Goal: Communication & Community: Answer question/provide support

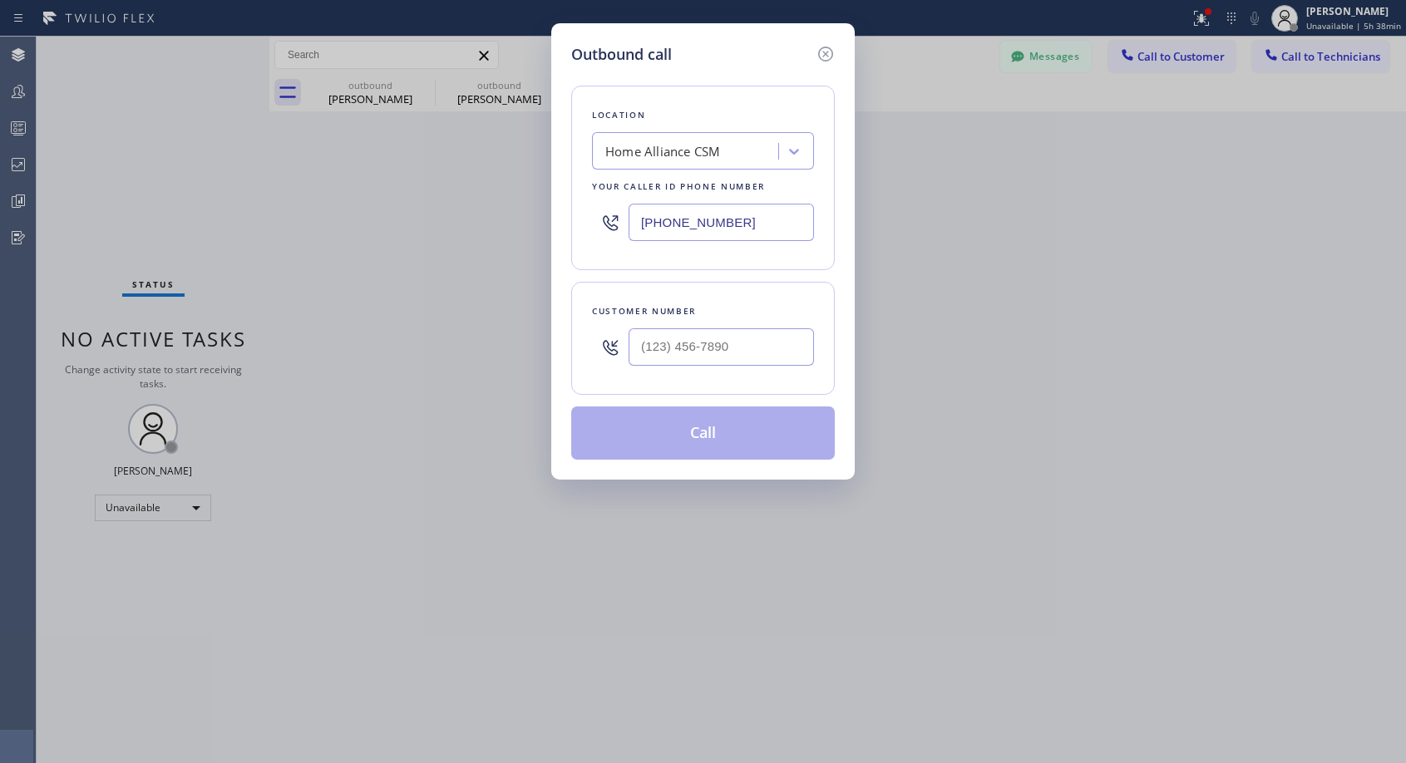
click at [782, 354] on input "text" at bounding box center [720, 346] width 185 height 37
paste input "909) 556-7777"
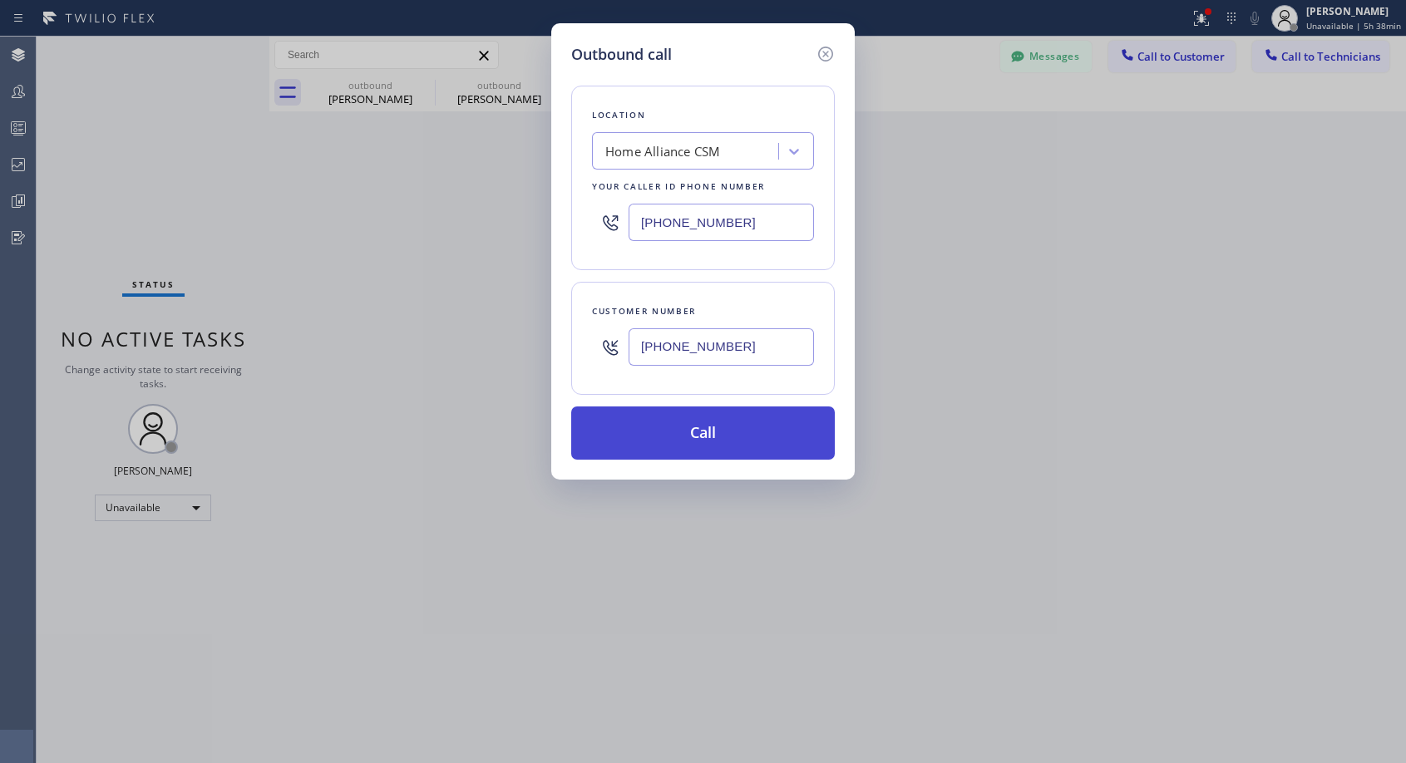
type input "[PHONE_NUMBER]"
click at [760, 436] on button "Call" at bounding box center [703, 432] width 264 height 53
click at [769, 424] on button "Call" at bounding box center [703, 432] width 264 height 53
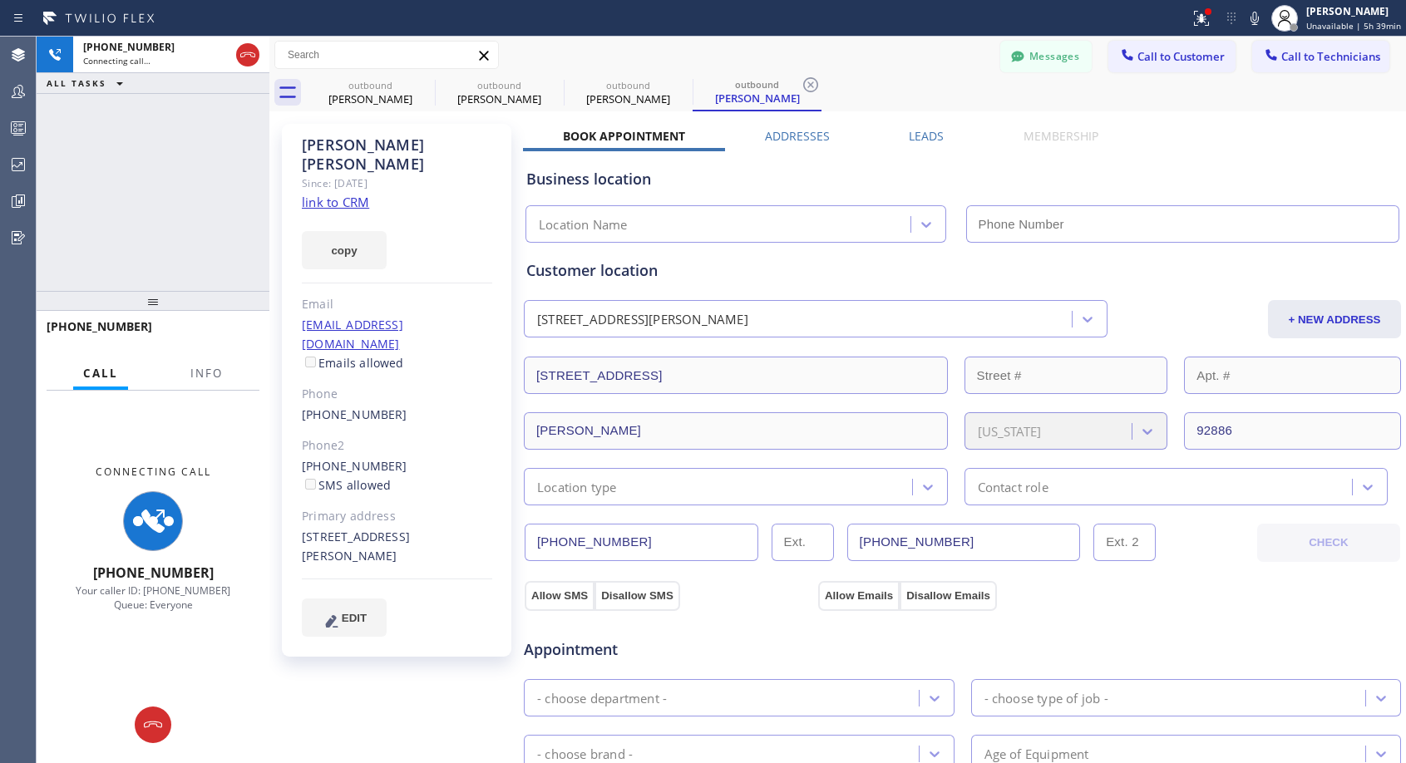
type input "[PHONE_NUMBER]"
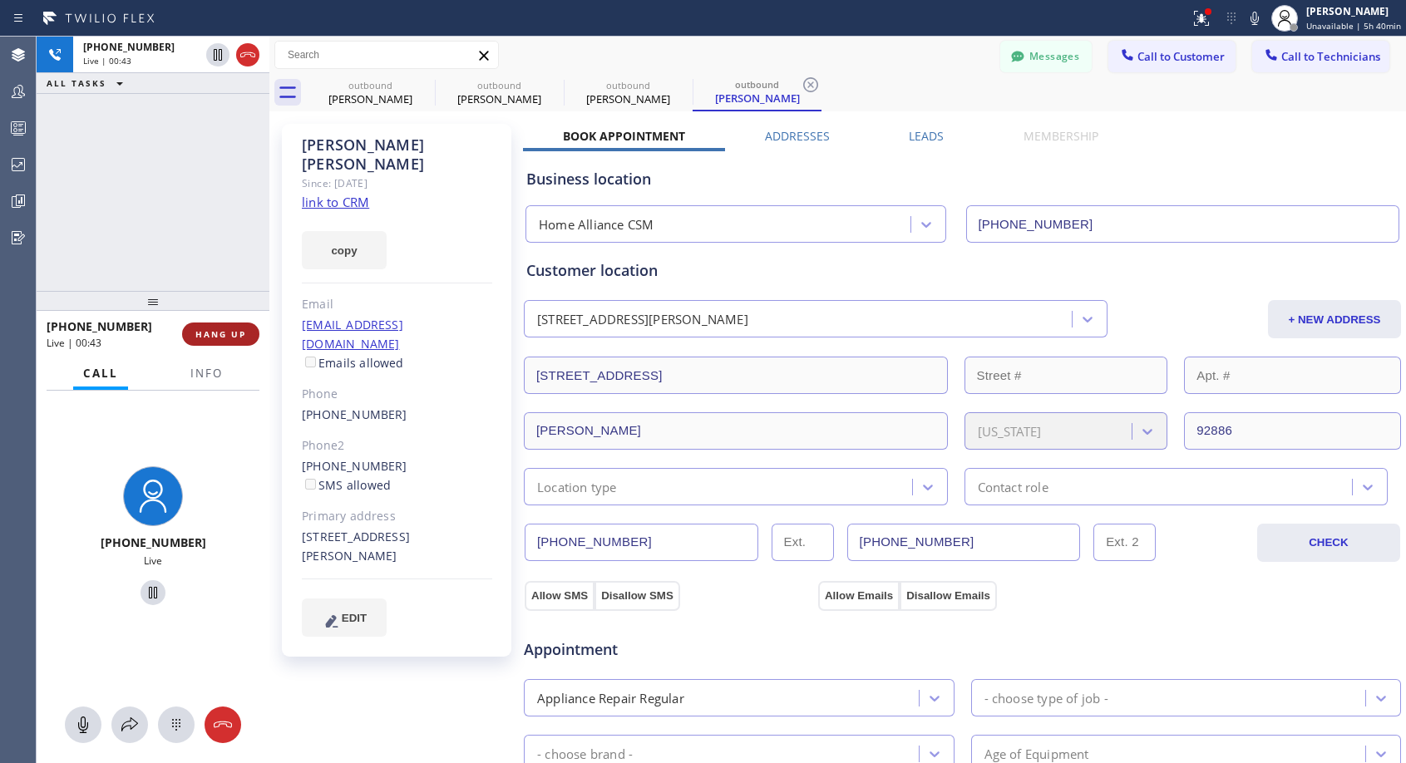
click at [207, 331] on span "HANG UP" at bounding box center [220, 334] width 51 height 12
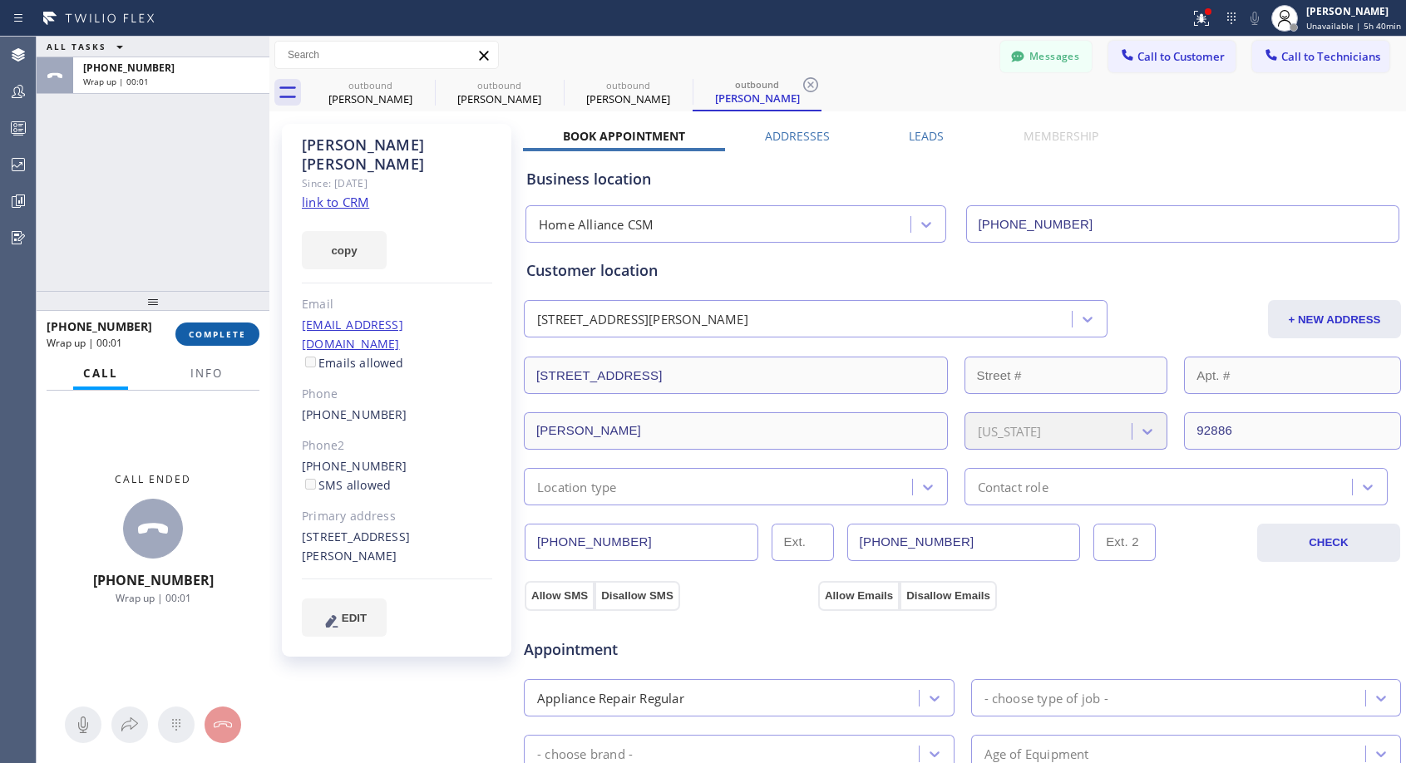
click at [207, 331] on span "COMPLETE" at bounding box center [217, 334] width 57 height 12
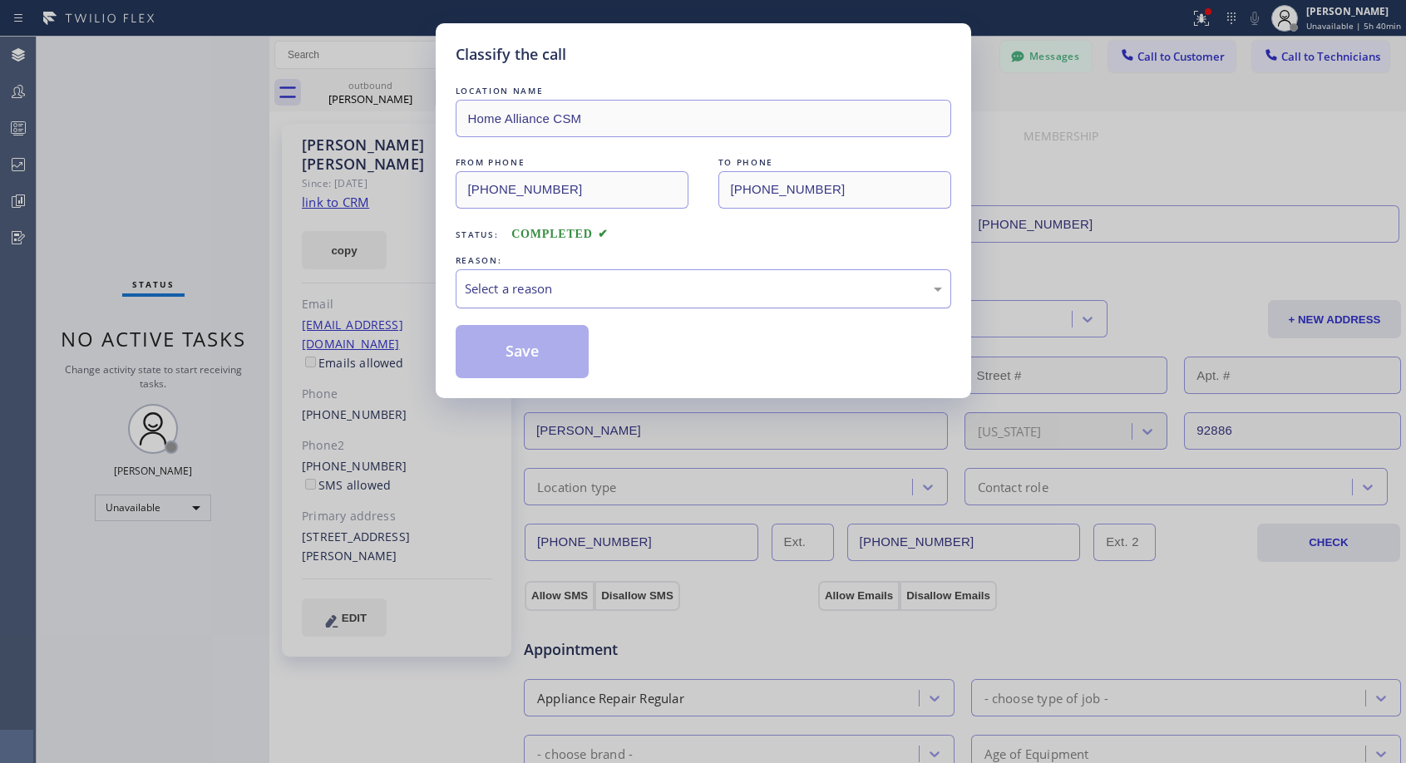
click at [611, 285] on div "Select a reason" at bounding box center [703, 288] width 477 height 19
click at [533, 359] on button "Save" at bounding box center [523, 351] width 134 height 53
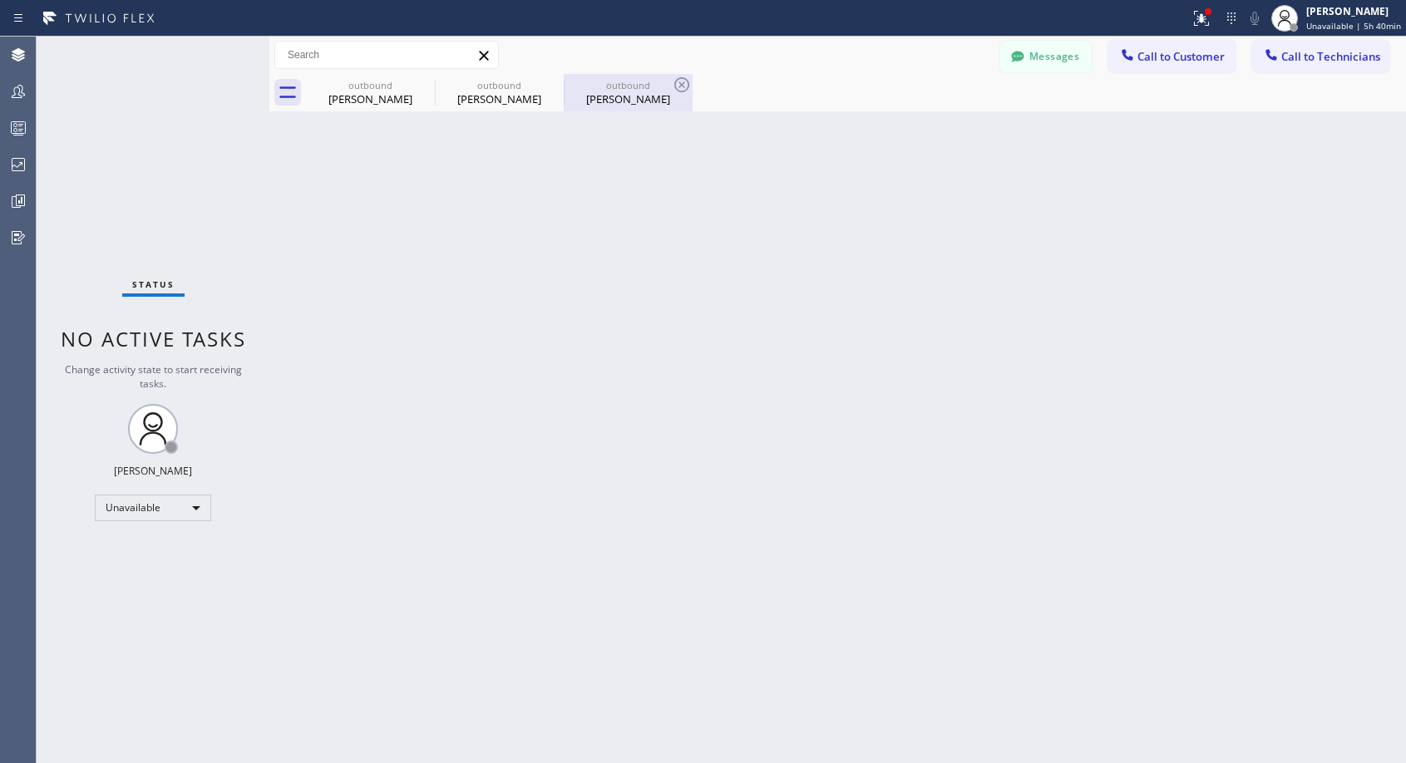
click at [668, 105] on div "[PERSON_NAME]" at bounding box center [628, 98] width 126 height 15
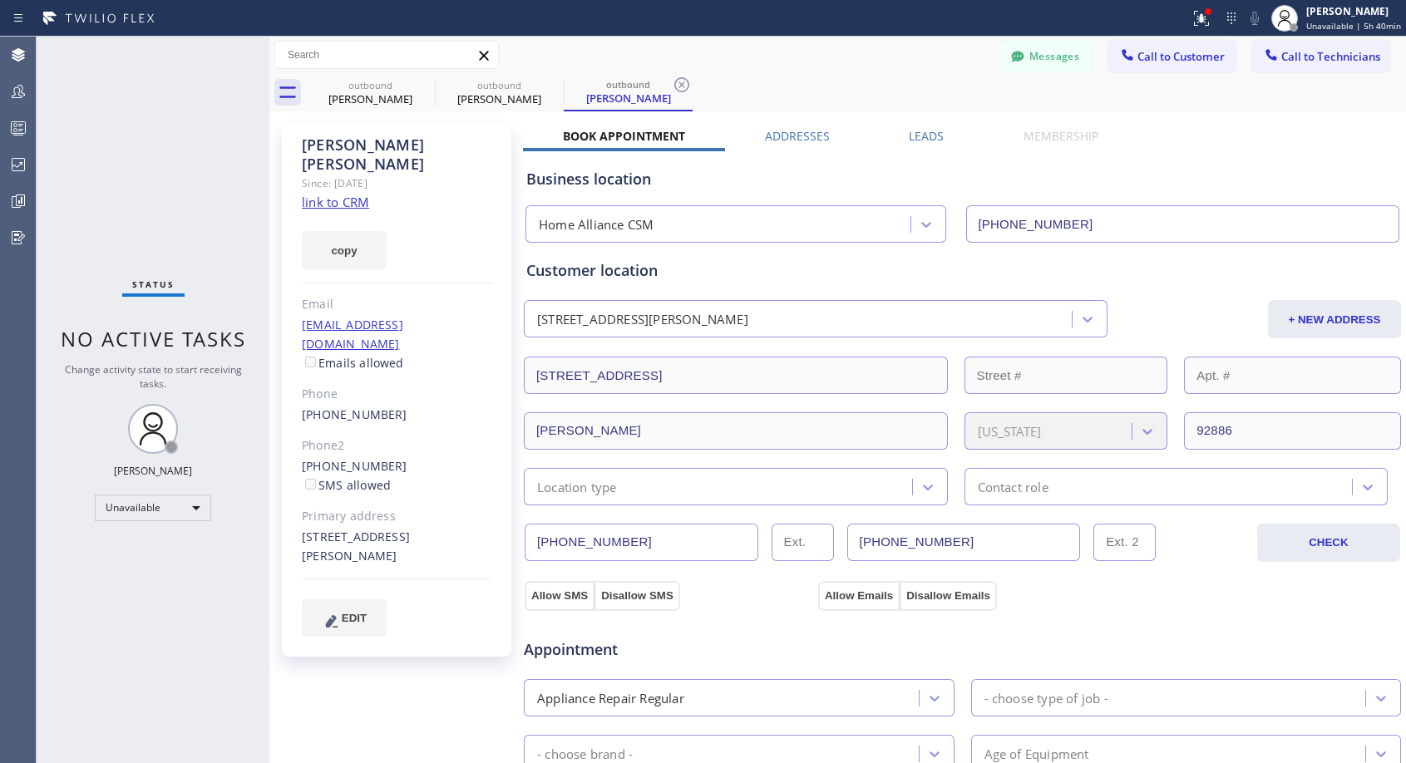
click at [410, 457] on div "[PHONE_NUMBER] SMS allowed" at bounding box center [397, 476] width 190 height 38
copy div "[PHONE_NUMBER]"
click at [1150, 55] on span "Call to Customer" at bounding box center [1180, 56] width 87 height 15
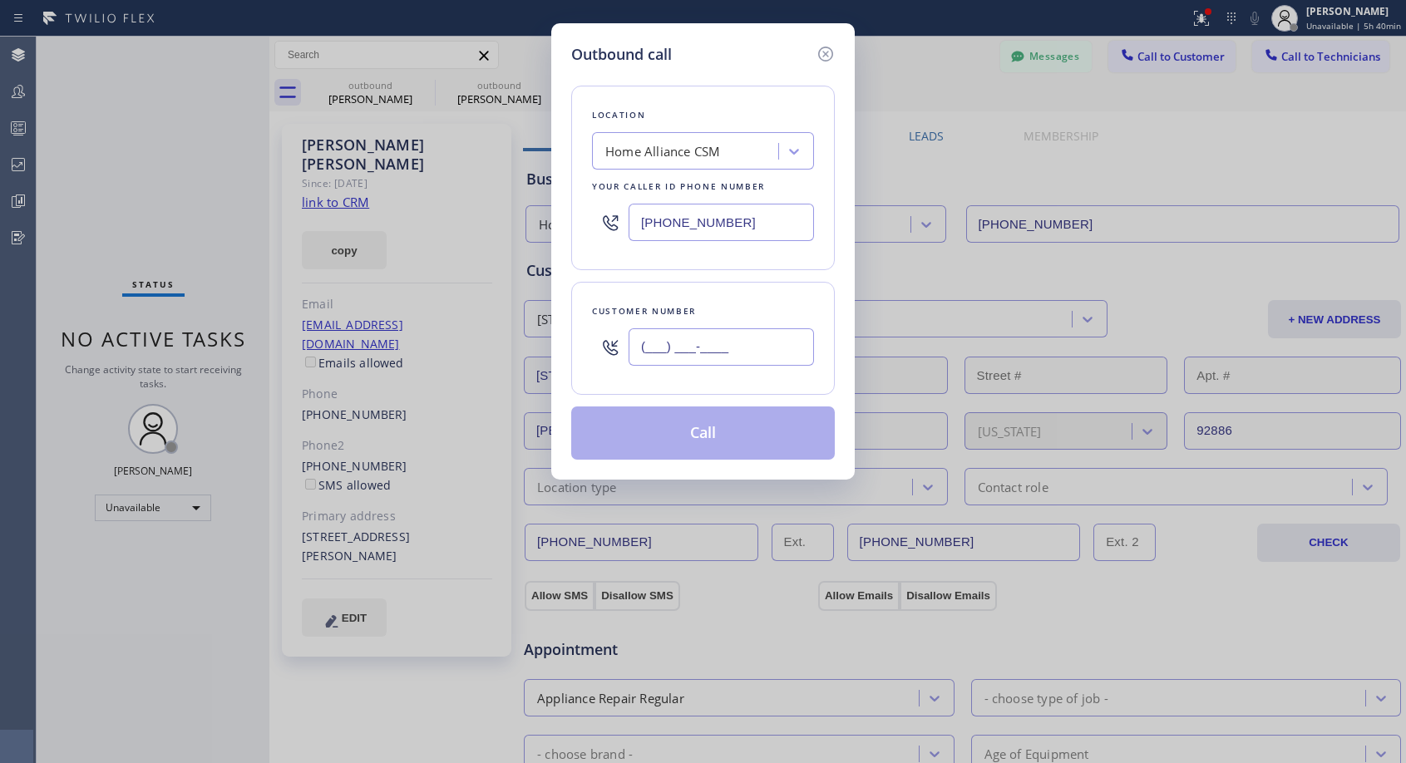
click at [766, 342] on input "(___) ___-____" at bounding box center [720, 346] width 185 height 37
paste input "951) 264-7062"
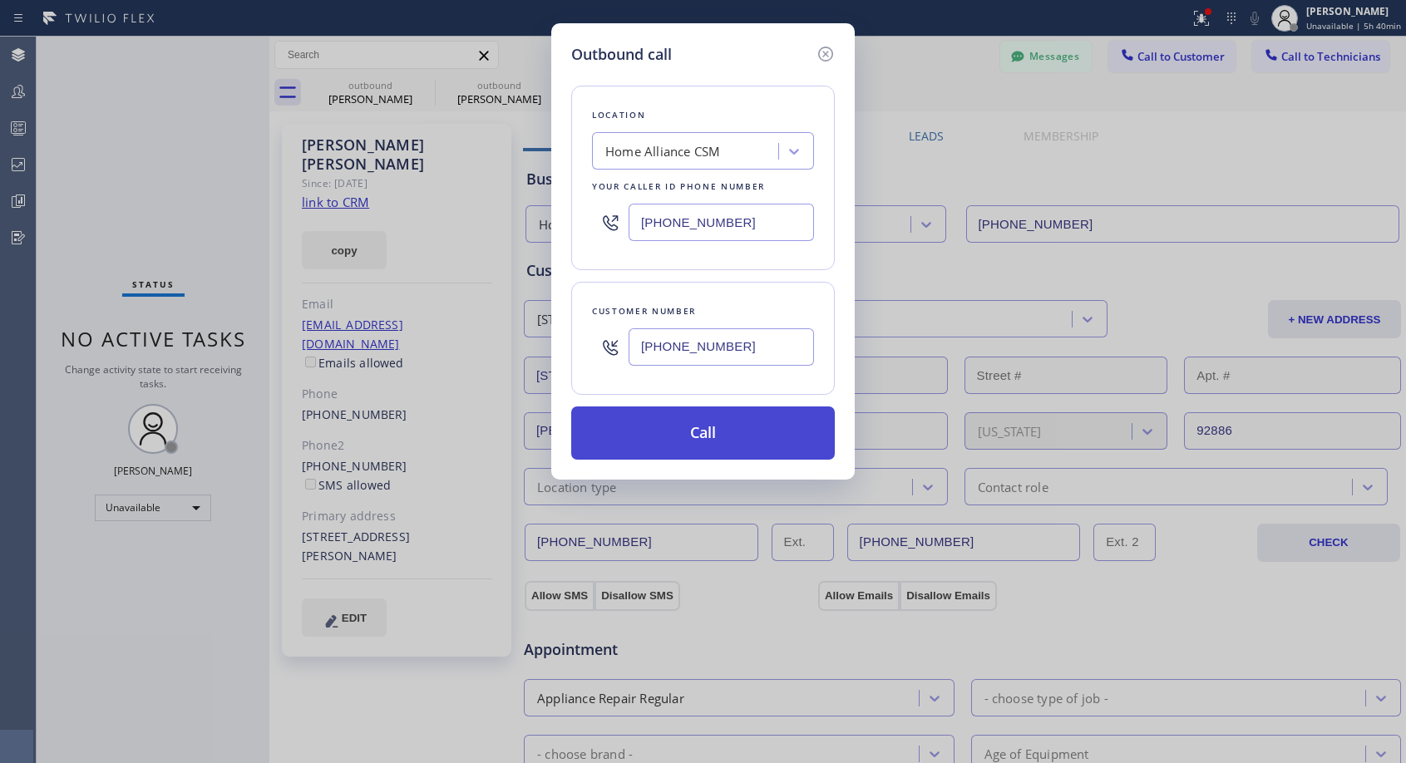
type input "[PHONE_NUMBER]"
click at [728, 421] on button "Call" at bounding box center [703, 432] width 264 height 53
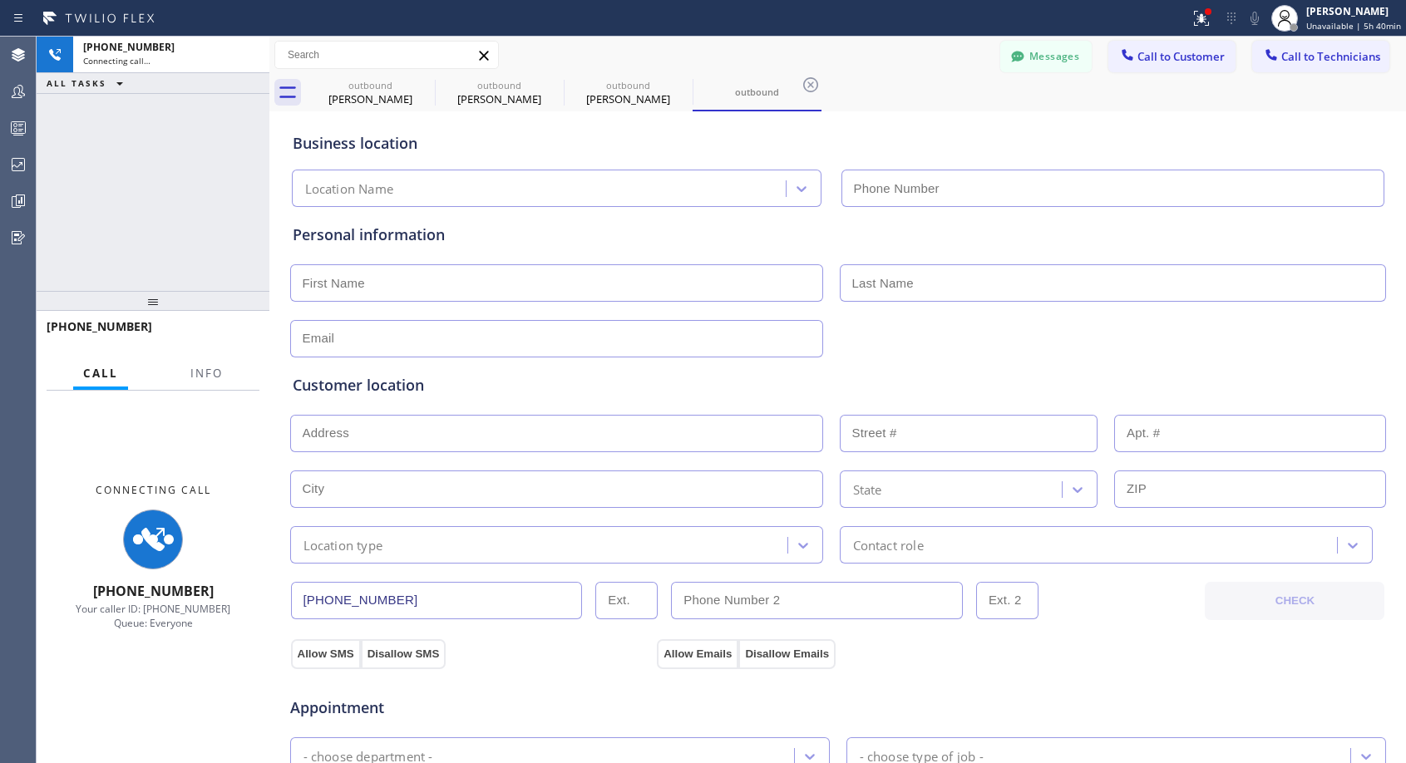
type input "[PHONE_NUMBER]"
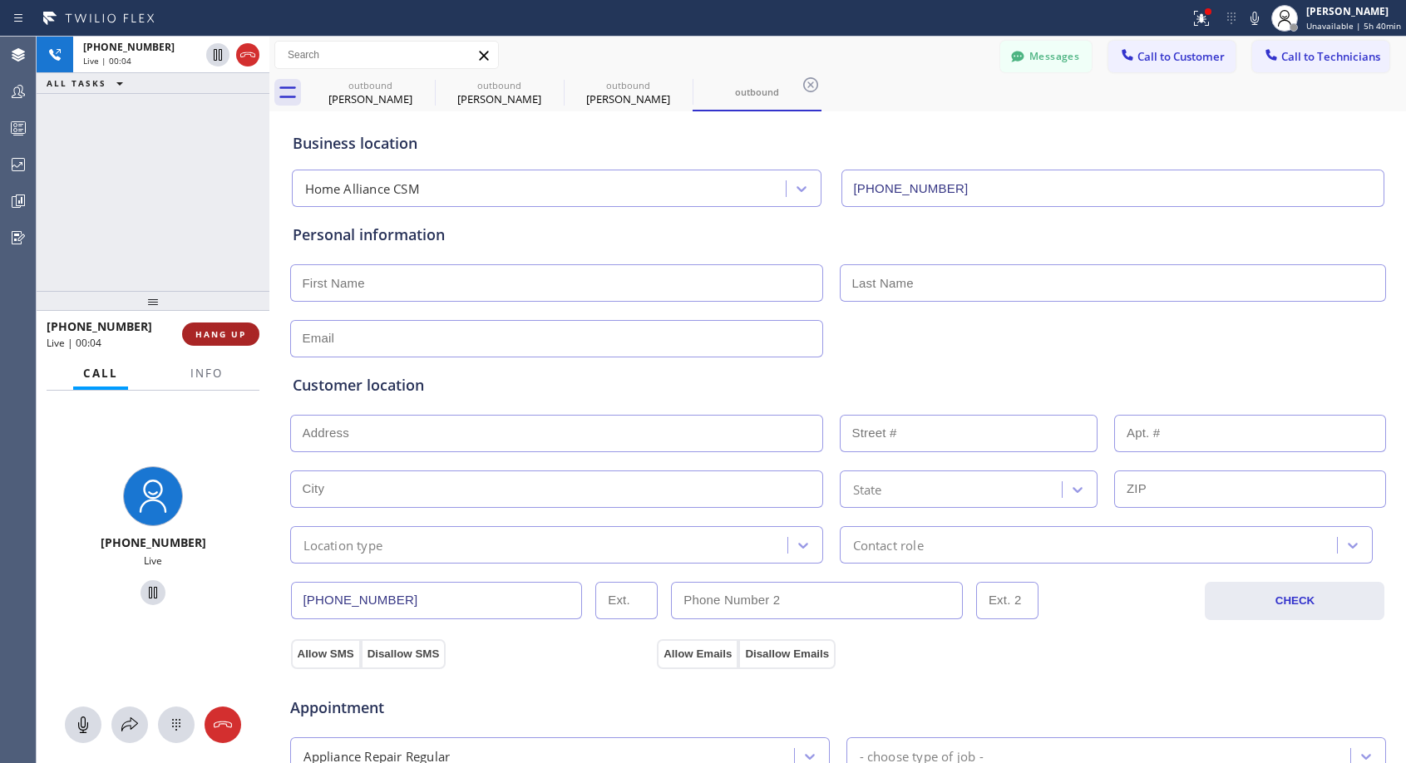
click at [210, 337] on span "HANG UP" at bounding box center [220, 334] width 51 height 12
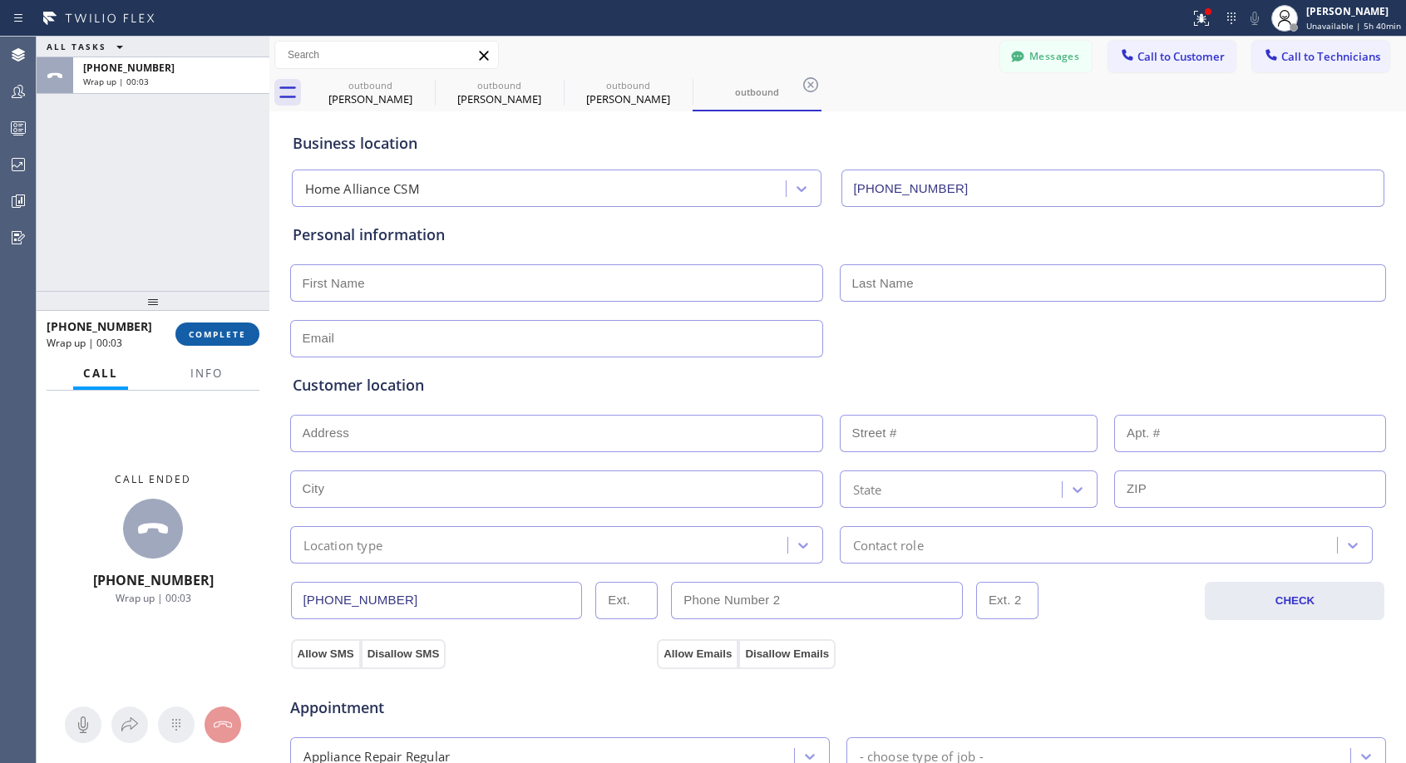
click at [225, 337] on span "COMPLETE" at bounding box center [217, 334] width 57 height 12
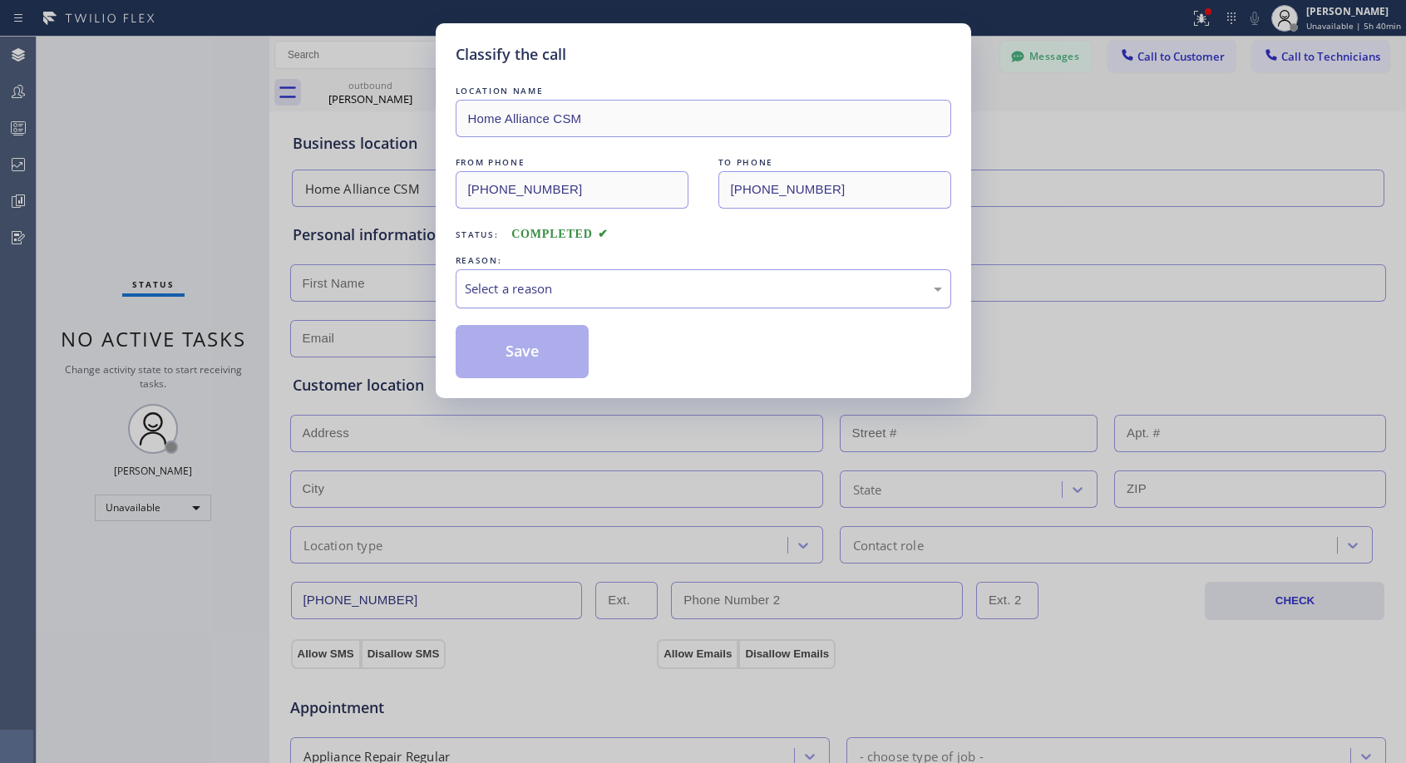
click at [547, 306] on div "Select a reason" at bounding box center [703, 288] width 495 height 39
click at [525, 357] on button "Save" at bounding box center [523, 351] width 134 height 53
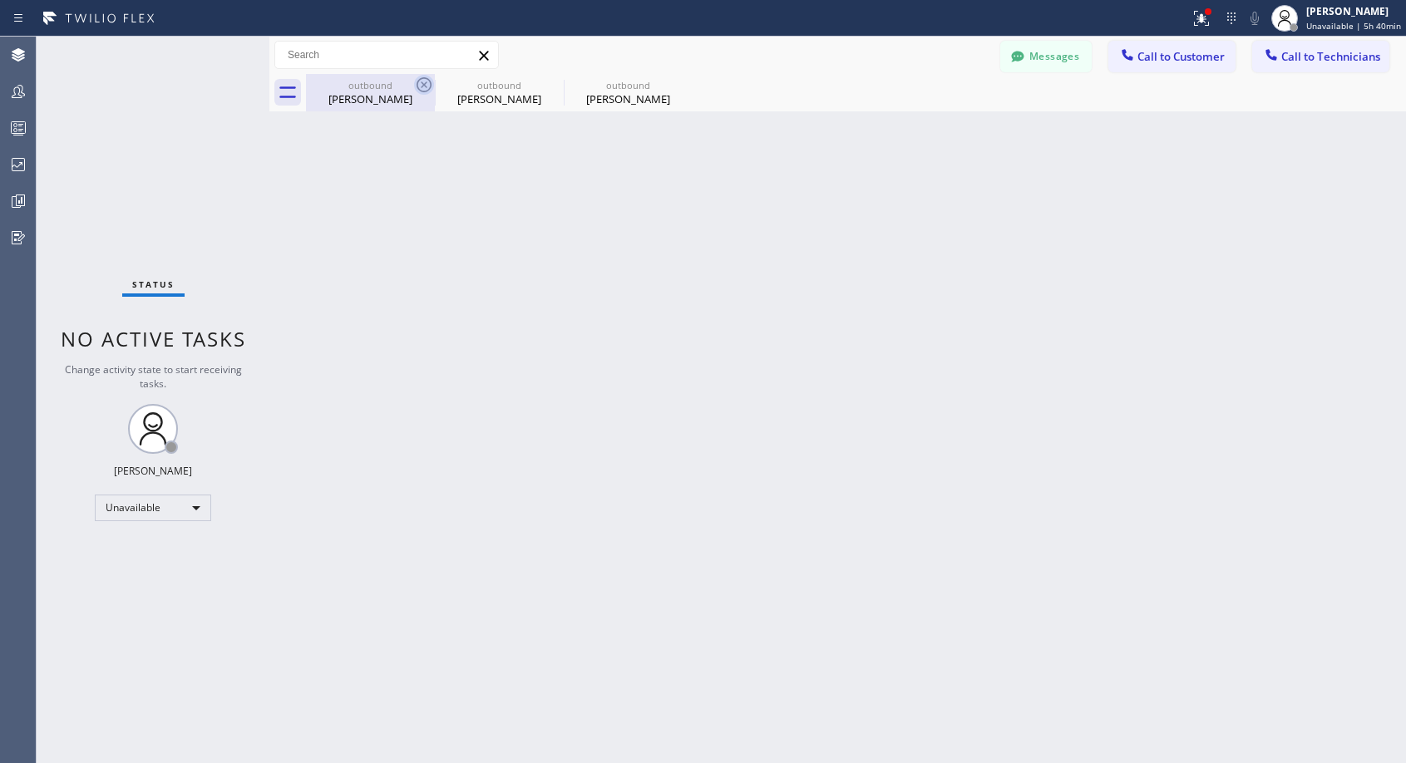
click at [423, 86] on icon at bounding box center [423, 84] width 15 height 15
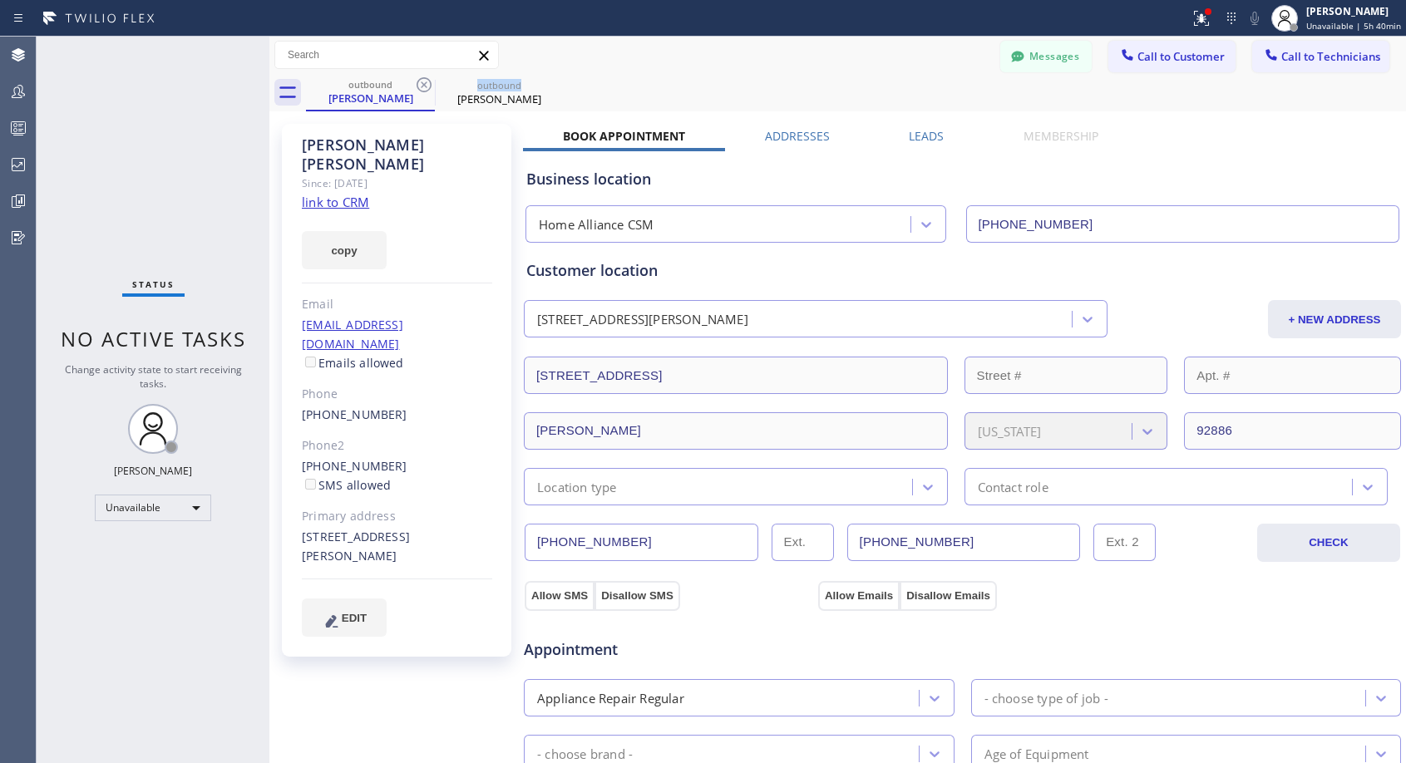
click at [423, 86] on icon at bounding box center [423, 84] width 15 height 15
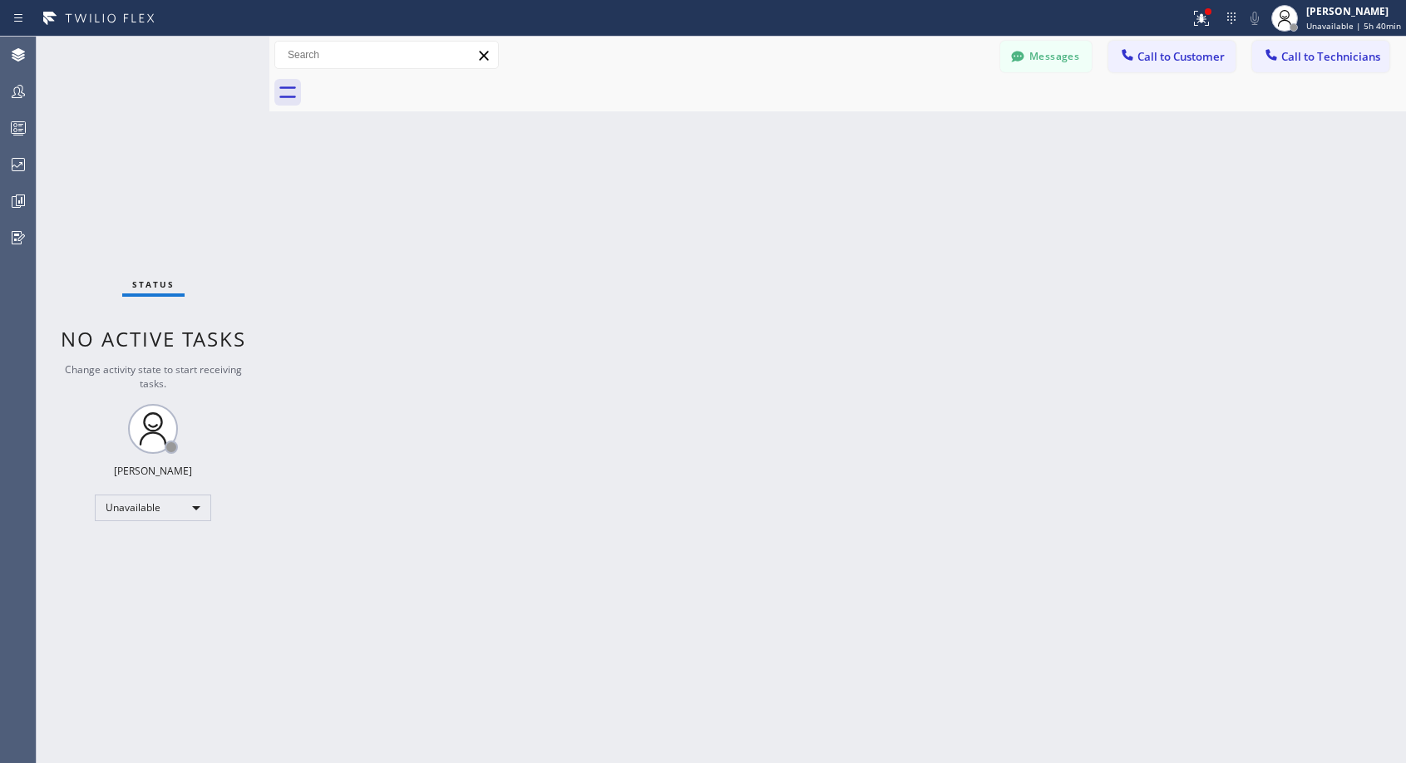
click at [423, 86] on div at bounding box center [856, 92] width 1100 height 37
click at [1167, 61] on span "Call to Customer" at bounding box center [1180, 56] width 87 height 15
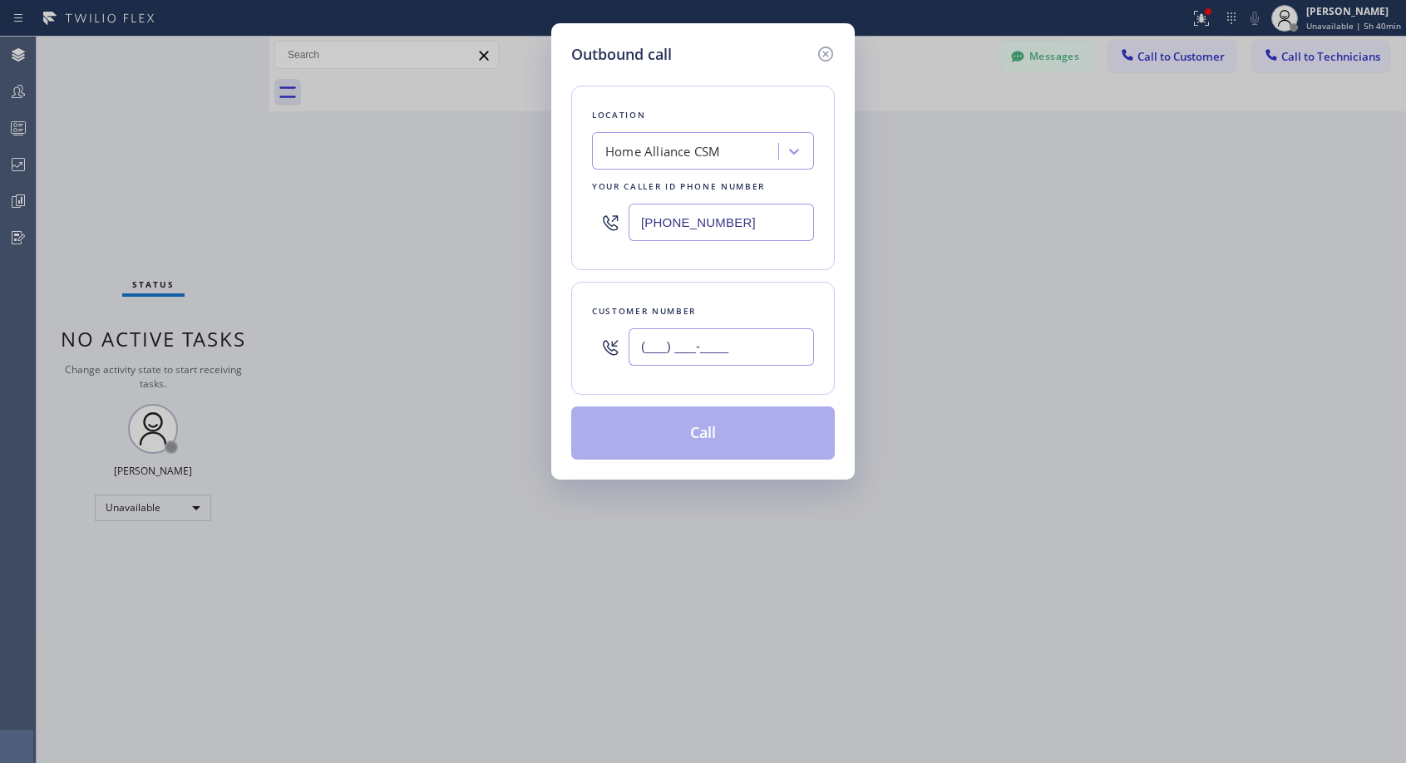
click at [670, 357] on input "(___) ___-____" at bounding box center [720, 346] width 185 height 37
paste input "951) 264-7062"
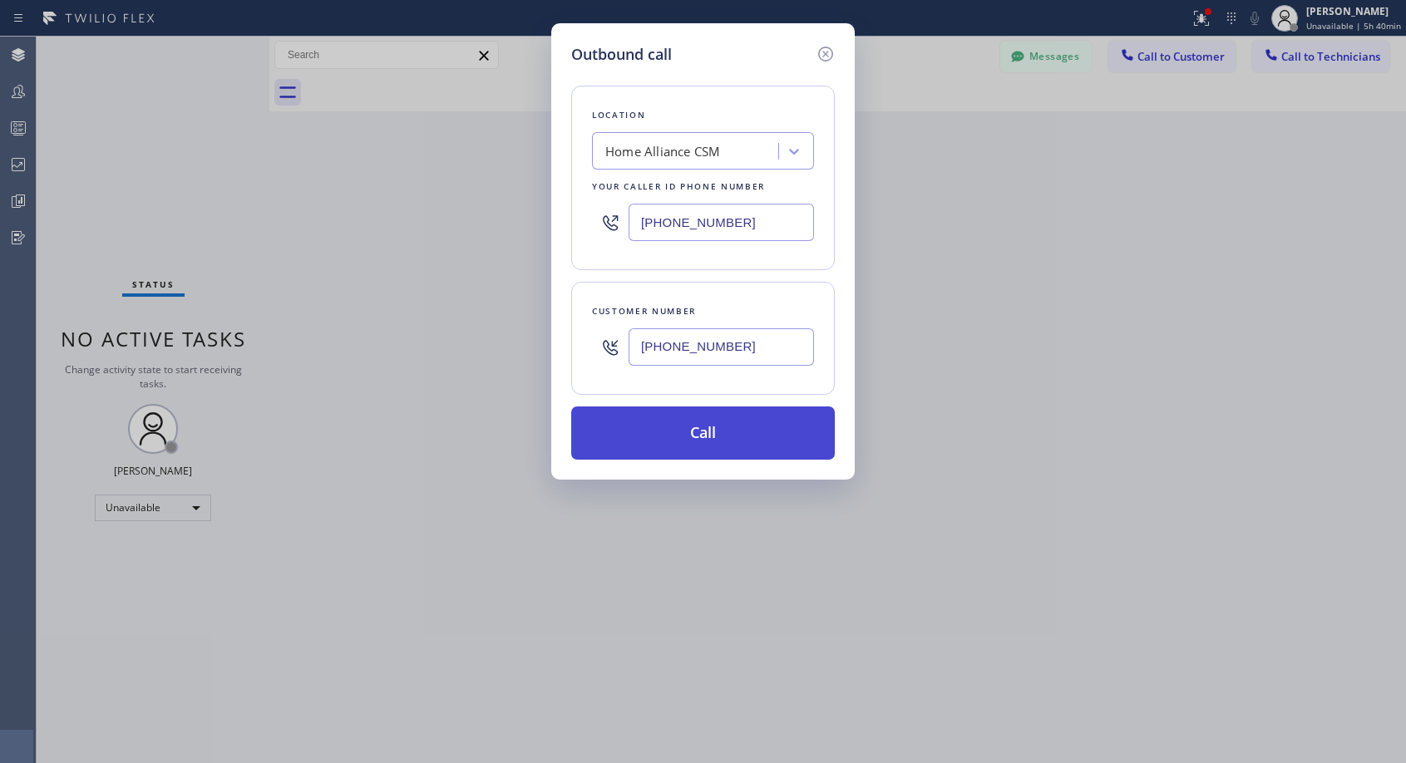
type input "[PHONE_NUMBER]"
click at [702, 434] on button "Call" at bounding box center [703, 432] width 264 height 53
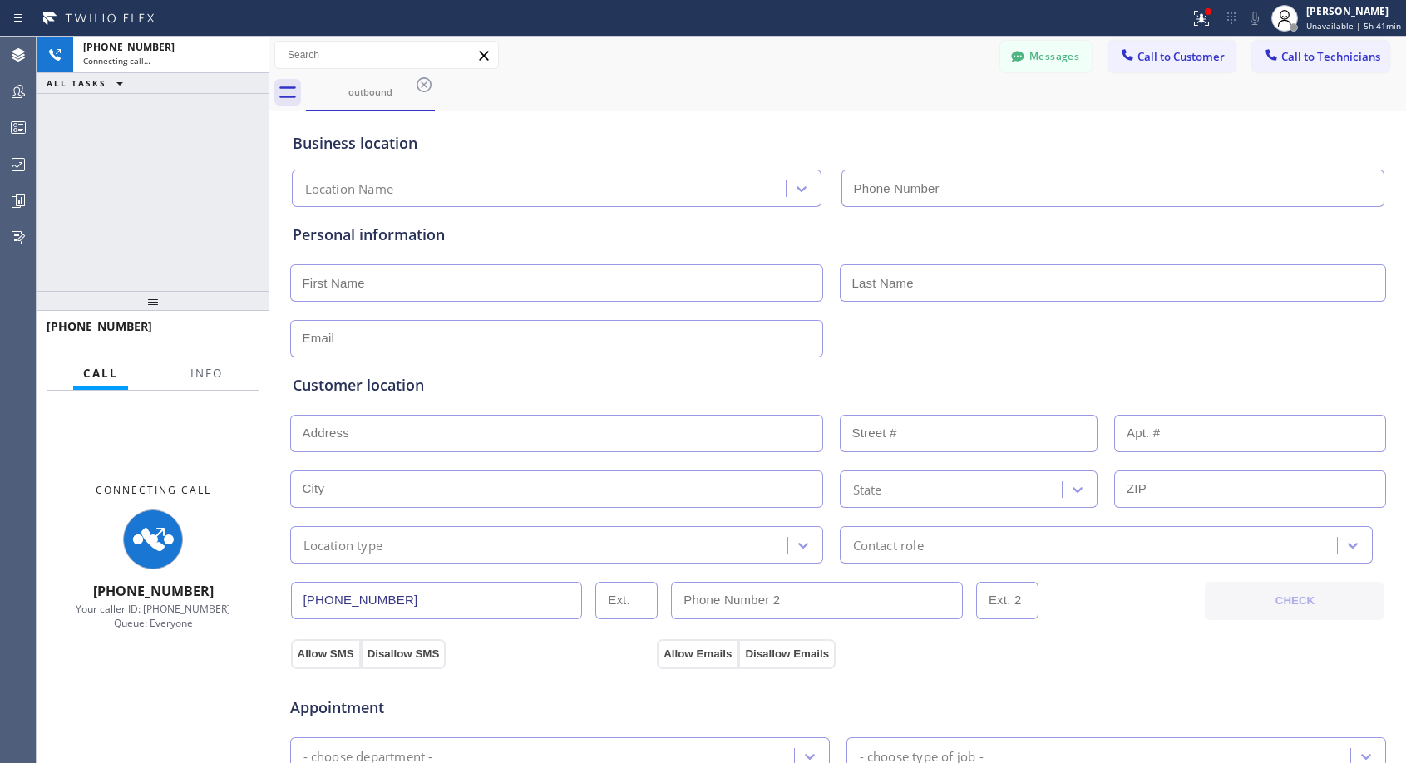
type input "[PHONE_NUMBER]"
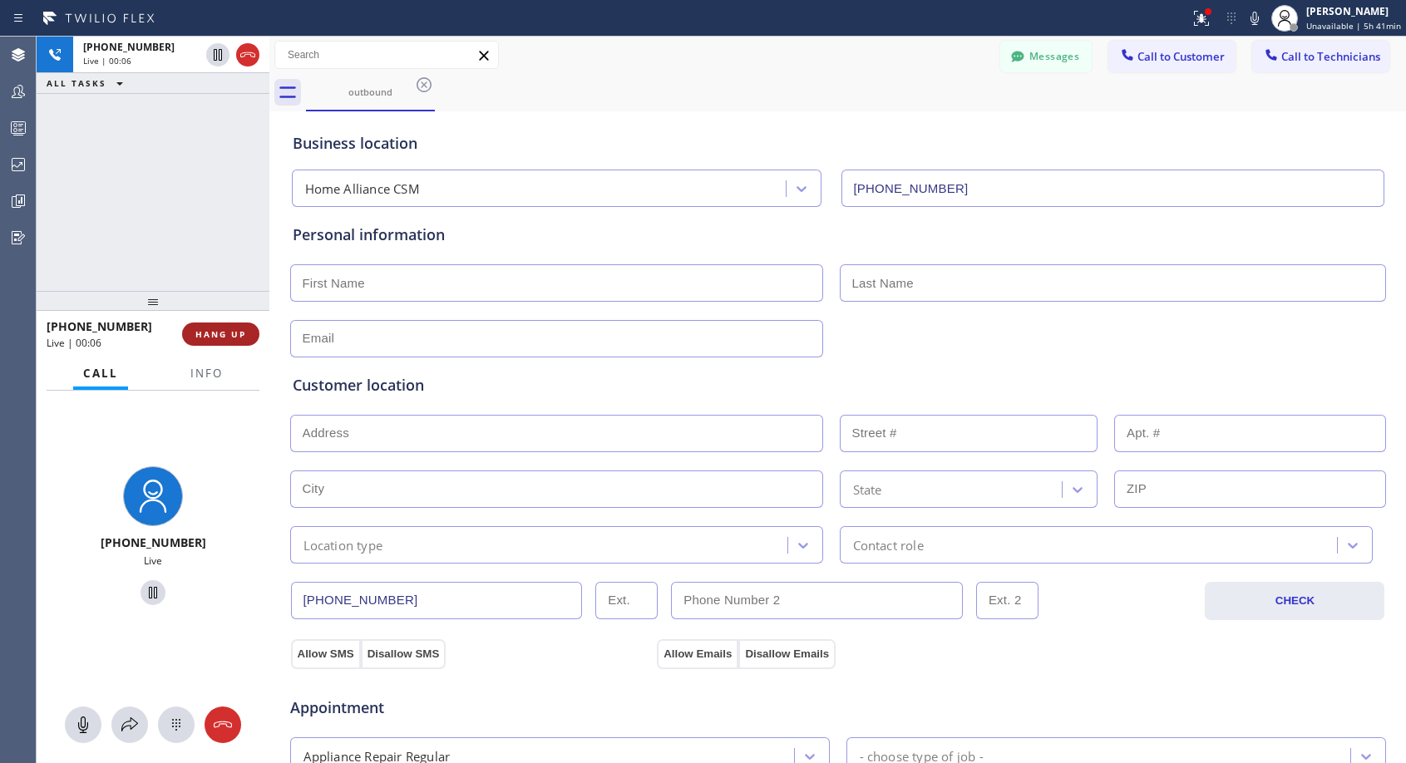
click at [246, 337] on button "HANG UP" at bounding box center [220, 334] width 77 height 23
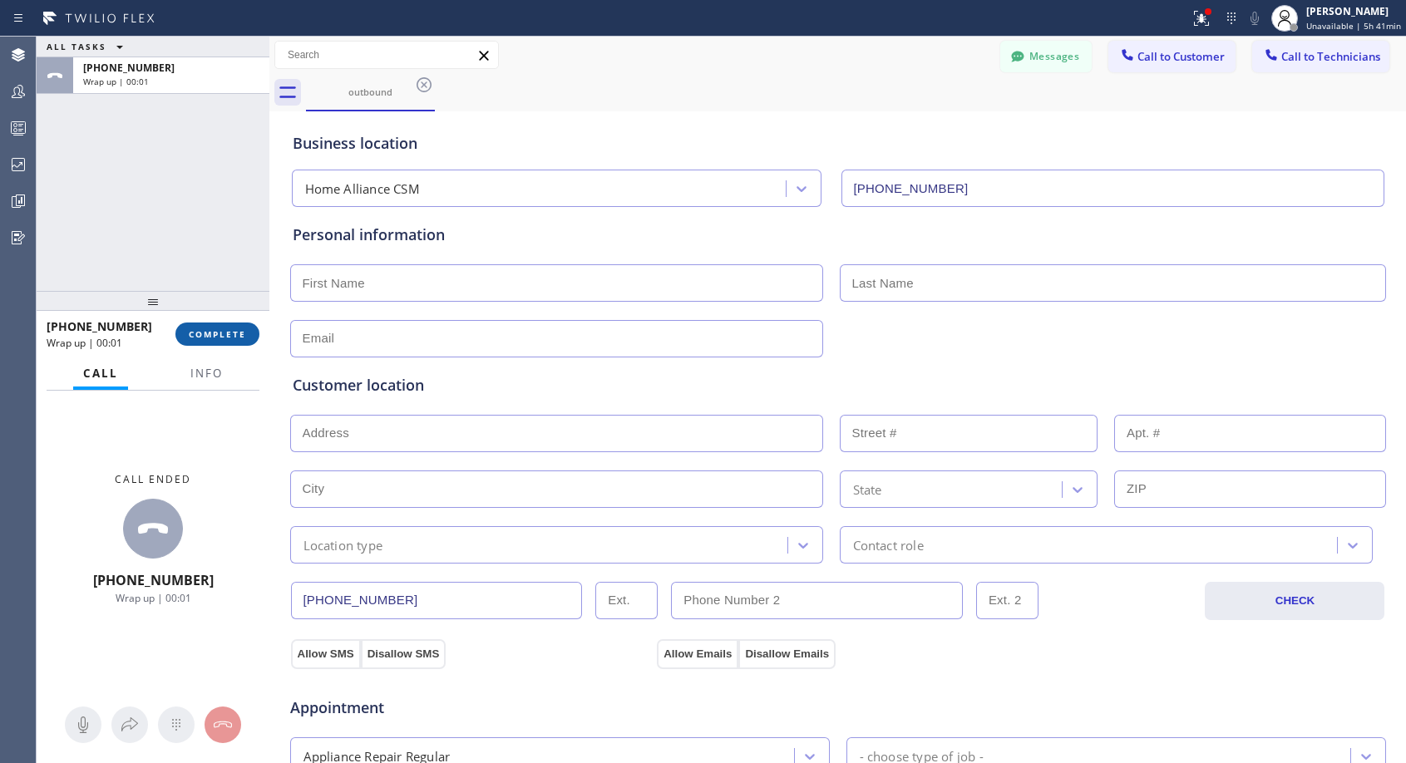
click at [246, 337] on button "COMPLETE" at bounding box center [217, 334] width 84 height 23
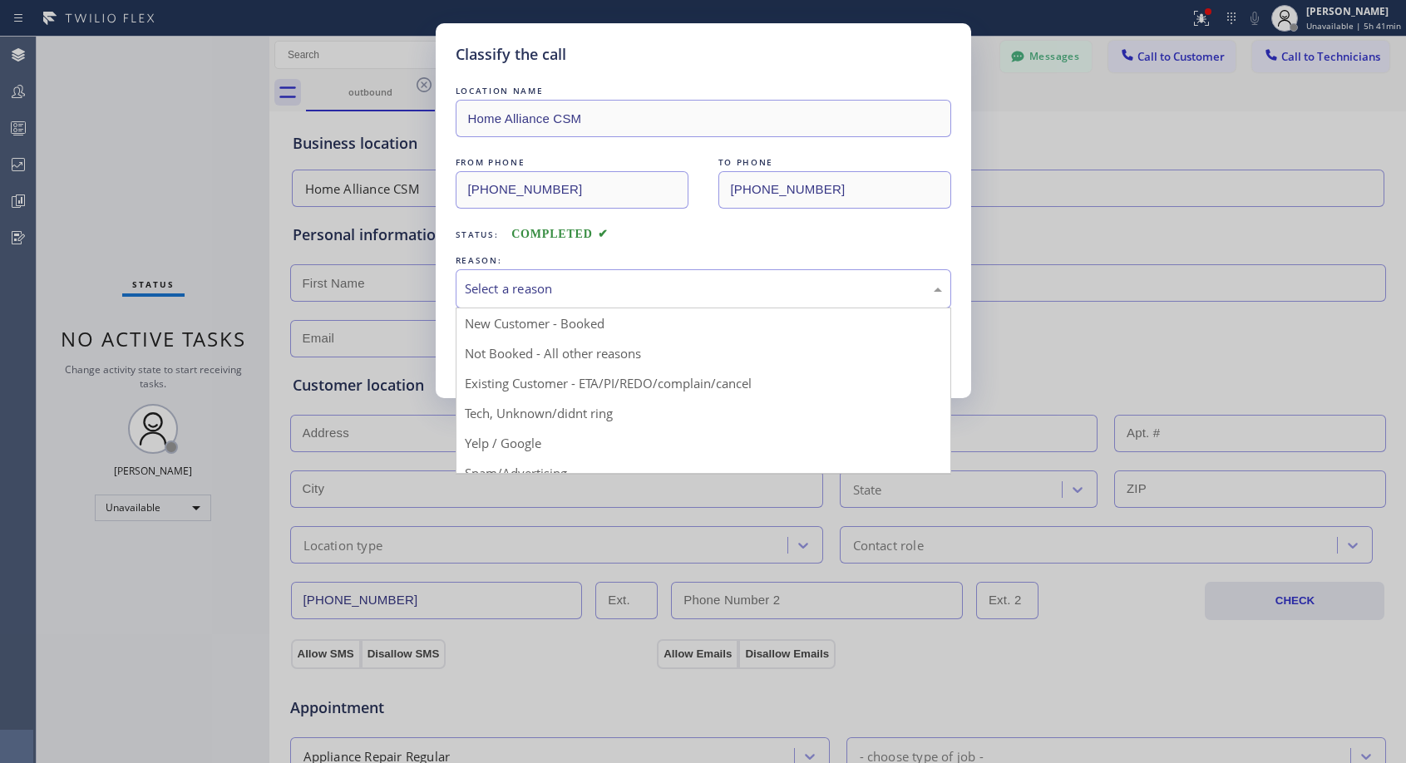
click at [569, 289] on div "Select a reason" at bounding box center [703, 288] width 477 height 19
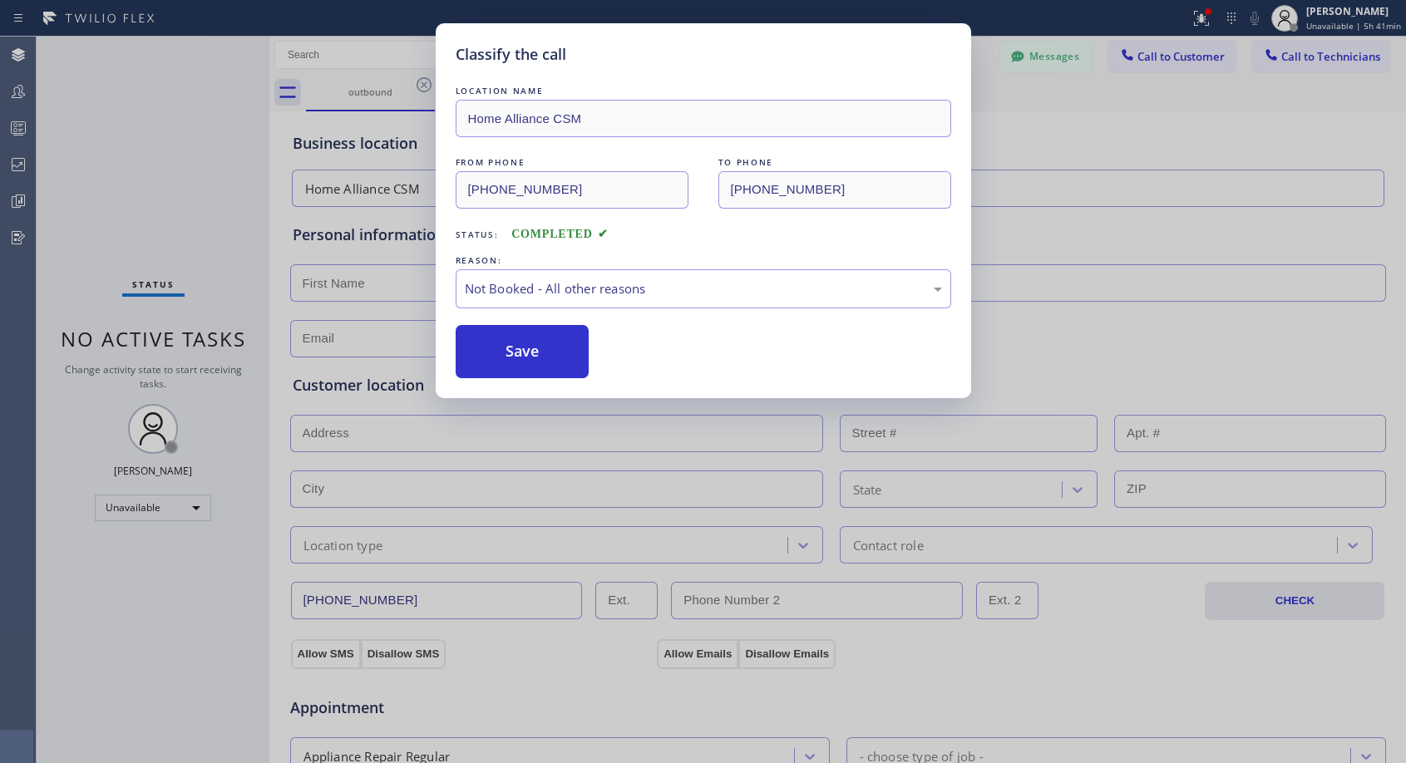
click at [502, 349] on button "Save" at bounding box center [523, 351] width 134 height 53
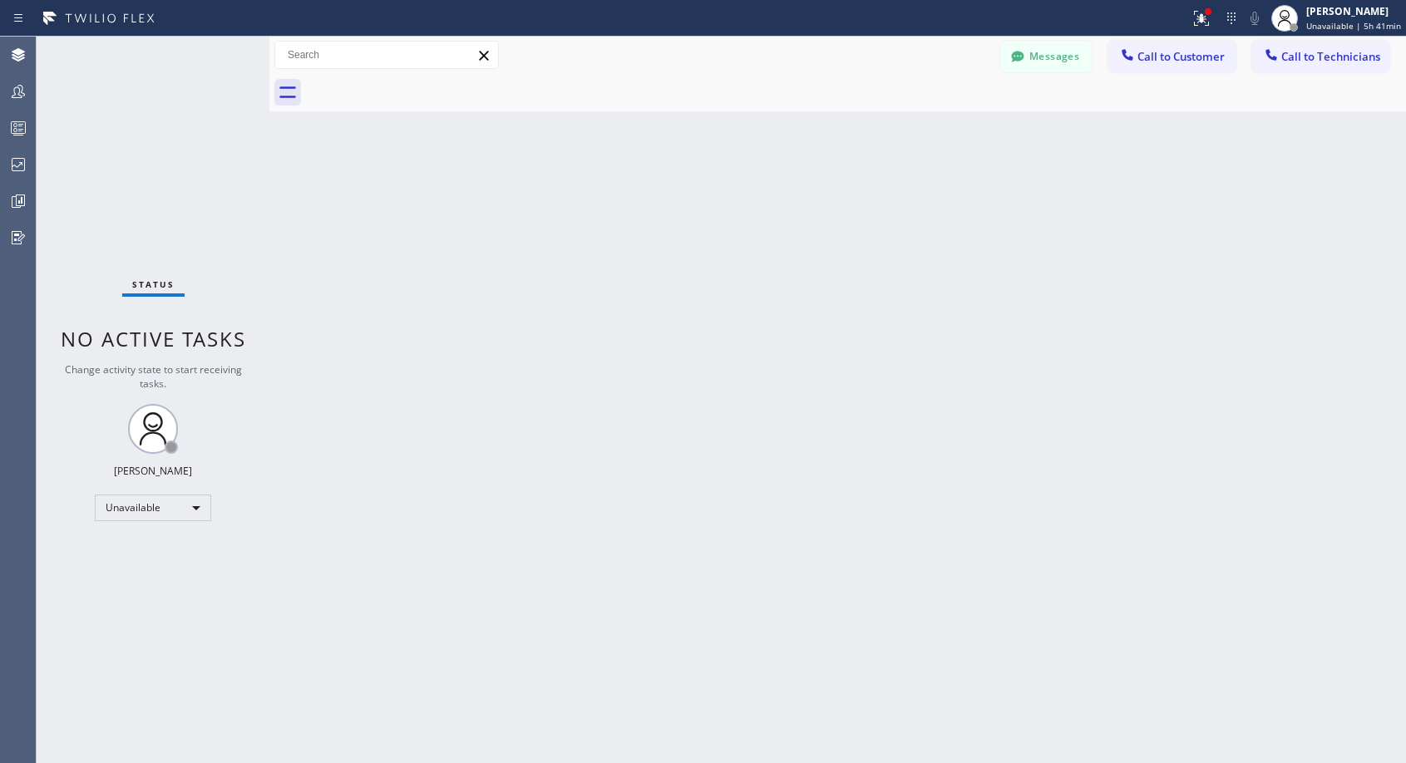
click at [1121, 62] on icon at bounding box center [1127, 55] width 17 height 17
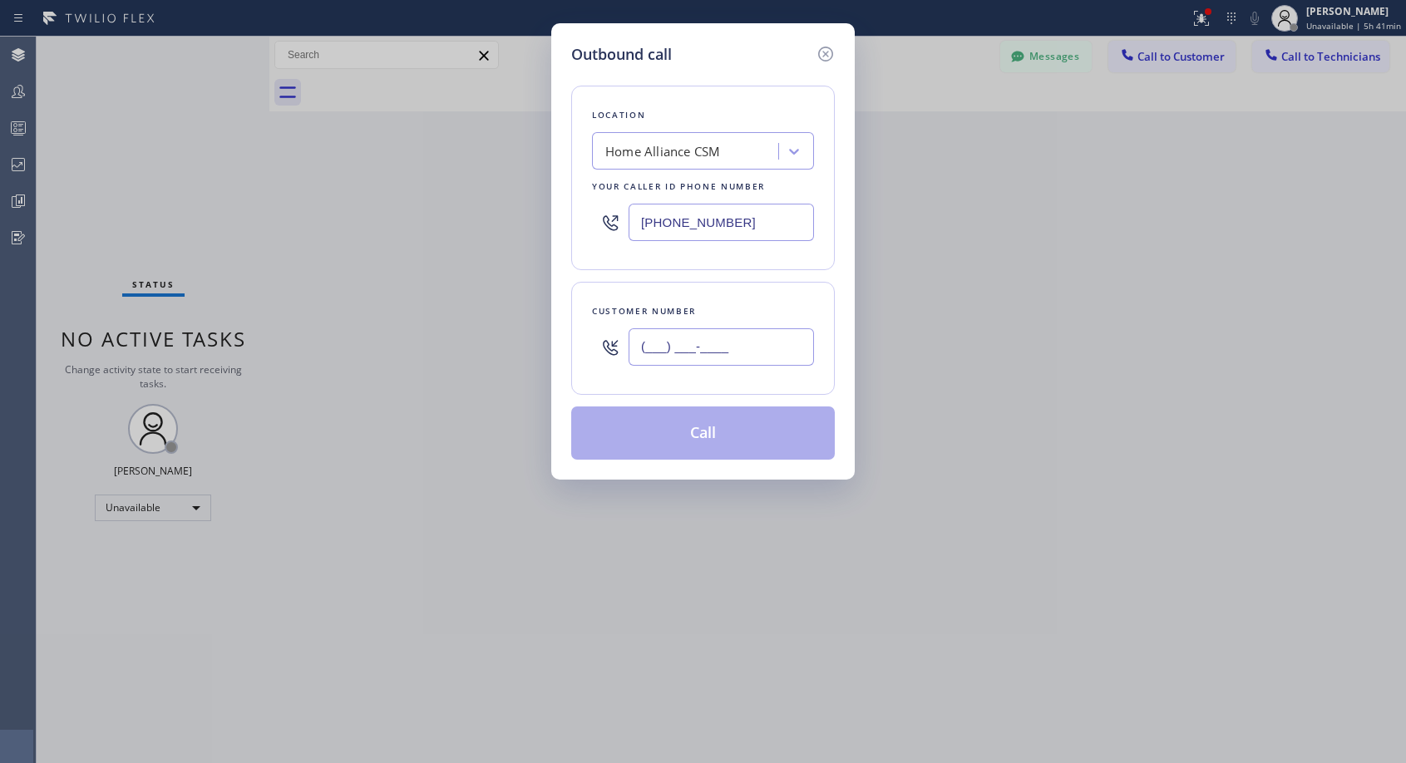
click at [655, 338] on input "(___) ___-____" at bounding box center [720, 346] width 185 height 37
paste input "951) 264-7062"
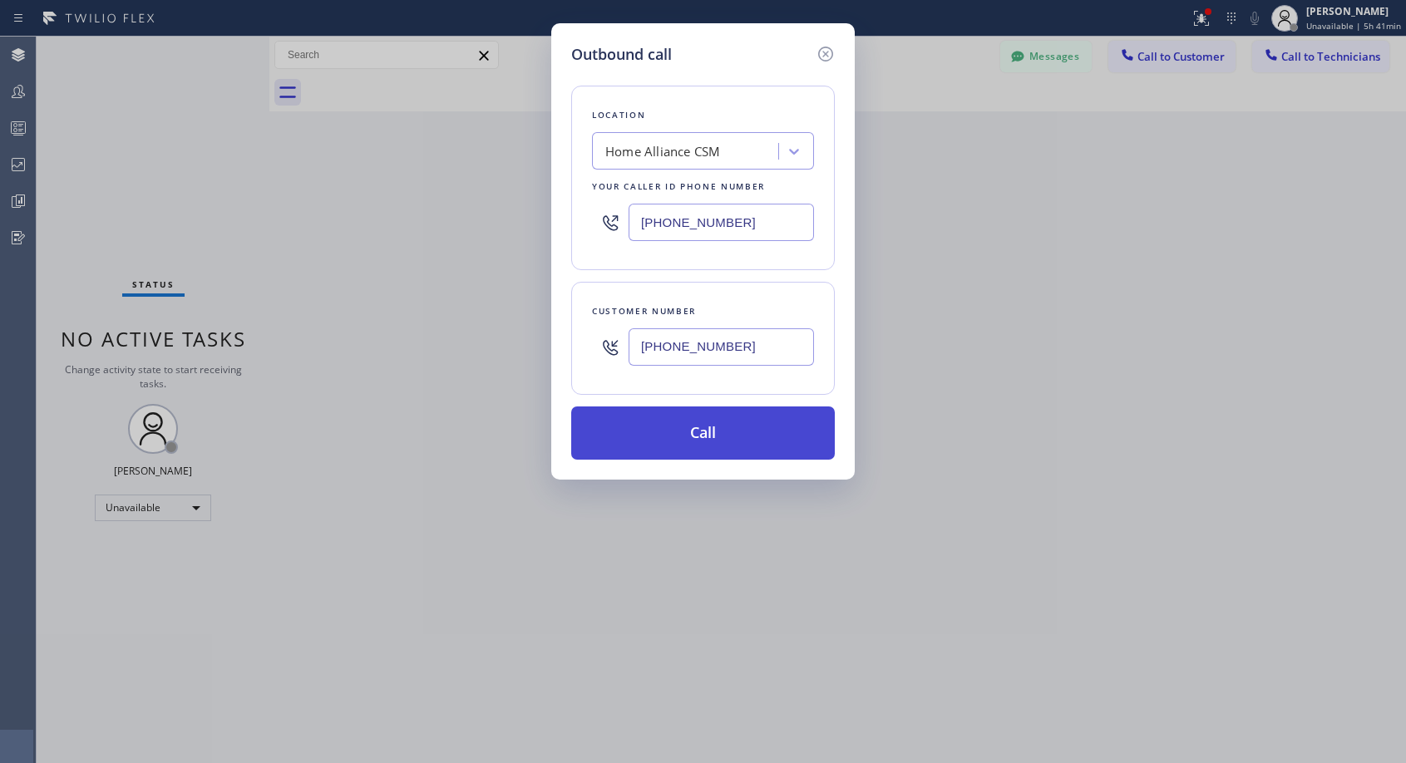
type input "[PHONE_NUMBER]"
click at [692, 439] on button "Call" at bounding box center [703, 432] width 264 height 53
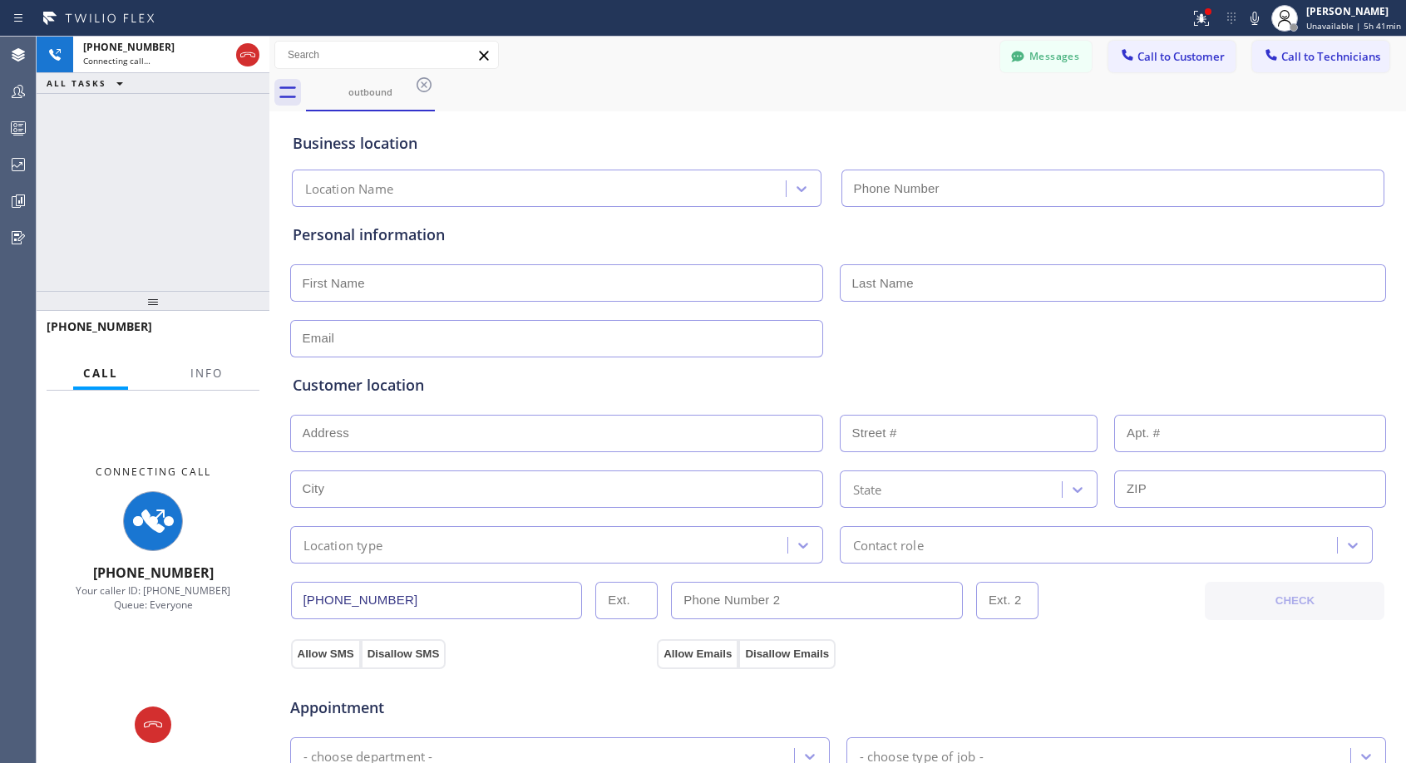
type input "[PHONE_NUMBER]"
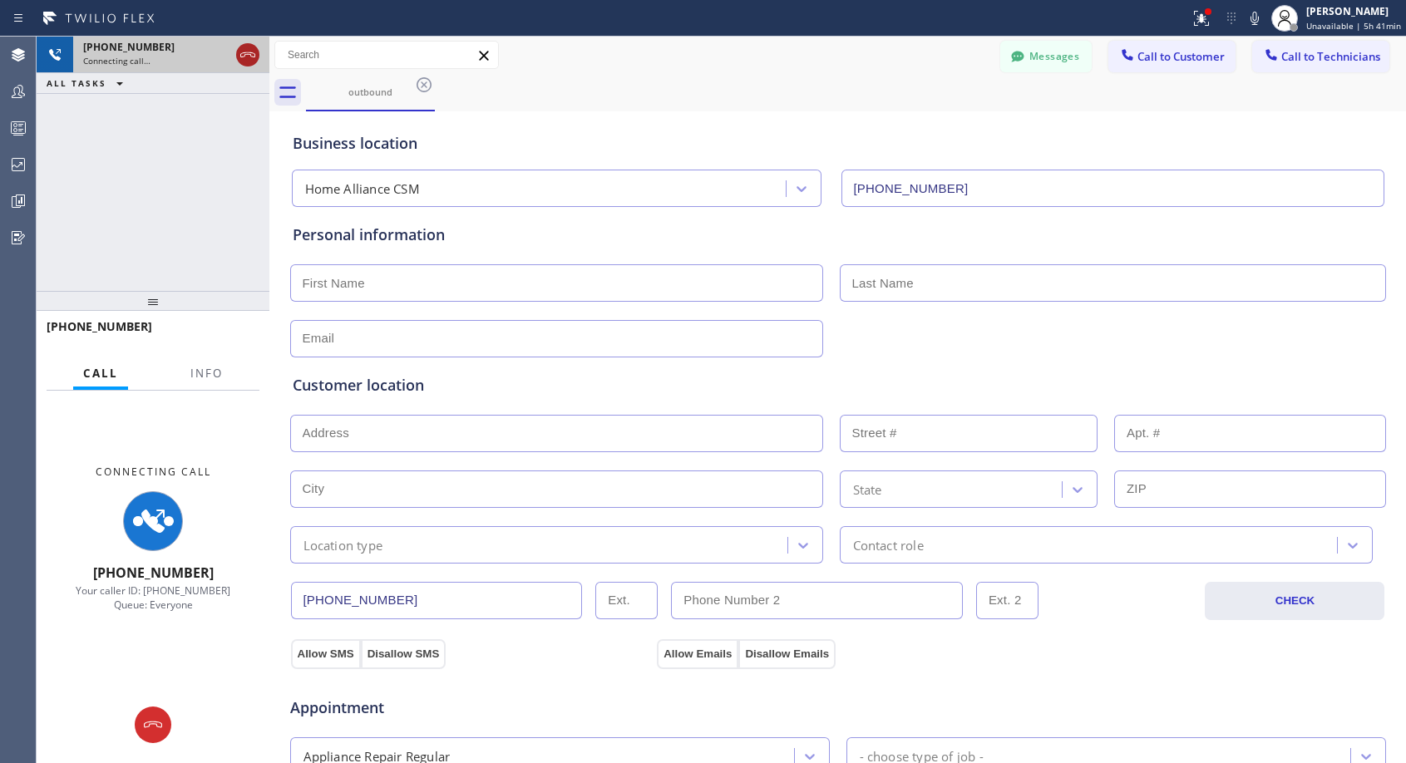
click at [253, 52] on icon at bounding box center [248, 55] width 20 height 20
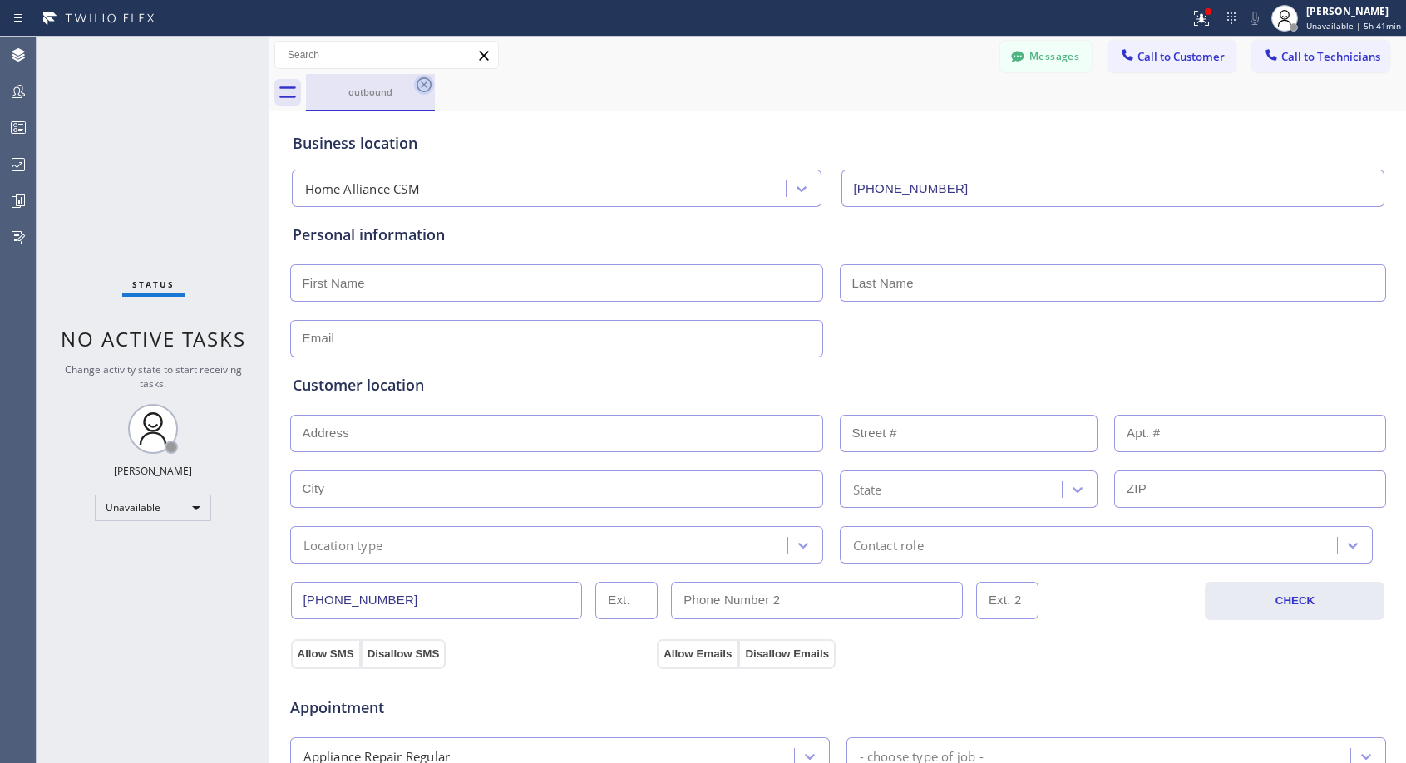
click at [424, 84] on icon at bounding box center [423, 84] width 15 height 15
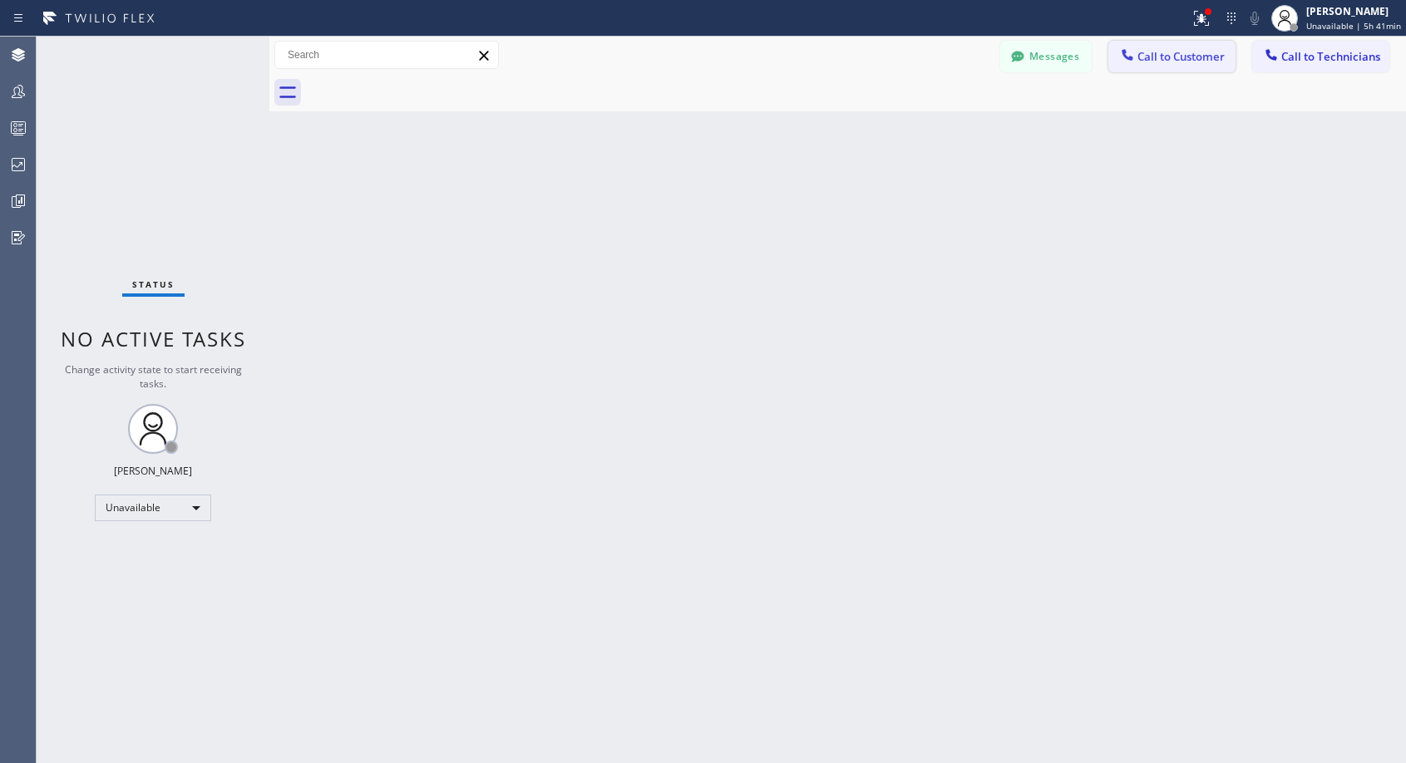
click at [1175, 62] on span "Call to Customer" at bounding box center [1180, 56] width 87 height 15
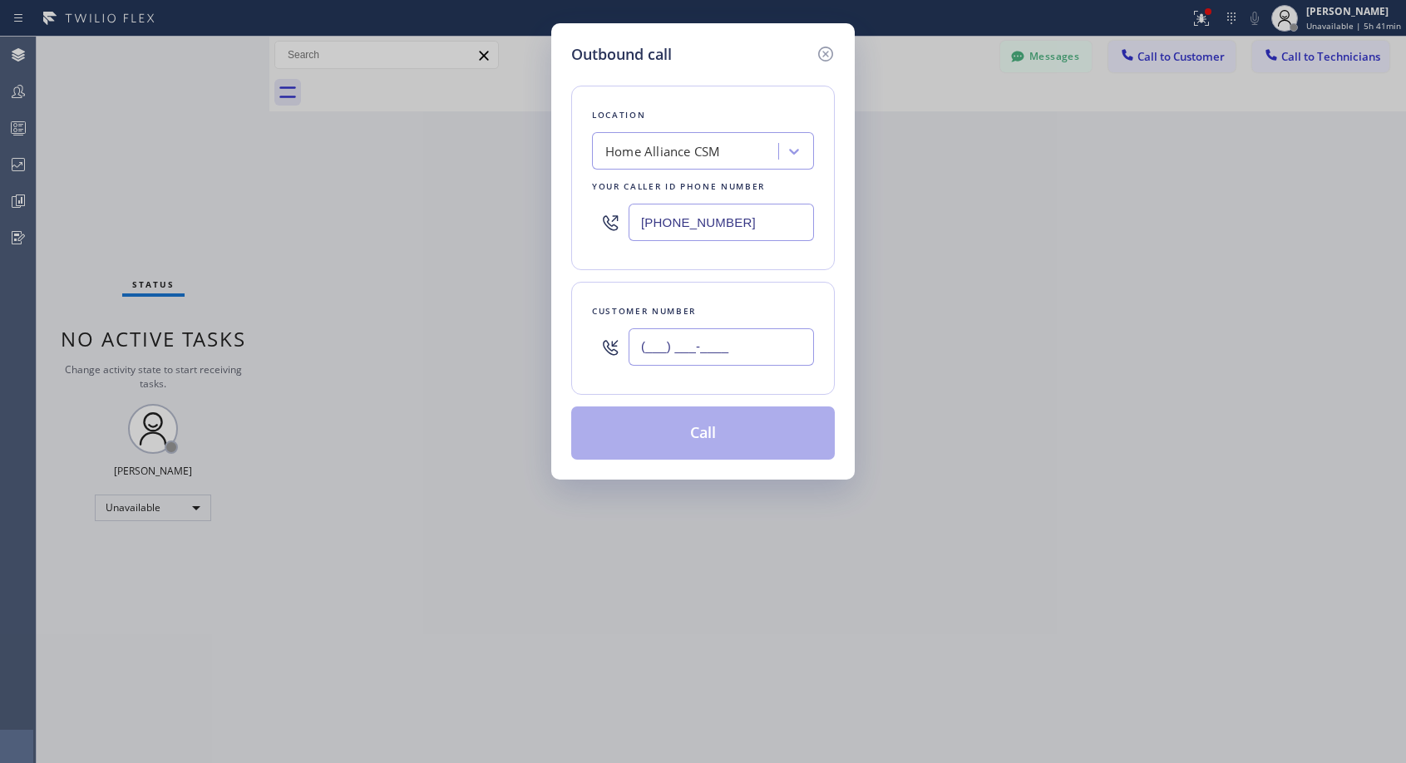
click at [666, 337] on input "(___) ___-____" at bounding box center [720, 346] width 185 height 37
paste input "951) 264-7062"
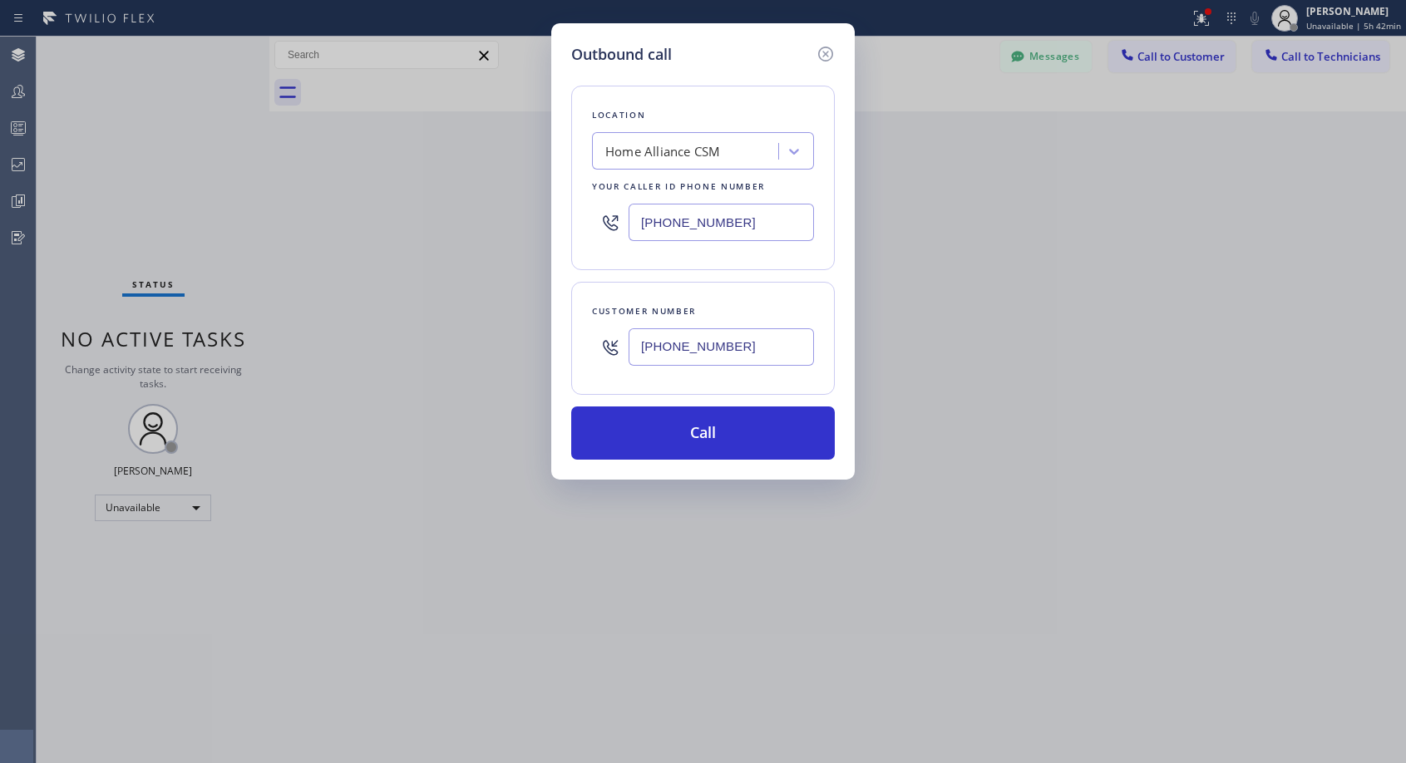
click at [739, 353] on input "[PHONE_NUMBER]" at bounding box center [720, 346] width 185 height 37
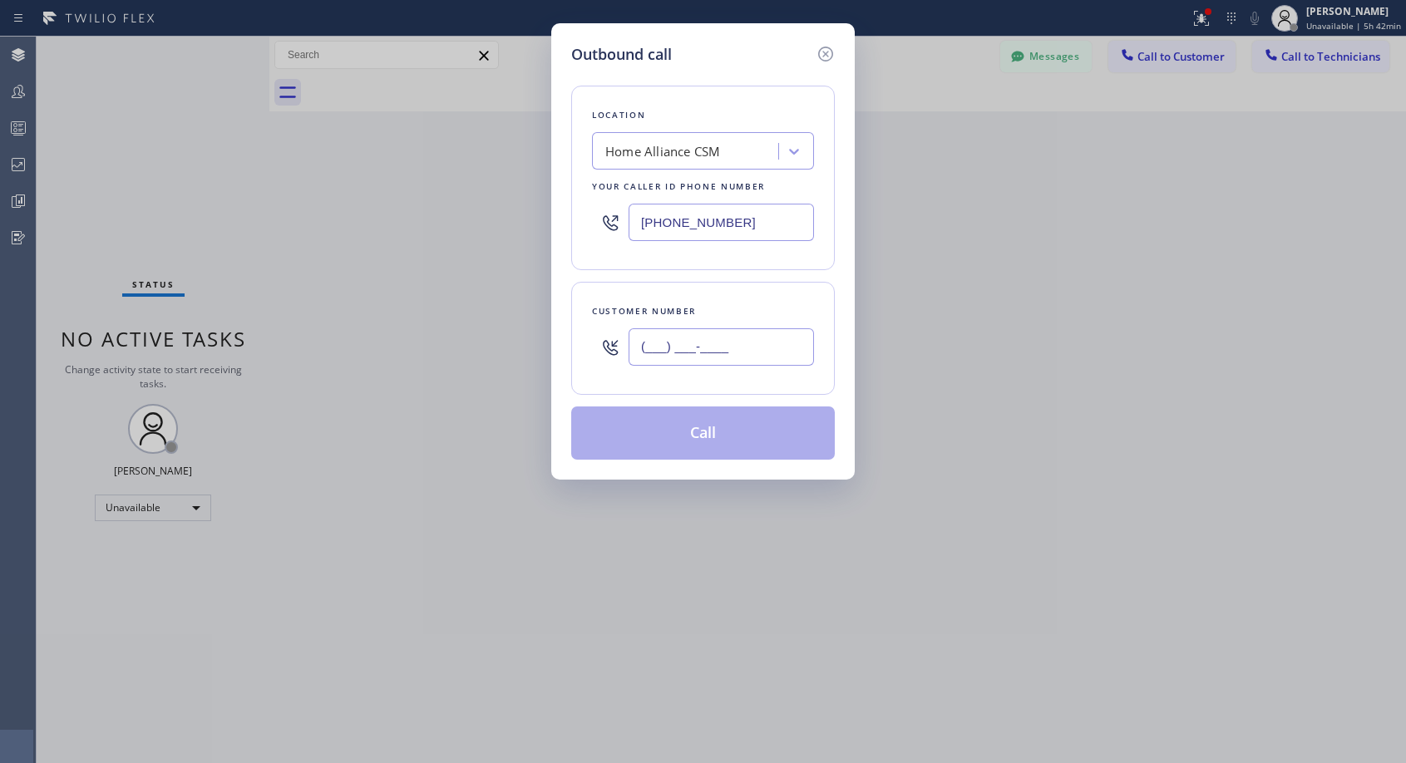
paste input "951) 264-7062"
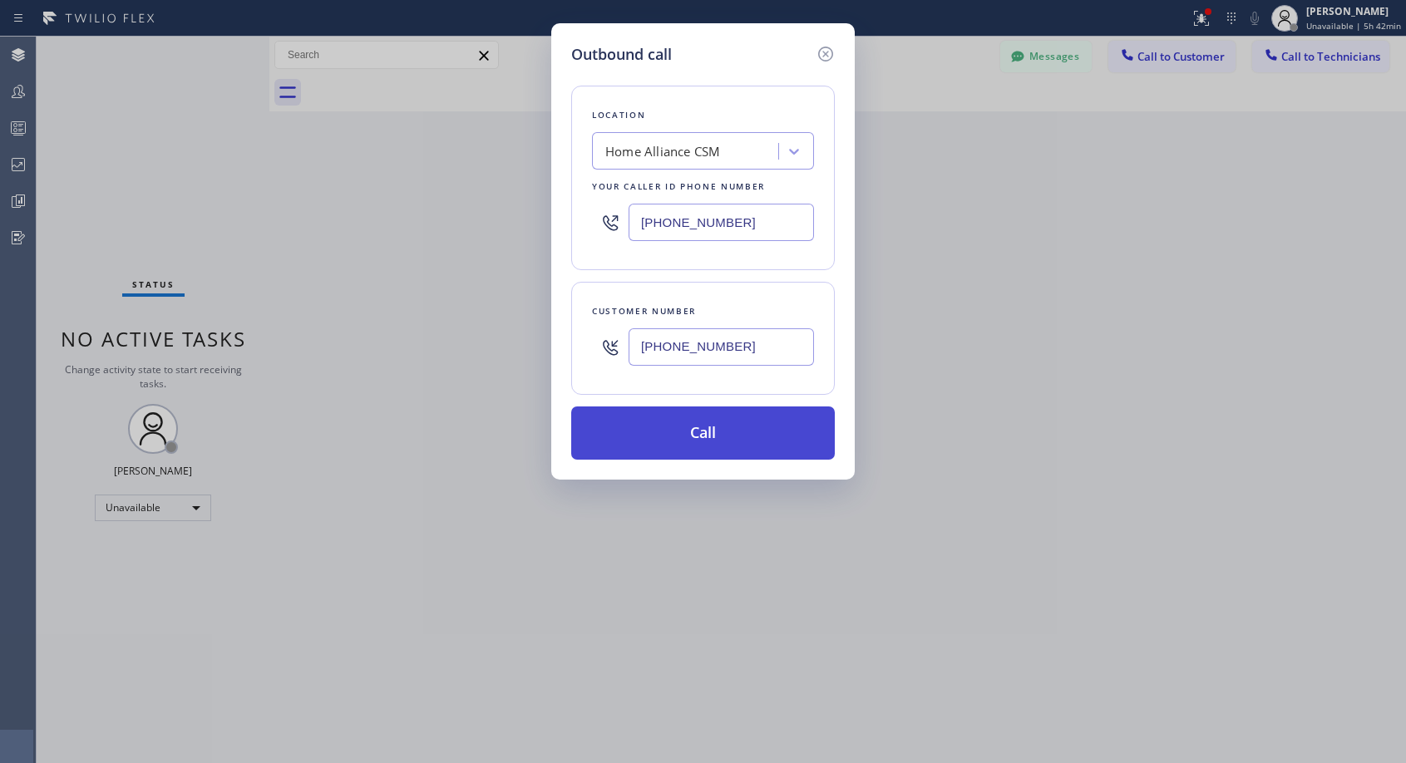
type input "[PHONE_NUMBER]"
click at [718, 437] on button "Call" at bounding box center [703, 432] width 264 height 53
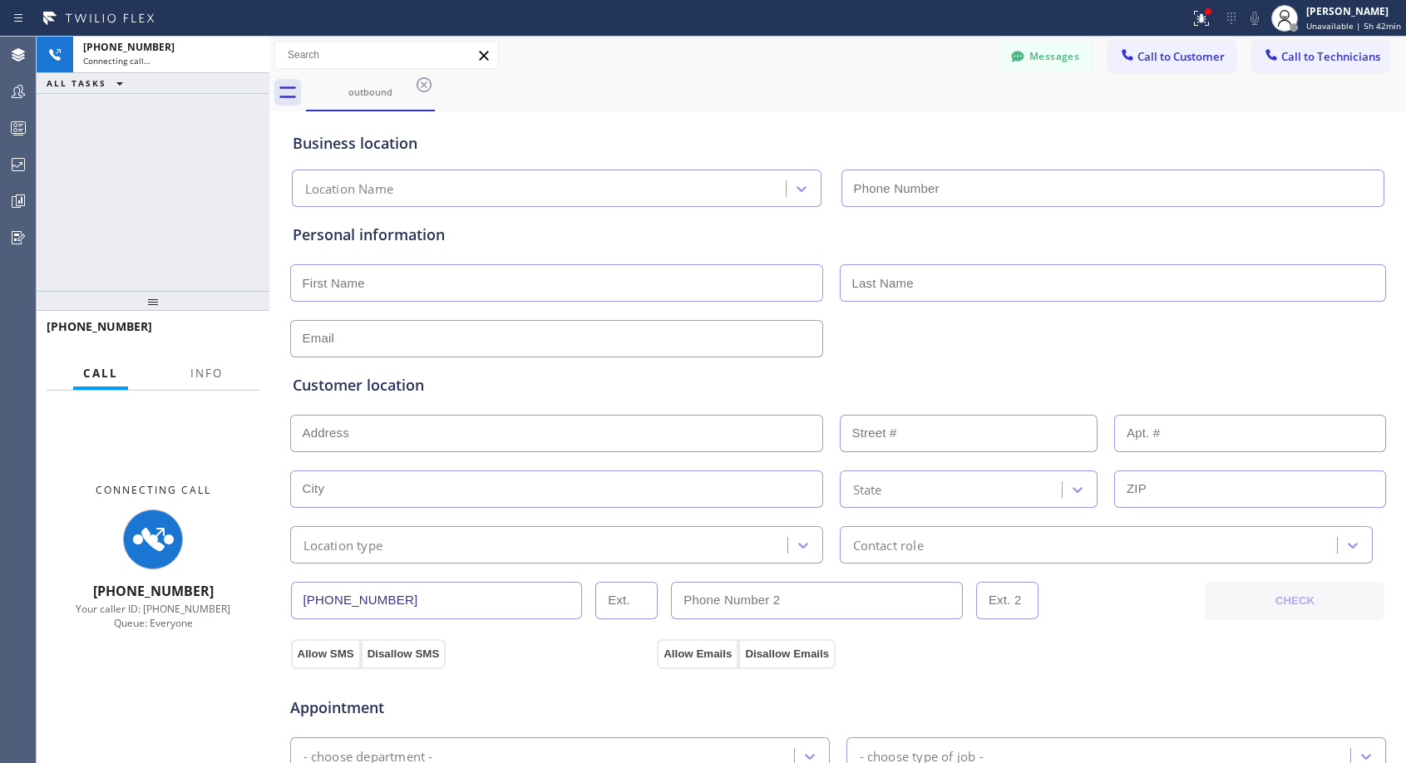
type input "[PHONE_NUMBER]"
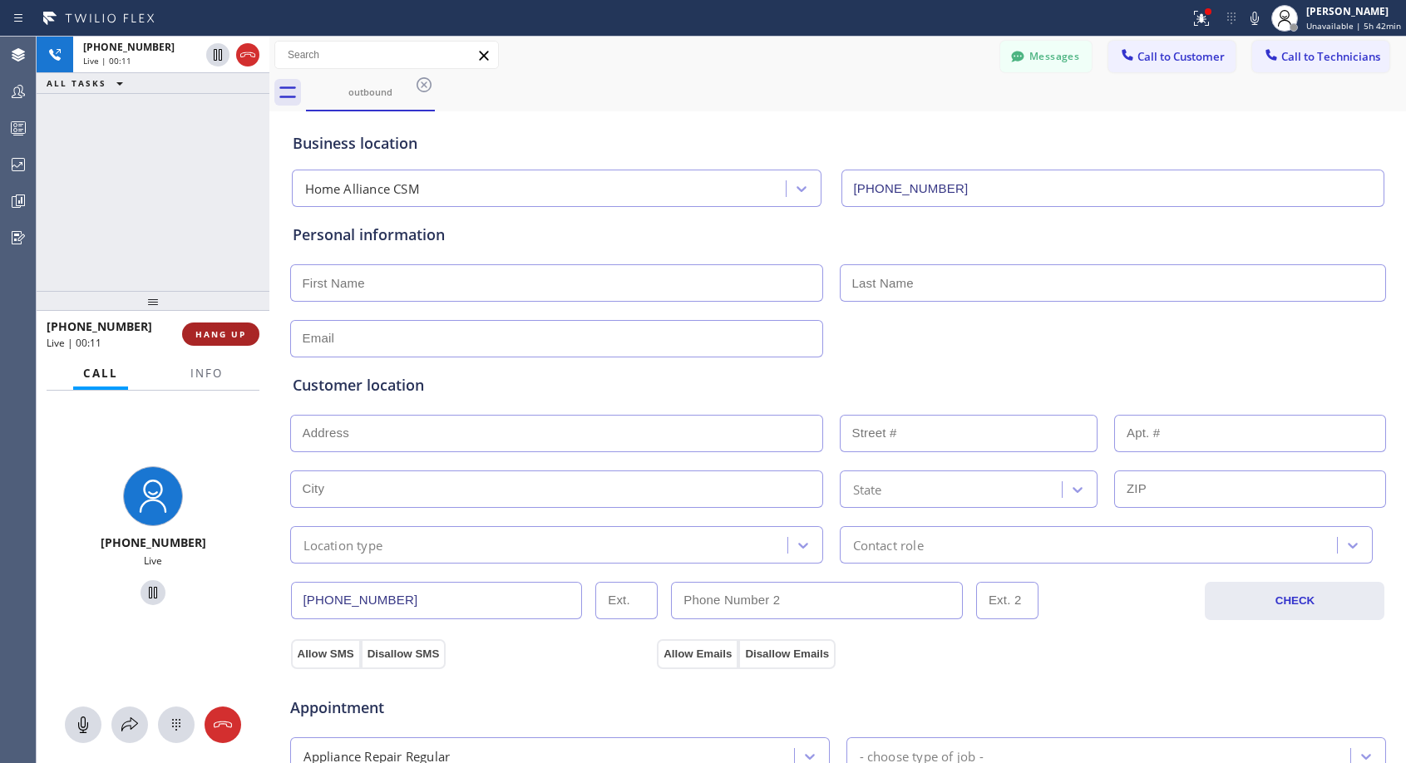
click at [219, 334] on span "HANG UP" at bounding box center [220, 334] width 51 height 12
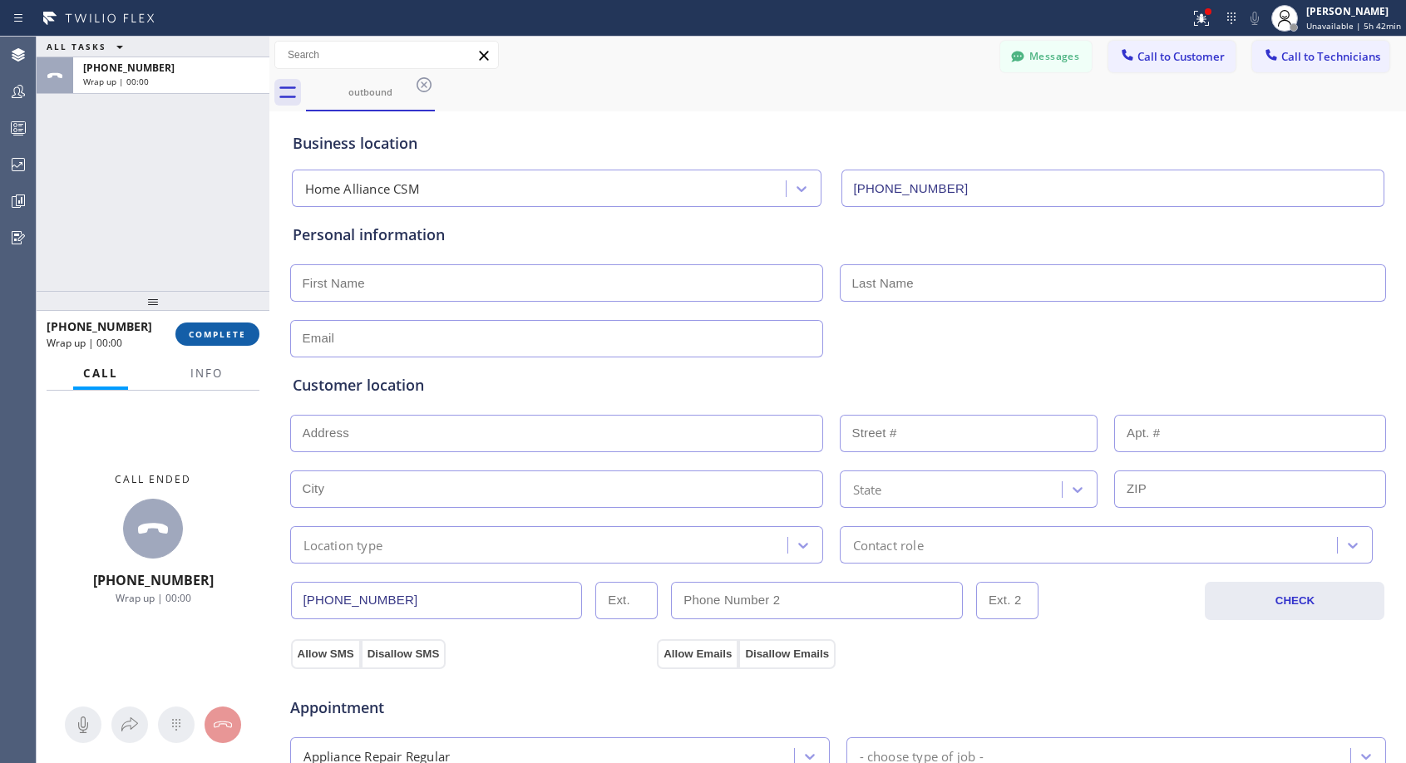
click at [219, 334] on span "COMPLETE" at bounding box center [217, 334] width 57 height 12
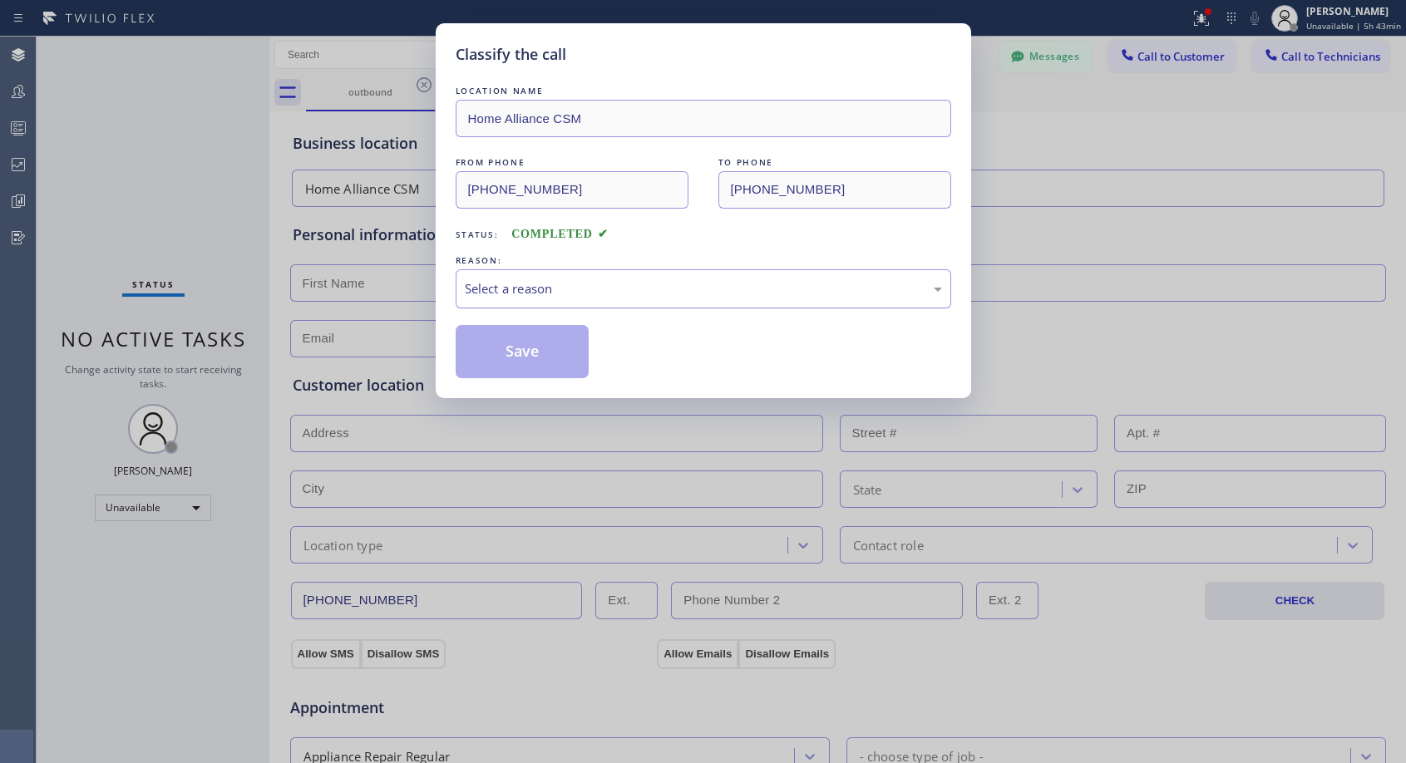
drag, startPoint x: 535, startPoint y: 291, endPoint x: 524, endPoint y: 298, distance: 13.8
click at [535, 290] on div "Select a reason" at bounding box center [703, 288] width 477 height 19
click at [484, 349] on button "Save" at bounding box center [523, 351] width 134 height 53
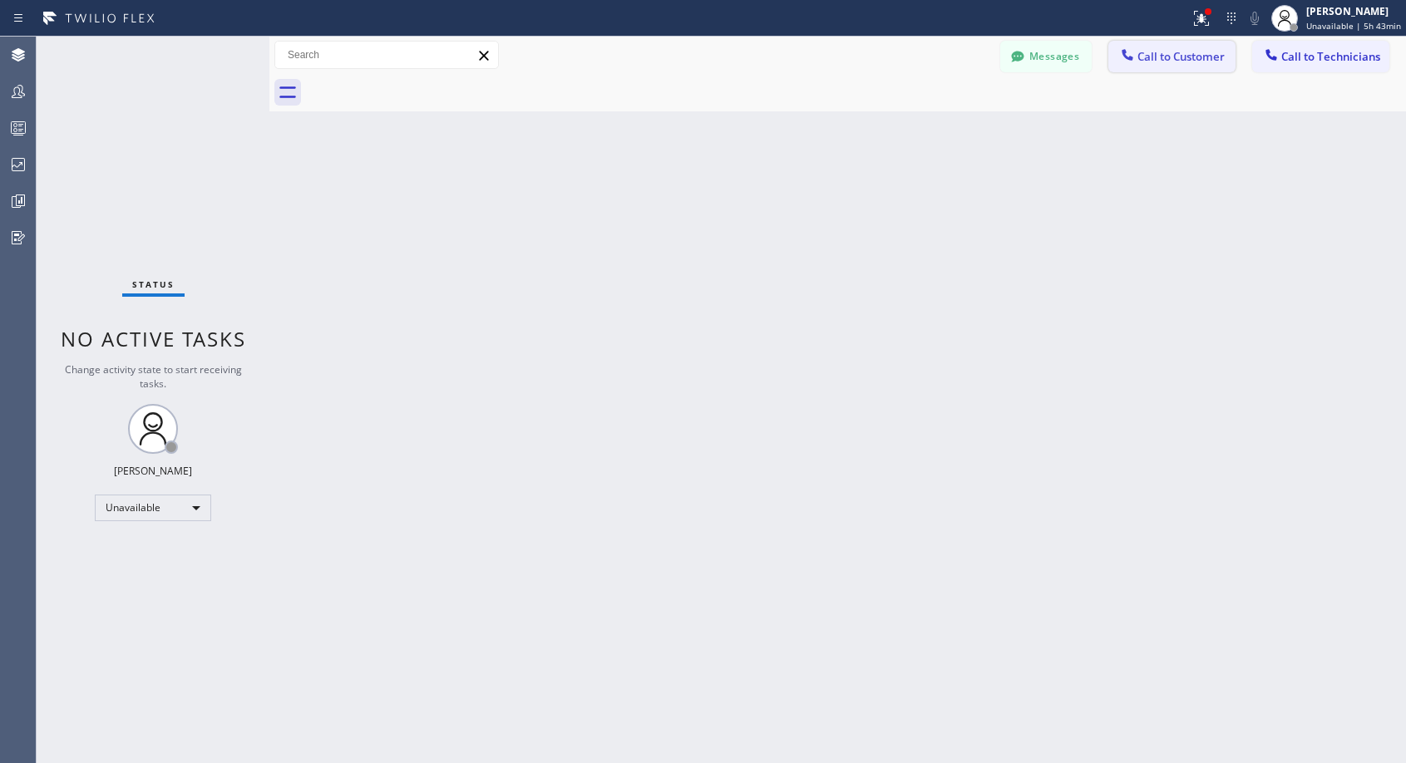
drag, startPoint x: 1164, startPoint y: 65, endPoint x: 917, endPoint y: 216, distance: 289.6
click at [1163, 67] on button "Call to Customer" at bounding box center [1171, 57] width 127 height 32
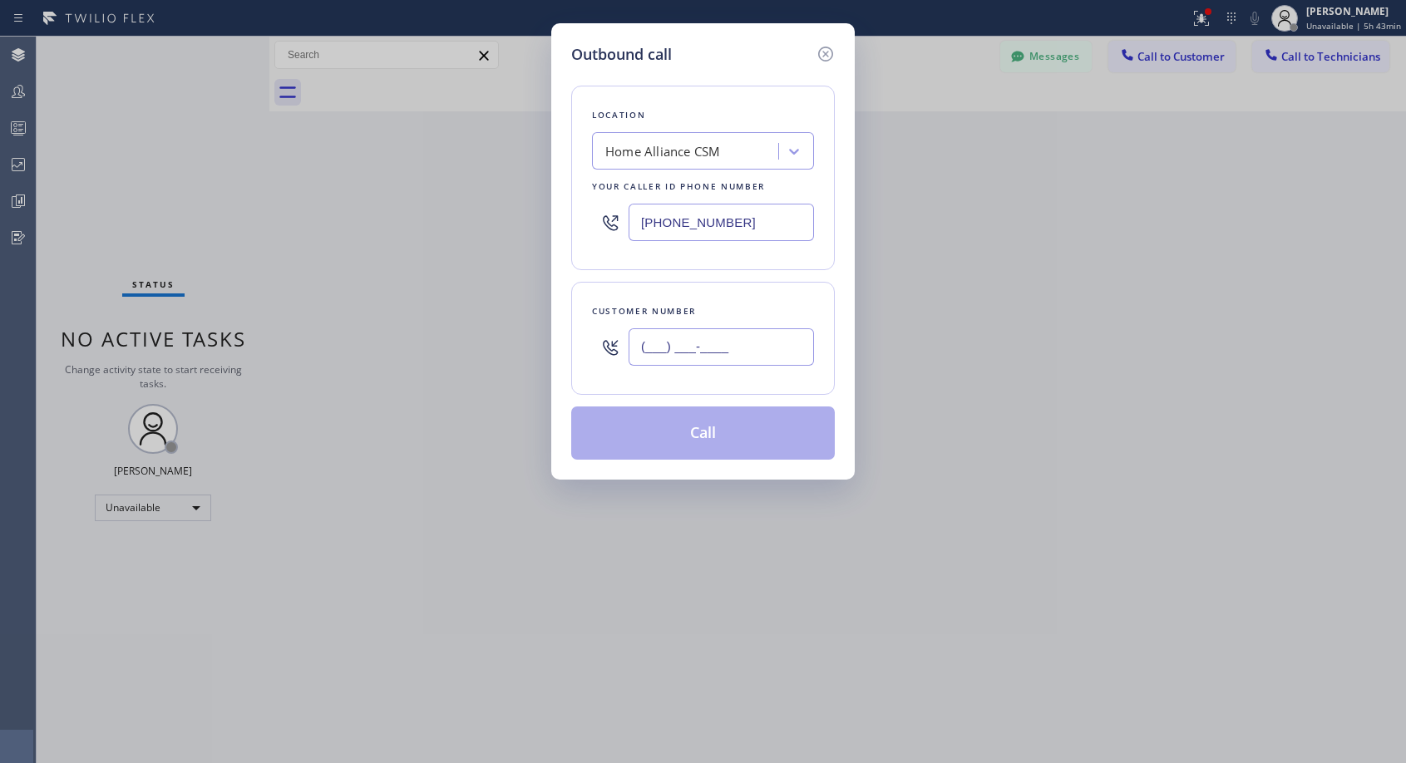
click at [719, 342] on input "(___) ___-____" at bounding box center [720, 346] width 185 height 37
paste input "951) 264-7062"
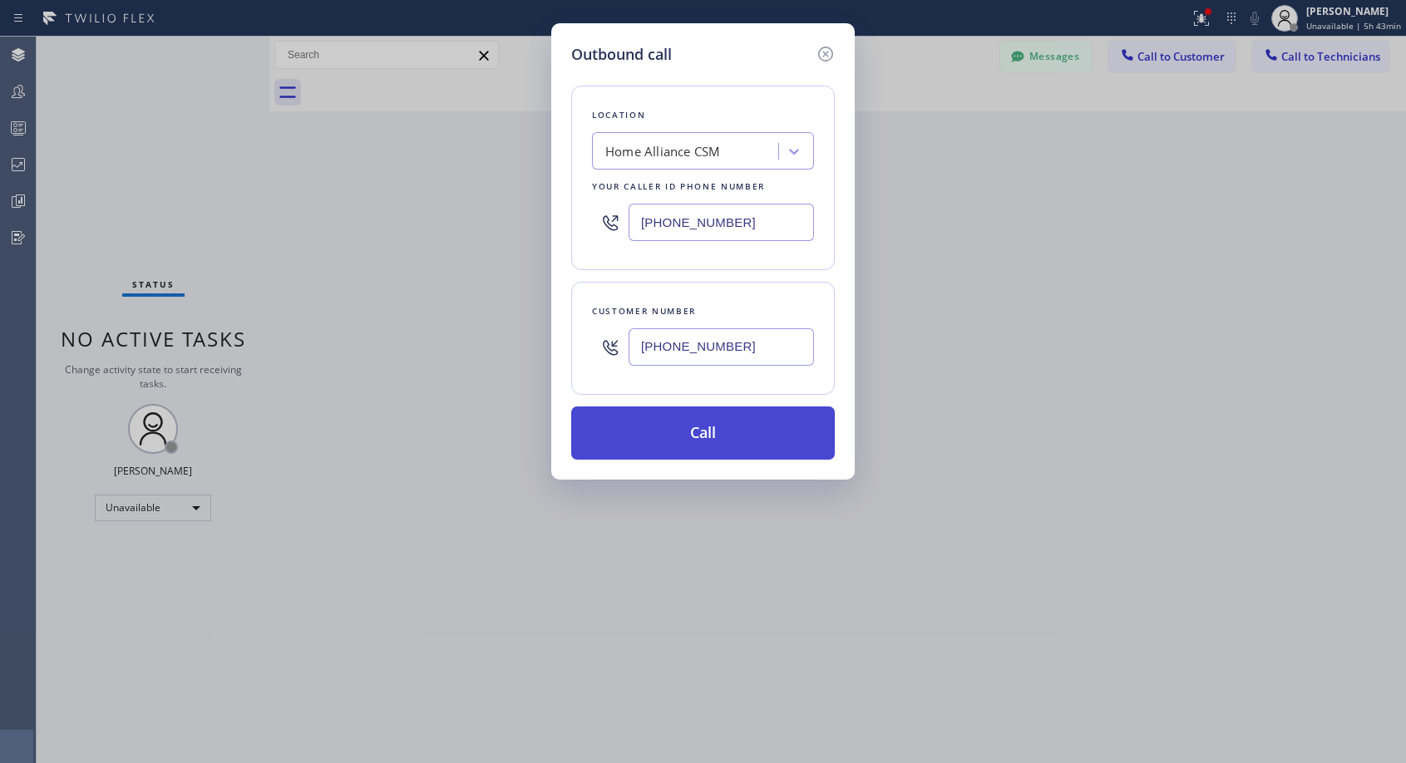
type input "[PHONE_NUMBER]"
click at [763, 441] on button "Call" at bounding box center [703, 432] width 264 height 53
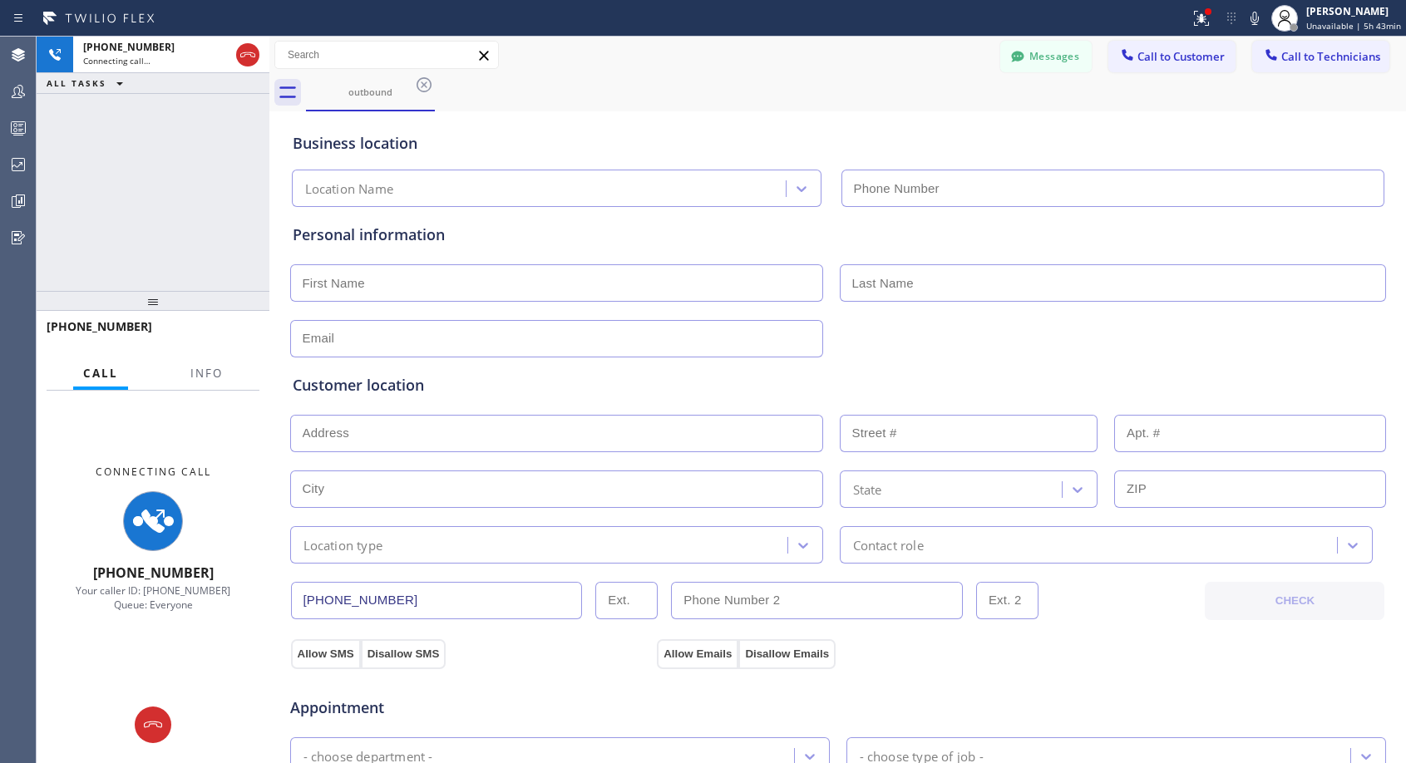
type input "[PHONE_NUMBER]"
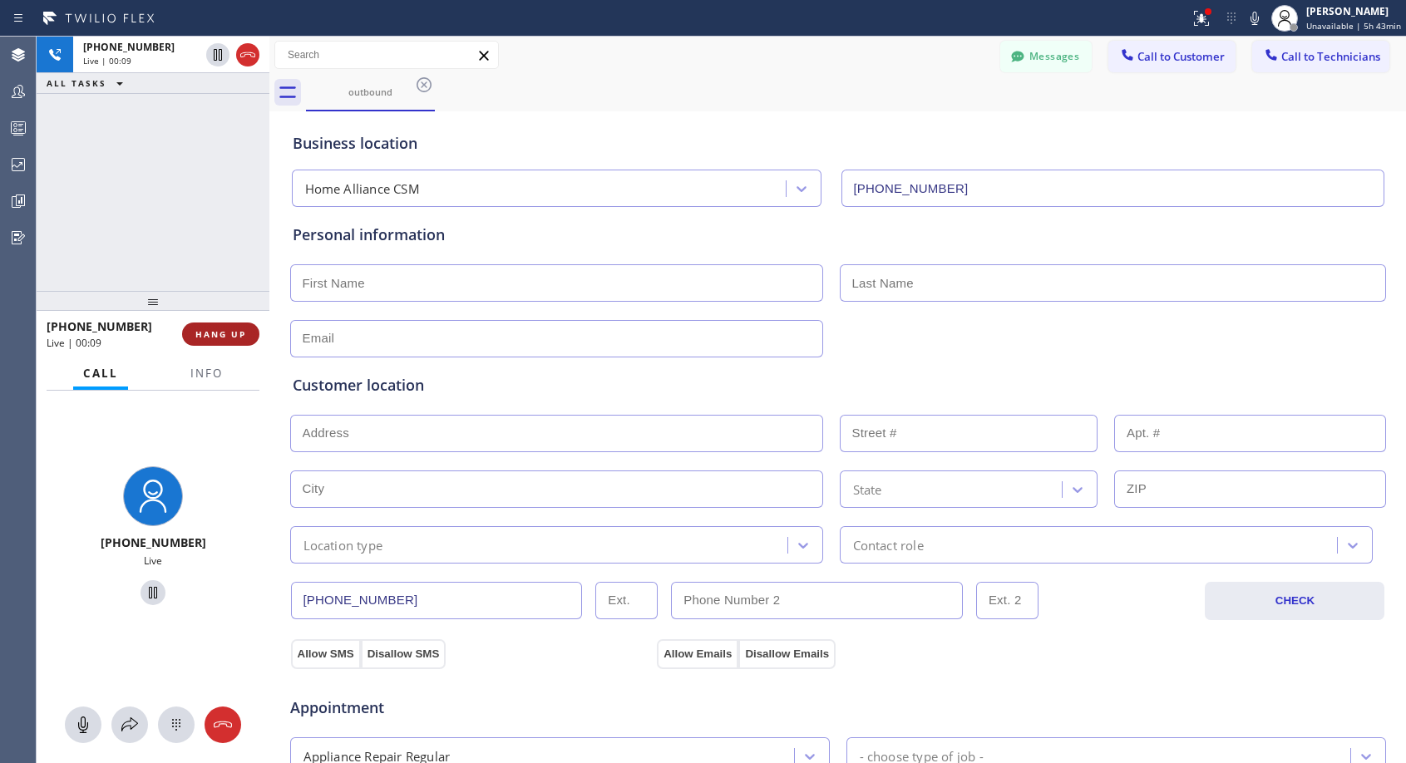
click at [219, 329] on span "HANG UP" at bounding box center [220, 334] width 51 height 12
click at [219, 330] on span "HANG UP" at bounding box center [220, 334] width 51 height 12
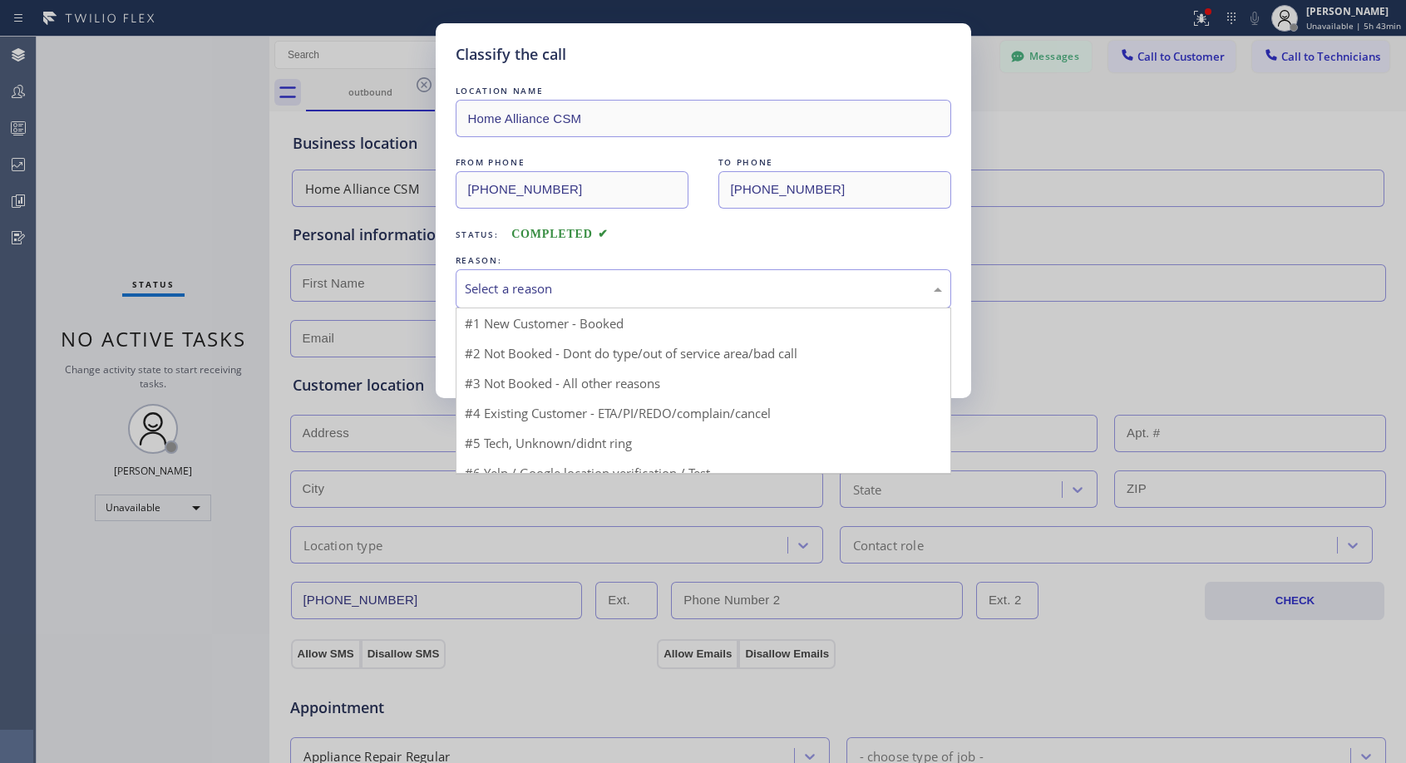
click at [659, 283] on div "Select a reason" at bounding box center [703, 288] width 477 height 19
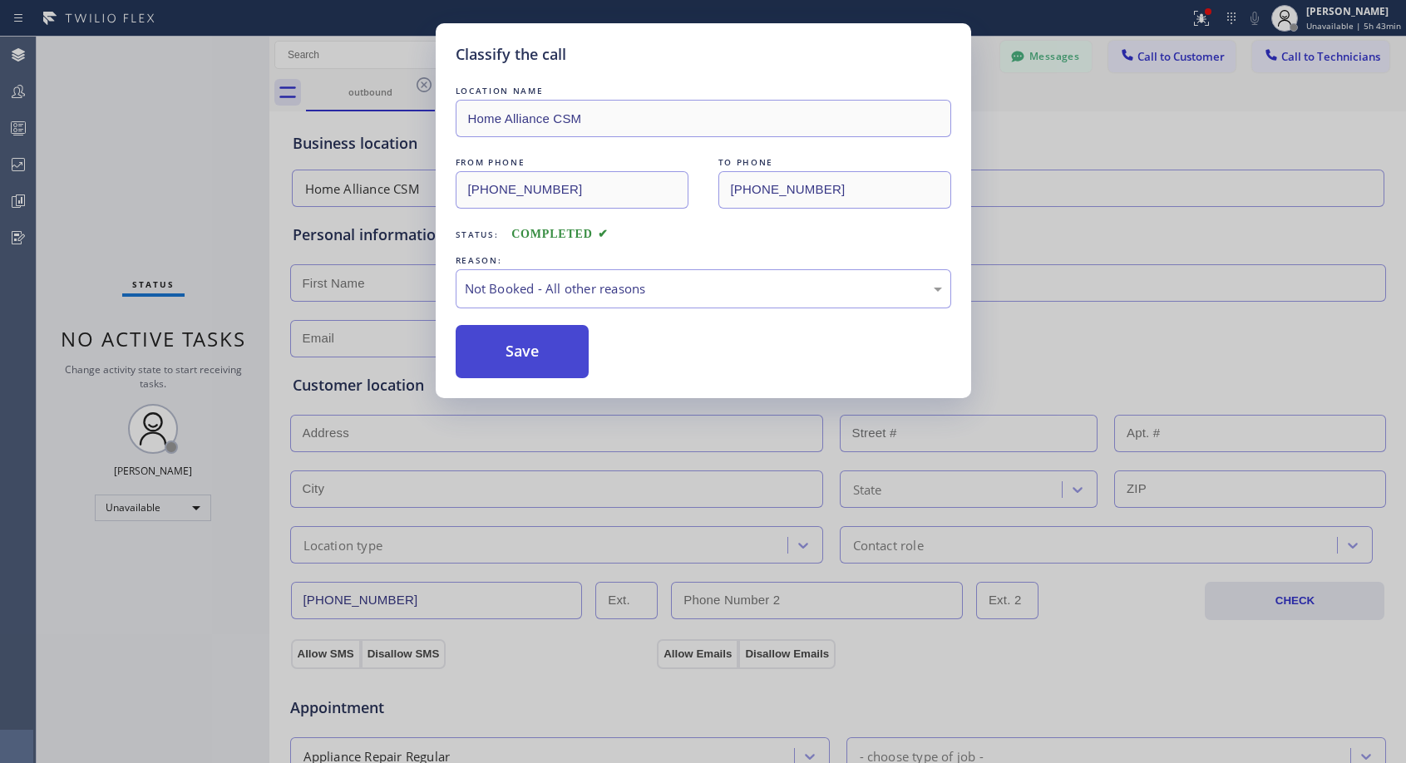
click at [514, 352] on button "Save" at bounding box center [523, 351] width 134 height 53
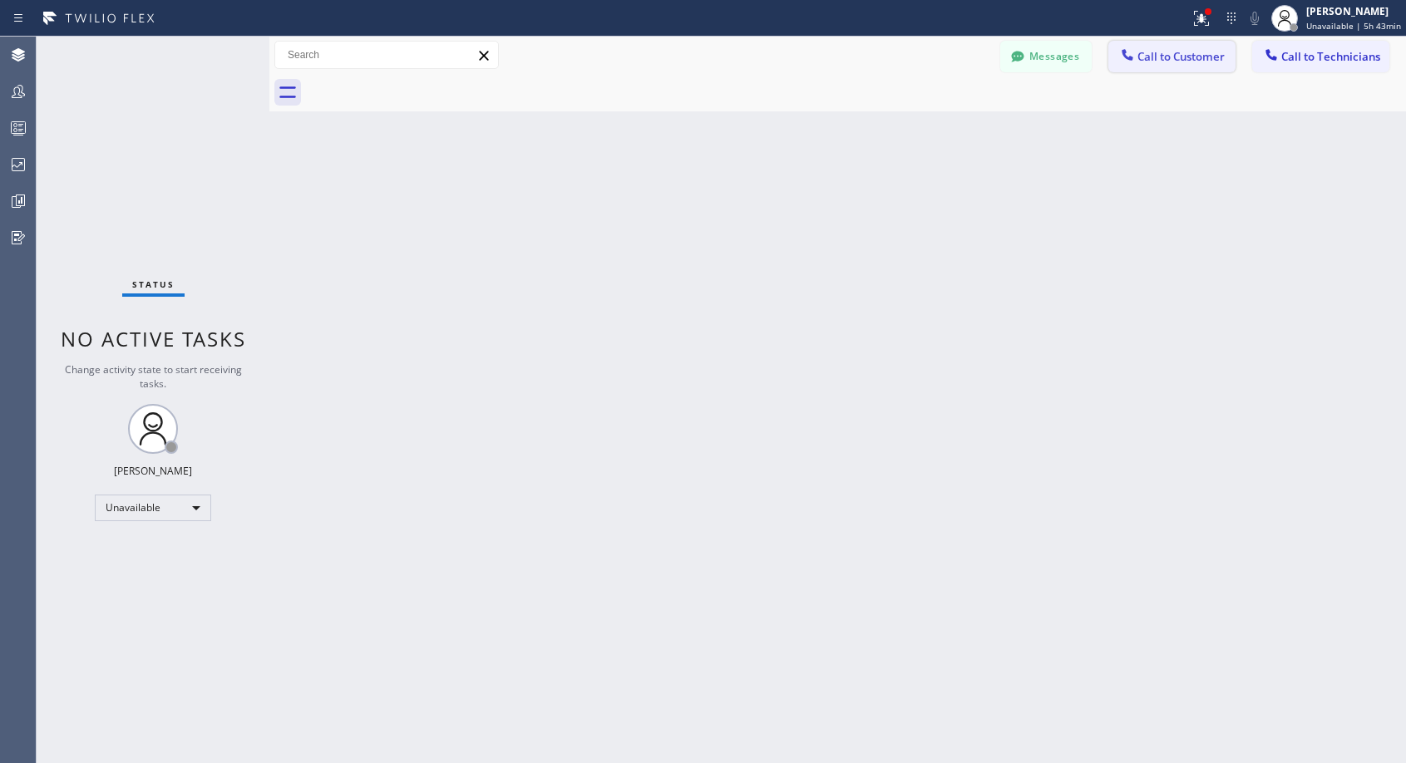
click at [1150, 62] on span "Call to Customer" at bounding box center [1180, 56] width 87 height 15
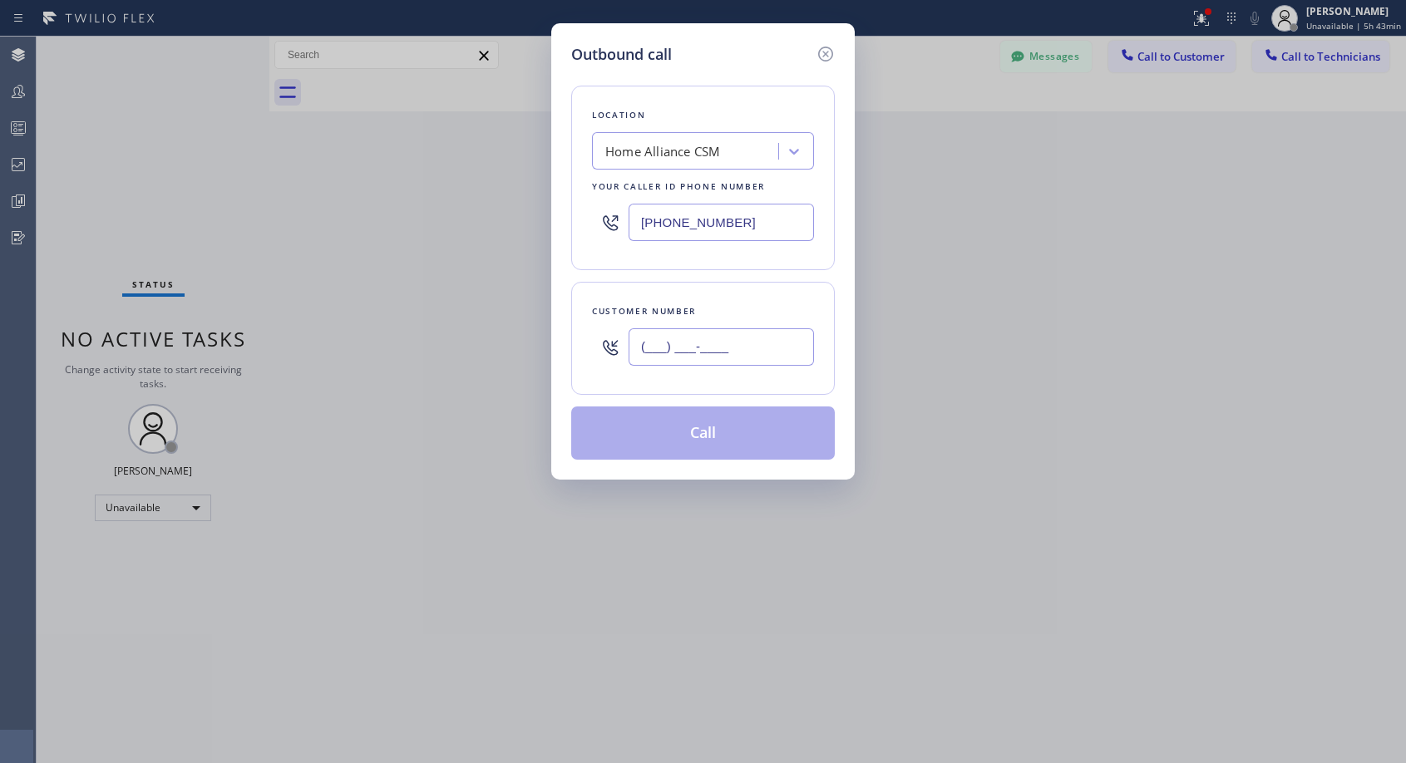
click at [786, 337] on input "(___) ___-____" at bounding box center [720, 346] width 185 height 37
paste input "951) 264-7062"
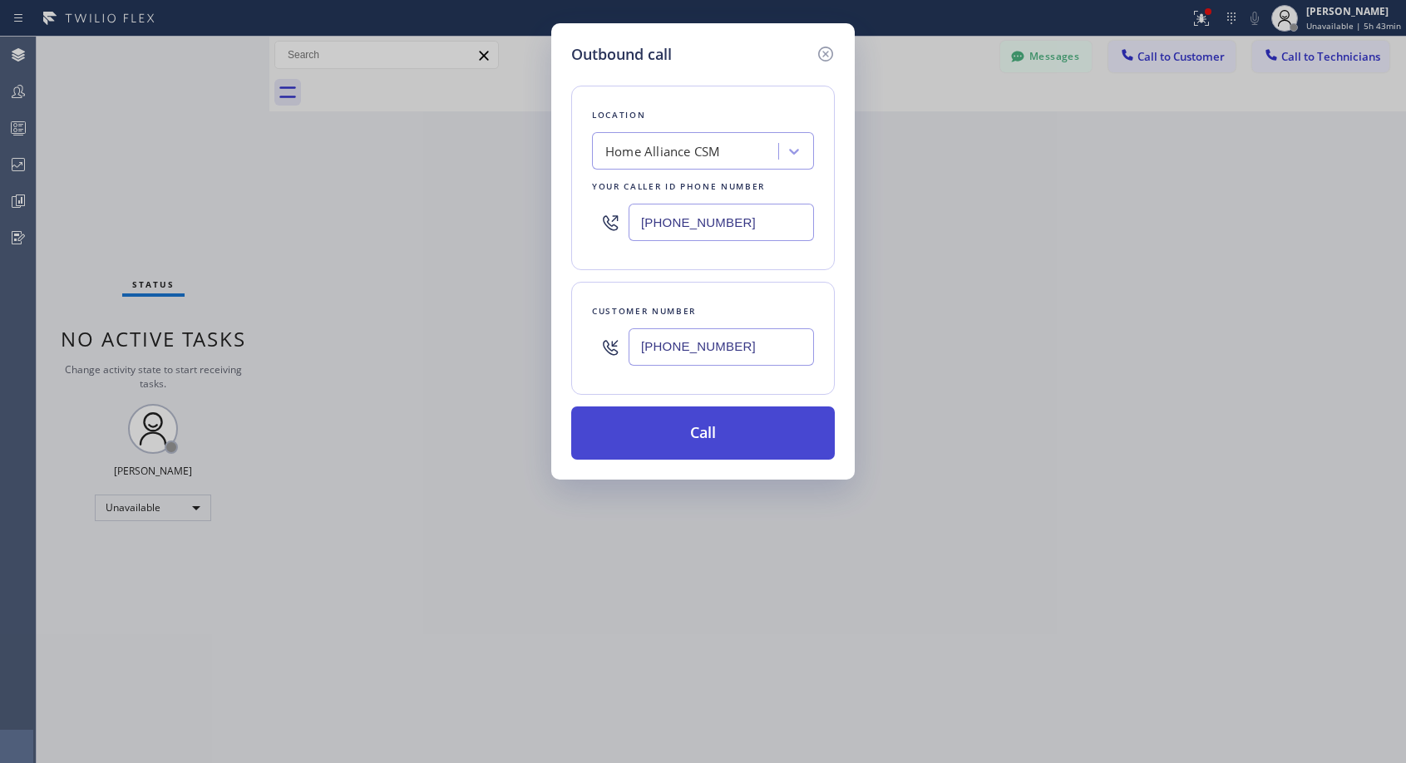
type input "[PHONE_NUMBER]"
click at [767, 440] on button "Call" at bounding box center [703, 432] width 264 height 53
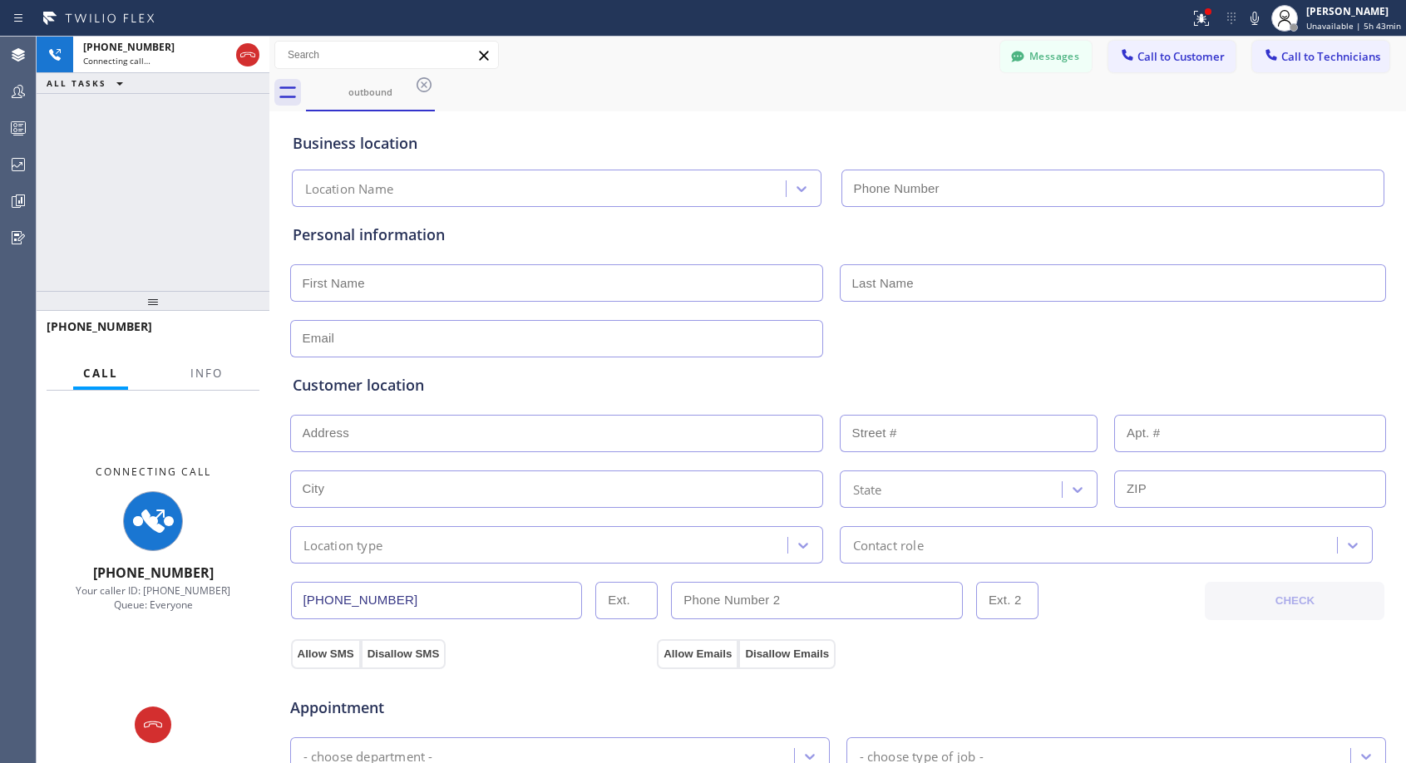
type input "[PHONE_NUMBER]"
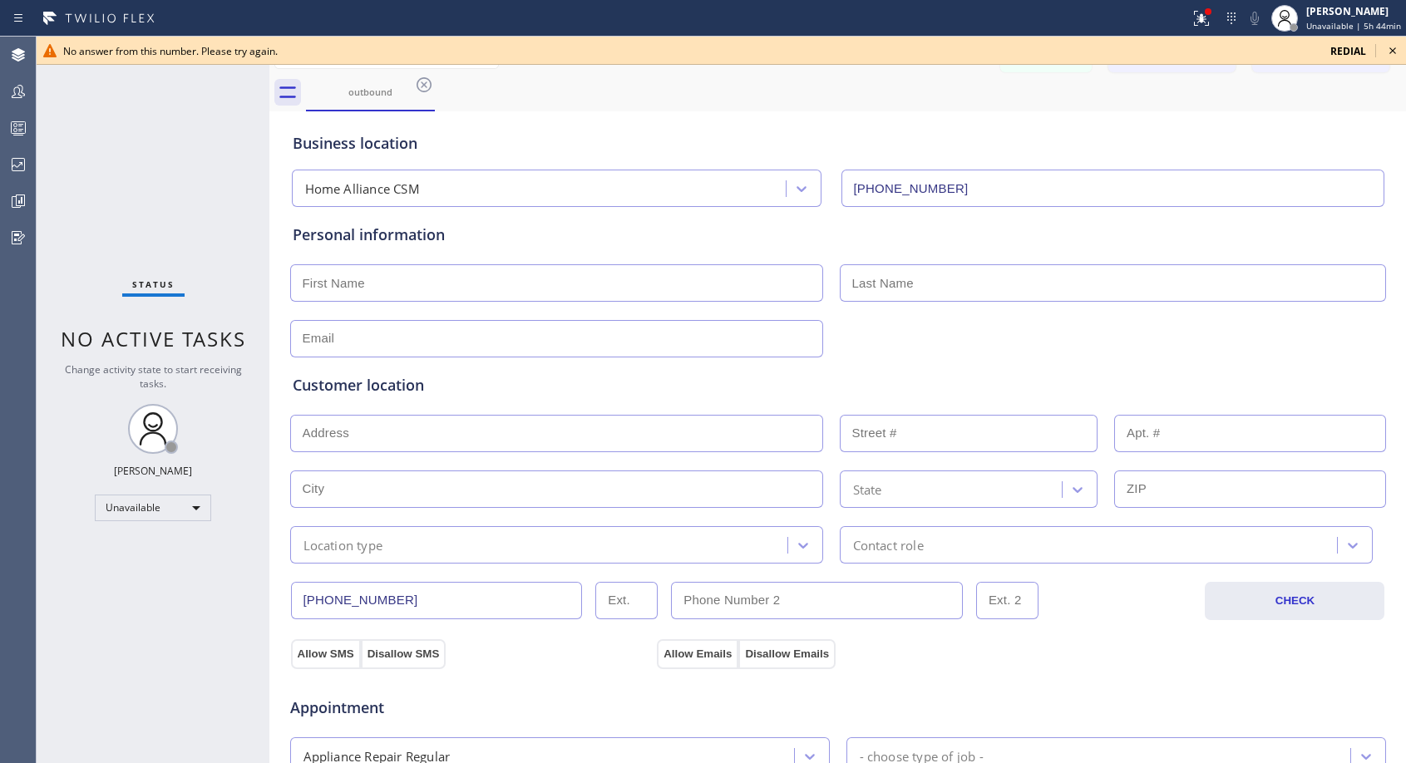
click at [1395, 53] on icon at bounding box center [1392, 50] width 7 height 7
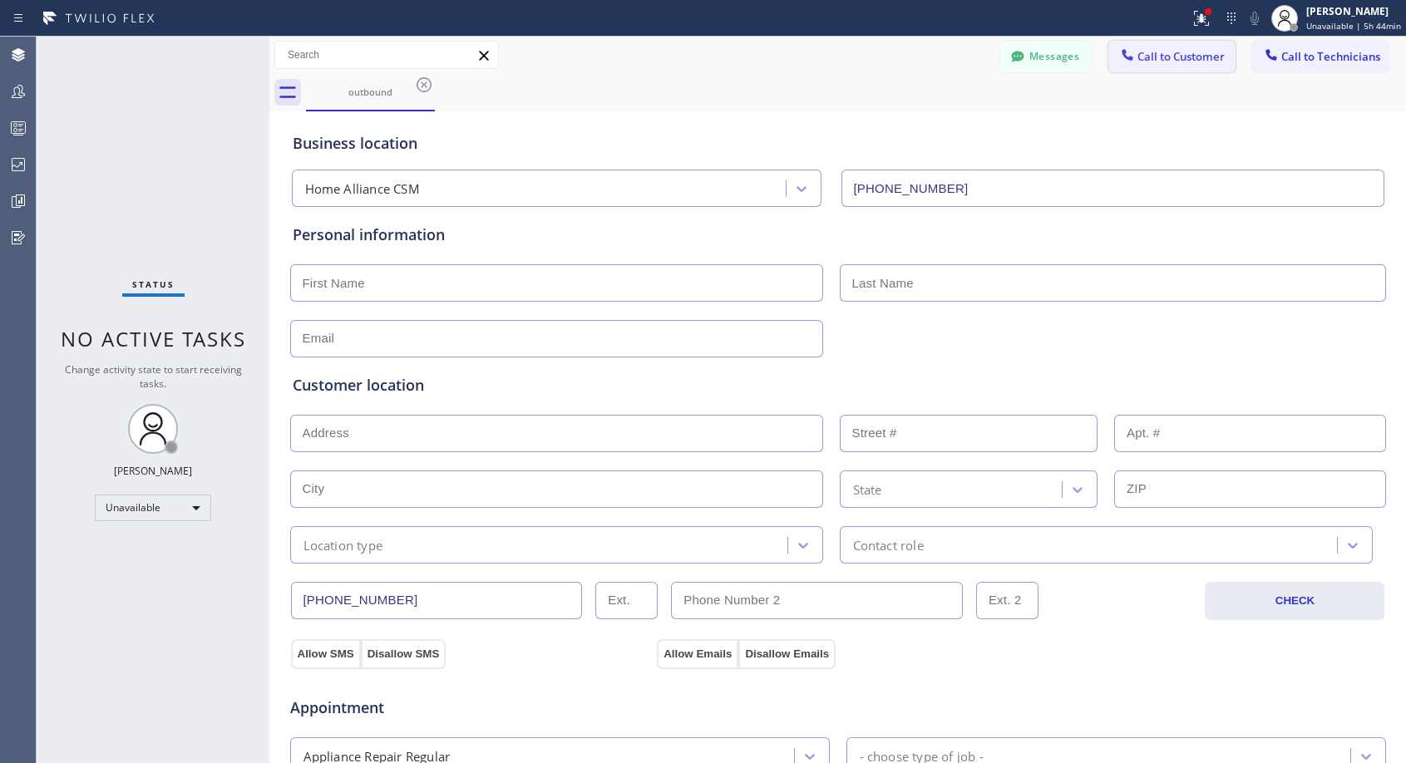
click at [1163, 59] on span "Call to Customer" at bounding box center [1180, 56] width 87 height 15
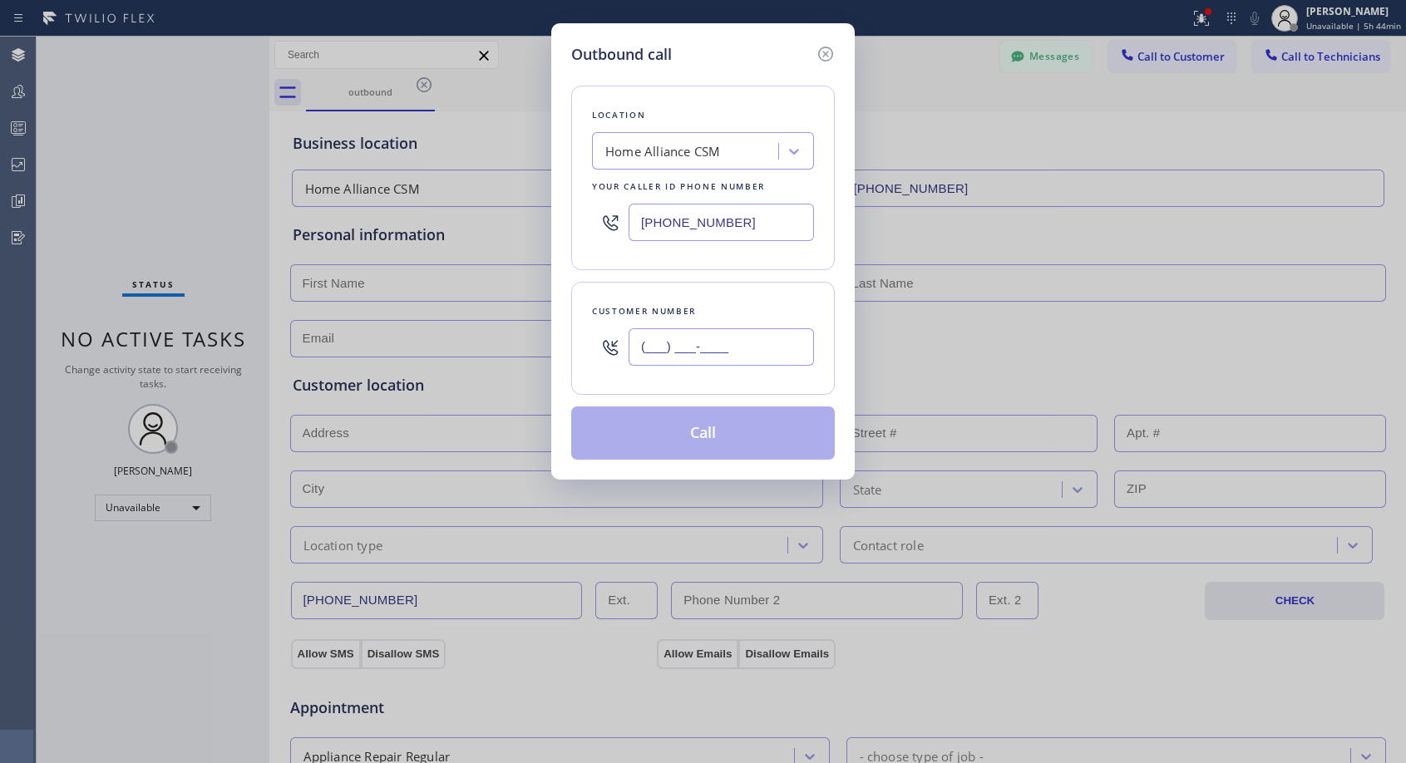
click at [753, 349] on input "(___) ___-____" at bounding box center [720, 346] width 185 height 37
paste input "951) 264-7062"
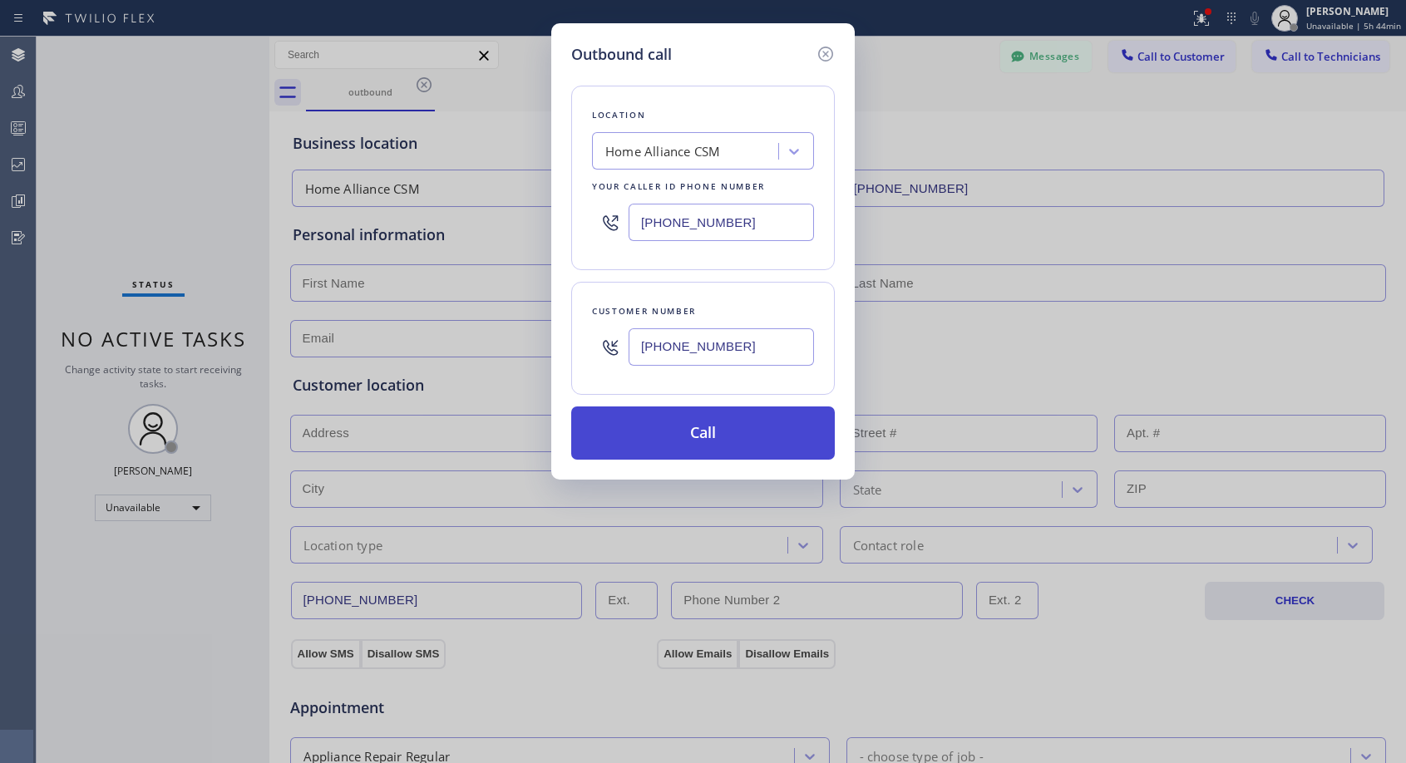
type input "[PHONE_NUMBER]"
click at [724, 422] on button "Call" at bounding box center [703, 432] width 264 height 53
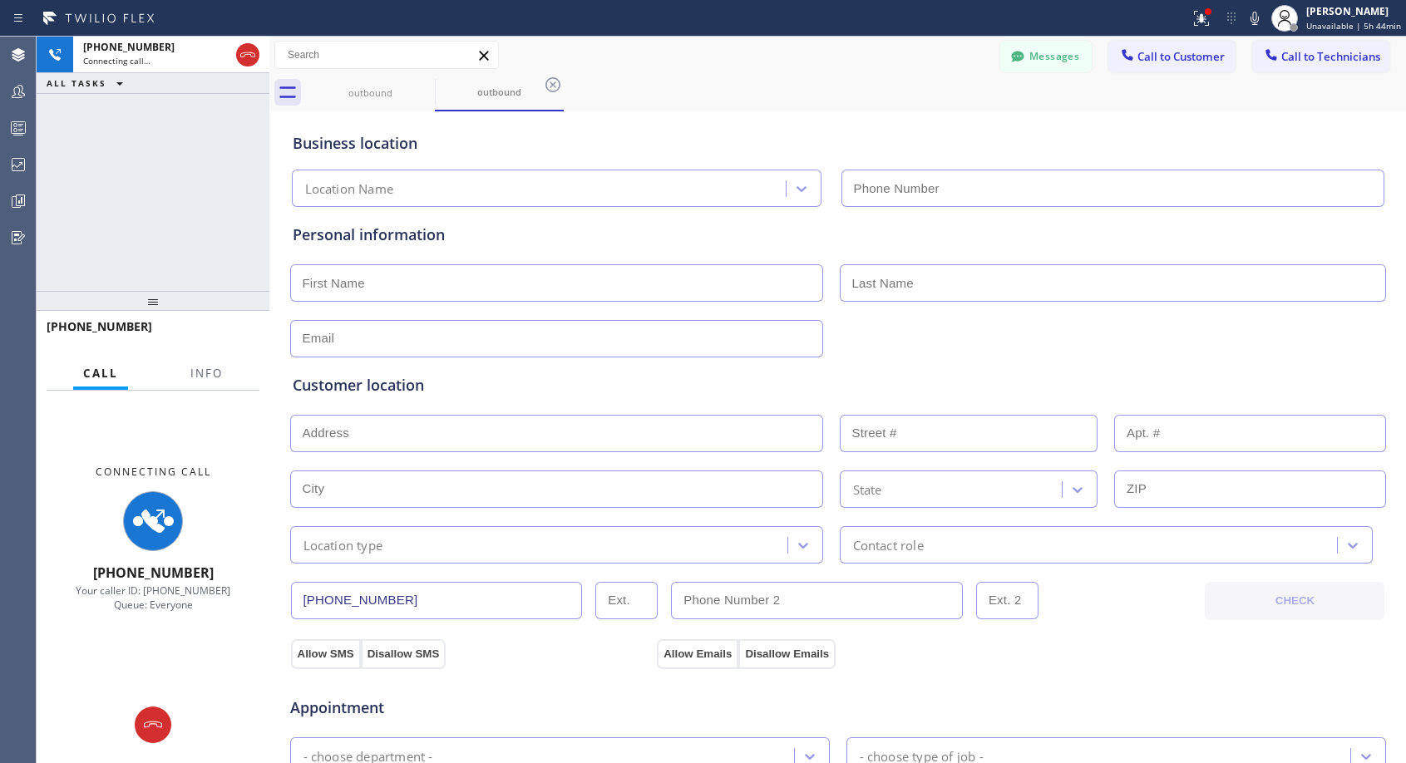
type input "[PHONE_NUMBER]"
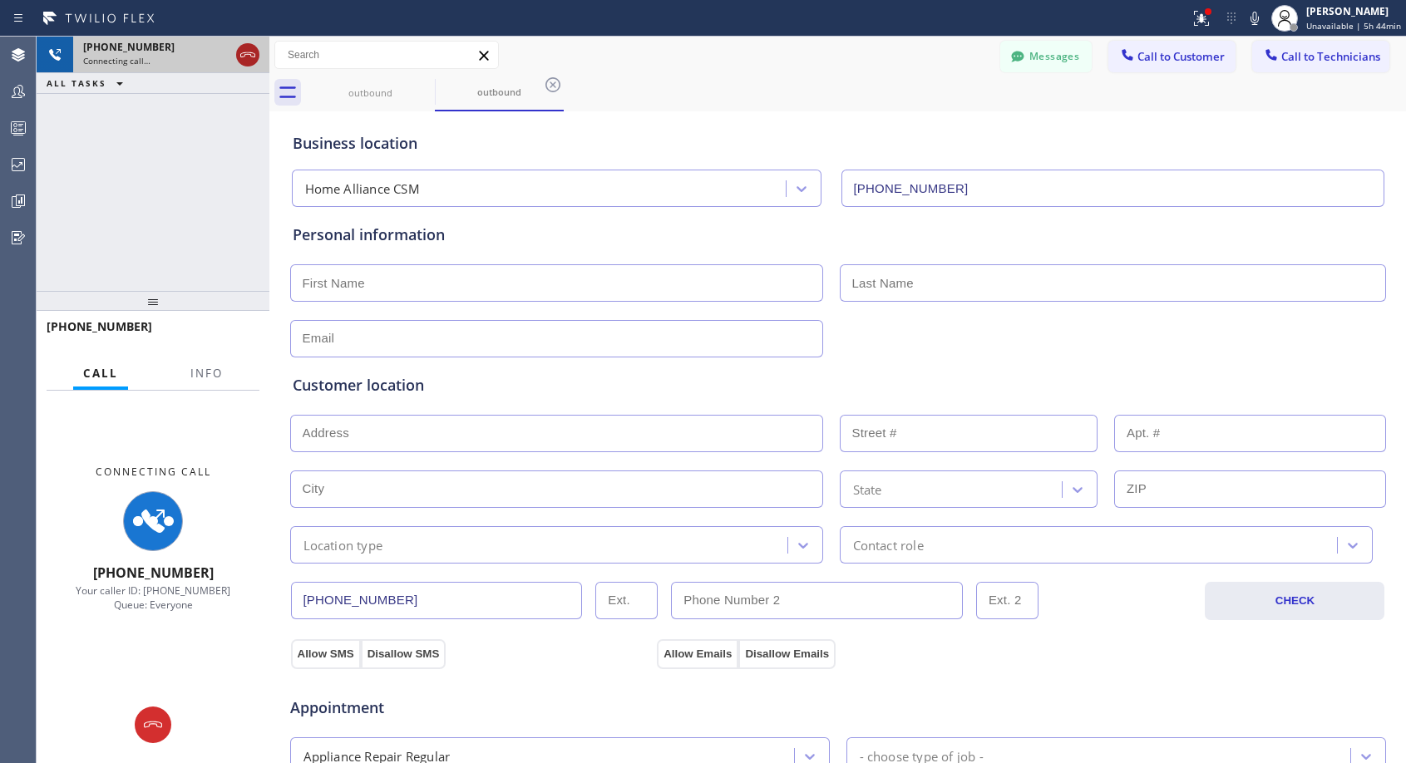
click at [246, 51] on icon at bounding box center [248, 55] width 20 height 20
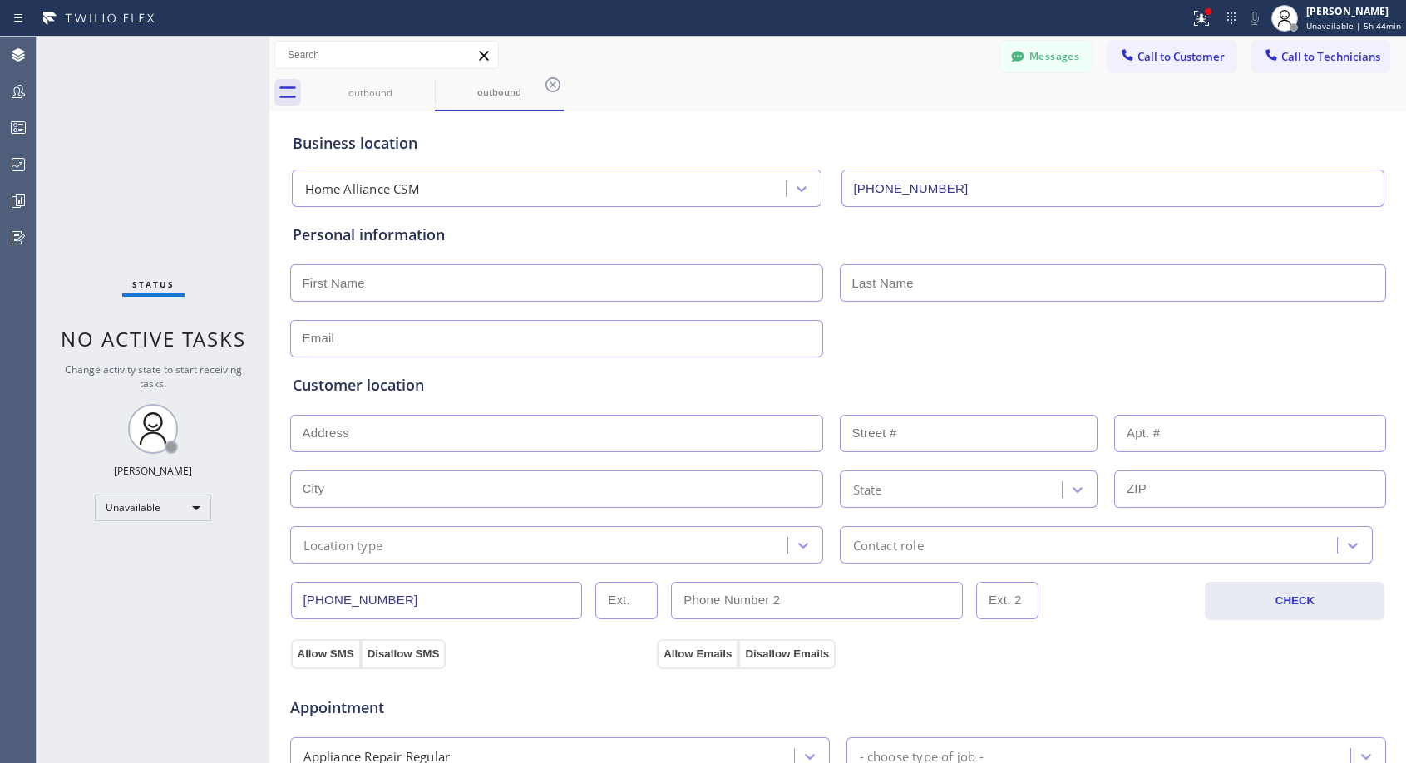
drag, startPoint x: 1152, startPoint y: 61, endPoint x: 738, endPoint y: 304, distance: 480.3
click at [1142, 68] on button "Call to Customer" at bounding box center [1171, 57] width 127 height 32
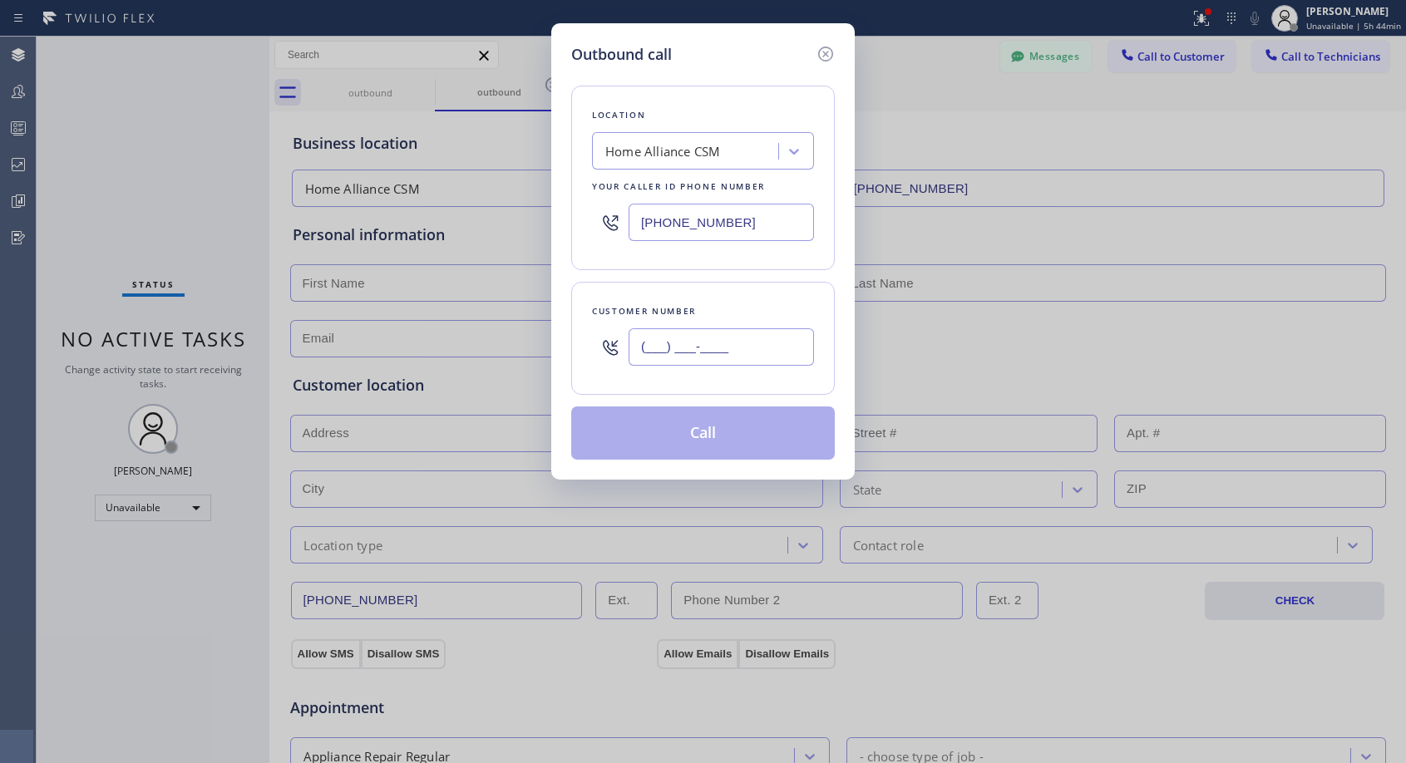
click at [661, 361] on input "(___) ___-____" at bounding box center [720, 346] width 185 height 37
paste input "951) 264-7062"
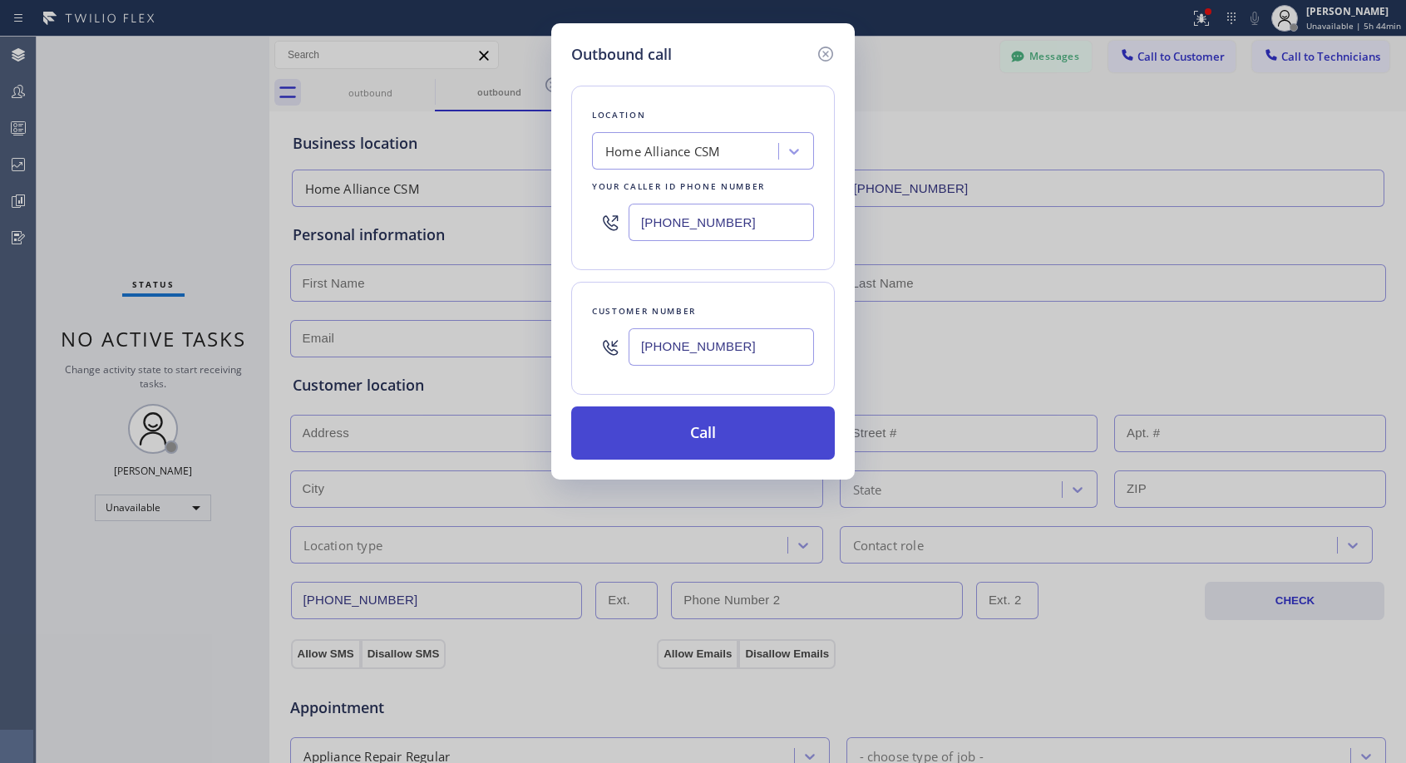
type input "[PHONE_NUMBER]"
click at [750, 435] on button "Call" at bounding box center [703, 432] width 264 height 53
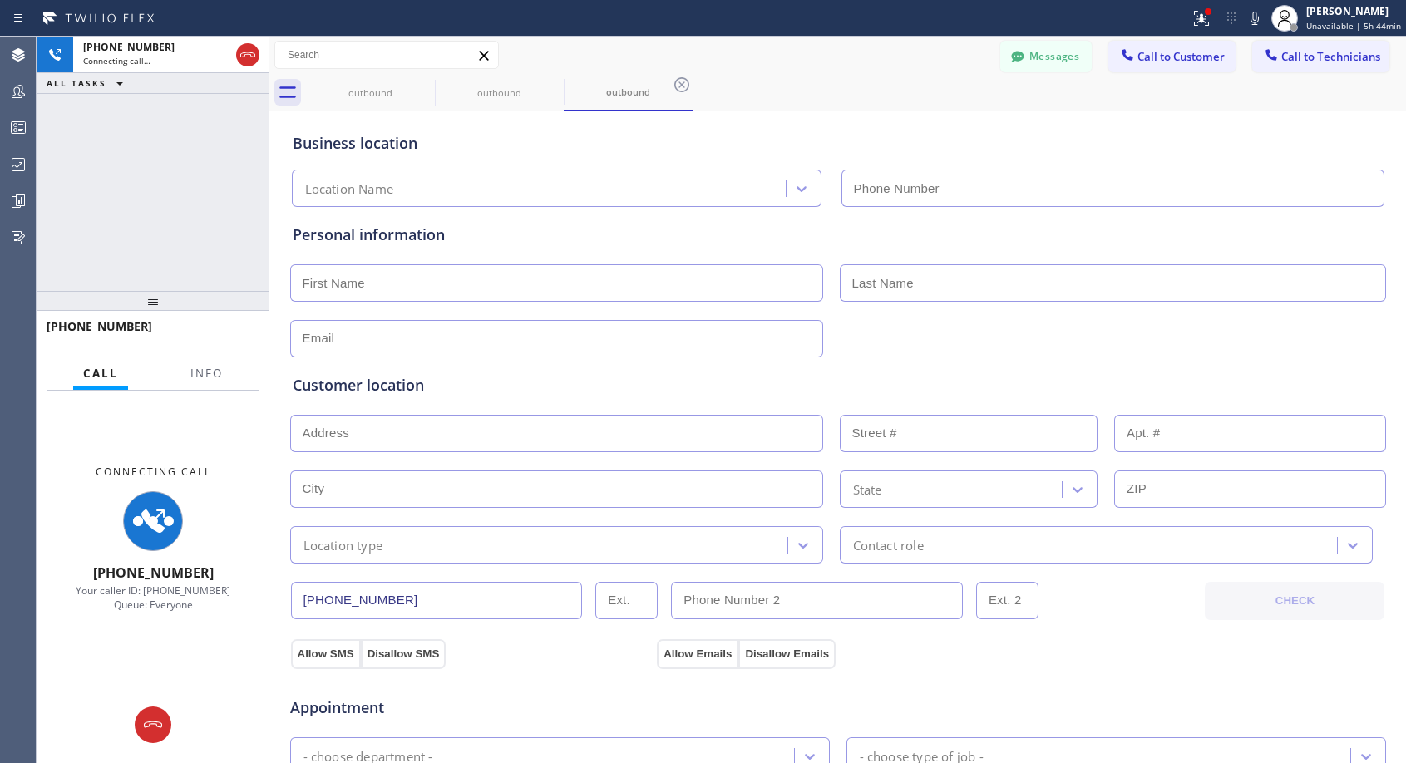
type input "[PHONE_NUMBER]"
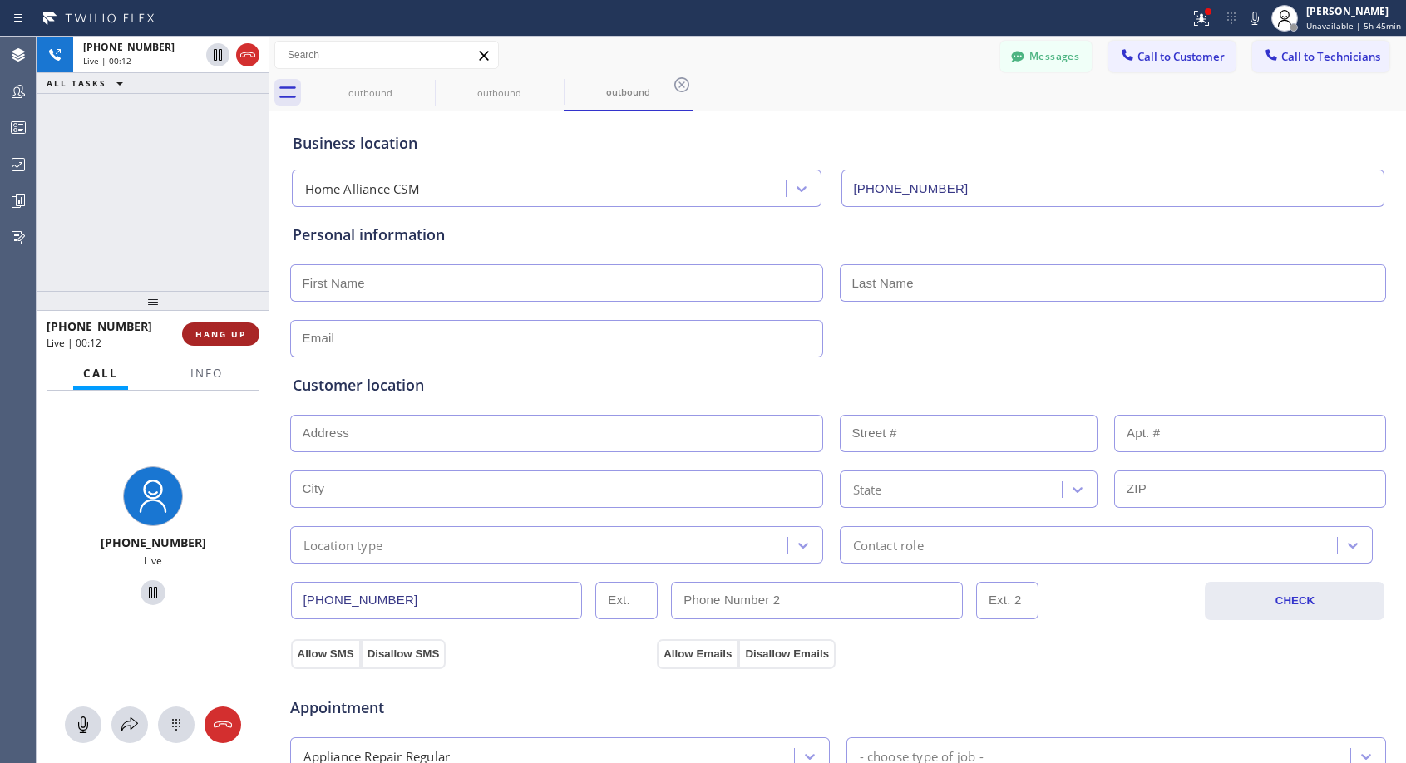
click at [228, 333] on span "HANG UP" at bounding box center [220, 334] width 51 height 12
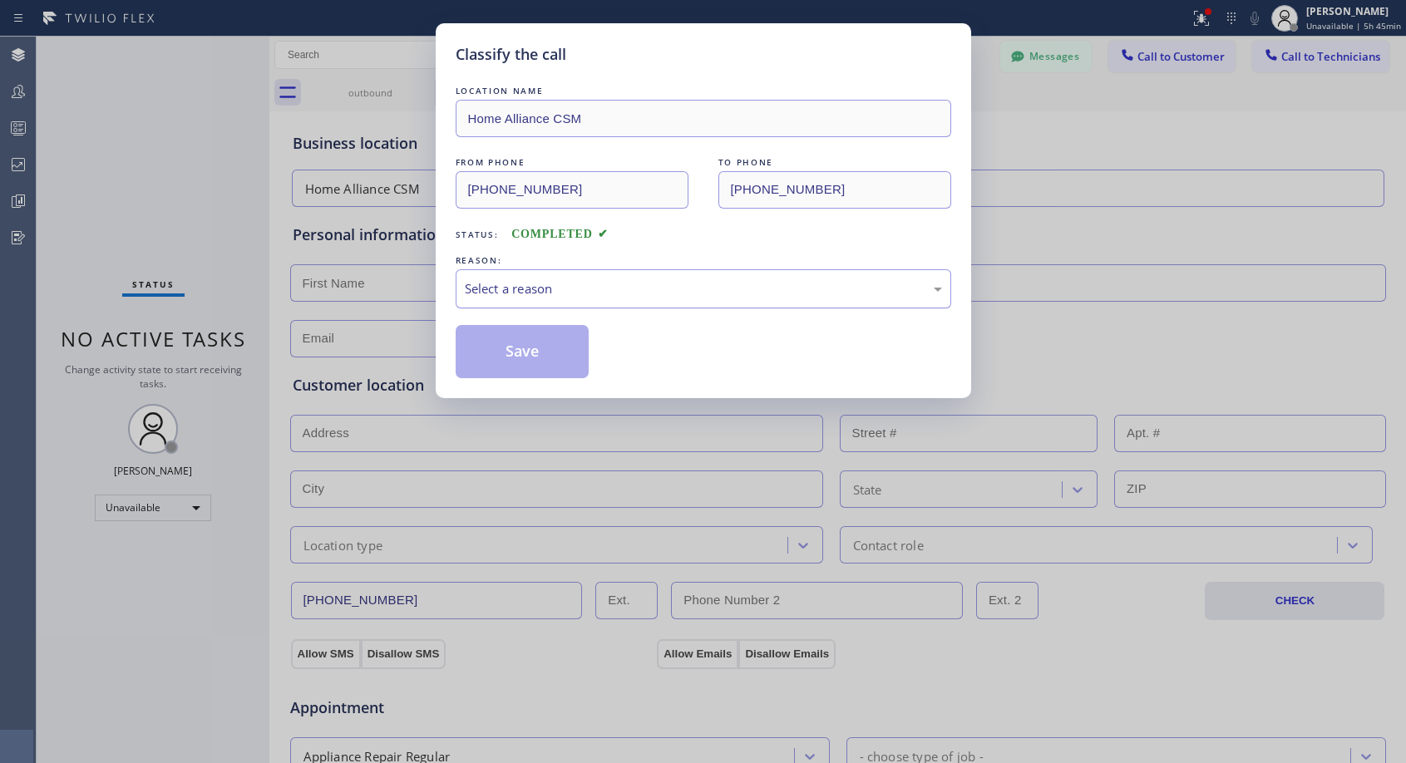
click at [550, 278] on div "Select a reason" at bounding box center [703, 288] width 495 height 39
click at [531, 348] on button "Save" at bounding box center [523, 351] width 134 height 53
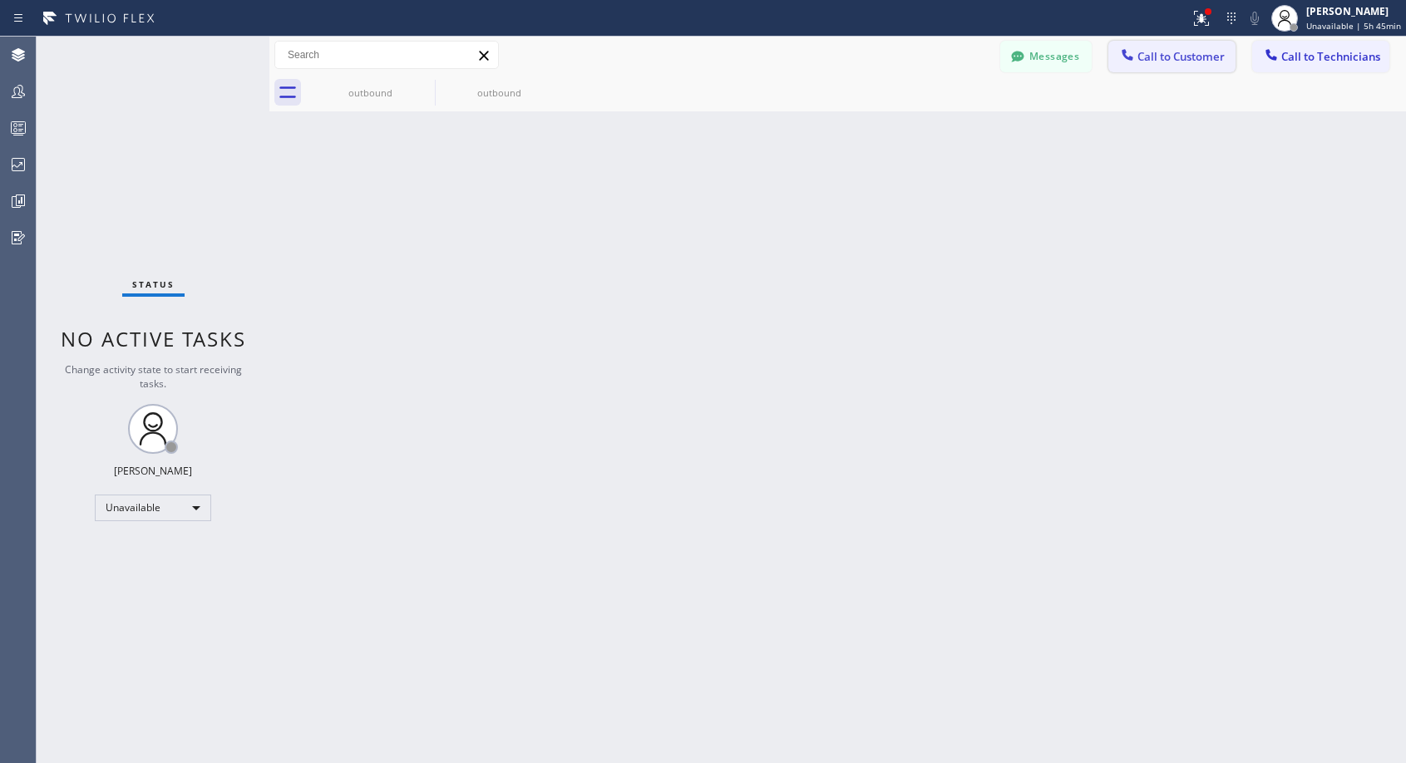
click at [1165, 60] on span "Call to Customer" at bounding box center [1180, 56] width 87 height 15
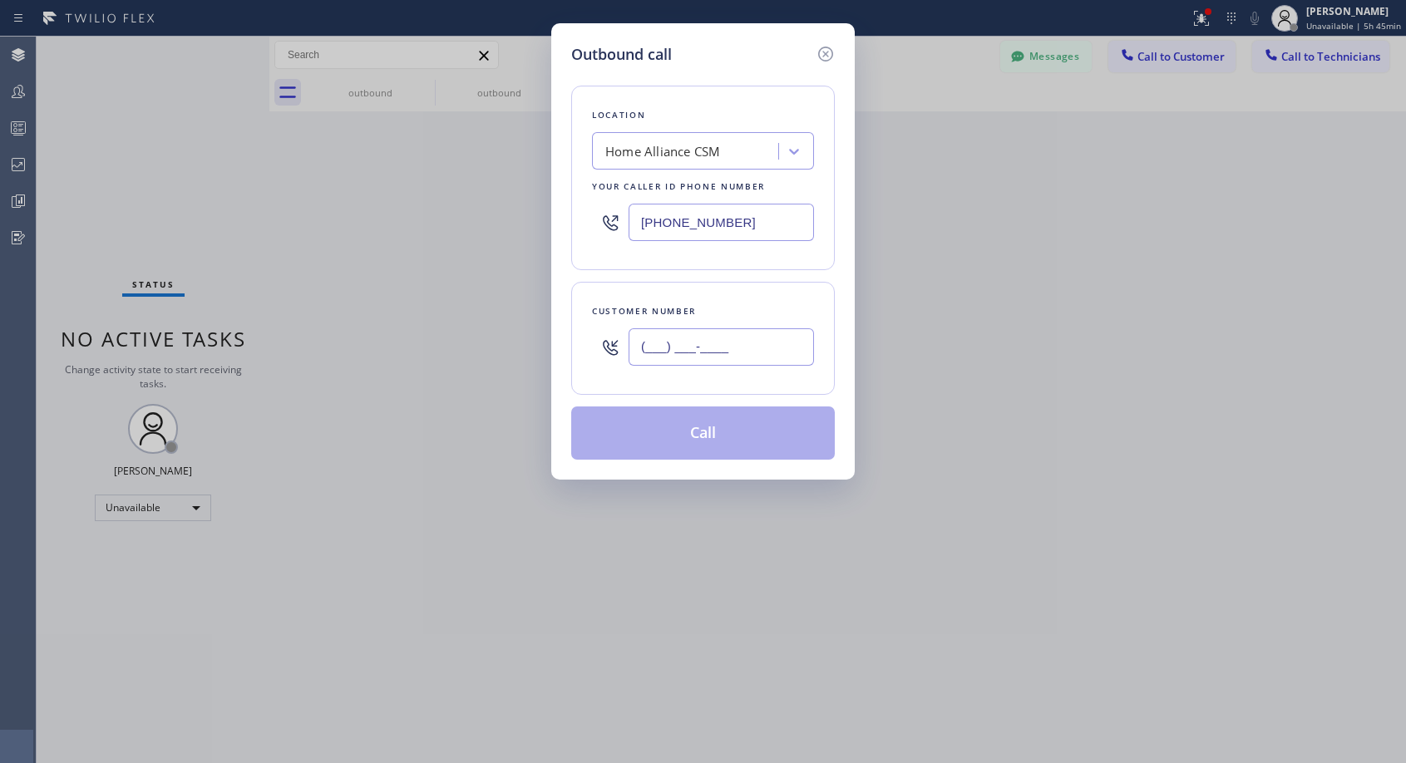
click at [692, 346] on input "(___) ___-____" at bounding box center [720, 346] width 185 height 37
paste input "951) 264-7062"
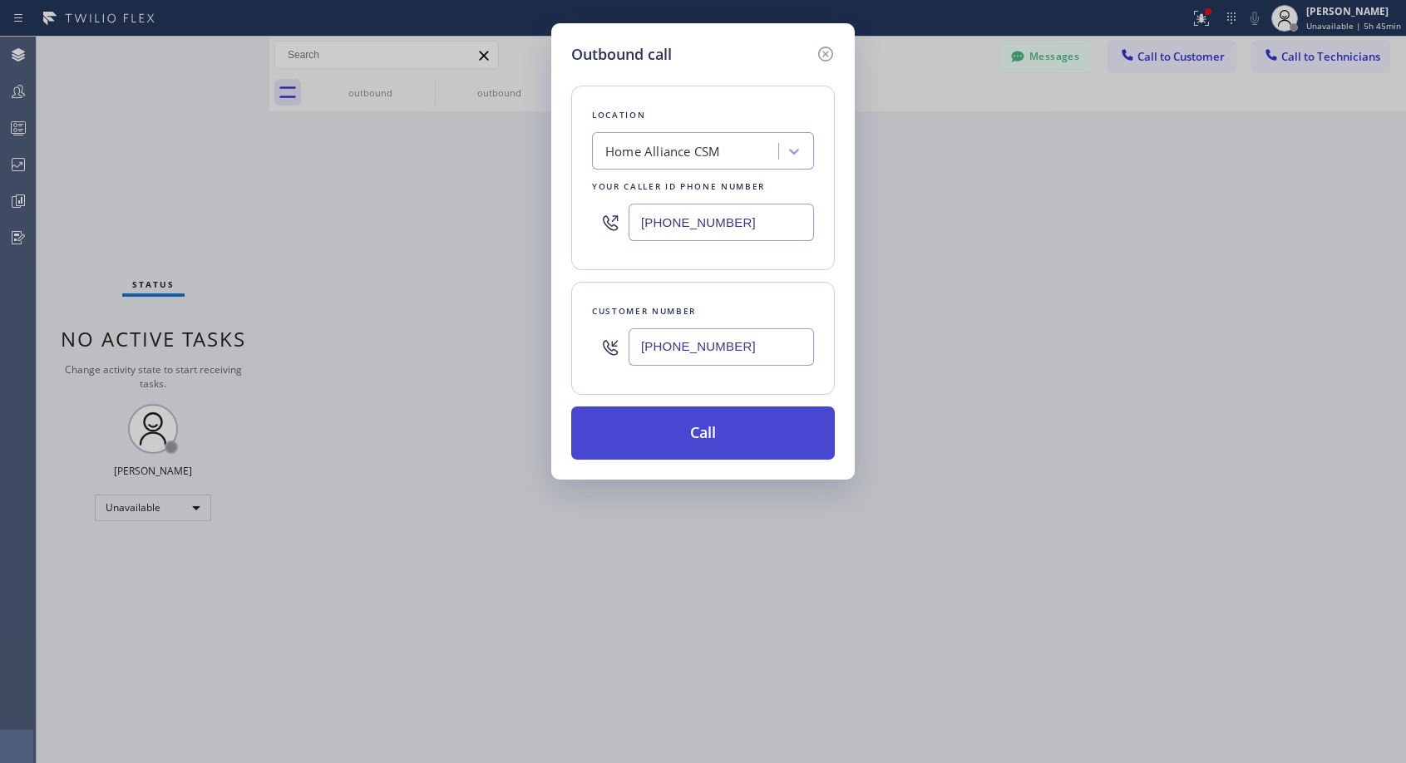
type input "[PHONE_NUMBER]"
click at [757, 430] on button "Call" at bounding box center [703, 432] width 264 height 53
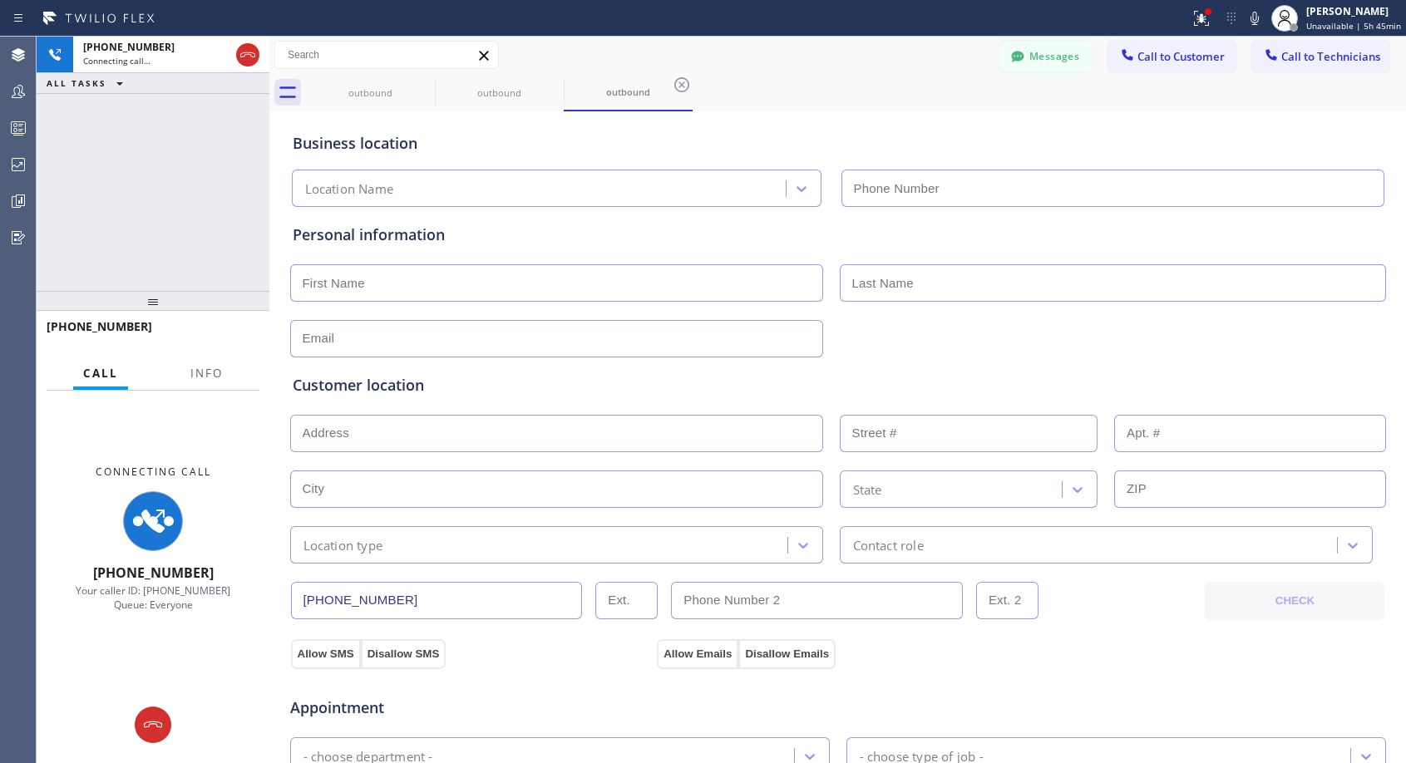
type input "[PHONE_NUMBER]"
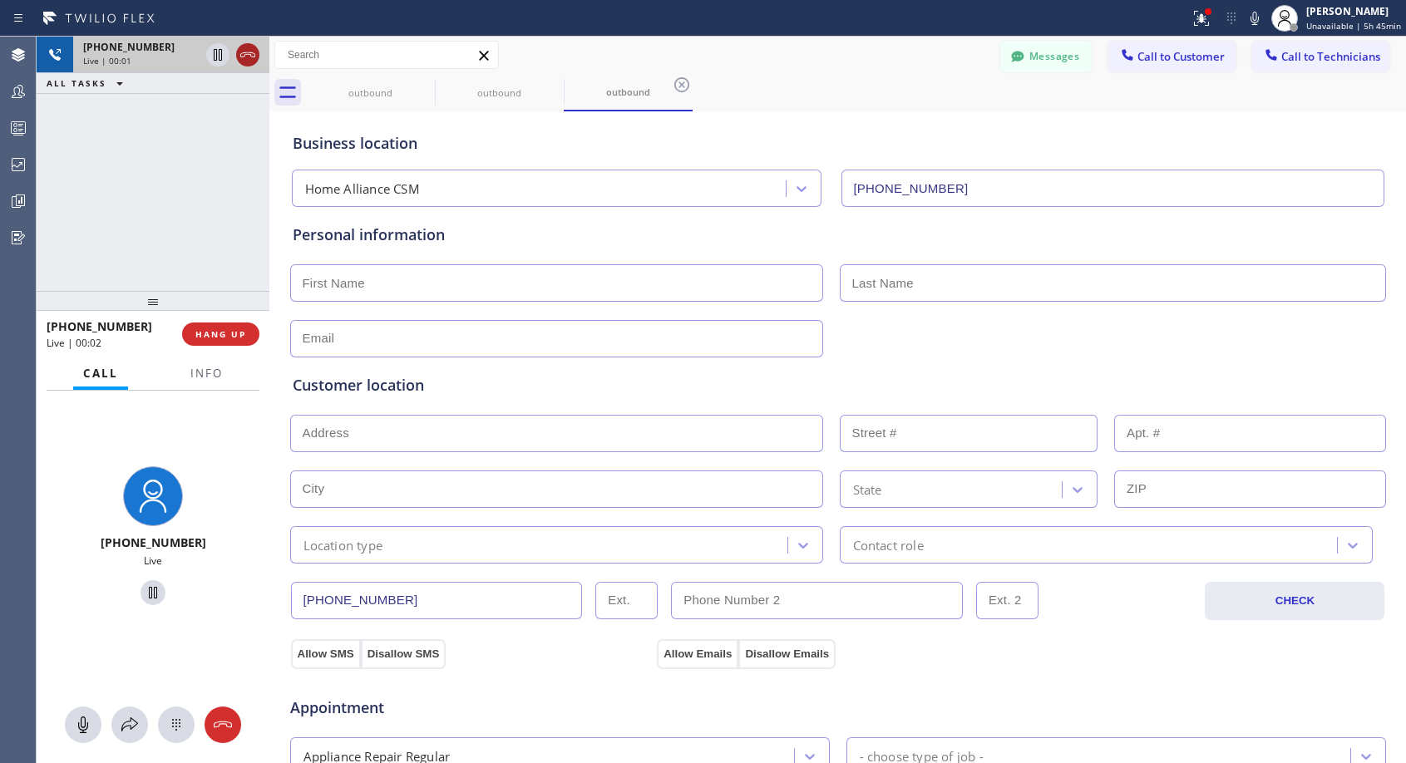
click at [248, 59] on icon at bounding box center [248, 55] width 20 height 20
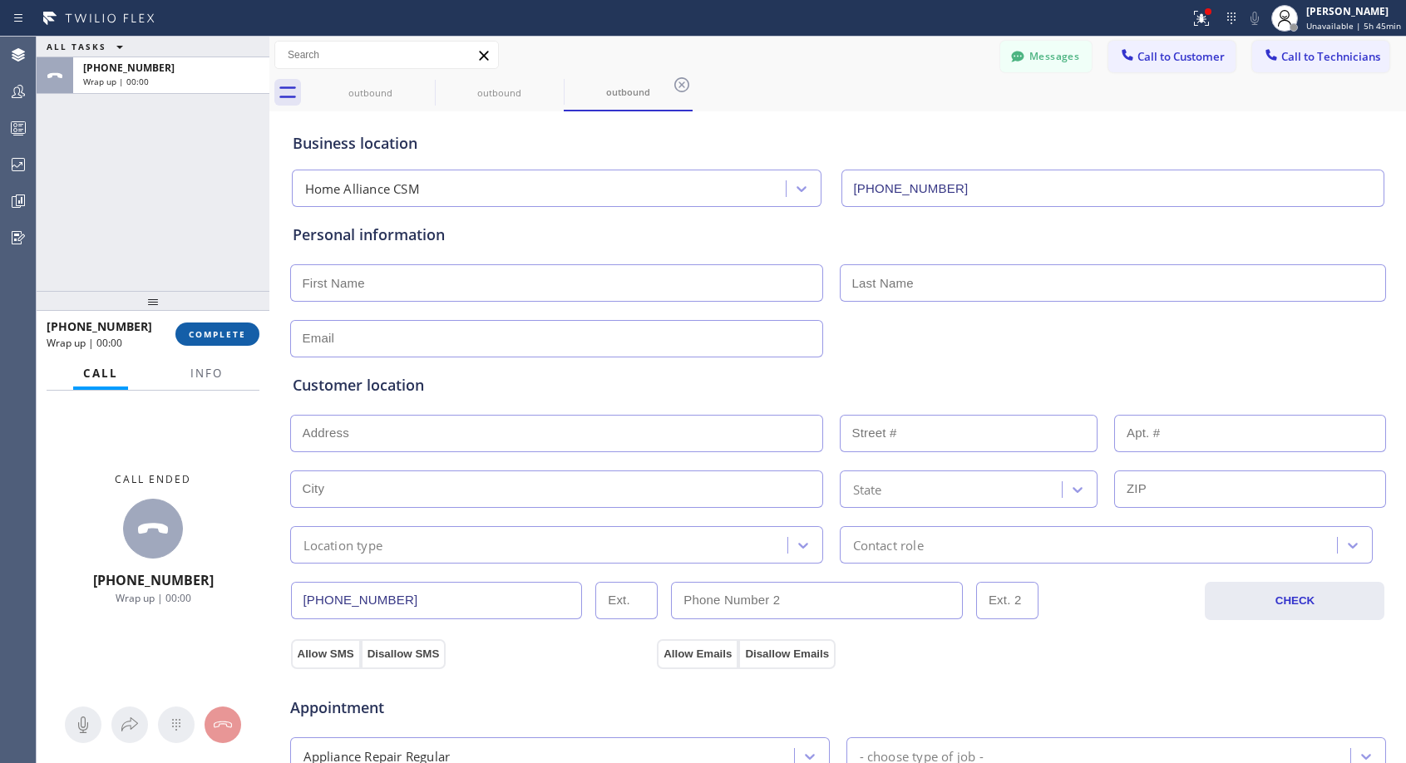
click at [234, 333] on span "COMPLETE" at bounding box center [217, 334] width 57 height 12
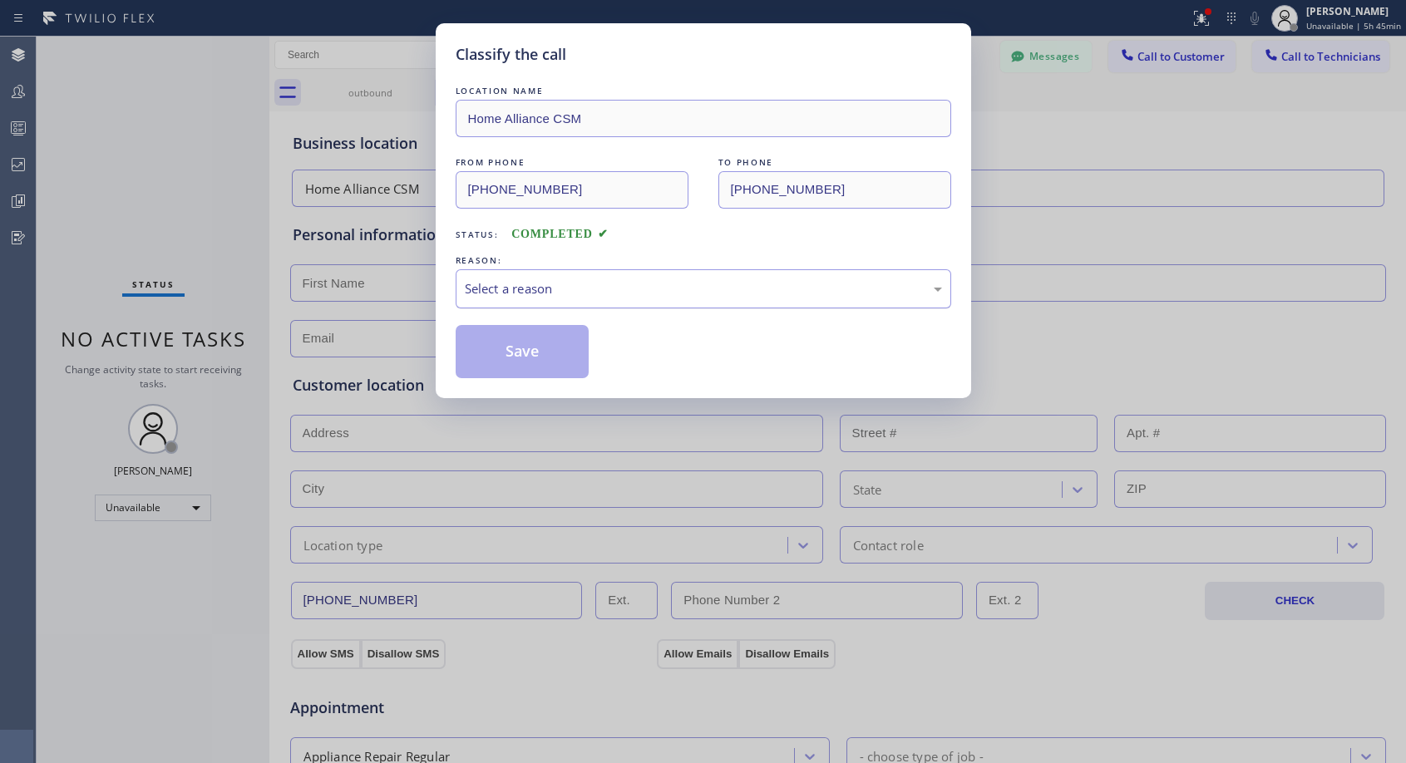
click at [647, 291] on div "Select a reason" at bounding box center [703, 288] width 477 height 19
click at [533, 357] on button "Save" at bounding box center [523, 351] width 134 height 53
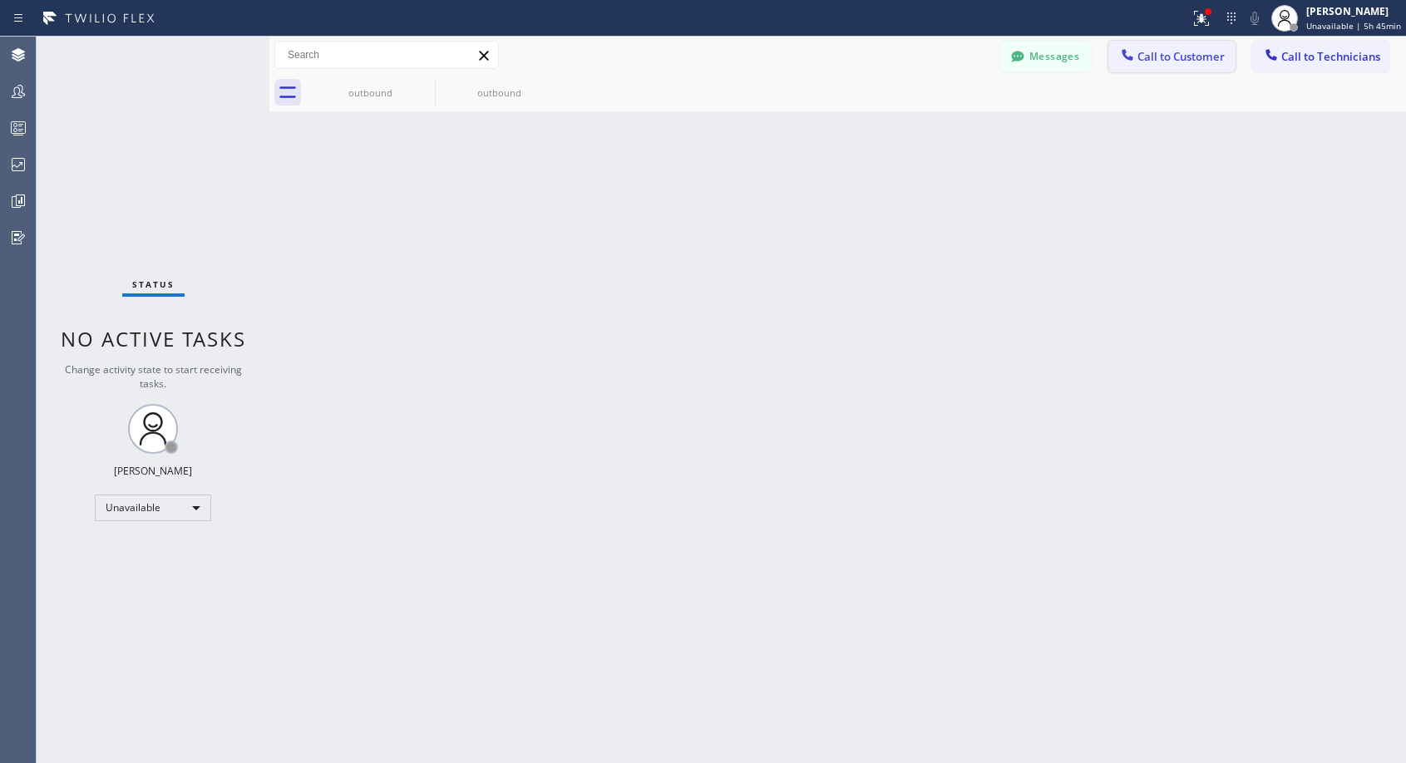
click at [1174, 61] on span "Call to Customer" at bounding box center [1180, 56] width 87 height 15
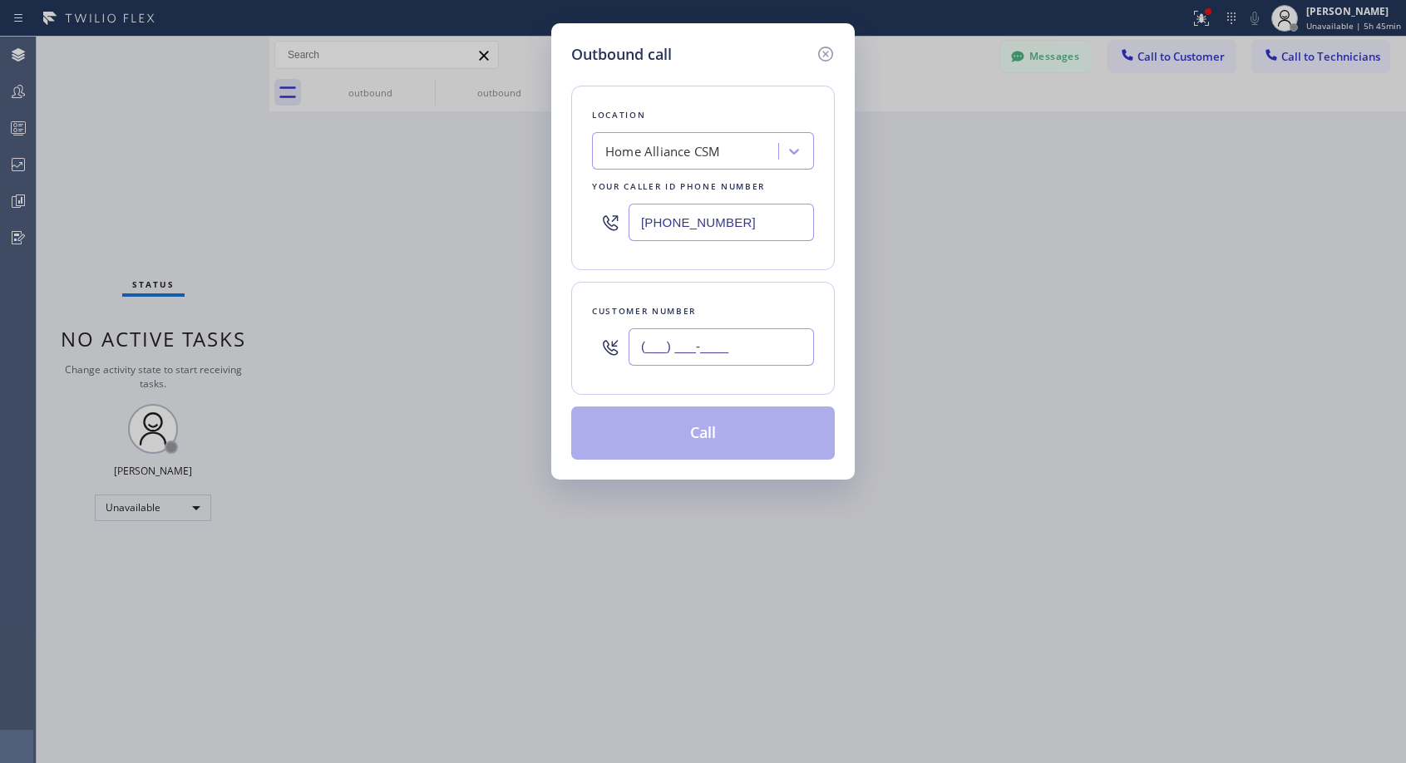
click at [706, 347] on input "(___) ___-____" at bounding box center [720, 346] width 185 height 37
paste input "951) 264-7062"
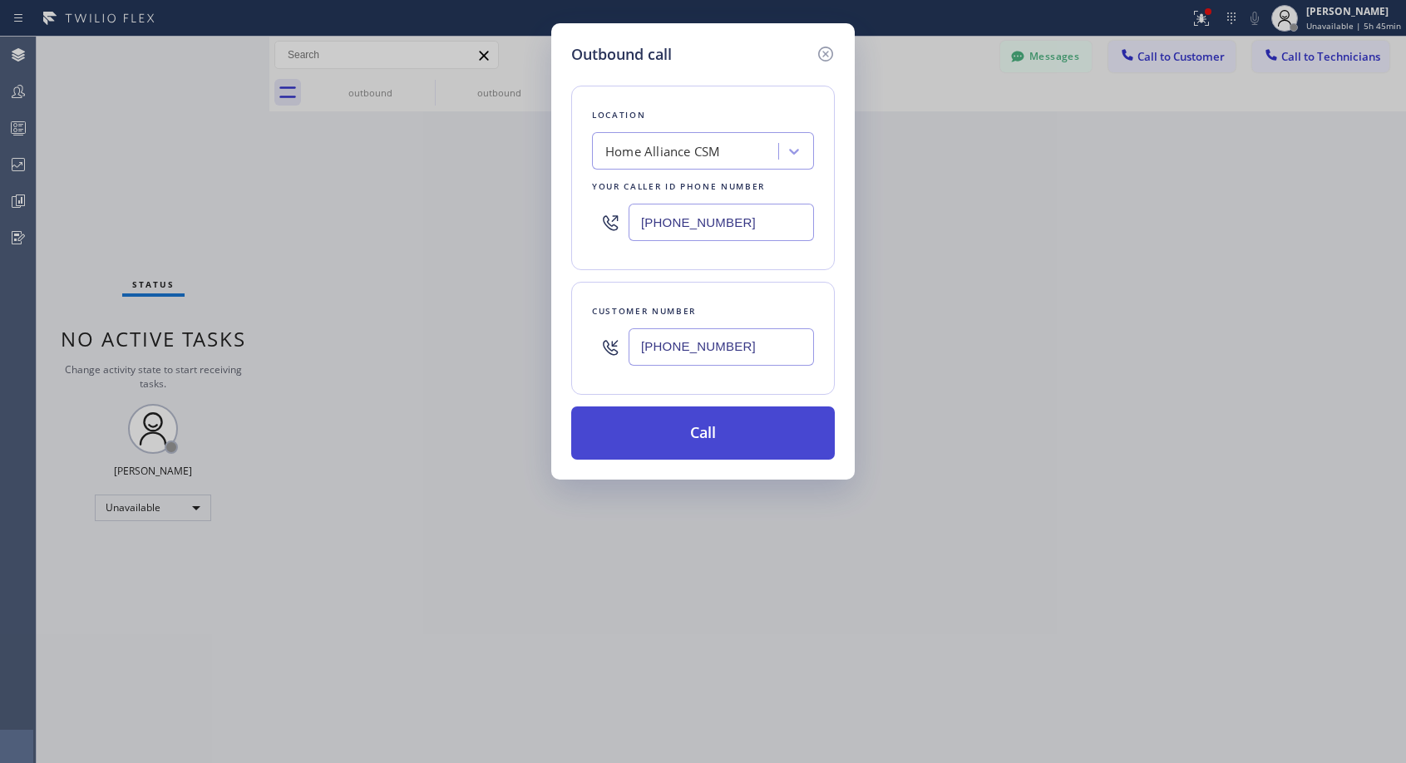
type input "[PHONE_NUMBER]"
click at [745, 436] on button "Call" at bounding box center [703, 432] width 264 height 53
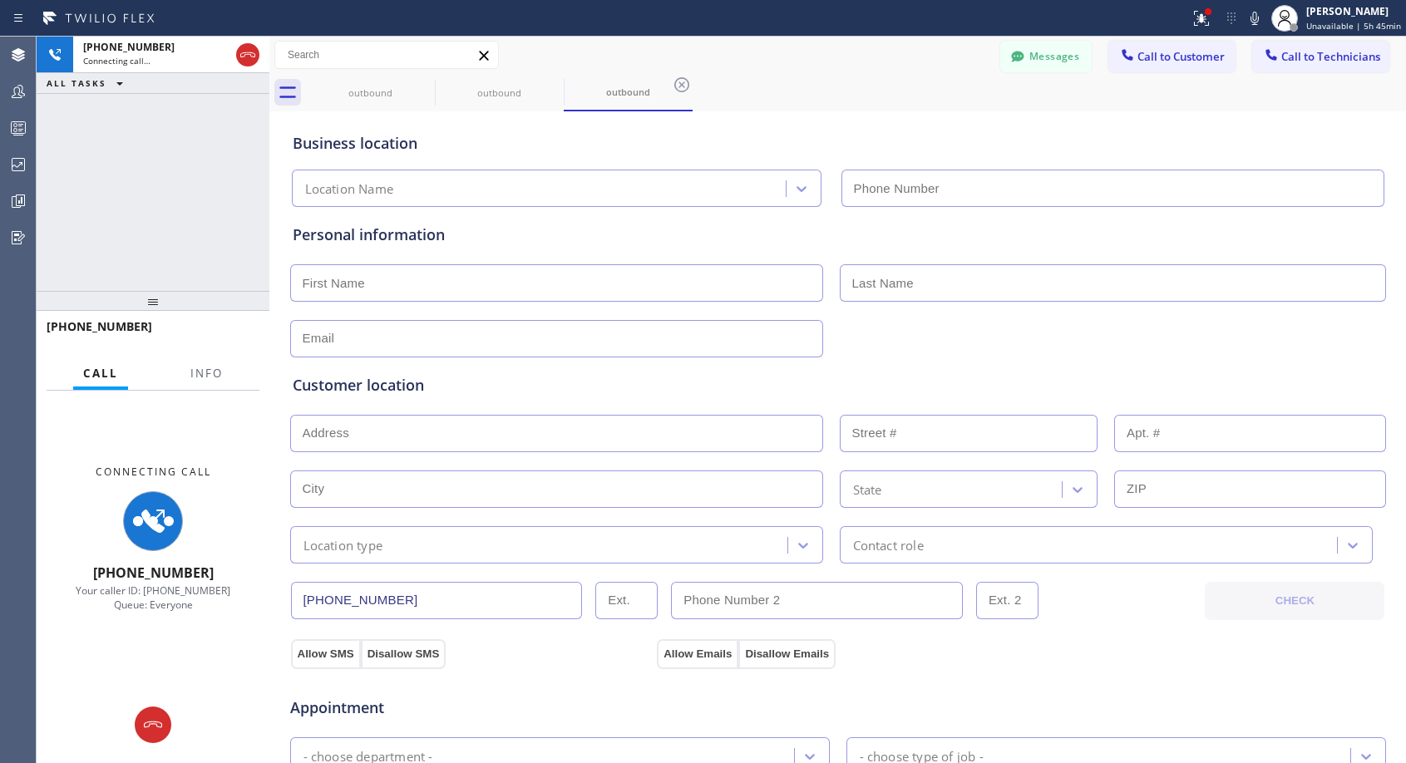
type input "[PHONE_NUMBER]"
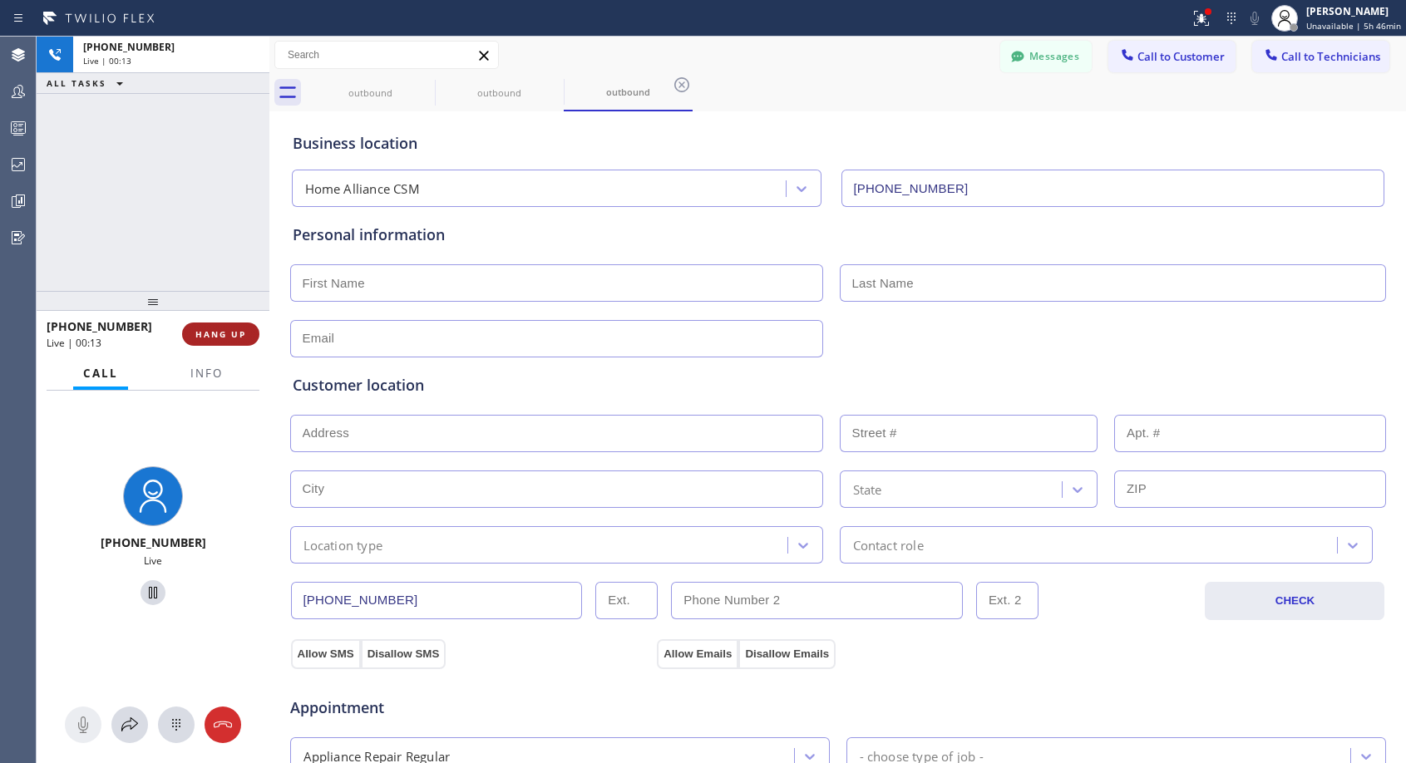
click at [224, 332] on span "HANG UP" at bounding box center [220, 334] width 51 height 12
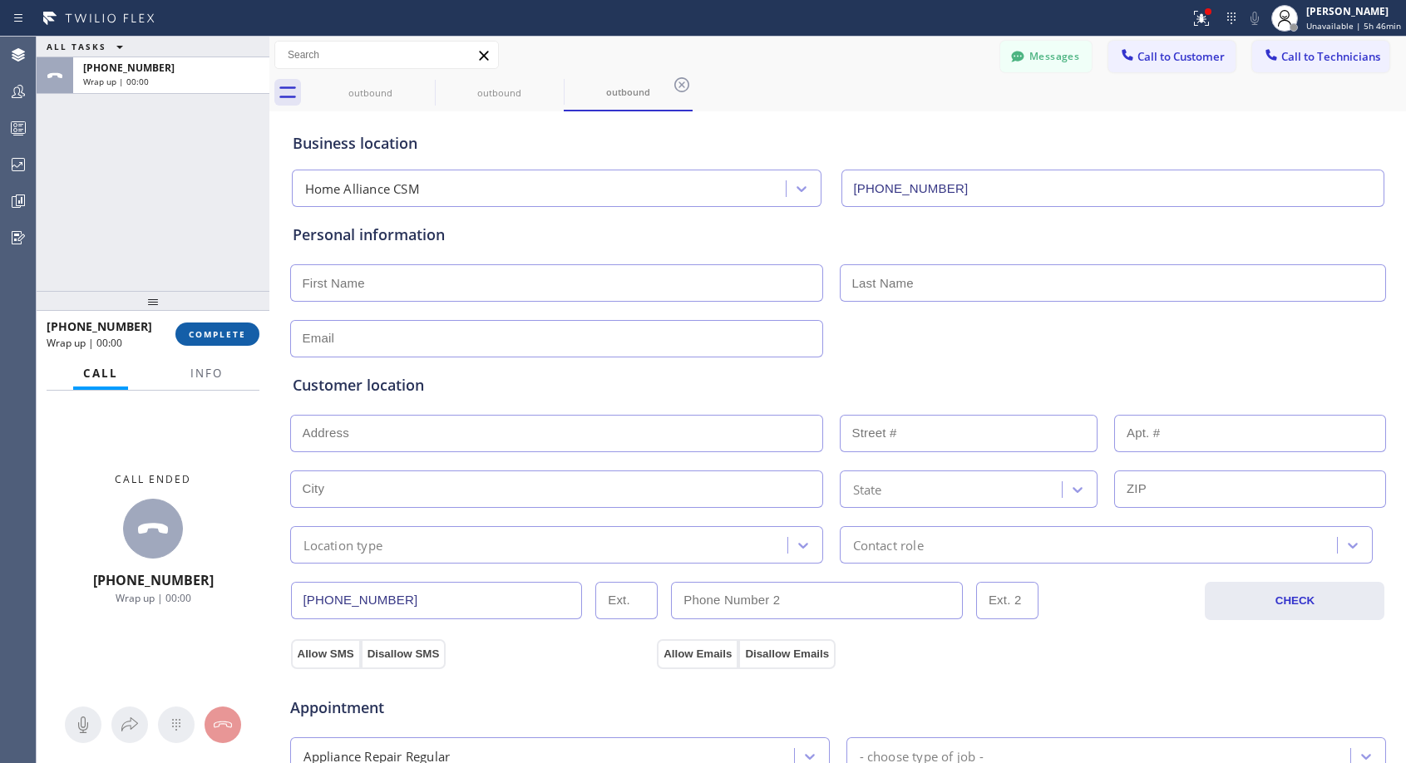
click at [224, 330] on span "COMPLETE" at bounding box center [217, 334] width 57 height 12
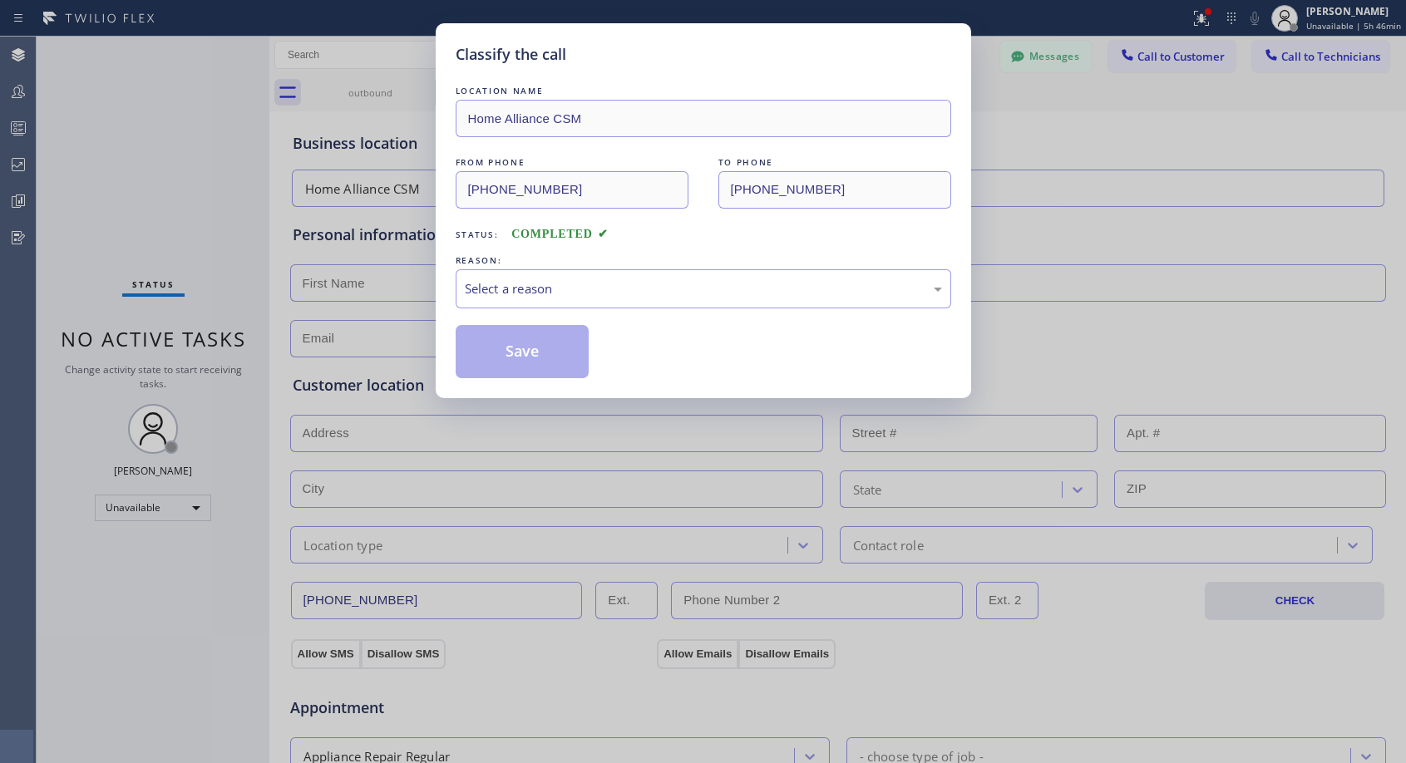
click at [558, 288] on div "Select a reason" at bounding box center [703, 288] width 477 height 19
click at [478, 362] on button "Save" at bounding box center [523, 351] width 134 height 53
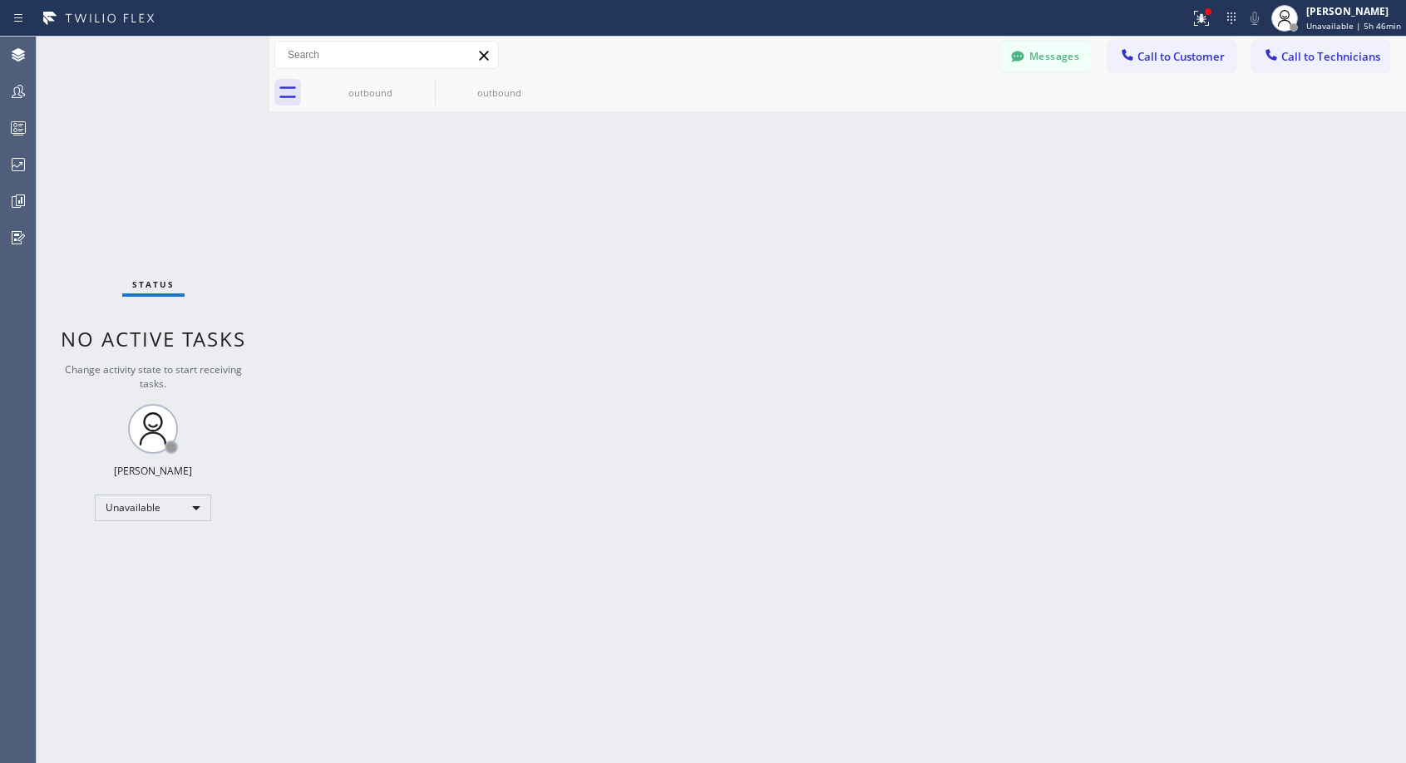
click at [1154, 48] on button "Call to Customer" at bounding box center [1171, 57] width 127 height 32
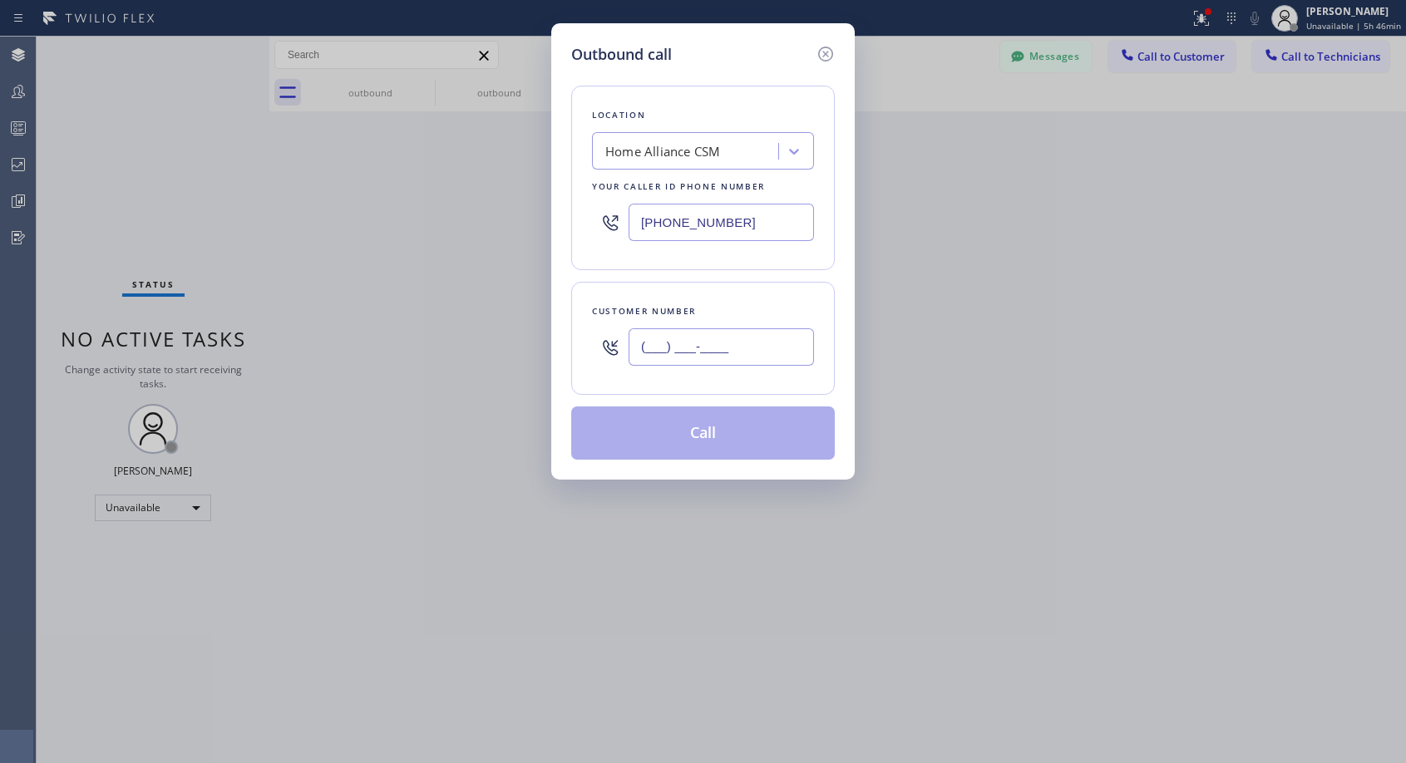
click at [675, 345] on input "(___) ___-____" at bounding box center [720, 346] width 185 height 37
paste input "310) 963-2429"
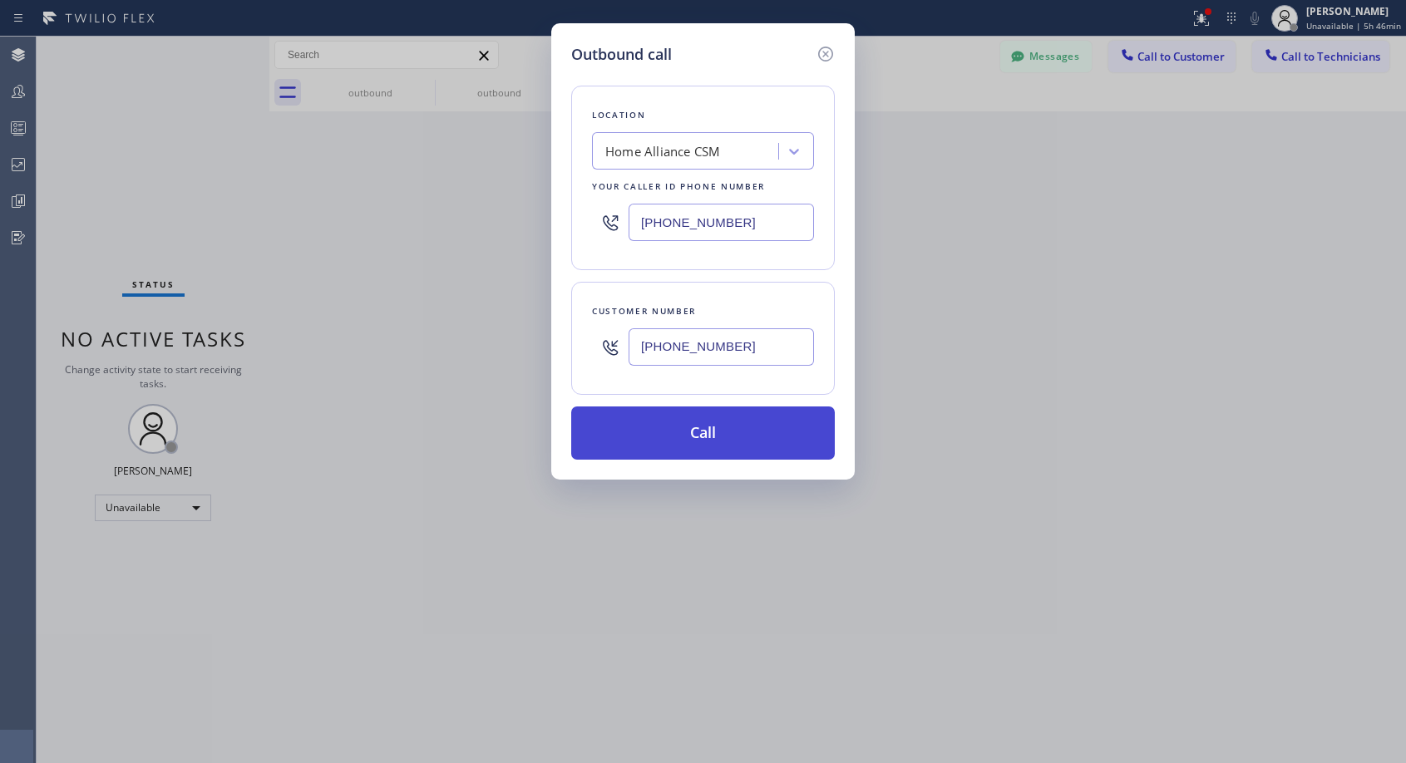
type input "[PHONE_NUMBER]"
click at [705, 443] on button "Call" at bounding box center [703, 432] width 264 height 53
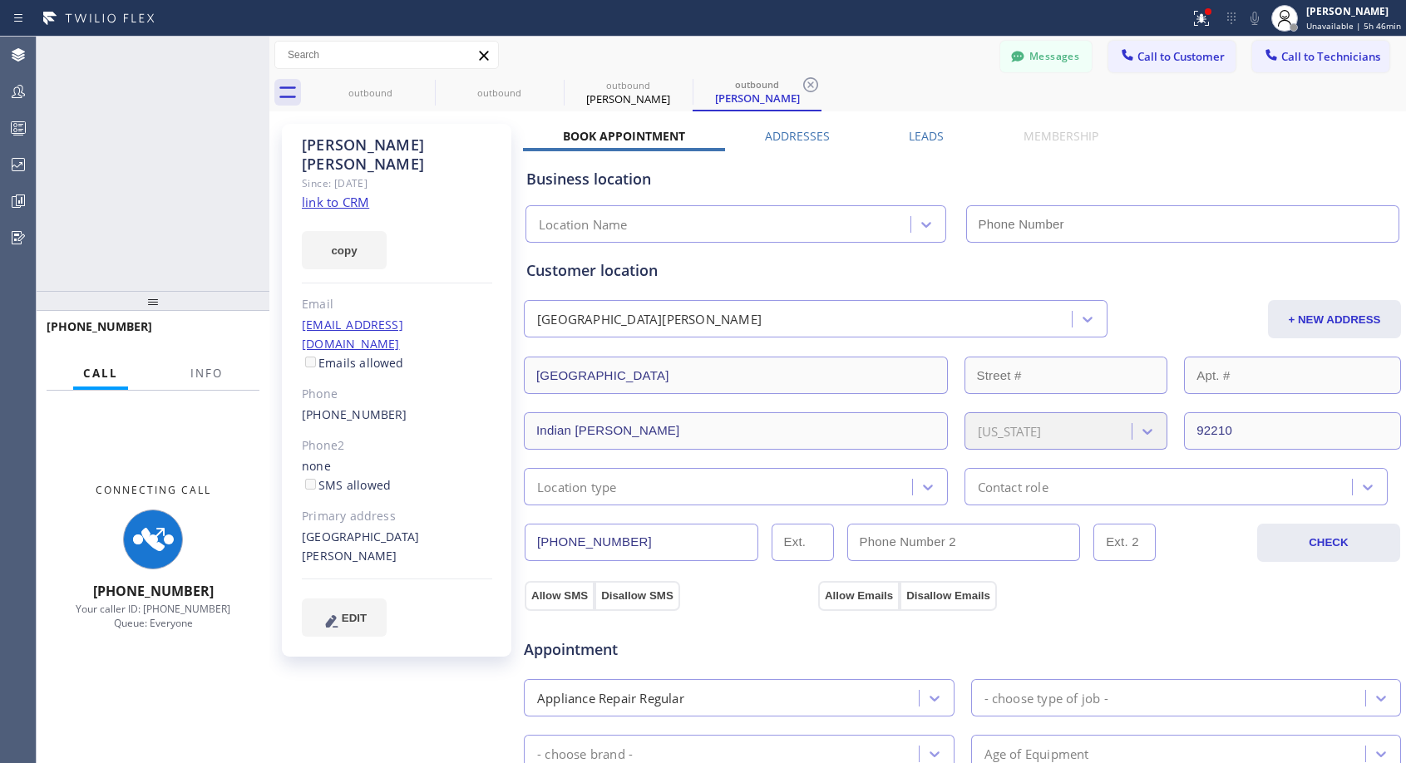
type input "[PHONE_NUMBER]"
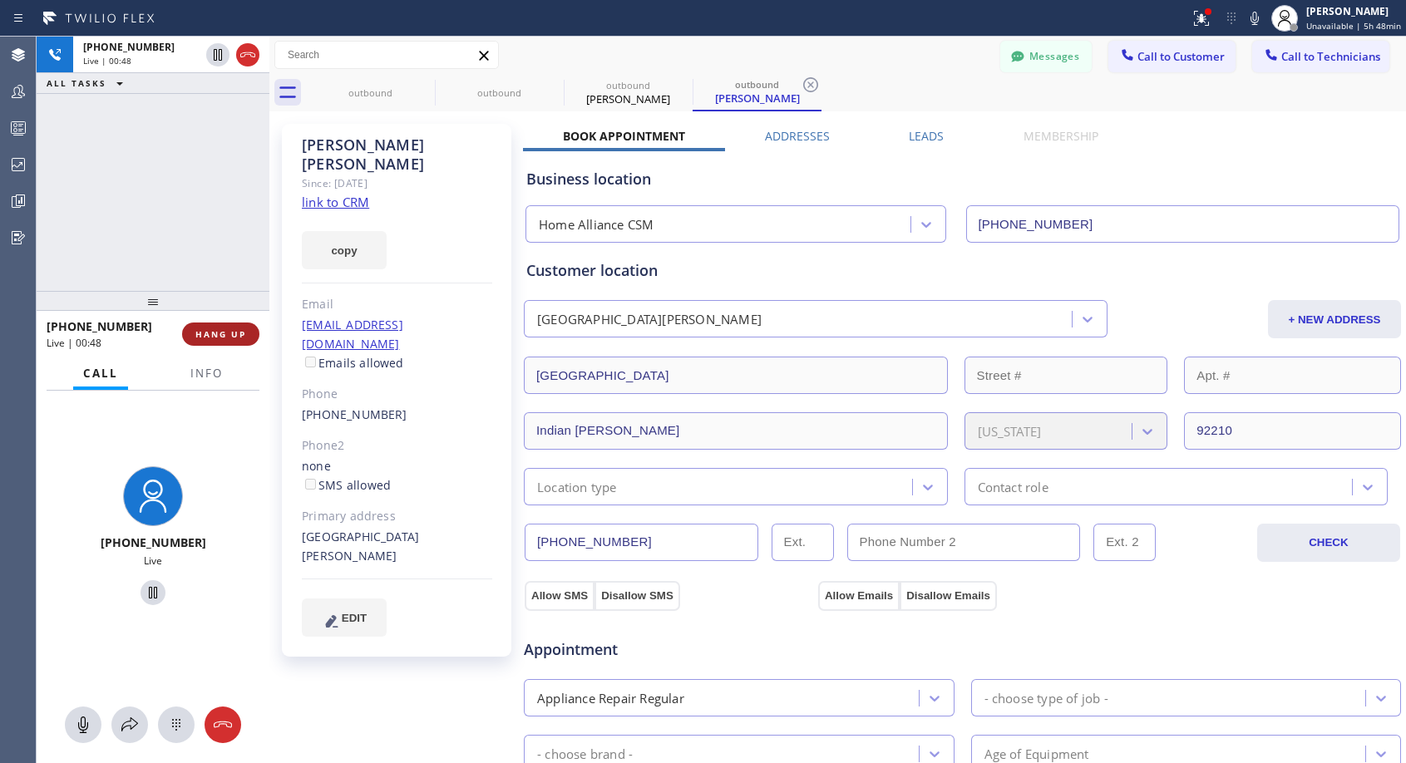
click at [231, 333] on span "HANG UP" at bounding box center [220, 334] width 51 height 12
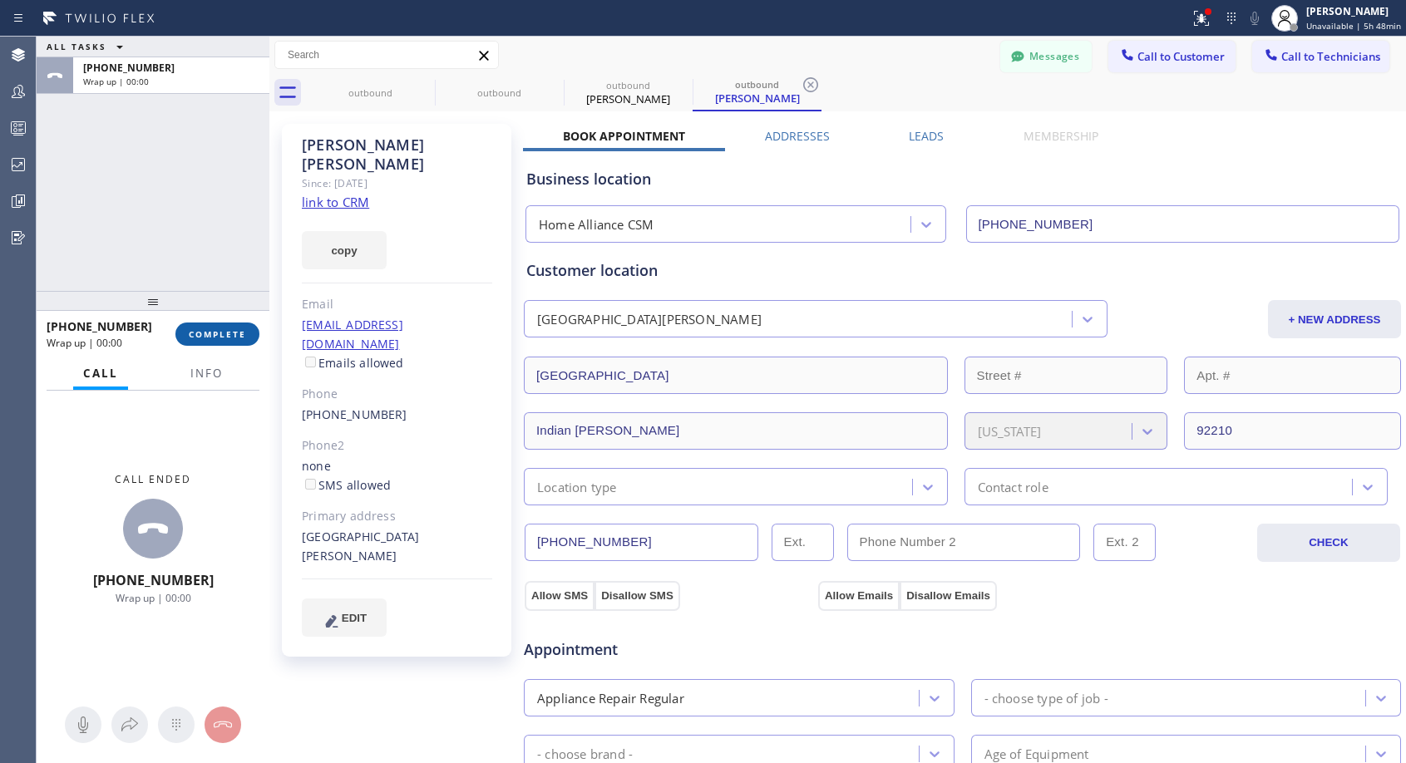
click at [232, 333] on span "COMPLETE" at bounding box center [217, 334] width 57 height 12
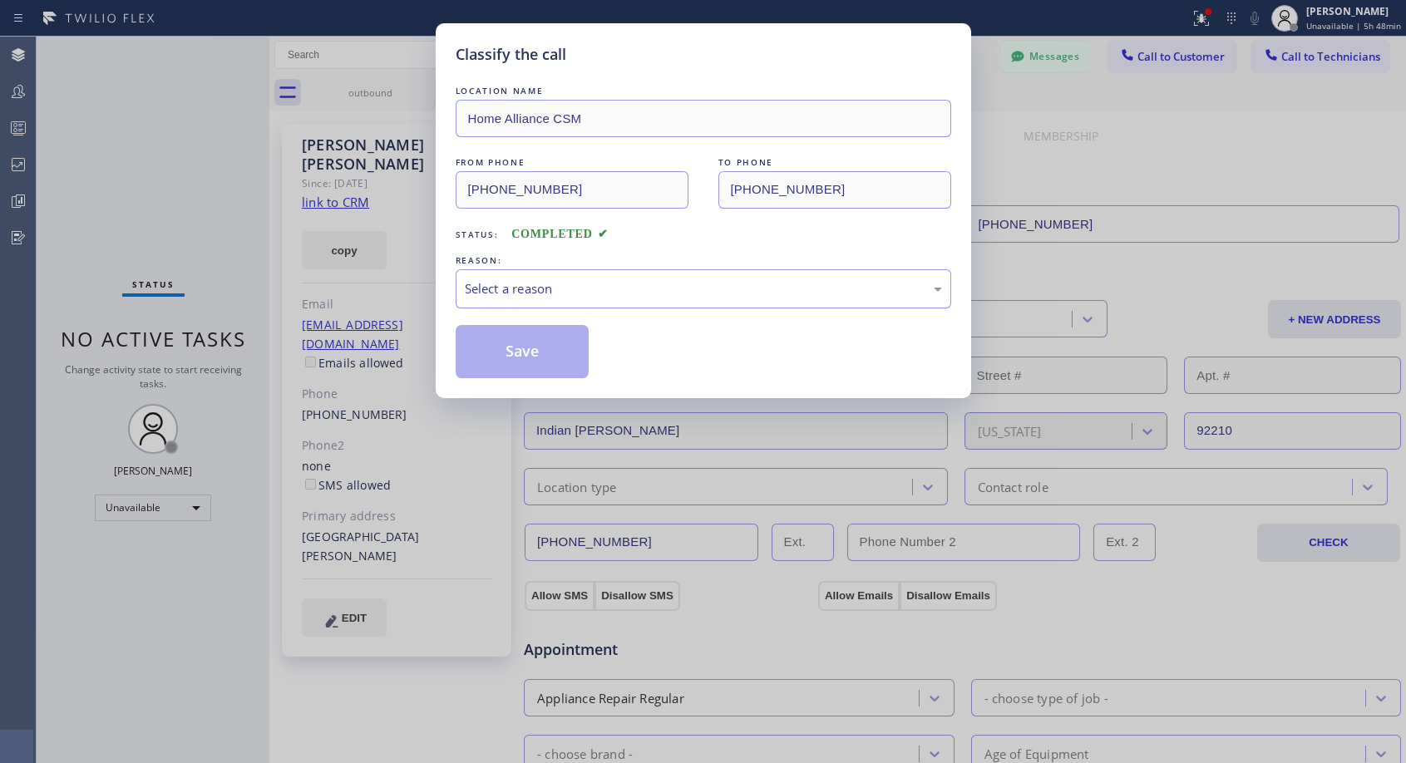
click at [776, 290] on div "Select a reason" at bounding box center [703, 288] width 477 height 19
click at [540, 366] on button "Save" at bounding box center [523, 351] width 134 height 53
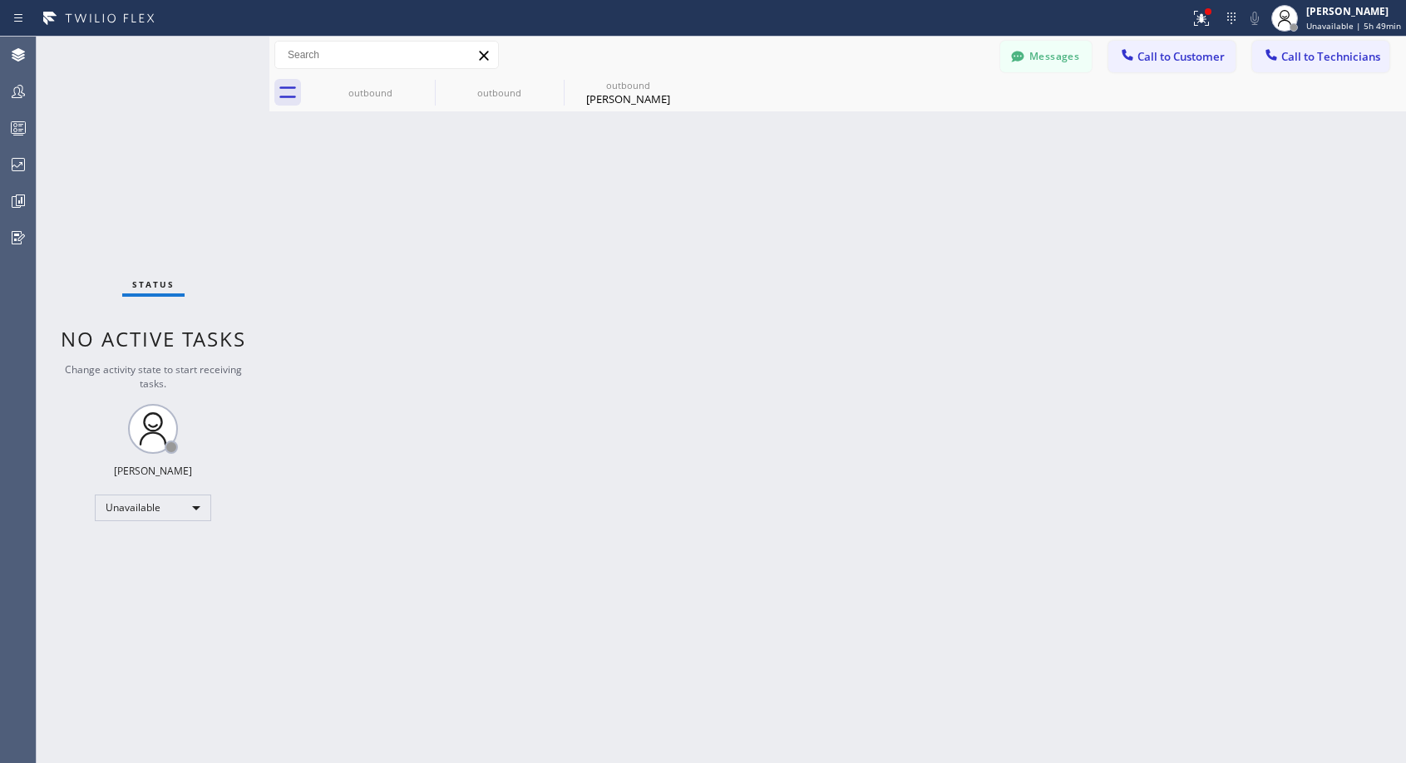
click at [1145, 57] on span "Call to Customer" at bounding box center [1180, 56] width 87 height 15
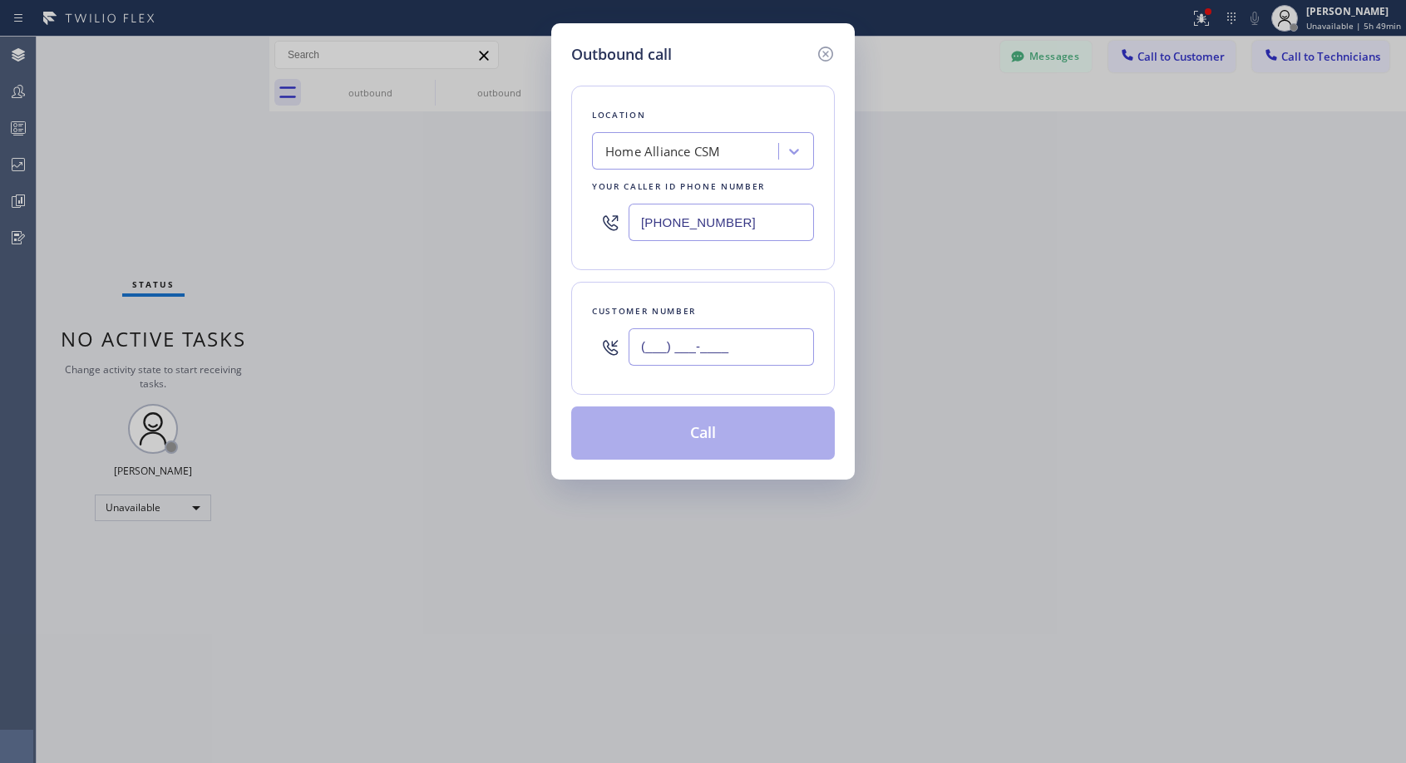
click at [783, 352] on input "(___) ___-____" at bounding box center [720, 346] width 185 height 37
paste input "954) 579-9813"
click at [753, 342] on input "[PHONE_NUMBER]" at bounding box center [720, 346] width 185 height 37
type input "[PHONE_NUMBER]"
click at [781, 293] on div "Customer number [PHONE_NUMBER]" at bounding box center [703, 338] width 264 height 113
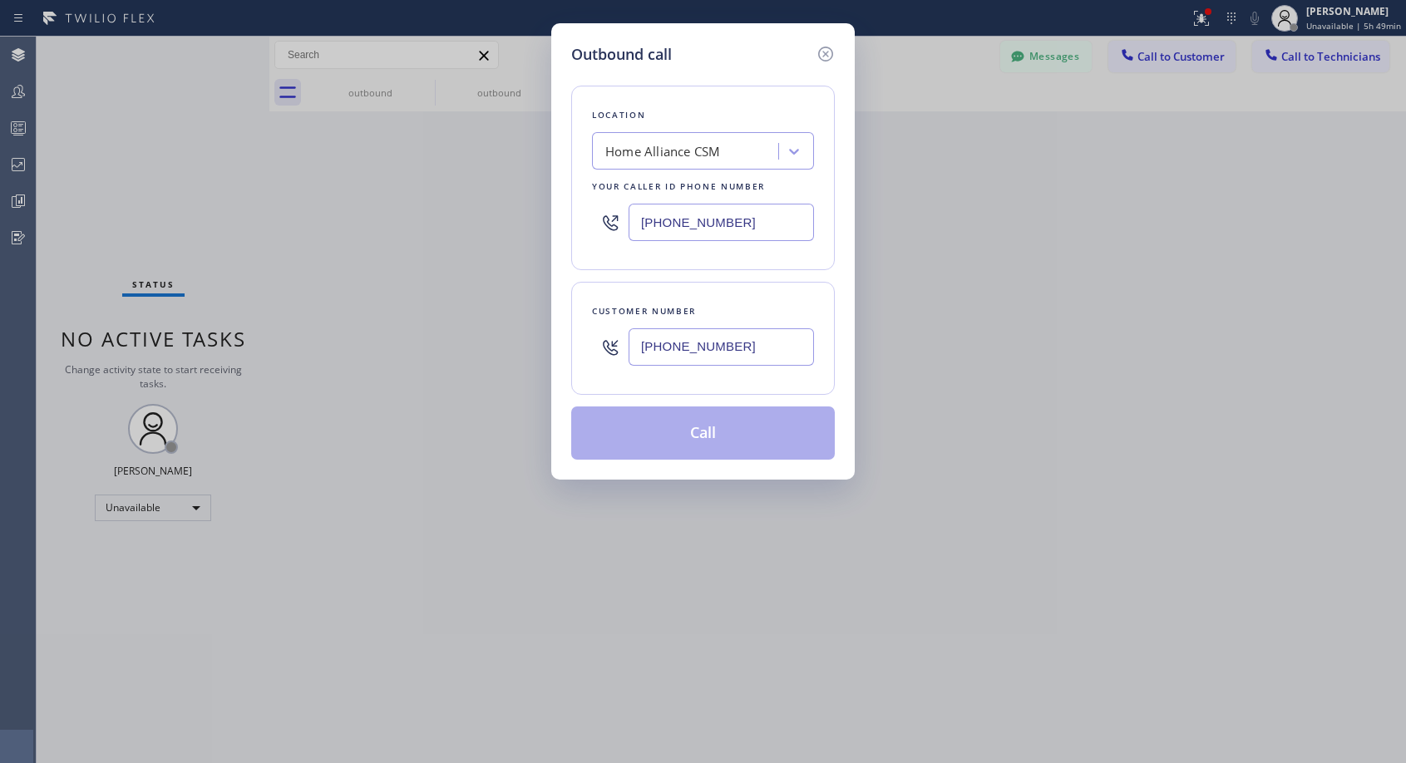
click at [756, 282] on div "Customer number [PHONE_NUMBER]" at bounding box center [703, 338] width 264 height 113
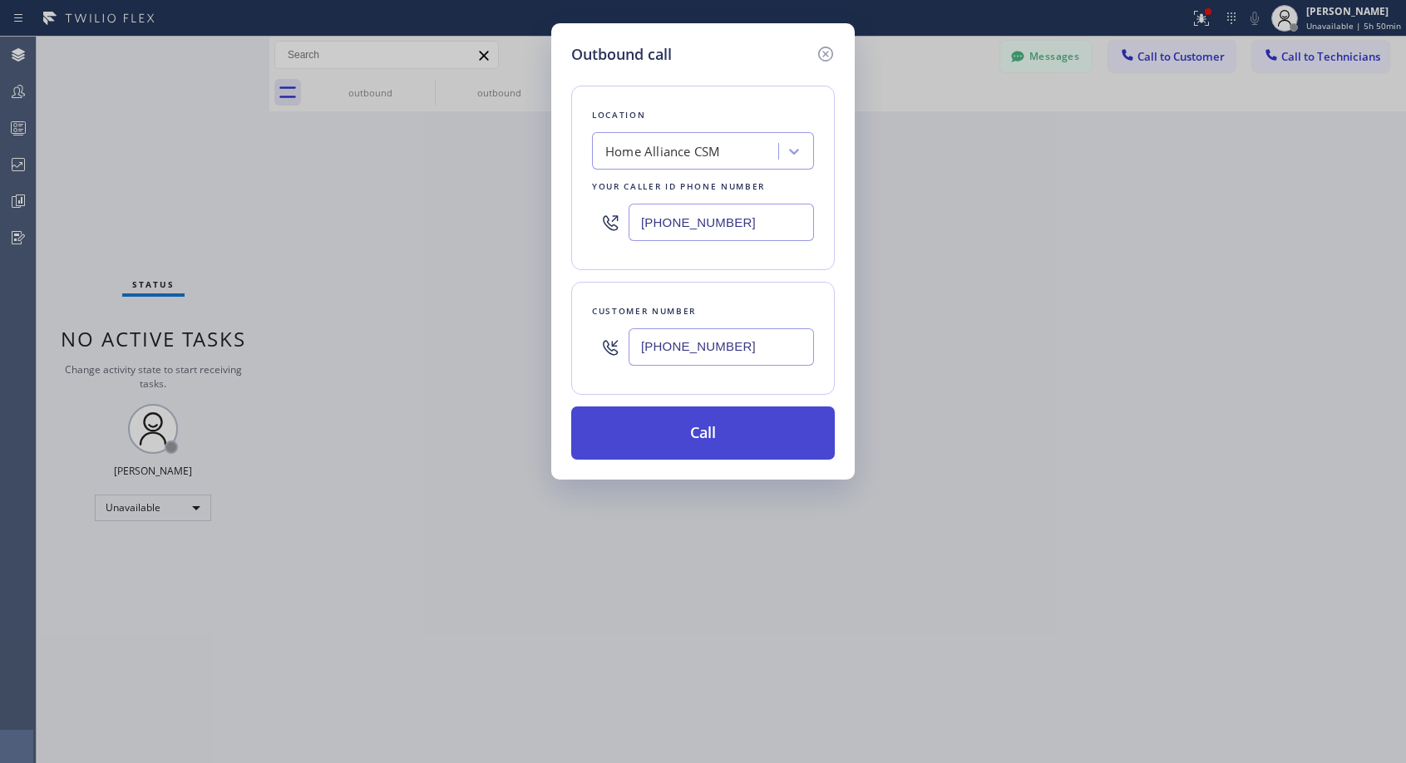
click at [749, 435] on button "Call" at bounding box center [703, 432] width 264 height 53
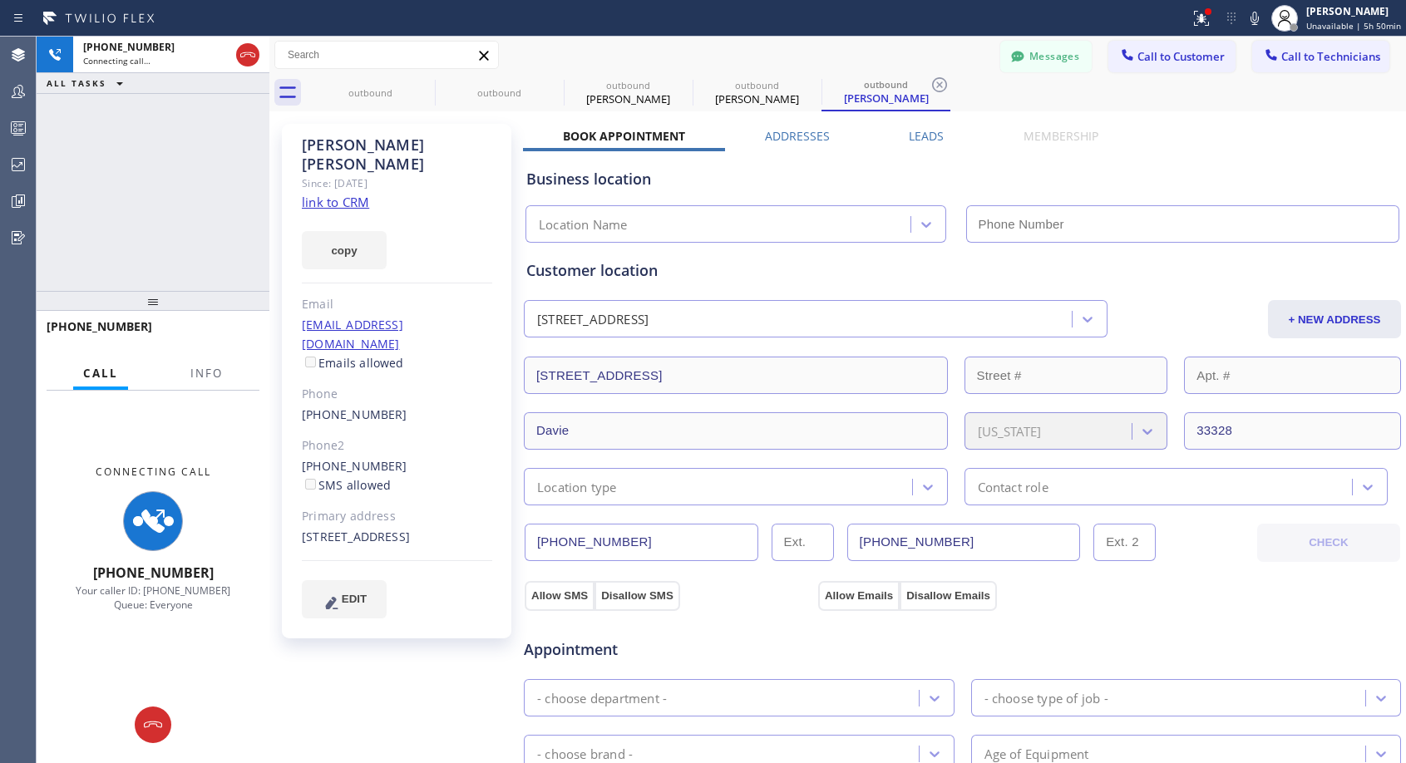
type input "[PHONE_NUMBER]"
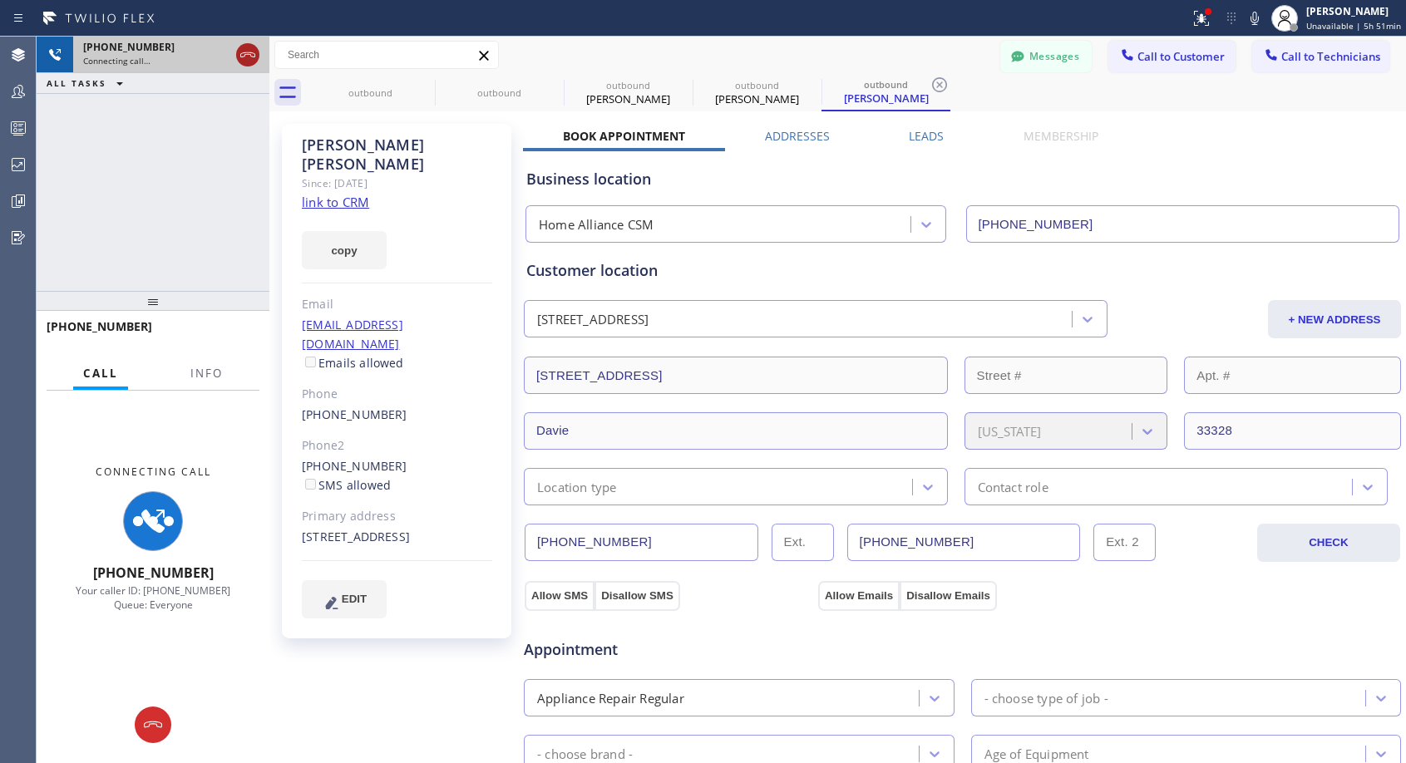
click at [243, 55] on icon at bounding box center [248, 55] width 20 height 20
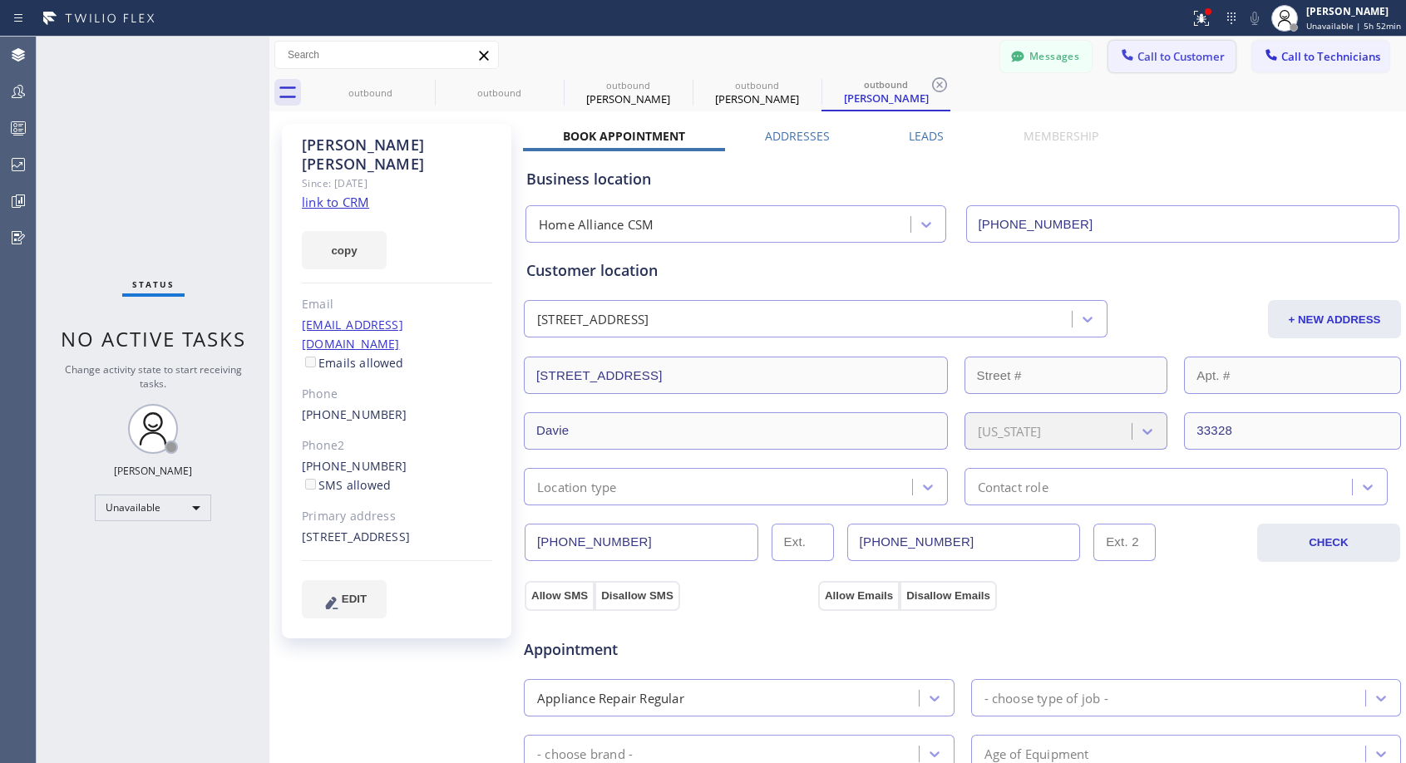
click at [1176, 51] on span "Call to Customer" at bounding box center [1180, 56] width 87 height 15
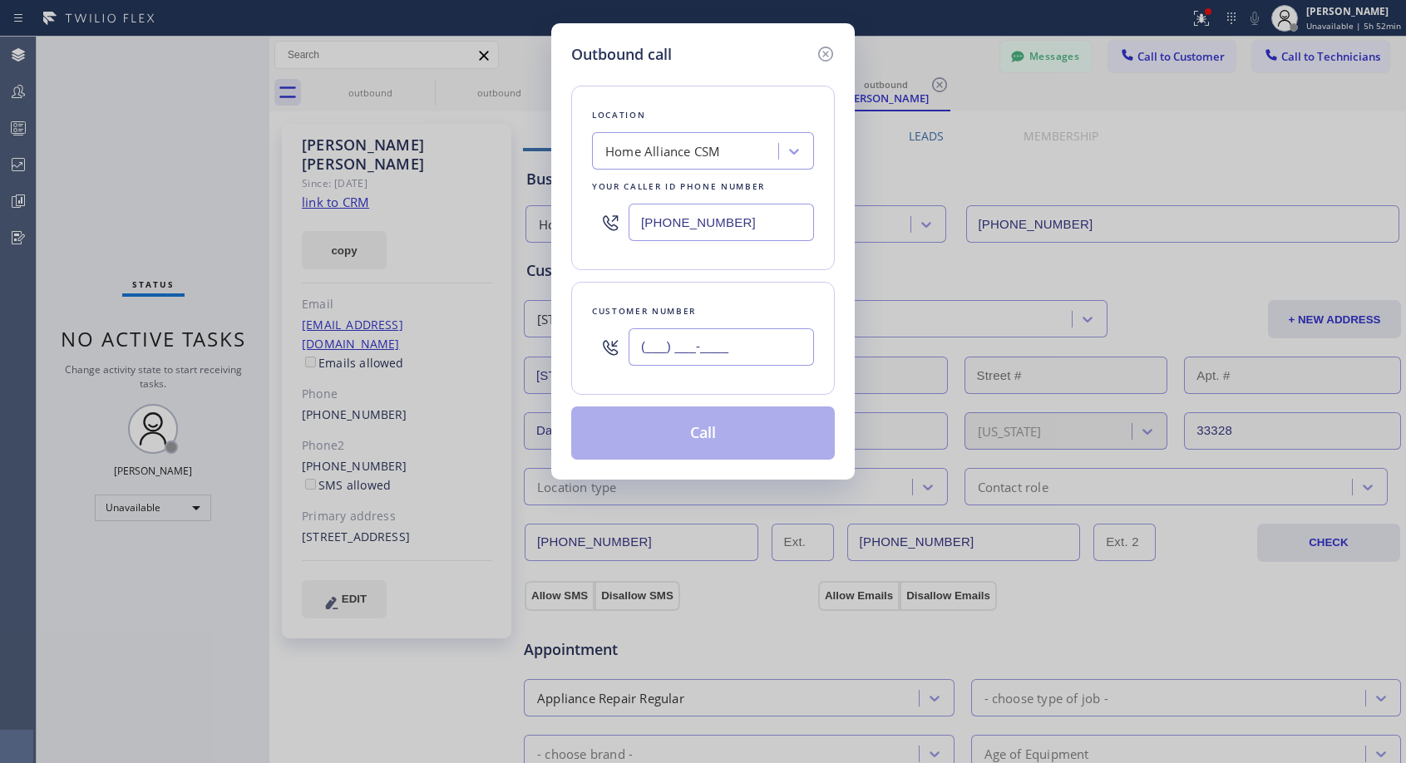
click at [702, 357] on input "(___) ___-____" at bounding box center [720, 346] width 185 height 37
paste input "626) 833-9577"
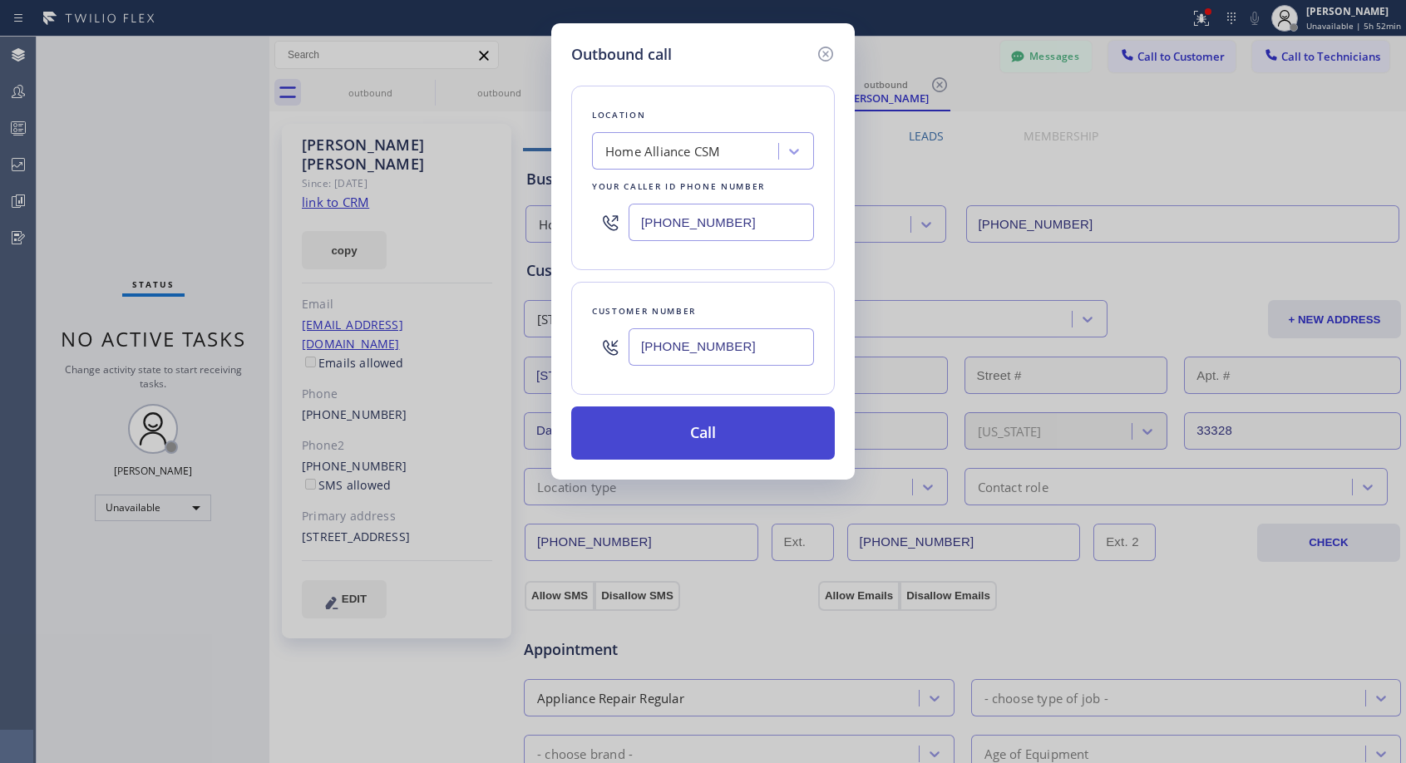
type input "[PHONE_NUMBER]"
click at [730, 436] on button "Call" at bounding box center [703, 432] width 264 height 53
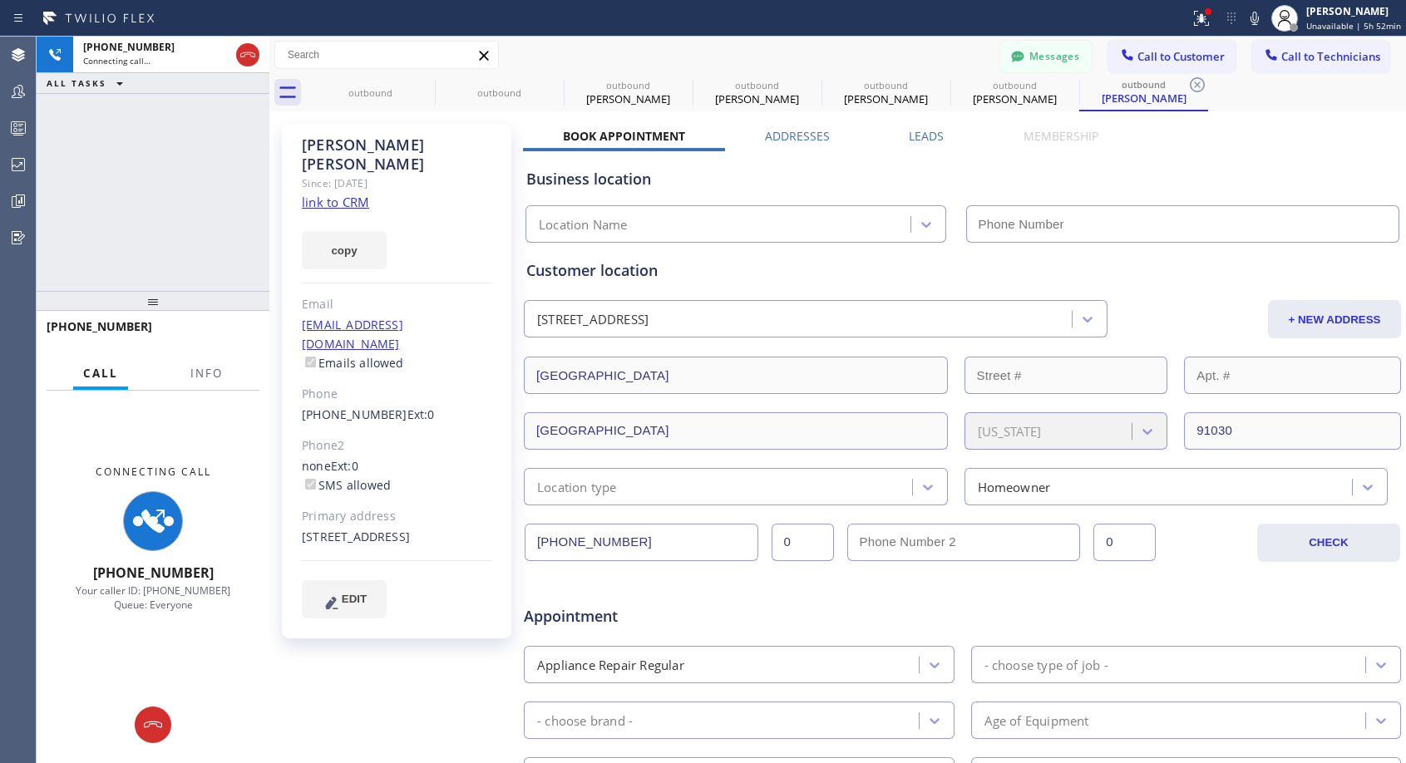
type input "[PHONE_NUMBER]"
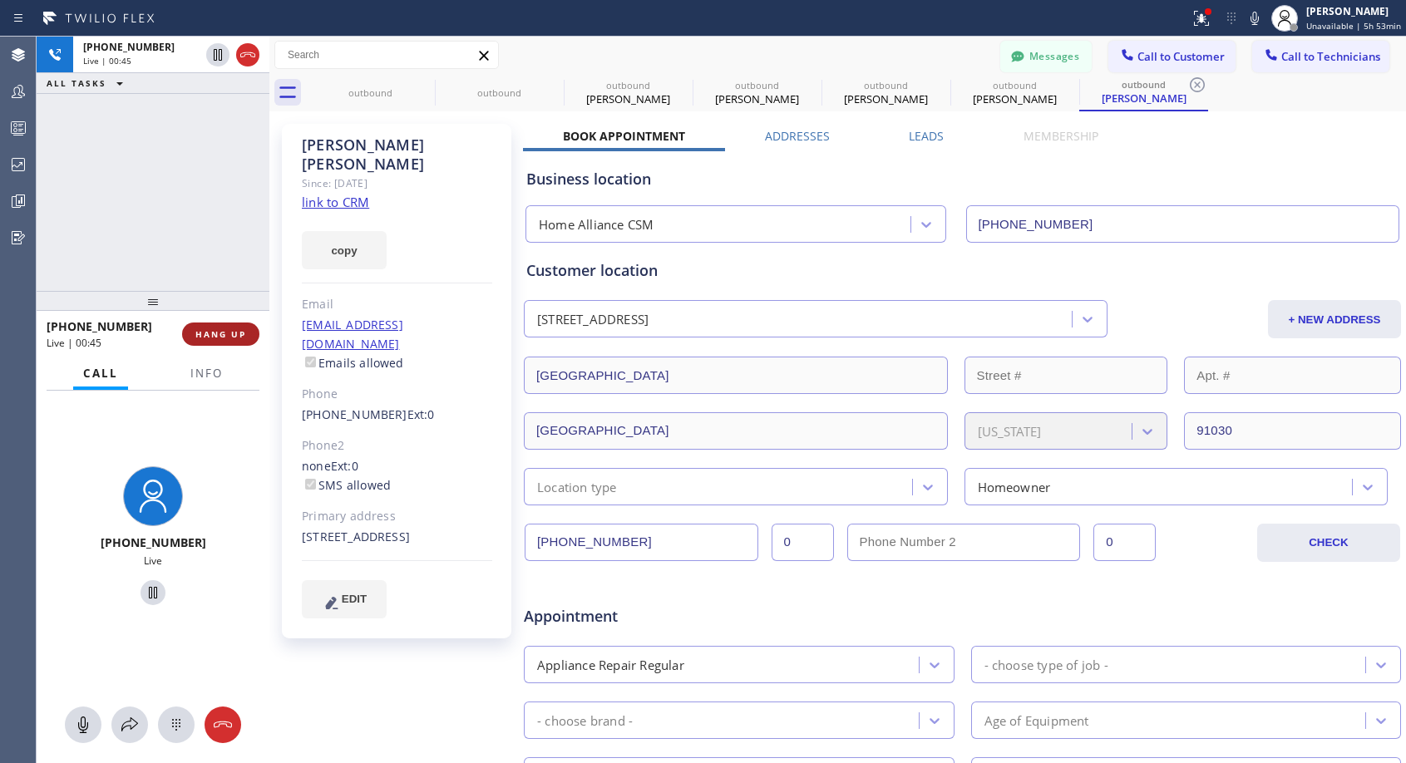
click at [214, 331] on span "HANG UP" at bounding box center [220, 334] width 51 height 12
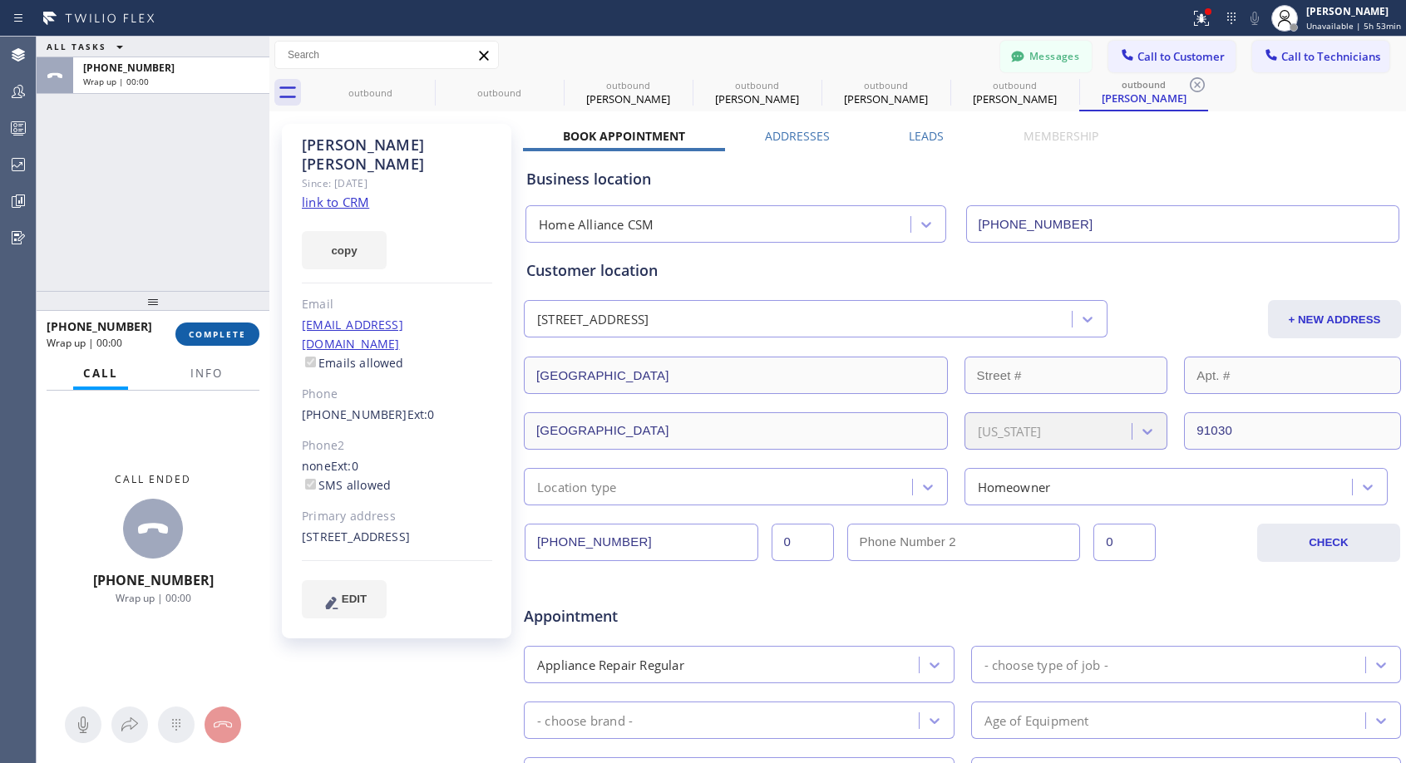
click at [214, 331] on span "COMPLETE" at bounding box center [217, 334] width 57 height 12
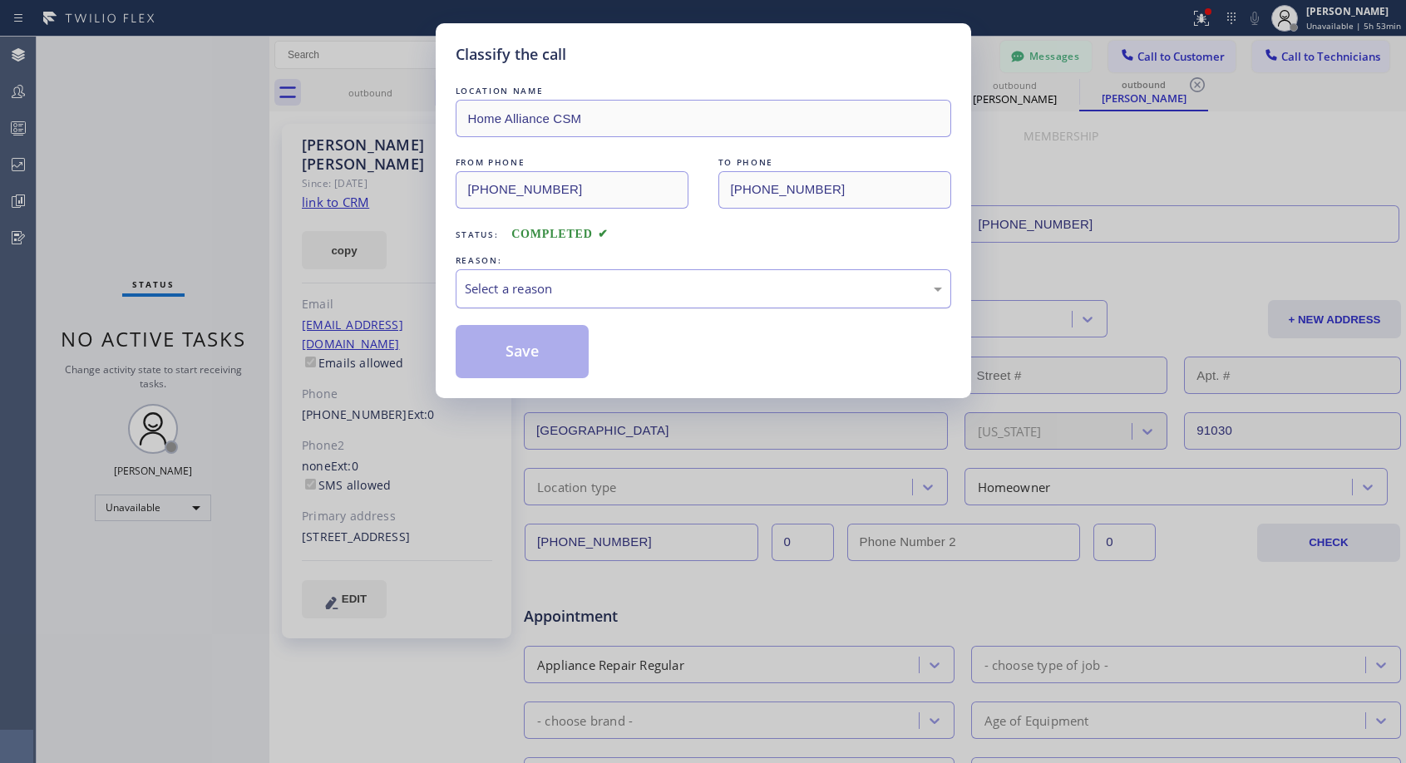
click at [610, 286] on div "Select a reason" at bounding box center [703, 288] width 477 height 19
click at [531, 355] on button "Save" at bounding box center [523, 351] width 134 height 53
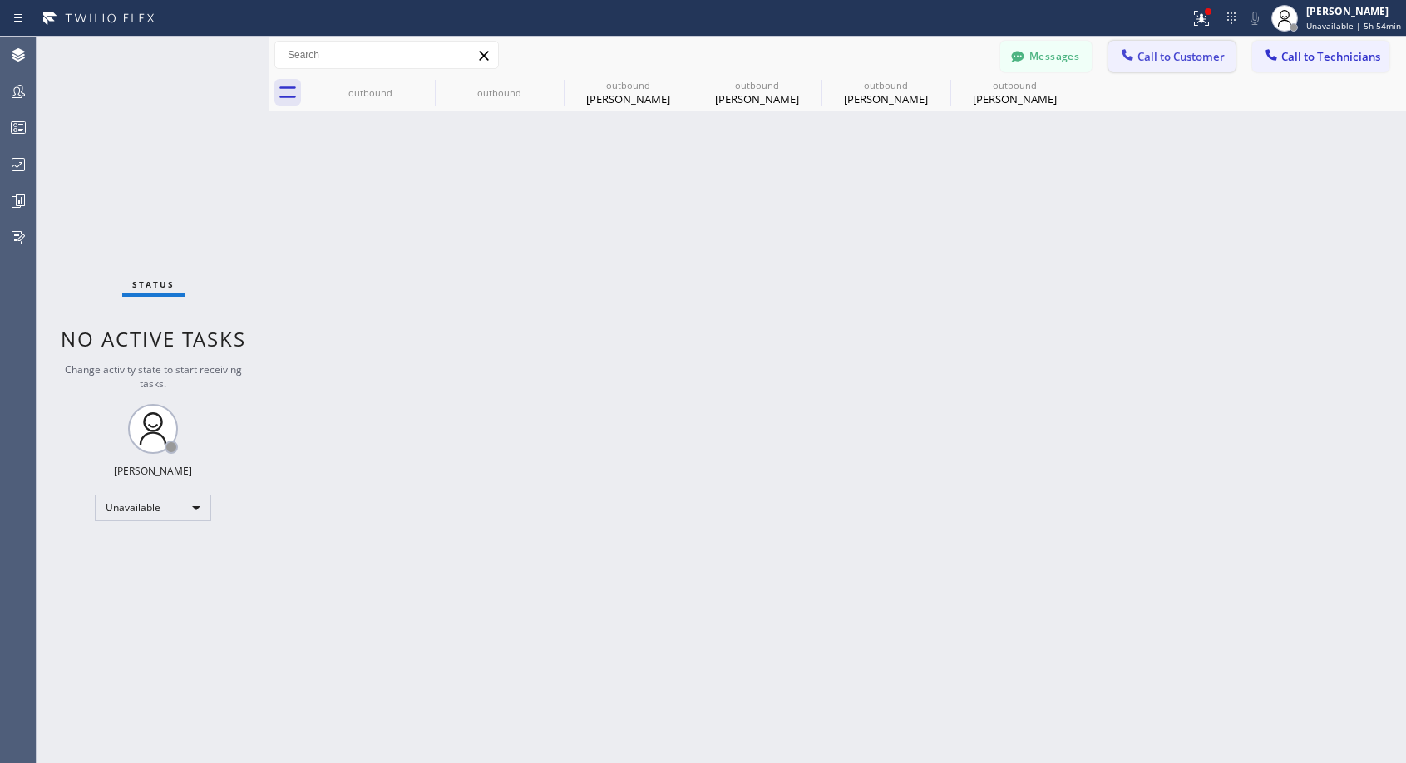
click at [1153, 54] on span "Call to Customer" at bounding box center [1180, 56] width 87 height 15
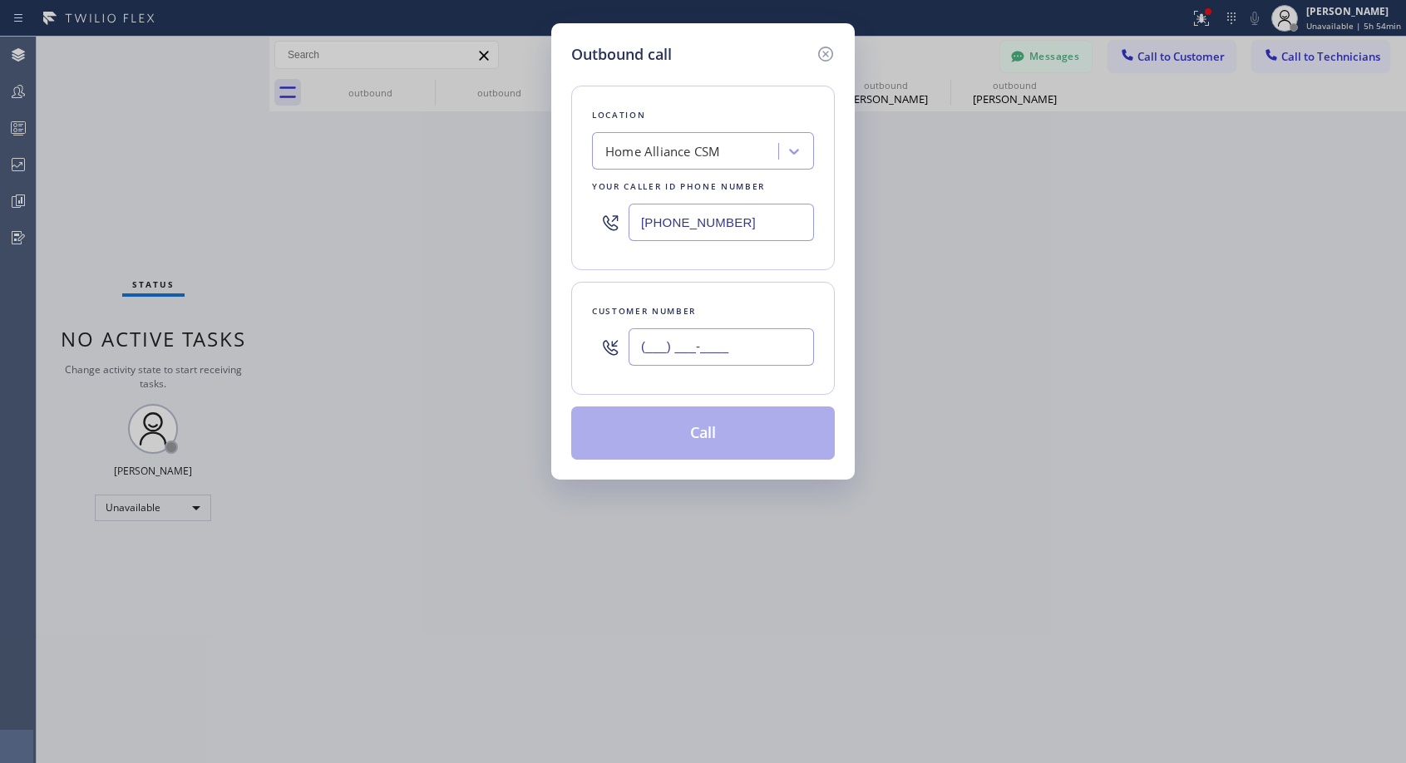
click at [675, 337] on input "(___) ___-____" at bounding box center [720, 346] width 185 height 37
paste input "970) 389-9494"
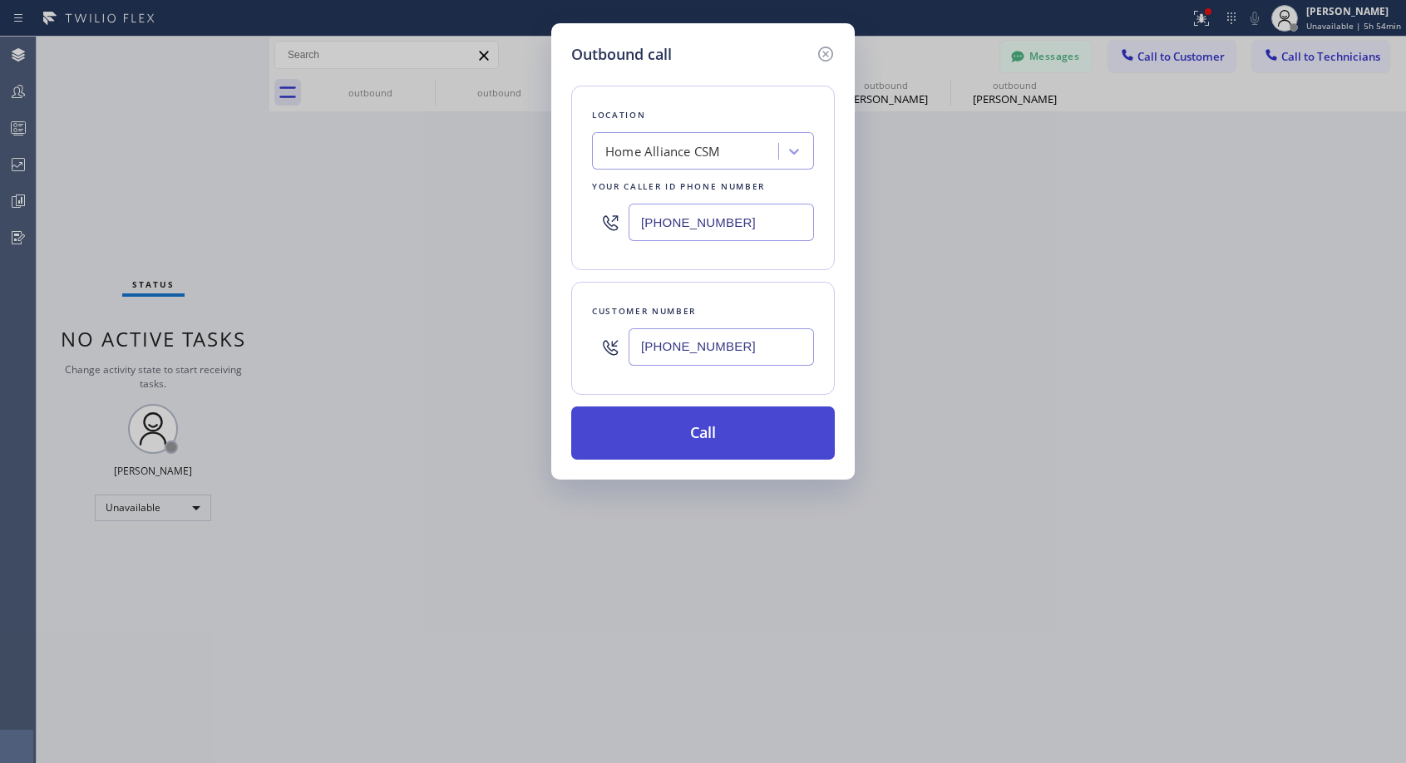
type input "[PHONE_NUMBER]"
click at [700, 429] on button "Call" at bounding box center [703, 432] width 264 height 53
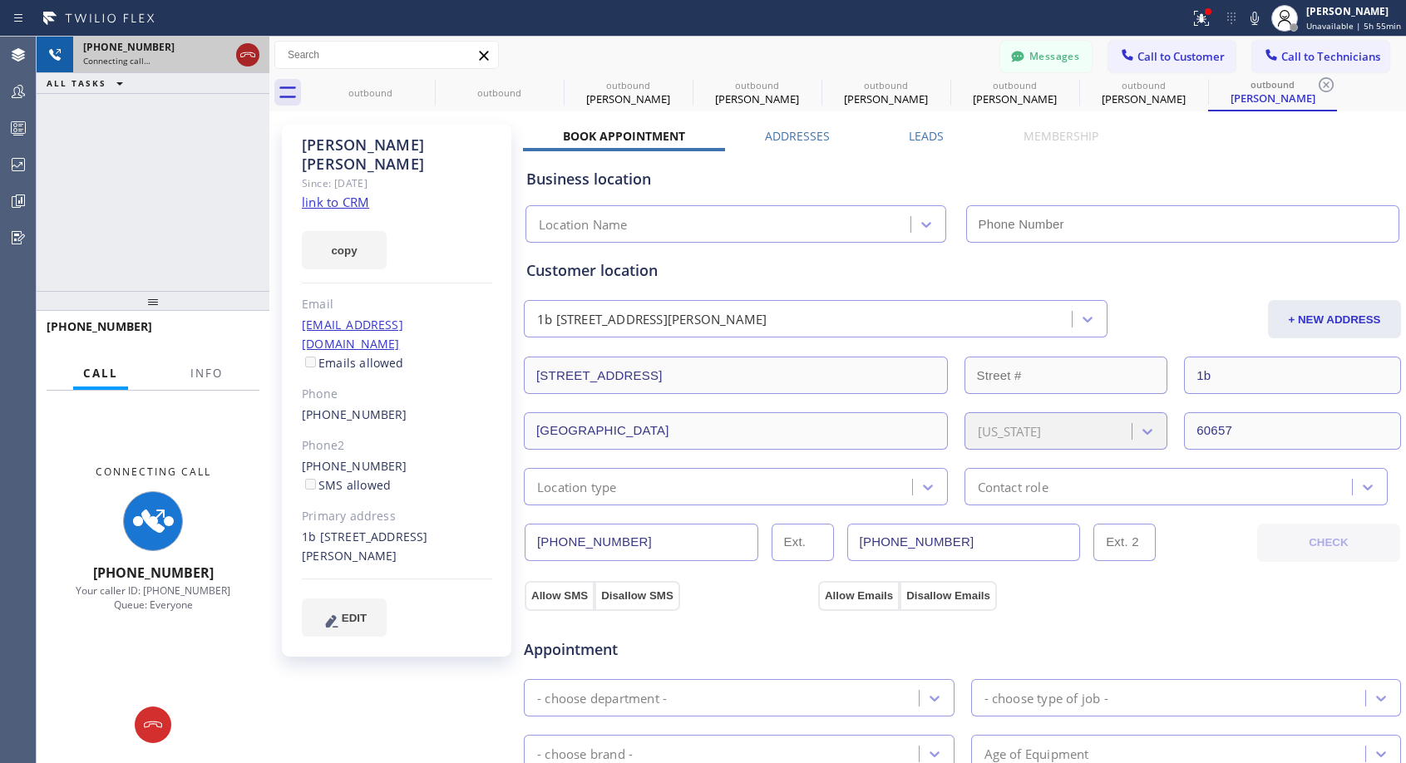
type input "[PHONE_NUMBER]"
click at [240, 55] on icon at bounding box center [248, 55] width 20 height 20
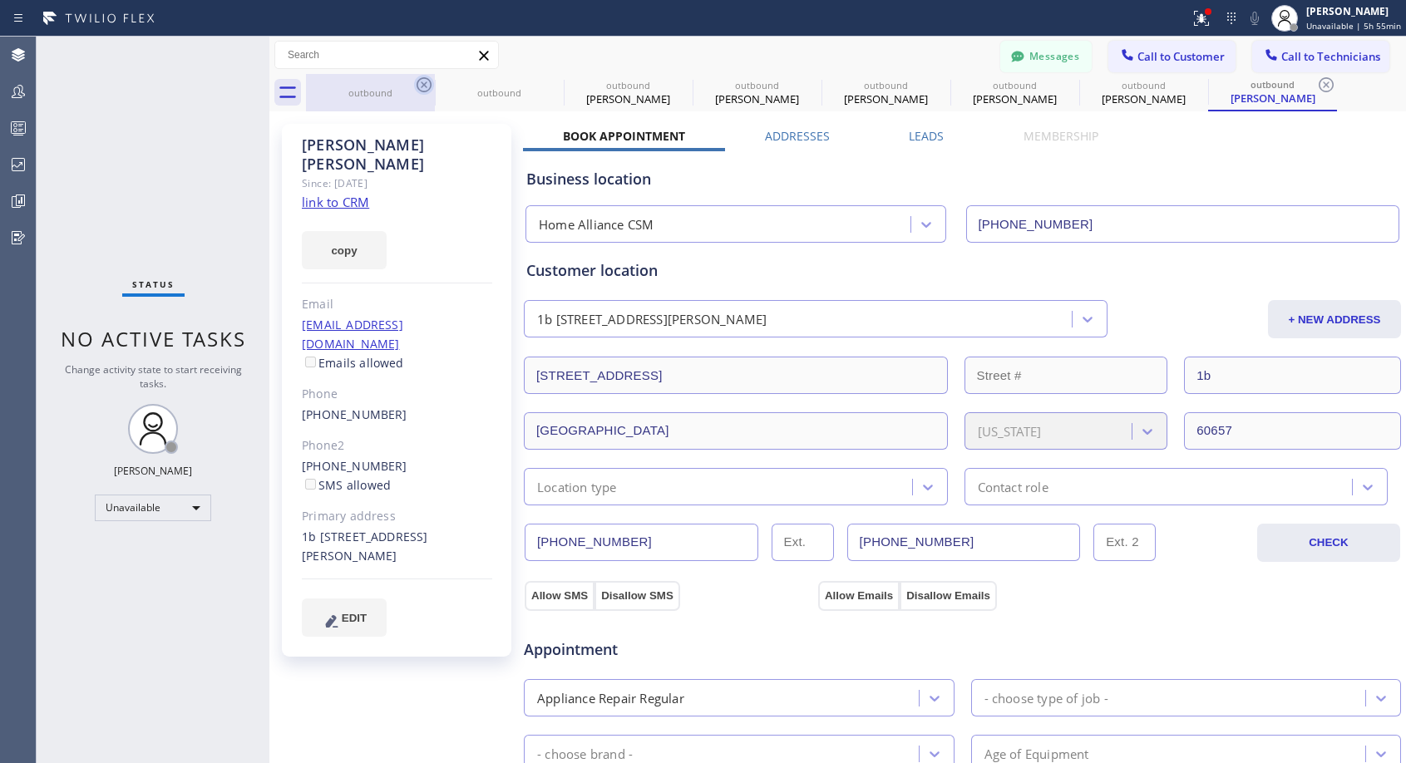
click at [426, 85] on icon at bounding box center [424, 85] width 20 height 20
click at [543, 85] on icon at bounding box center [553, 85] width 20 height 20
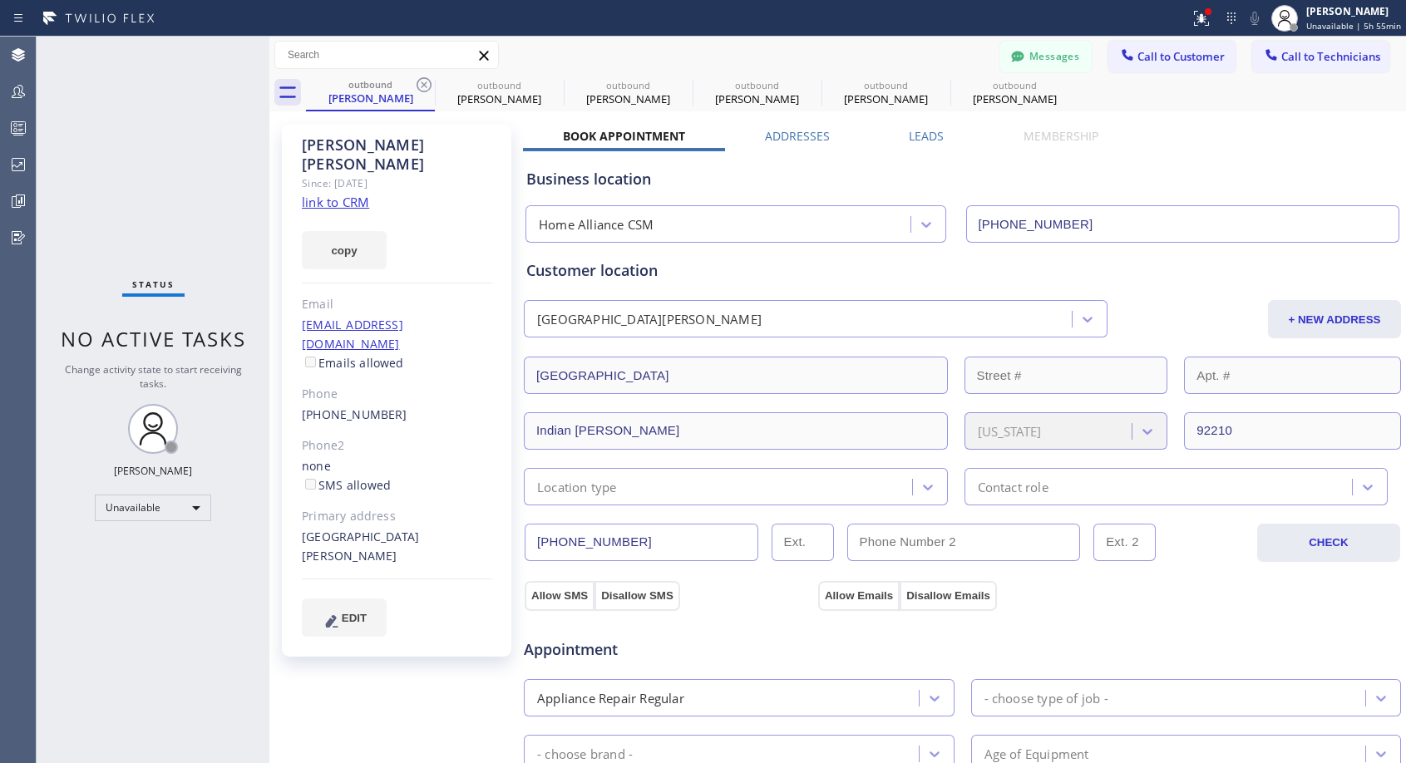
click at [426, 85] on icon at bounding box center [424, 85] width 20 height 20
click at [0, 0] on icon at bounding box center [0, 0] width 0 height 0
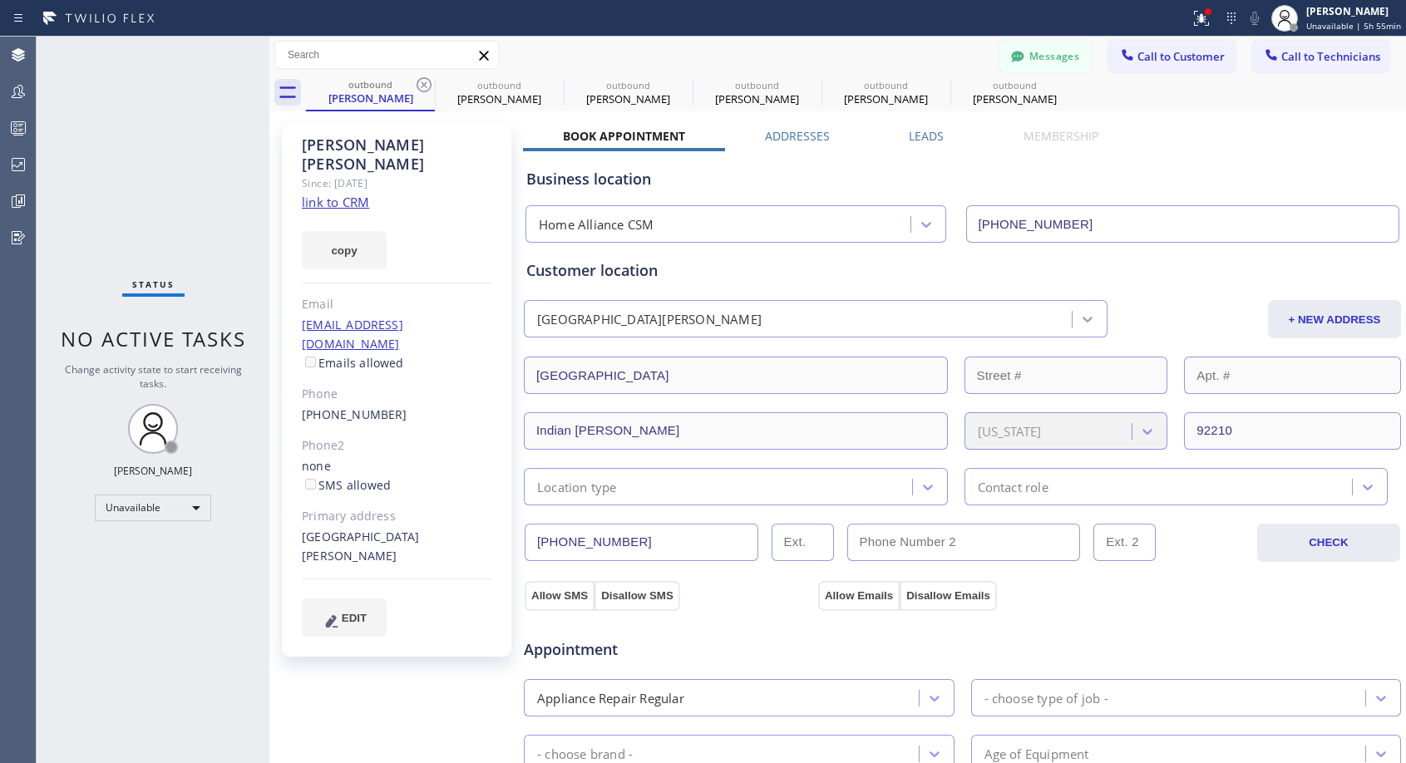
click at [0, 0] on icon at bounding box center [0, 0] width 0 height 0
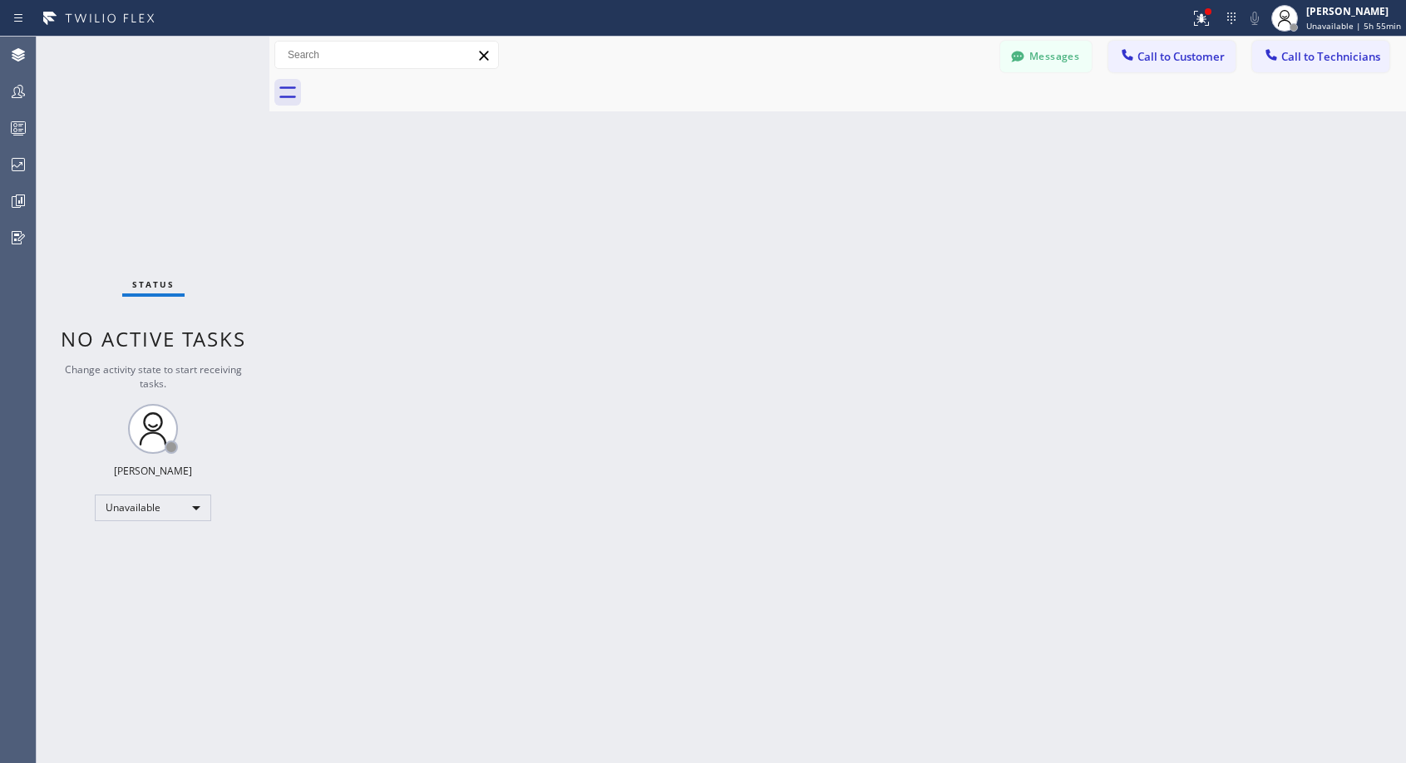
click at [426, 85] on div at bounding box center [856, 92] width 1100 height 37
click at [1164, 57] on span "Call to Customer" at bounding box center [1180, 56] width 87 height 15
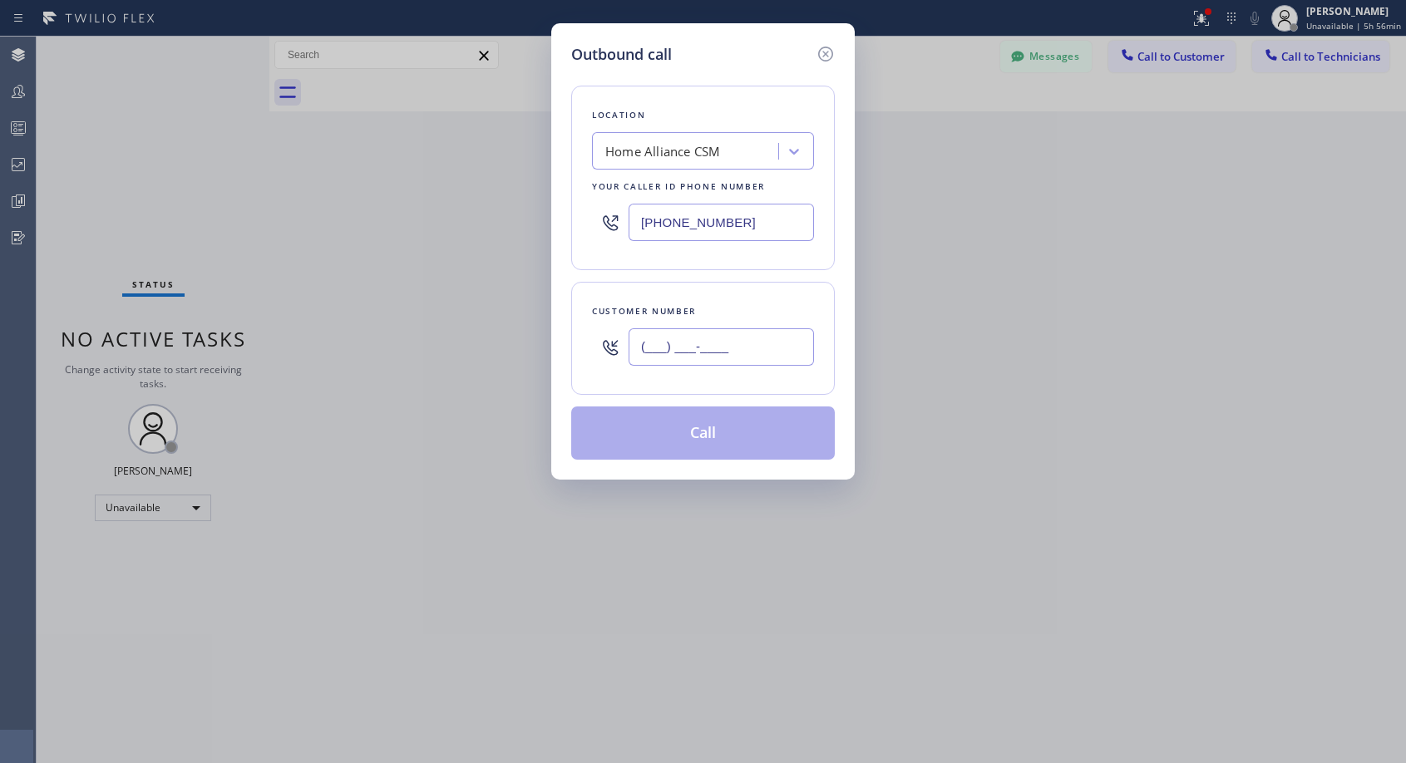
click at [689, 339] on input "(___) ___-____" at bounding box center [720, 346] width 185 height 37
paste input "510) 825-9092"
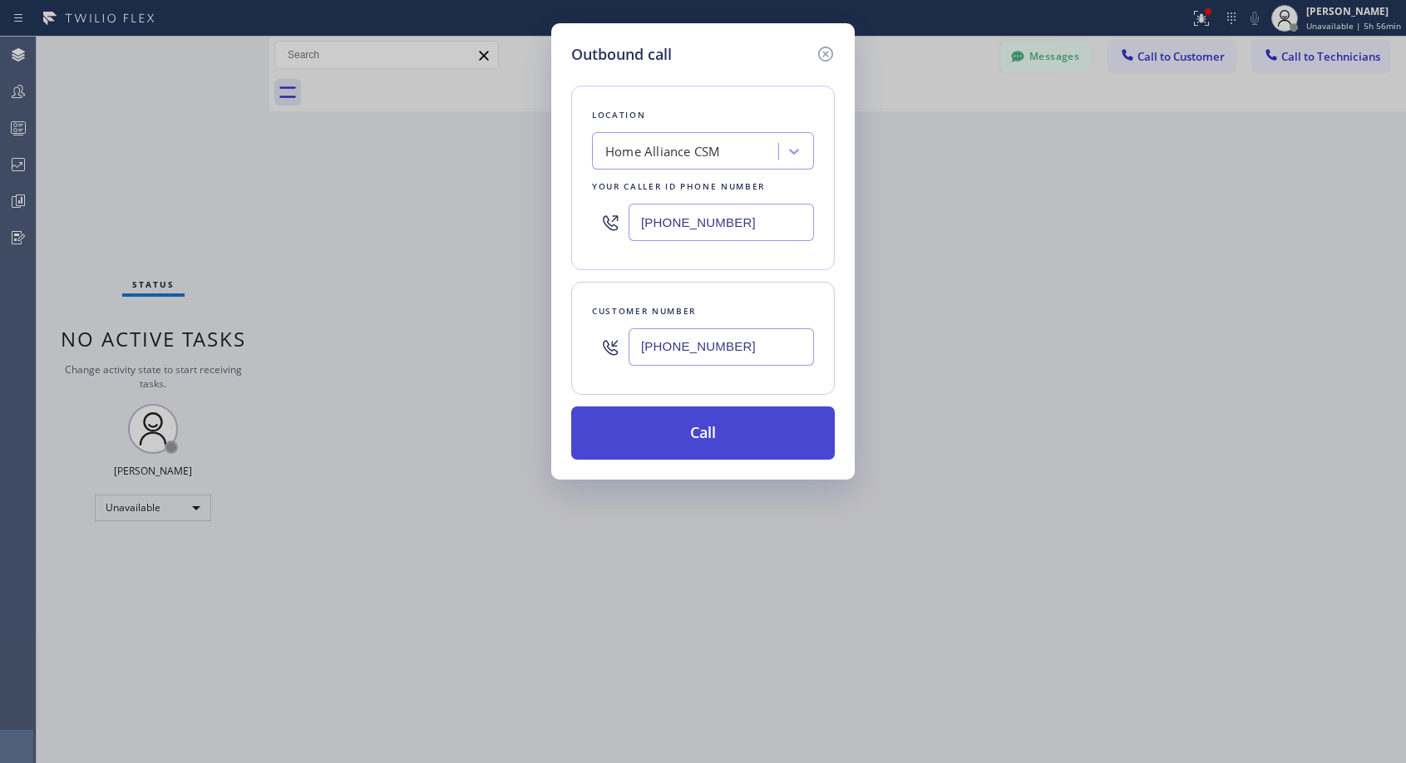
type input "[PHONE_NUMBER]"
click at [714, 421] on button "Call" at bounding box center [703, 432] width 264 height 53
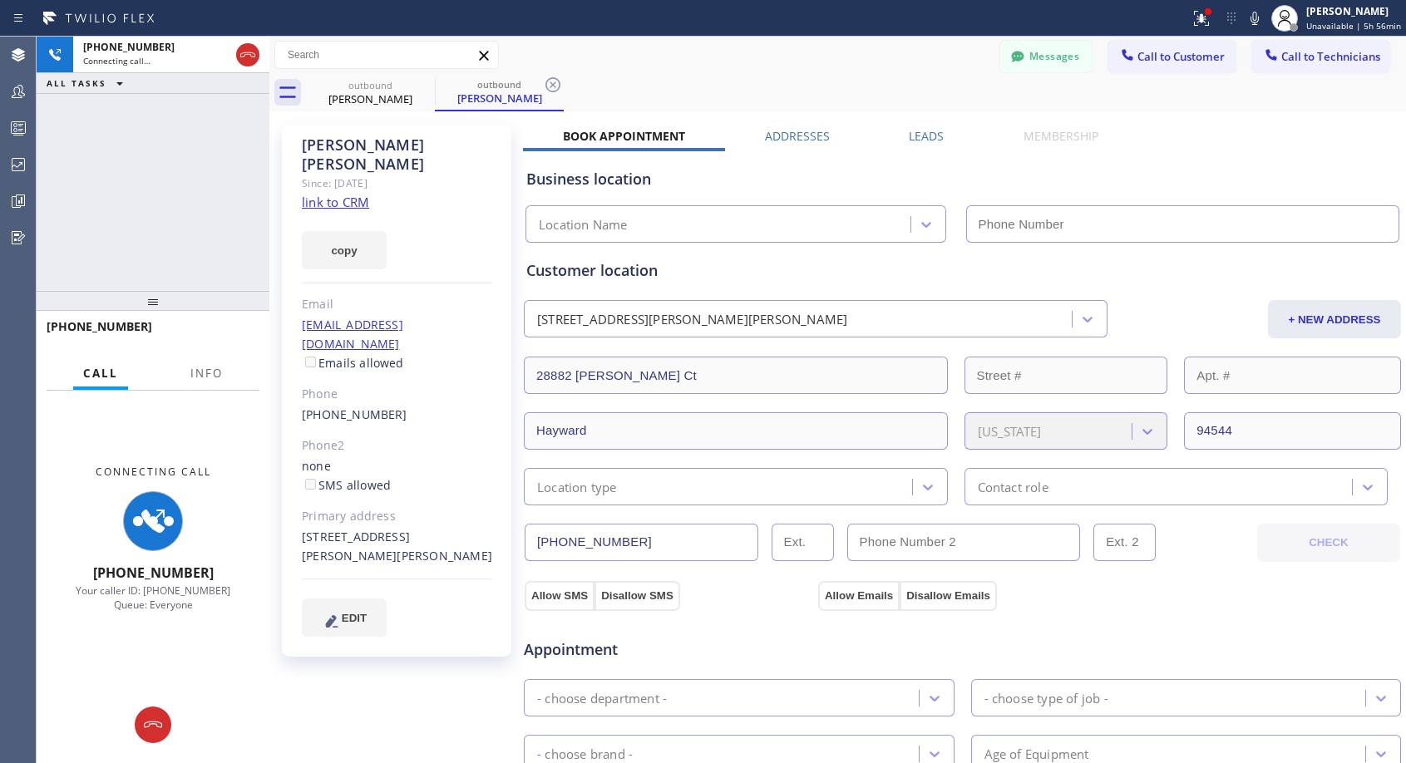
type input "[PHONE_NUMBER]"
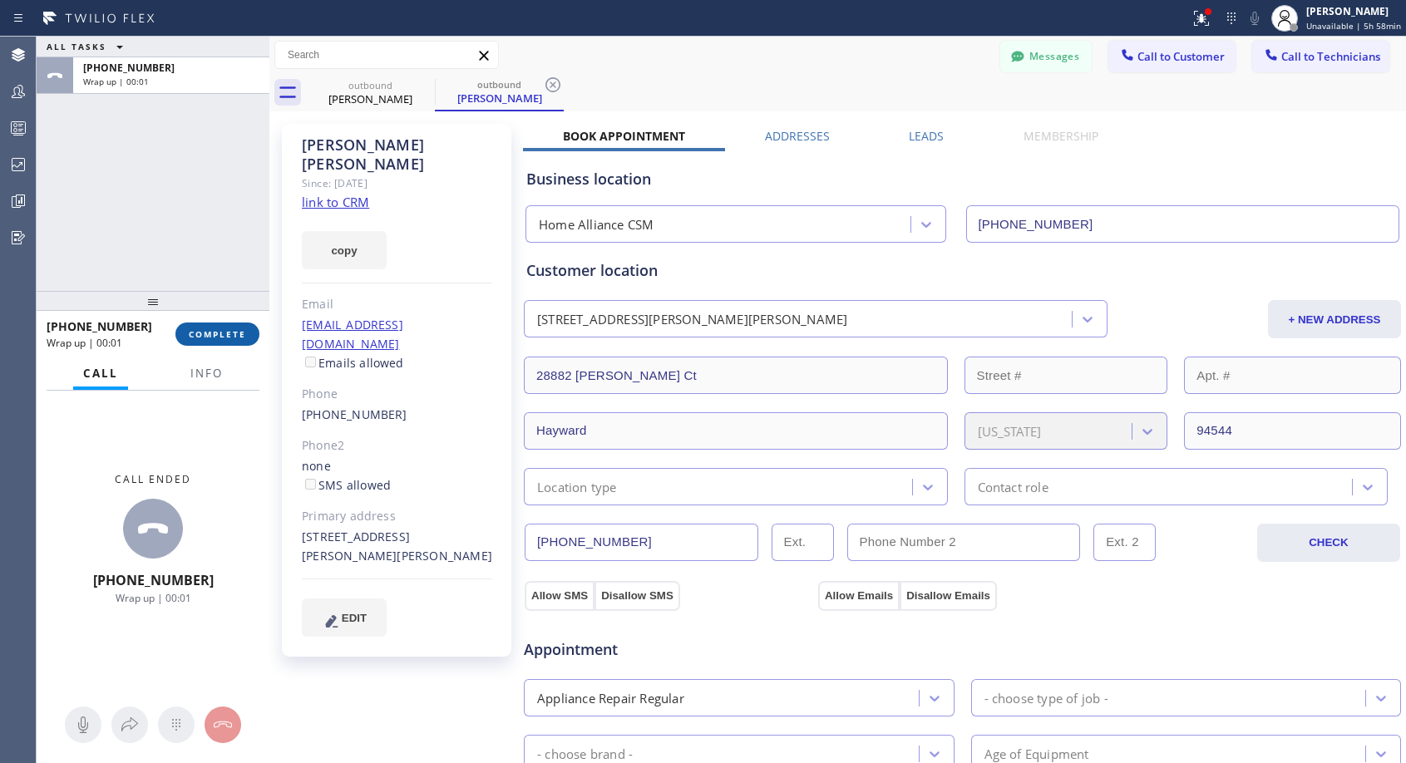
click at [222, 335] on span "COMPLETE" at bounding box center [217, 334] width 57 height 12
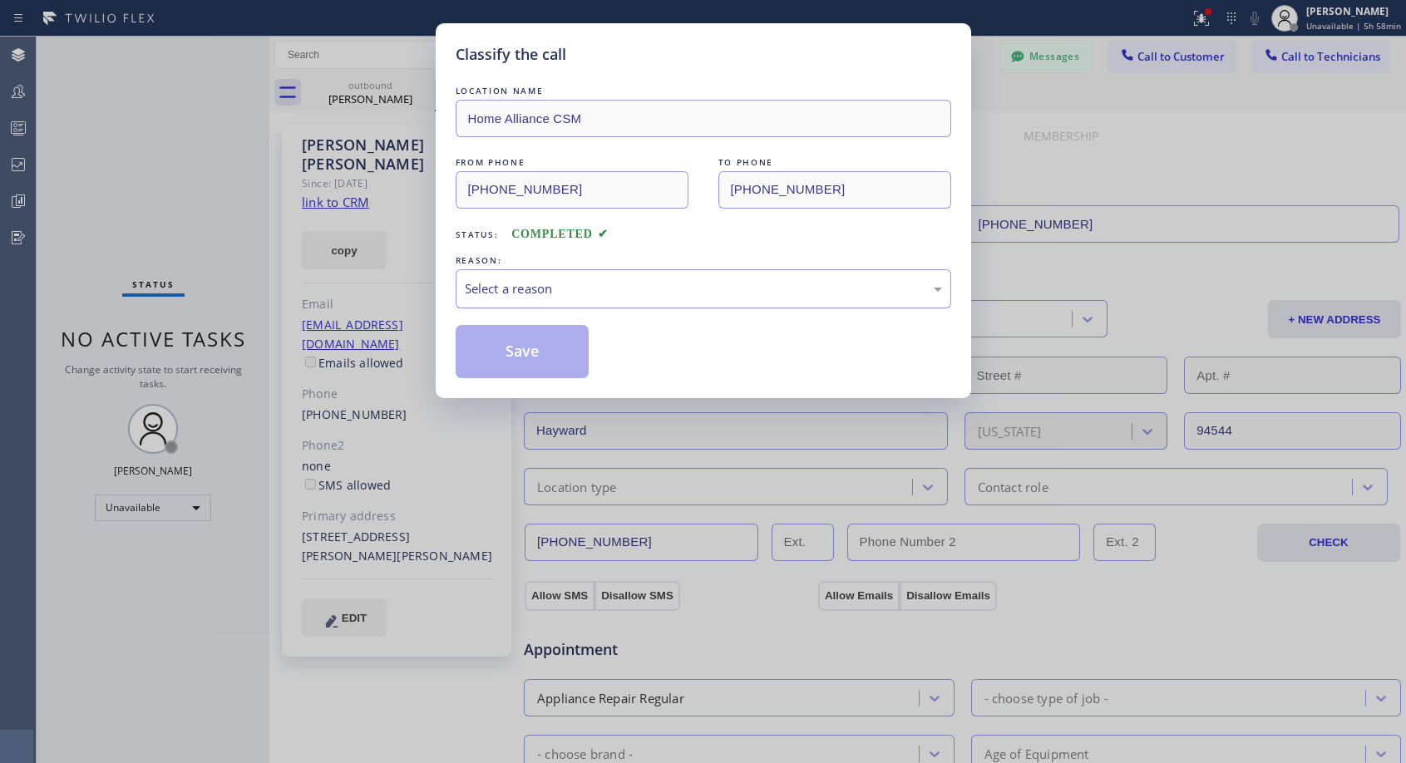
click at [695, 288] on div "Select a reason" at bounding box center [703, 288] width 477 height 19
click at [525, 342] on button "Save" at bounding box center [523, 351] width 134 height 53
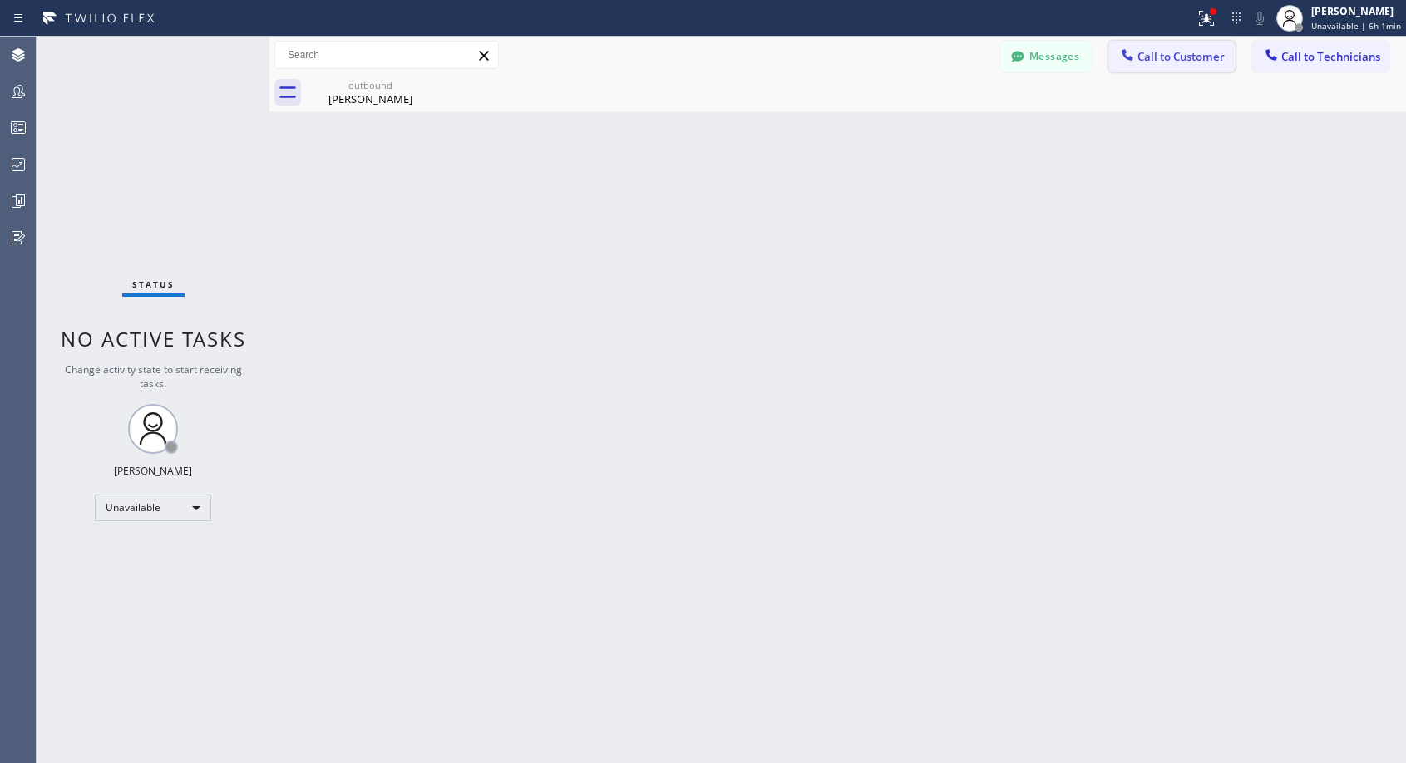
click at [1132, 49] on icon at bounding box center [1127, 55] width 17 height 17
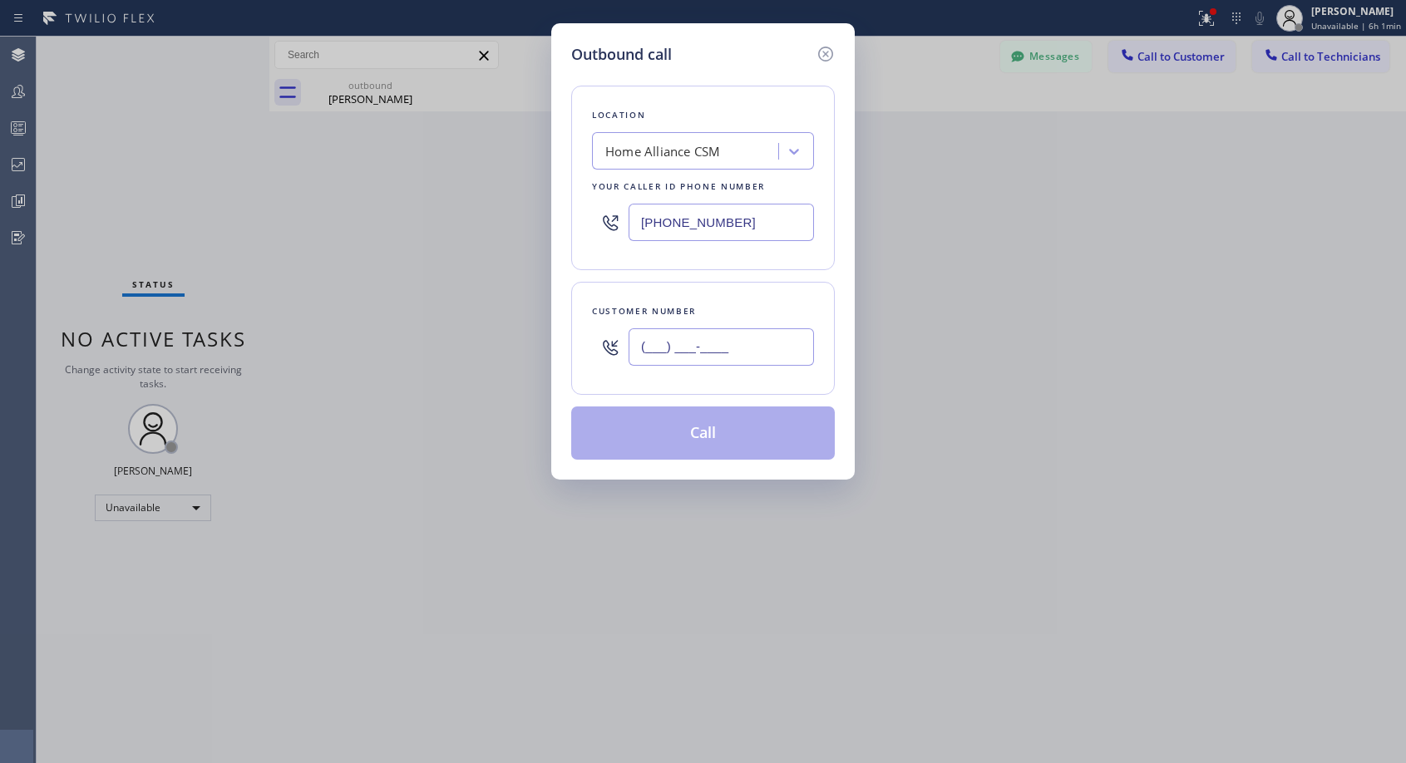
click at [707, 345] on input "(___) ___-____" at bounding box center [720, 346] width 185 height 37
paste input "562) 607-8839"
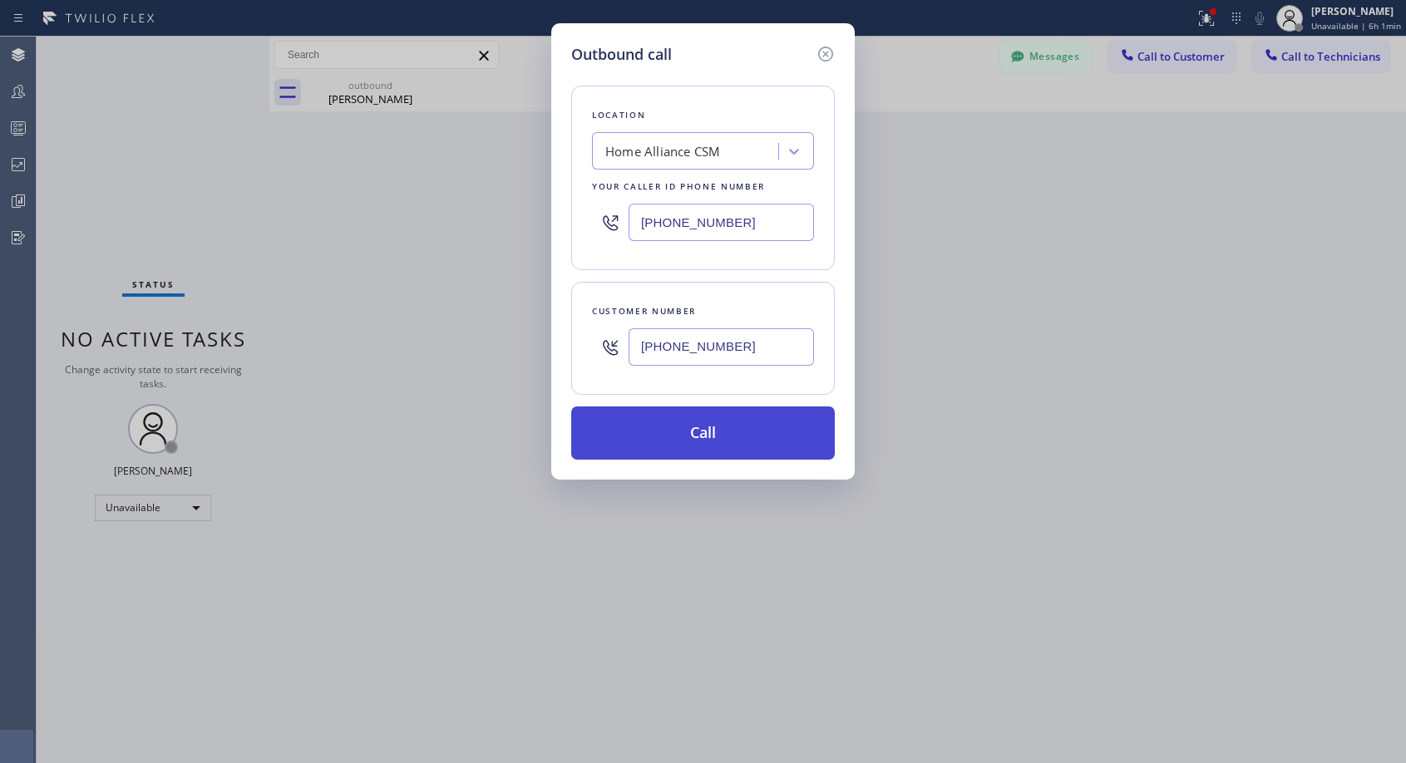
type input "[PHONE_NUMBER]"
click at [729, 437] on button "Call" at bounding box center [703, 432] width 264 height 53
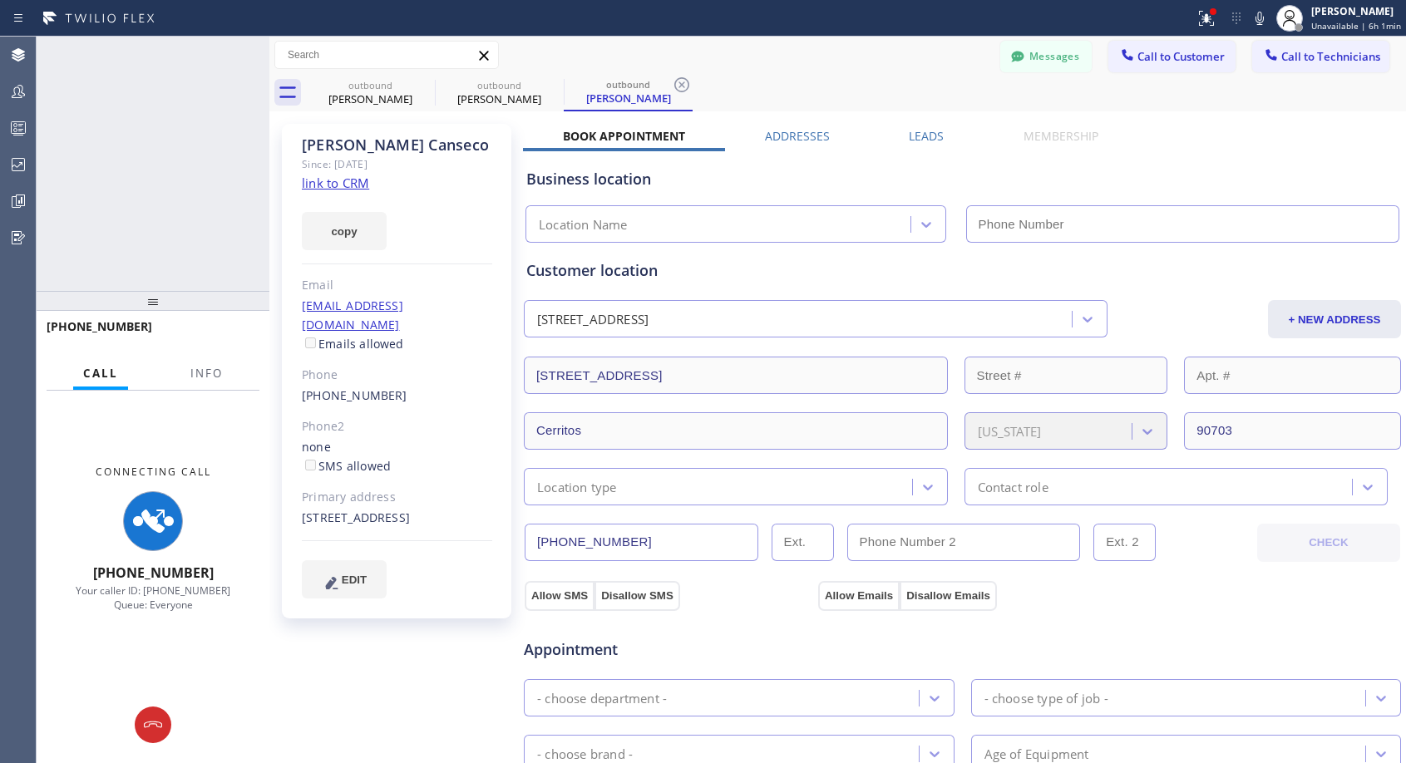
type input "[PHONE_NUMBER]"
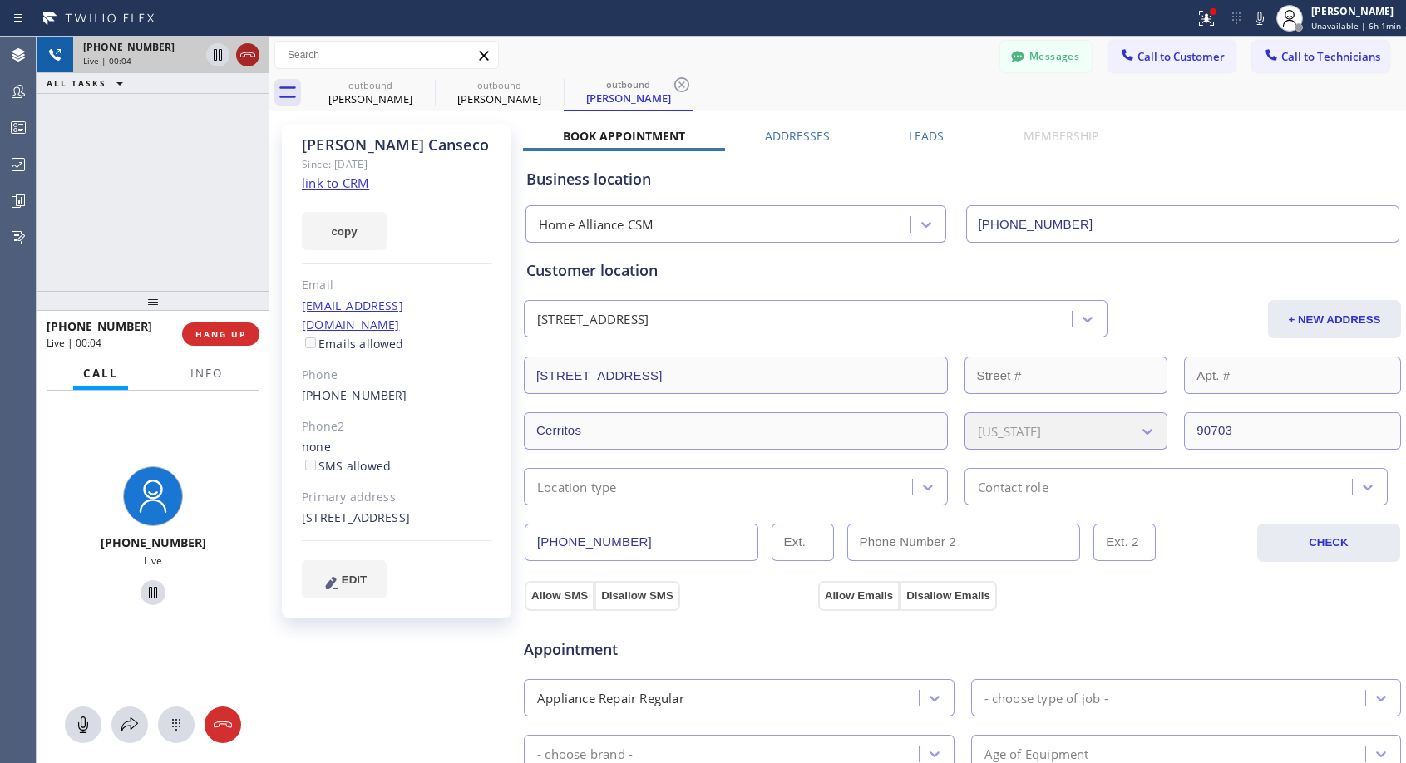
click at [244, 59] on icon at bounding box center [248, 55] width 20 height 20
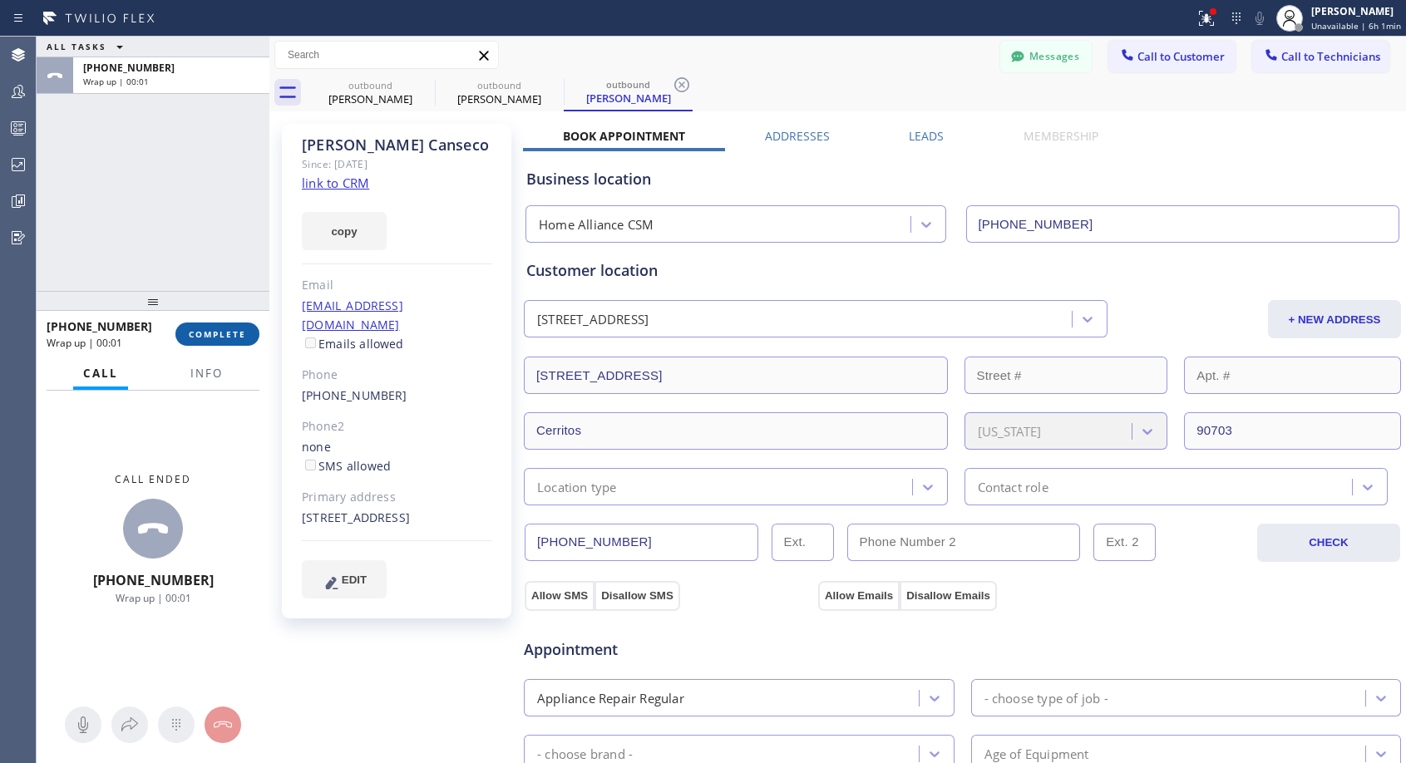
click at [206, 339] on span "COMPLETE" at bounding box center [217, 334] width 57 height 12
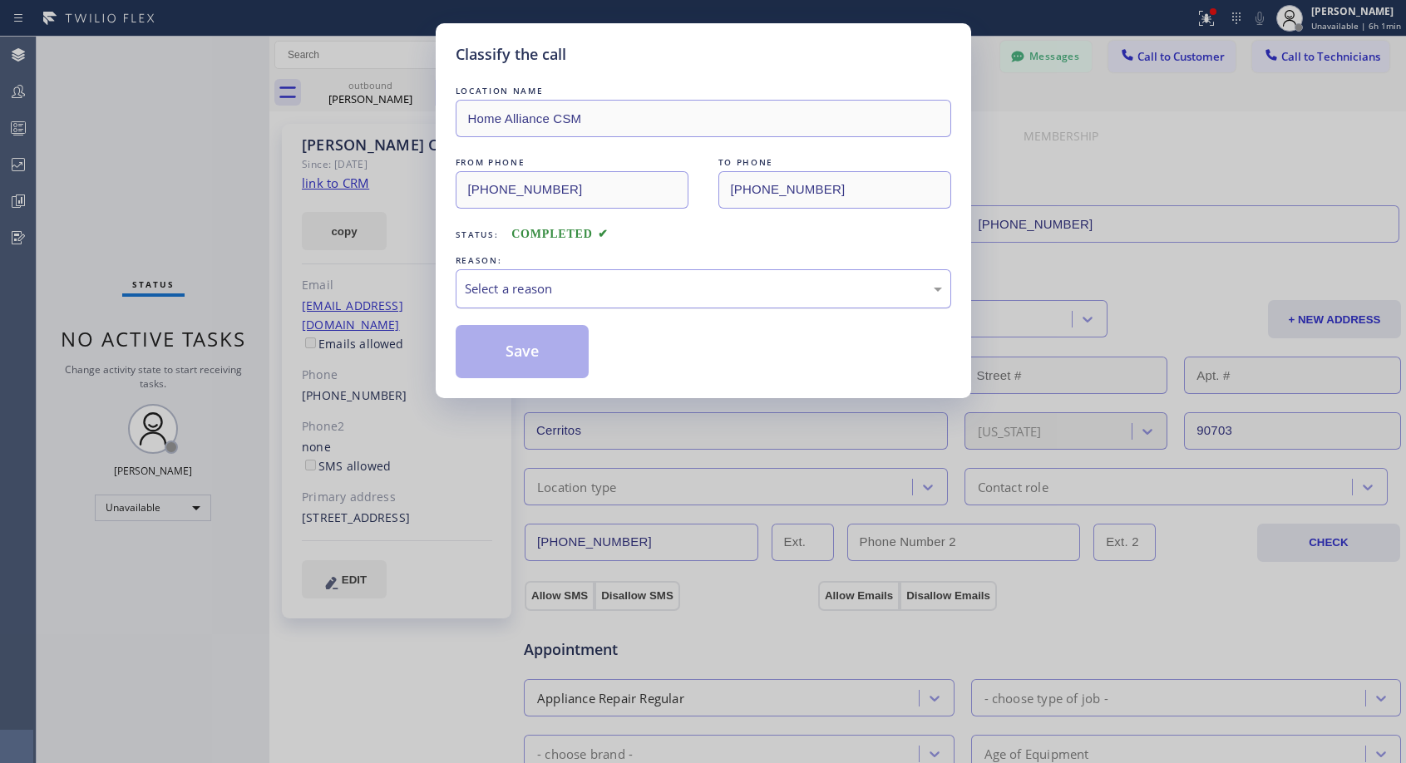
drag, startPoint x: 615, startPoint y: 280, endPoint x: 596, endPoint y: 300, distance: 27.6
click at [614, 282] on div "Select a reason" at bounding box center [703, 288] width 477 height 19
click at [516, 356] on button "Save" at bounding box center [523, 351] width 134 height 53
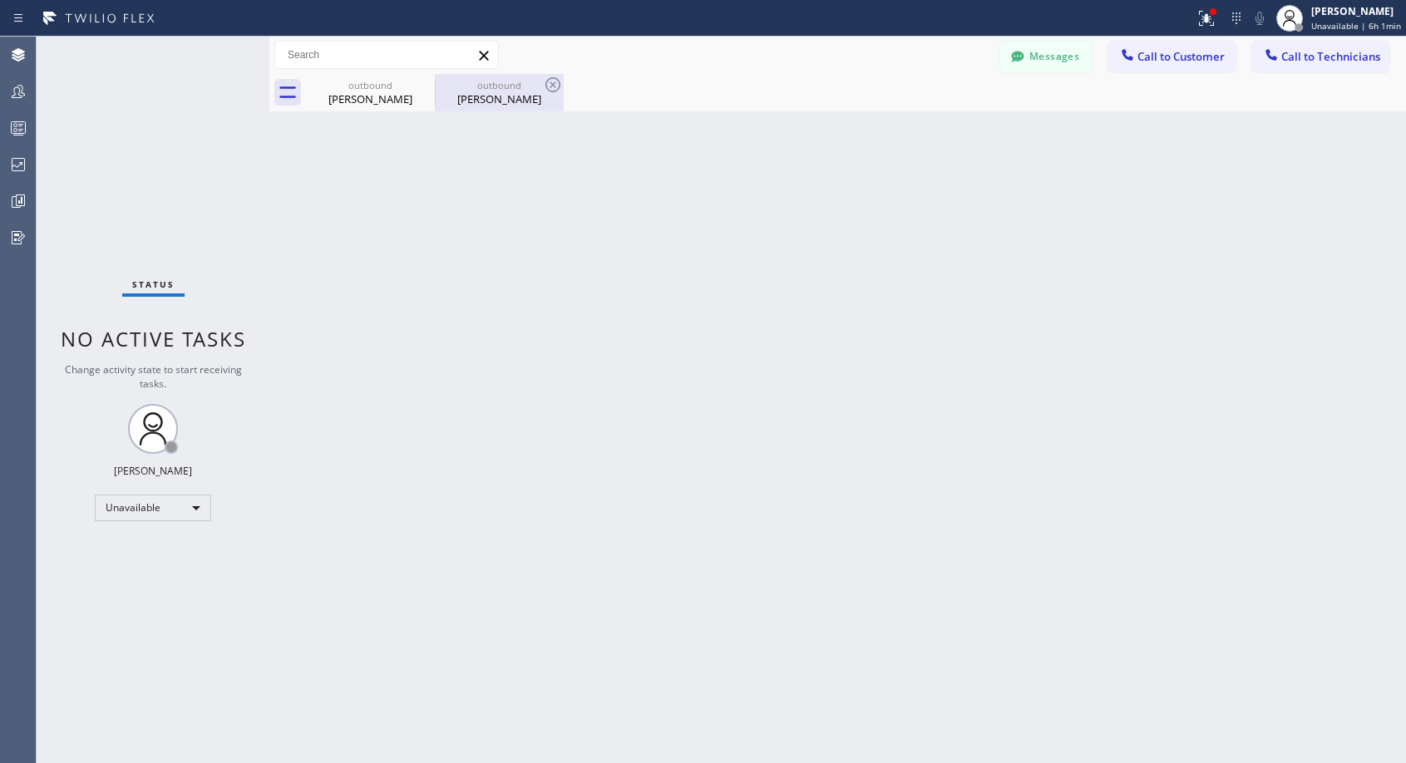
click at [481, 100] on div "[PERSON_NAME]" at bounding box center [499, 98] width 126 height 15
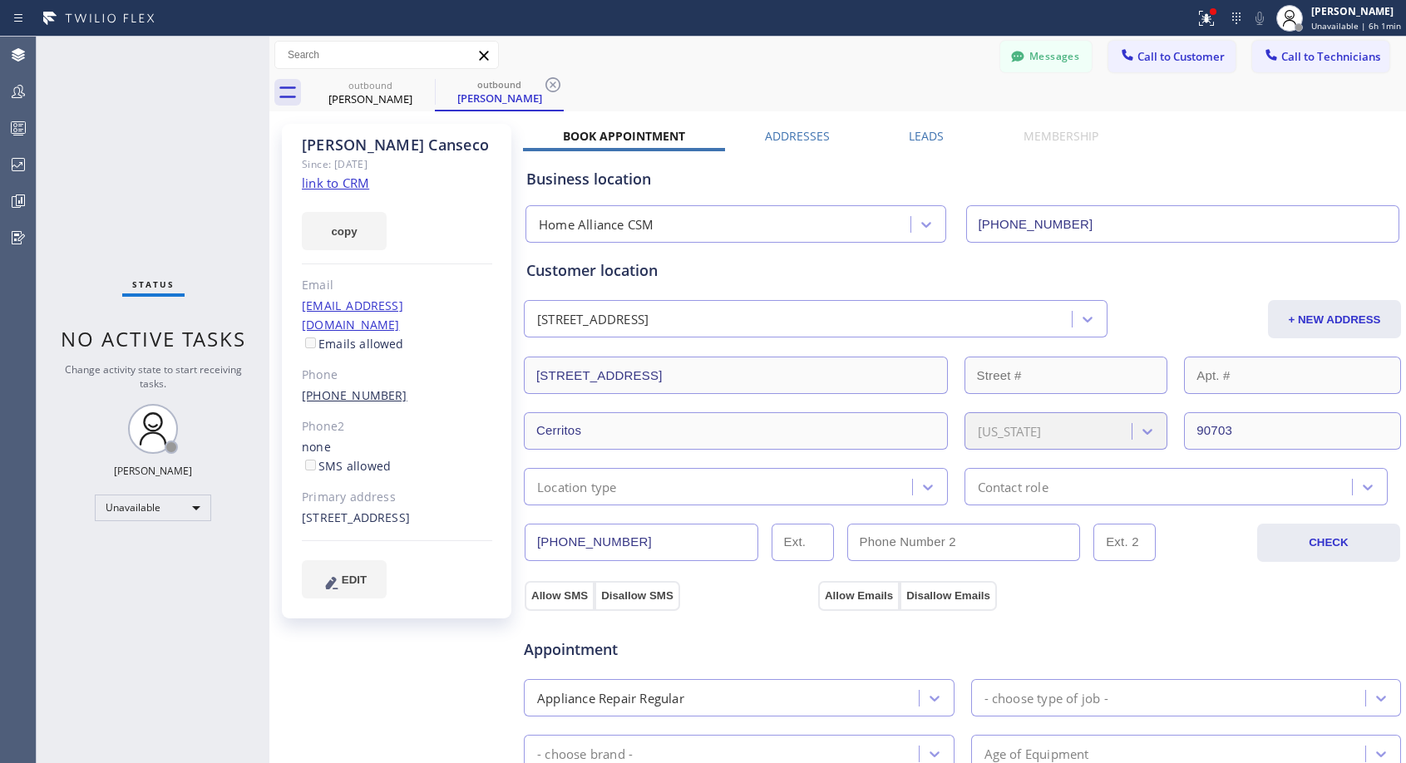
click at [342, 387] on link "[PHONE_NUMBER]" at bounding box center [355, 395] width 106 height 16
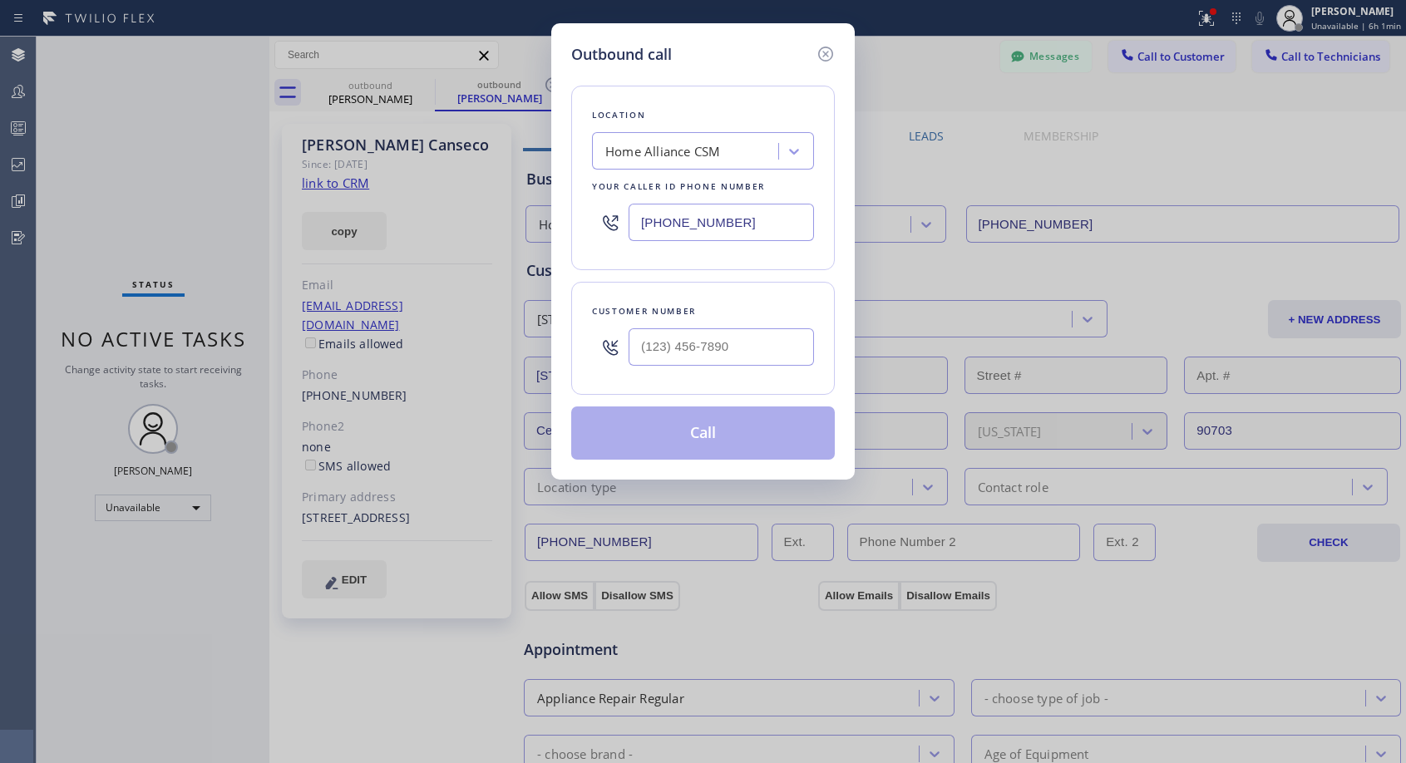
type input "[PHONE_NUMBER]"
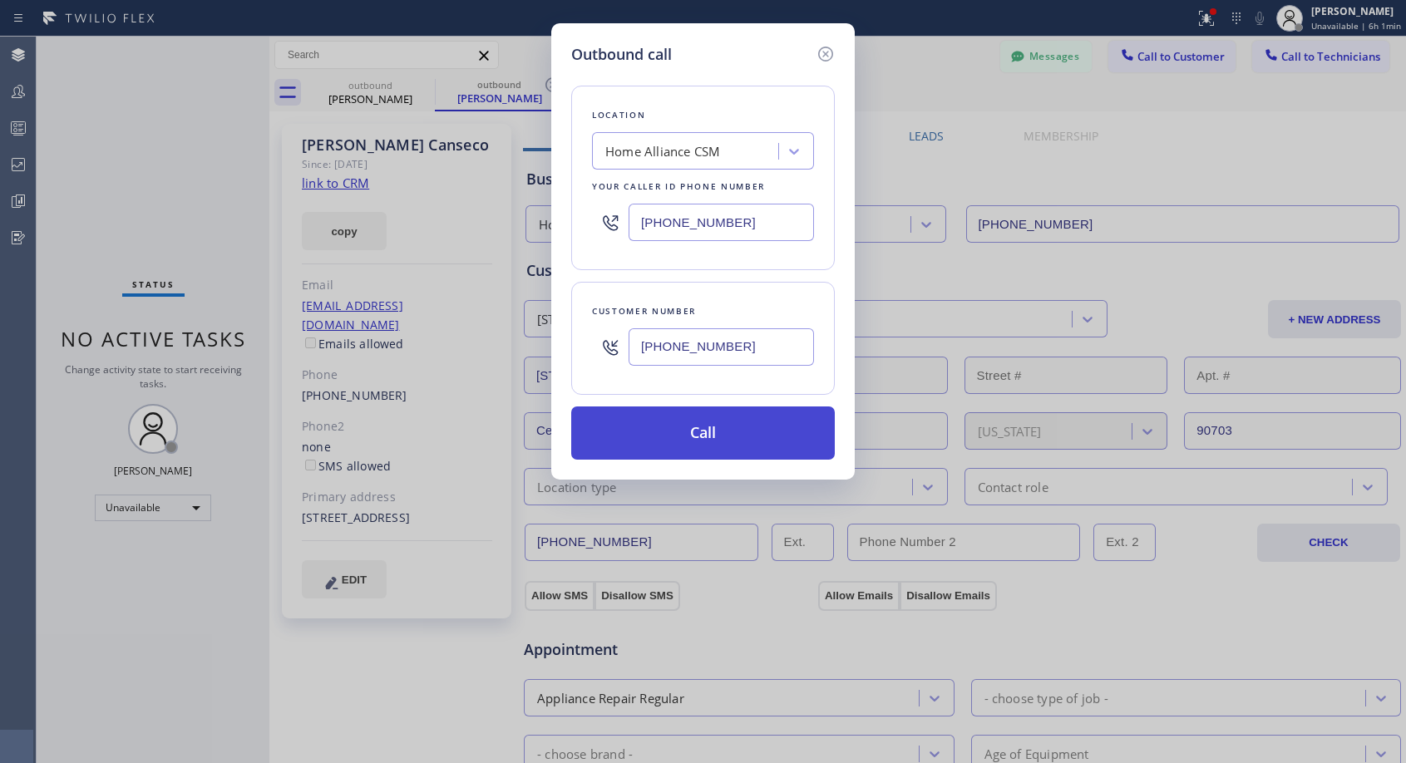
click at [683, 422] on button "Call" at bounding box center [703, 432] width 264 height 53
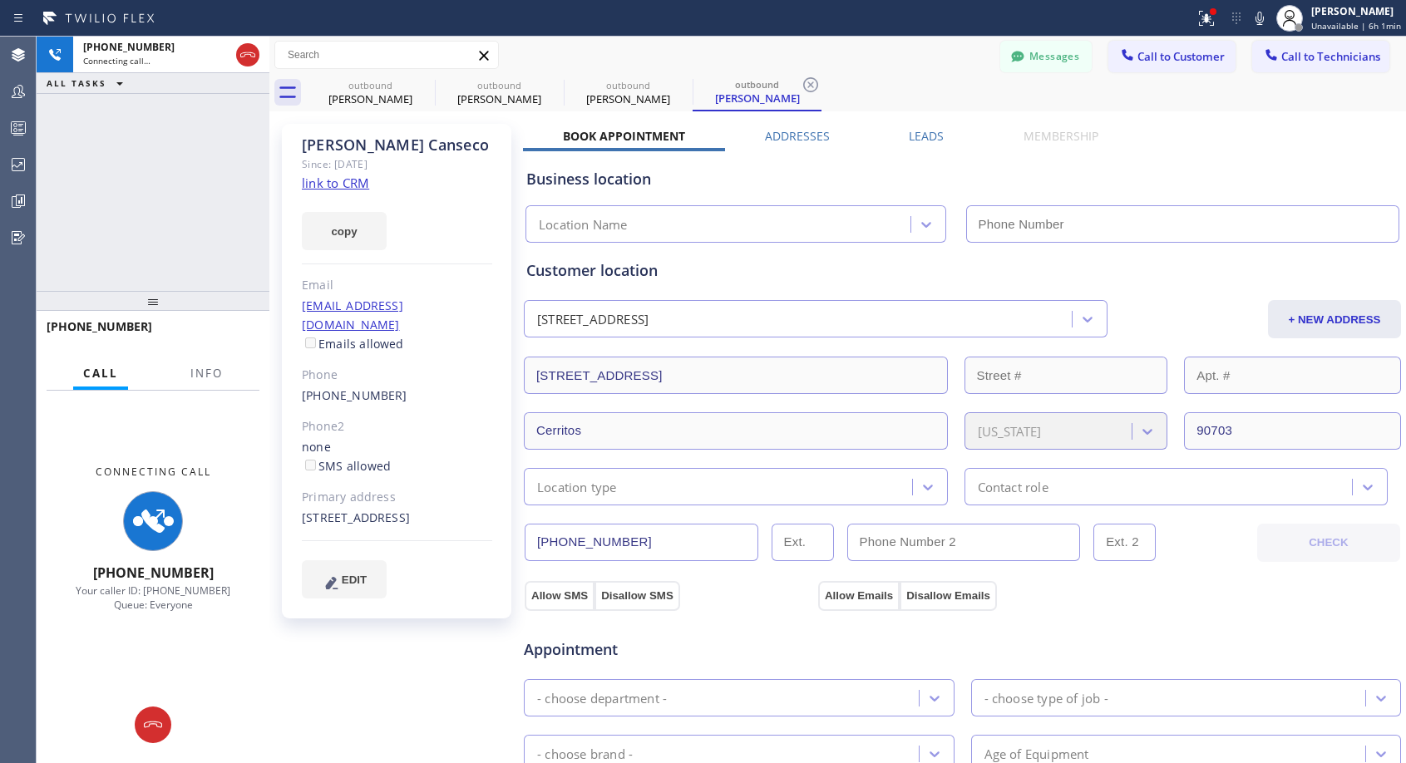
type input "[PHONE_NUMBER]"
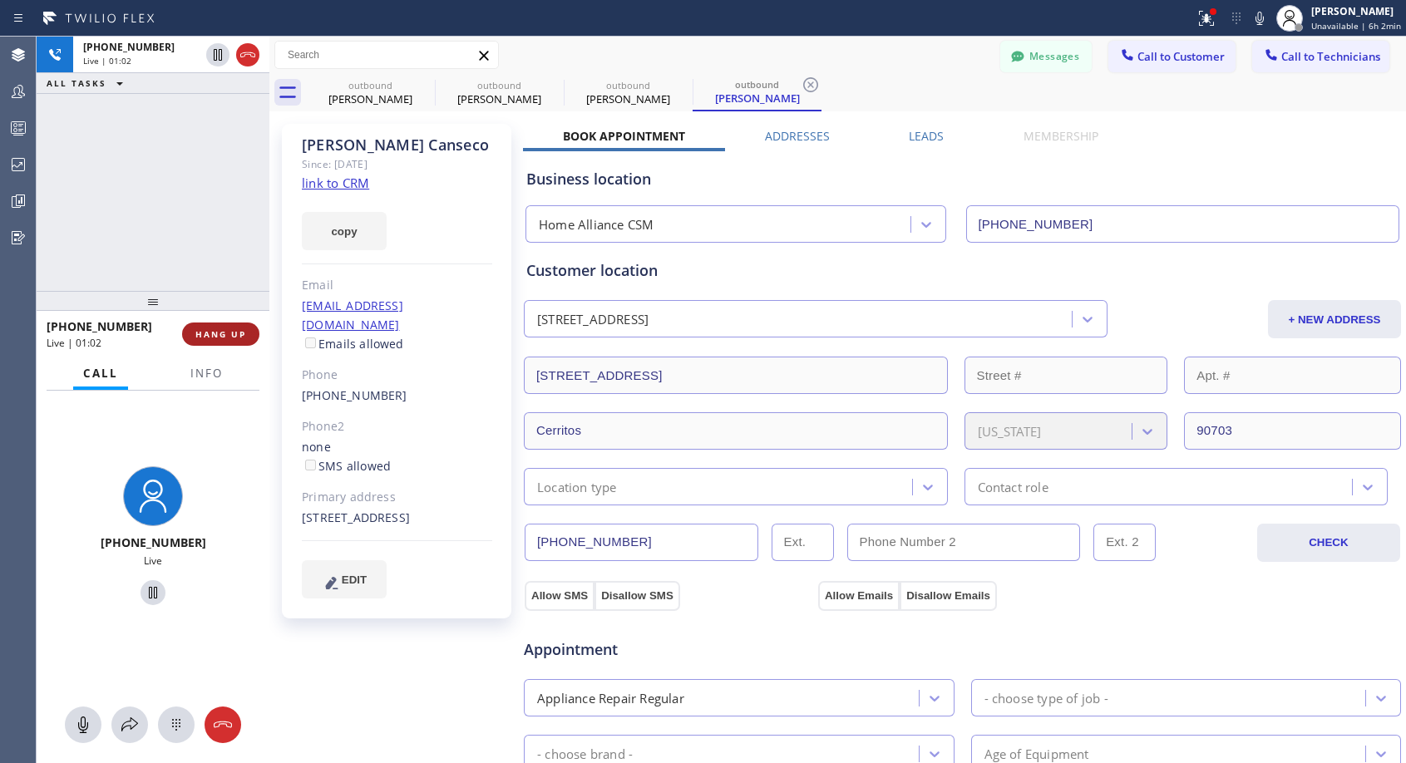
click at [210, 329] on span "HANG UP" at bounding box center [220, 334] width 51 height 12
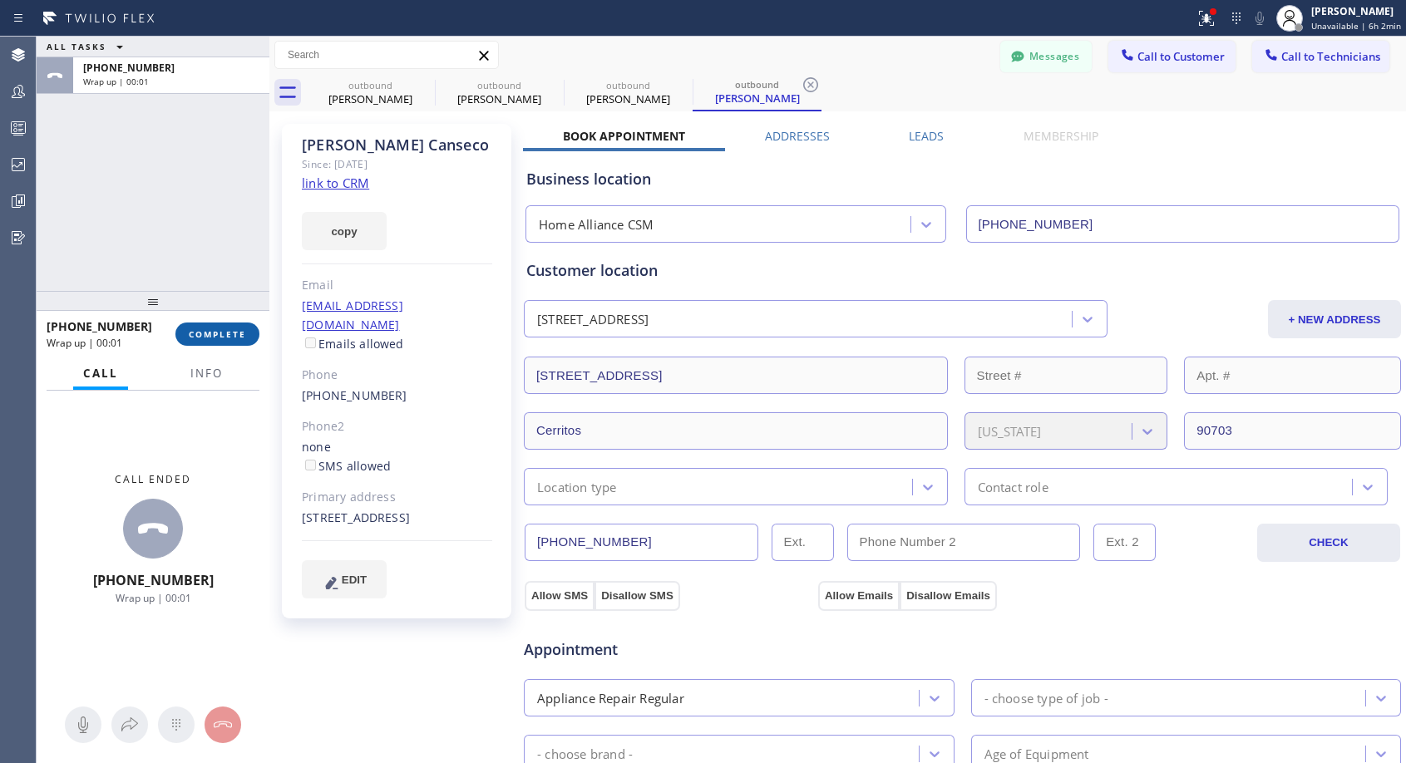
click at [242, 330] on span "COMPLETE" at bounding box center [217, 334] width 57 height 12
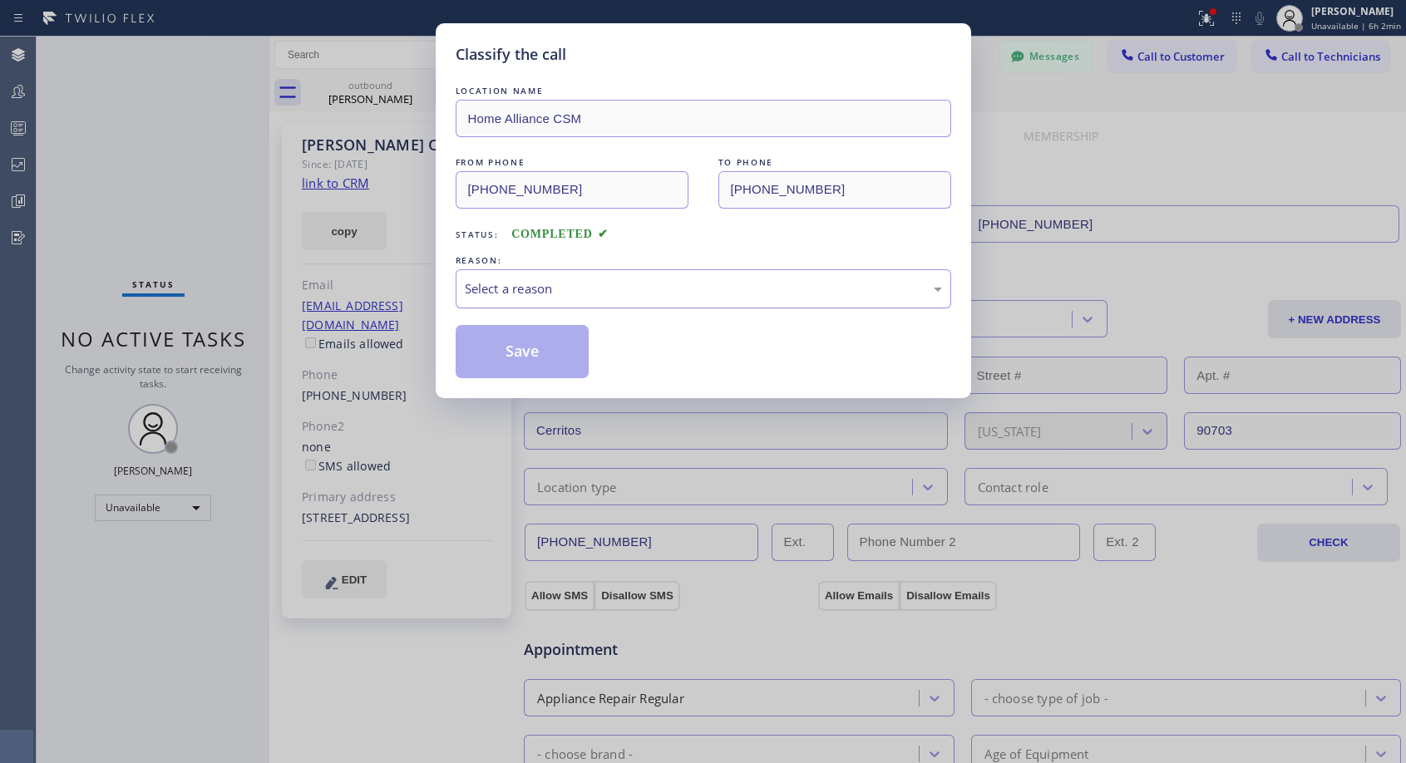
click at [646, 294] on div "Select a reason" at bounding box center [703, 288] width 477 height 19
click at [542, 366] on button "Save" at bounding box center [523, 351] width 134 height 53
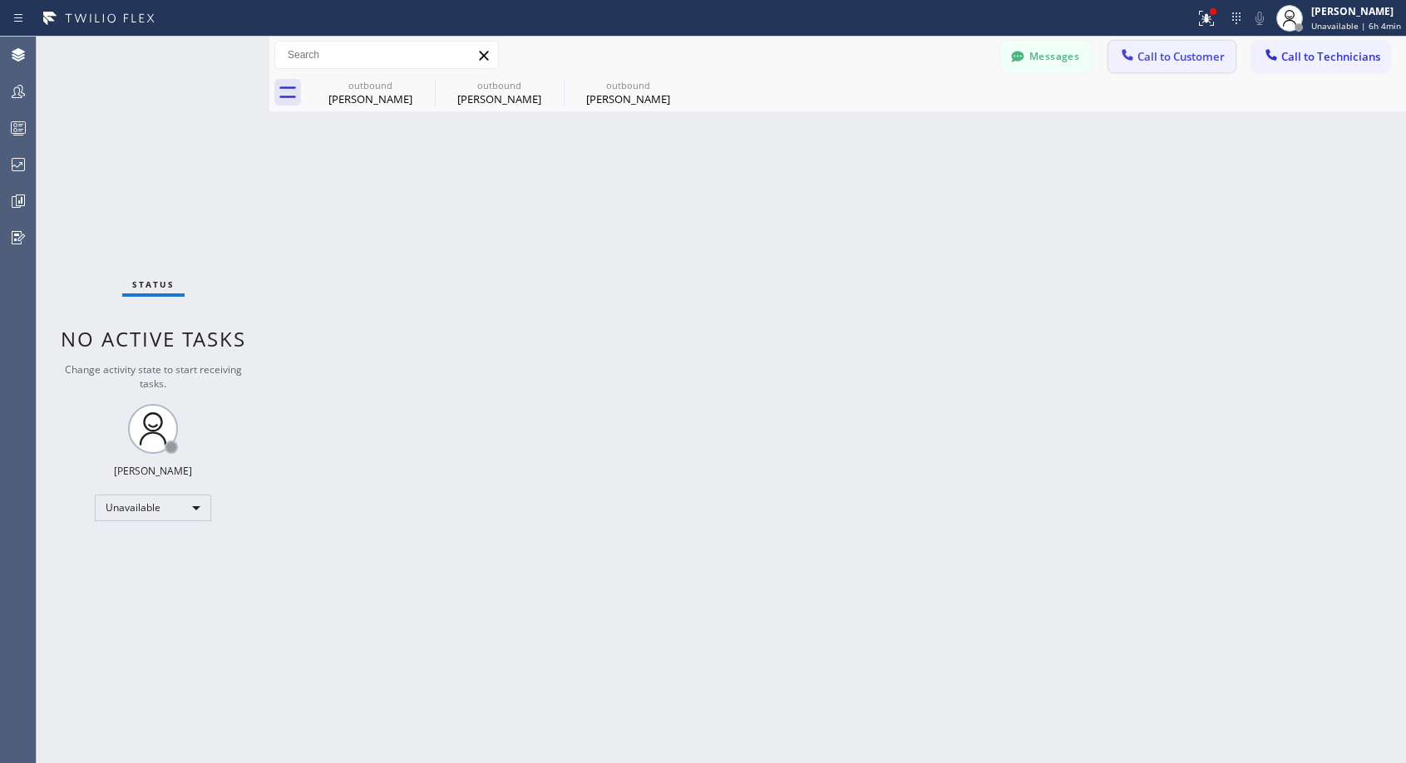
click at [1160, 55] on span "Call to Customer" at bounding box center [1180, 56] width 87 height 15
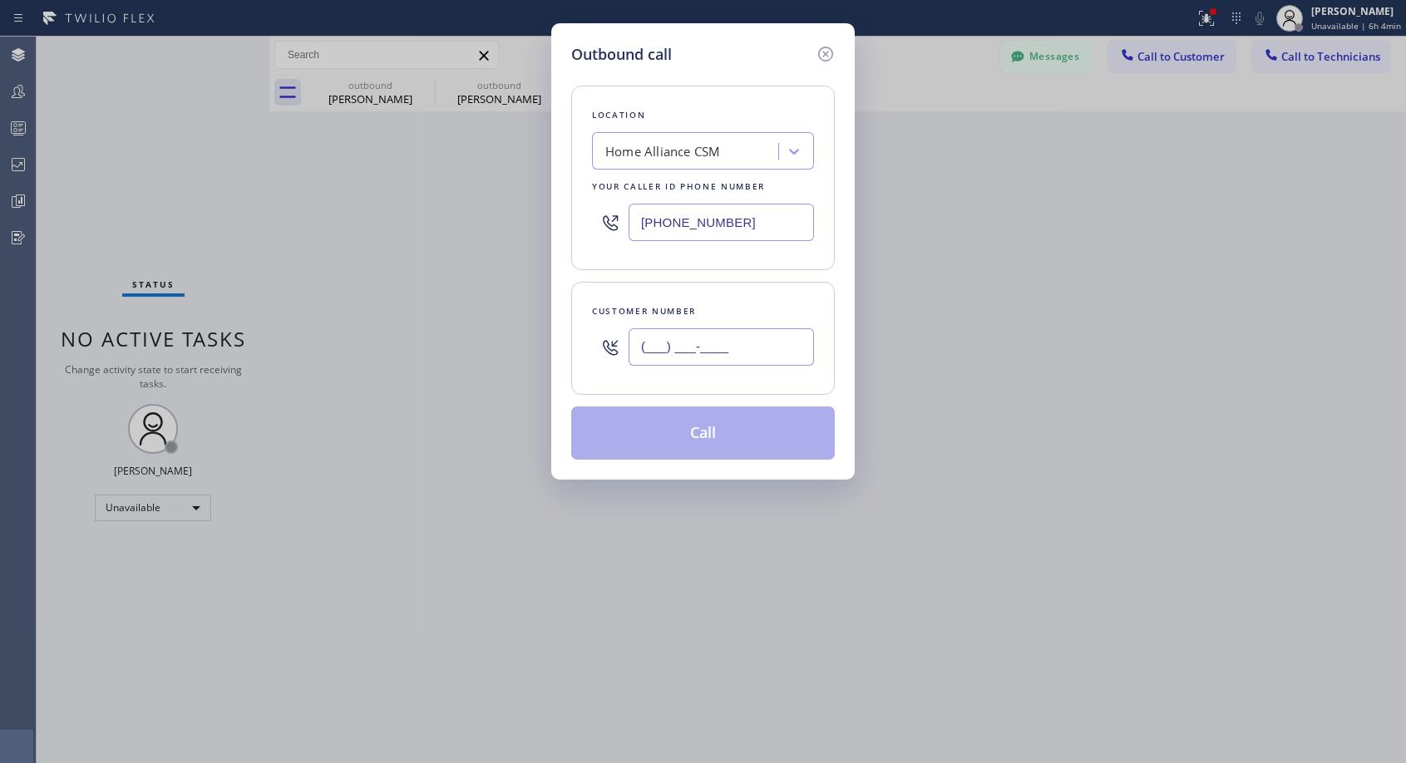
click at [723, 334] on input "(___) ___-____" at bounding box center [720, 346] width 185 height 37
paste input "760) 704-9424"
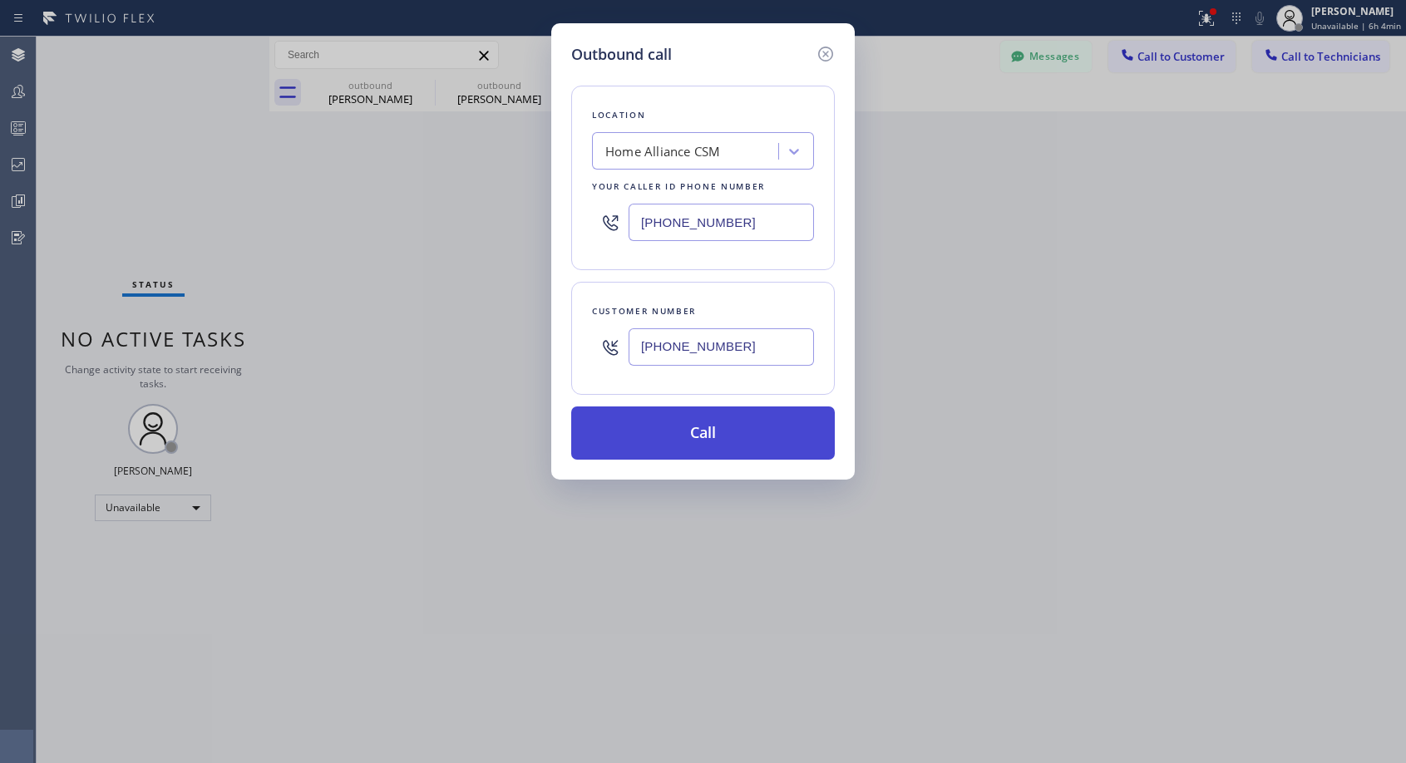
type input "[PHONE_NUMBER]"
click at [718, 433] on button "Call" at bounding box center [703, 432] width 264 height 53
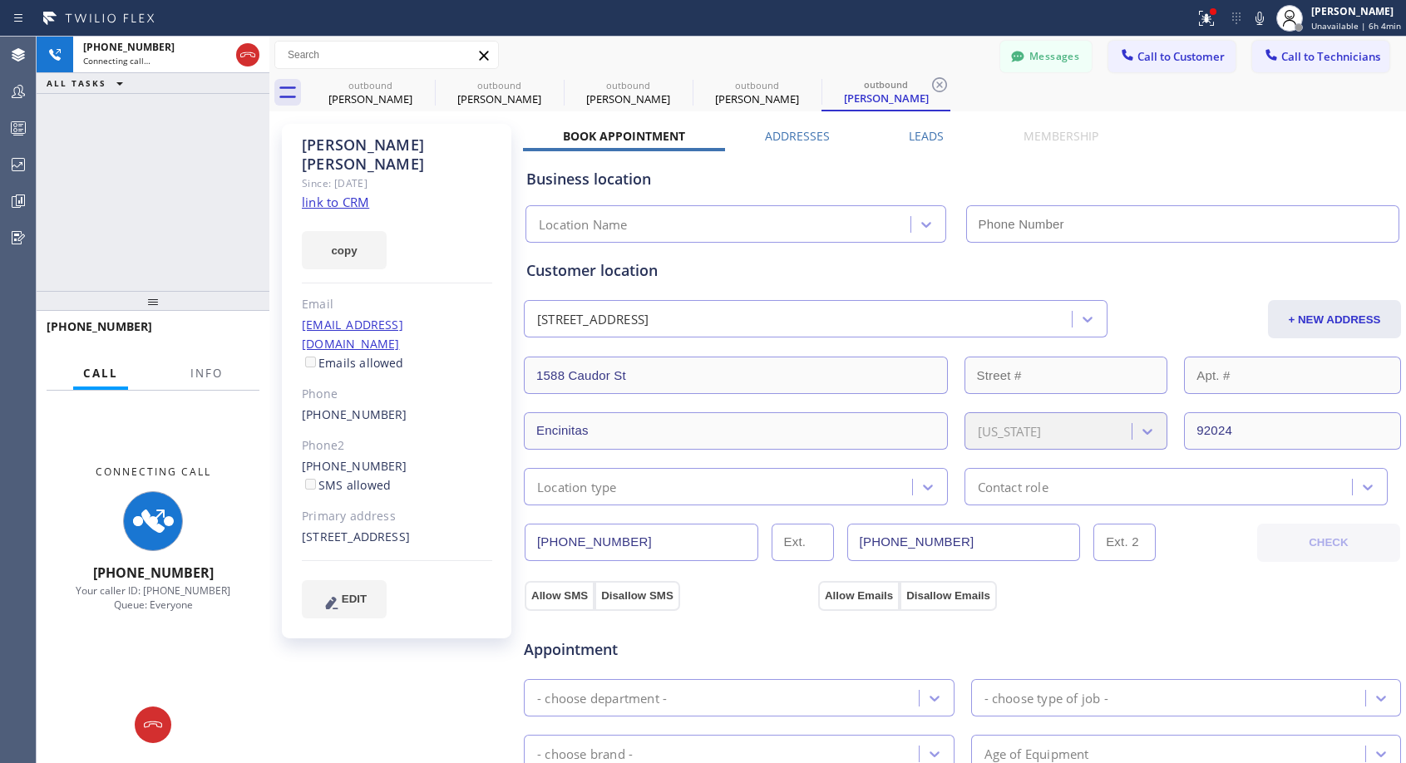
type input "[PHONE_NUMBER]"
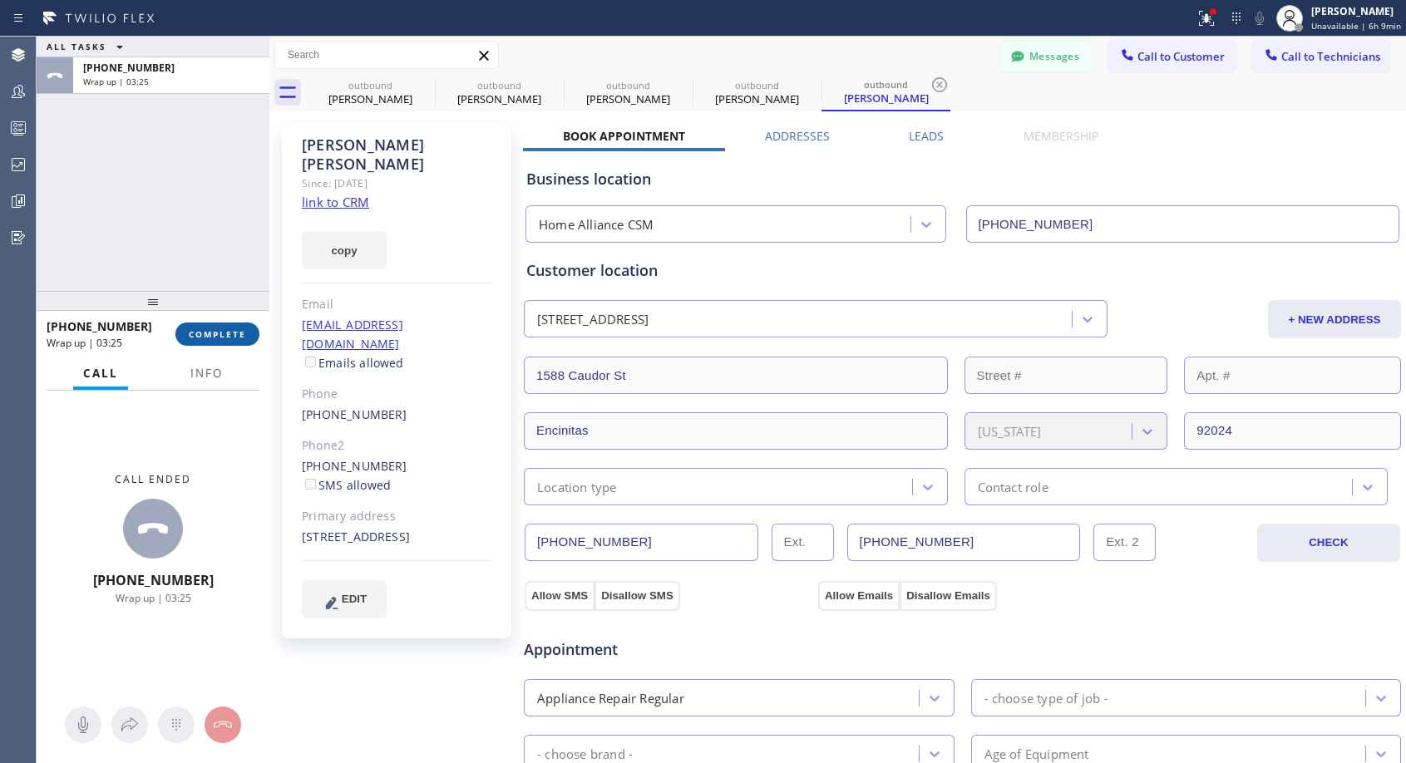
click at [204, 337] on span "COMPLETE" at bounding box center [217, 334] width 57 height 12
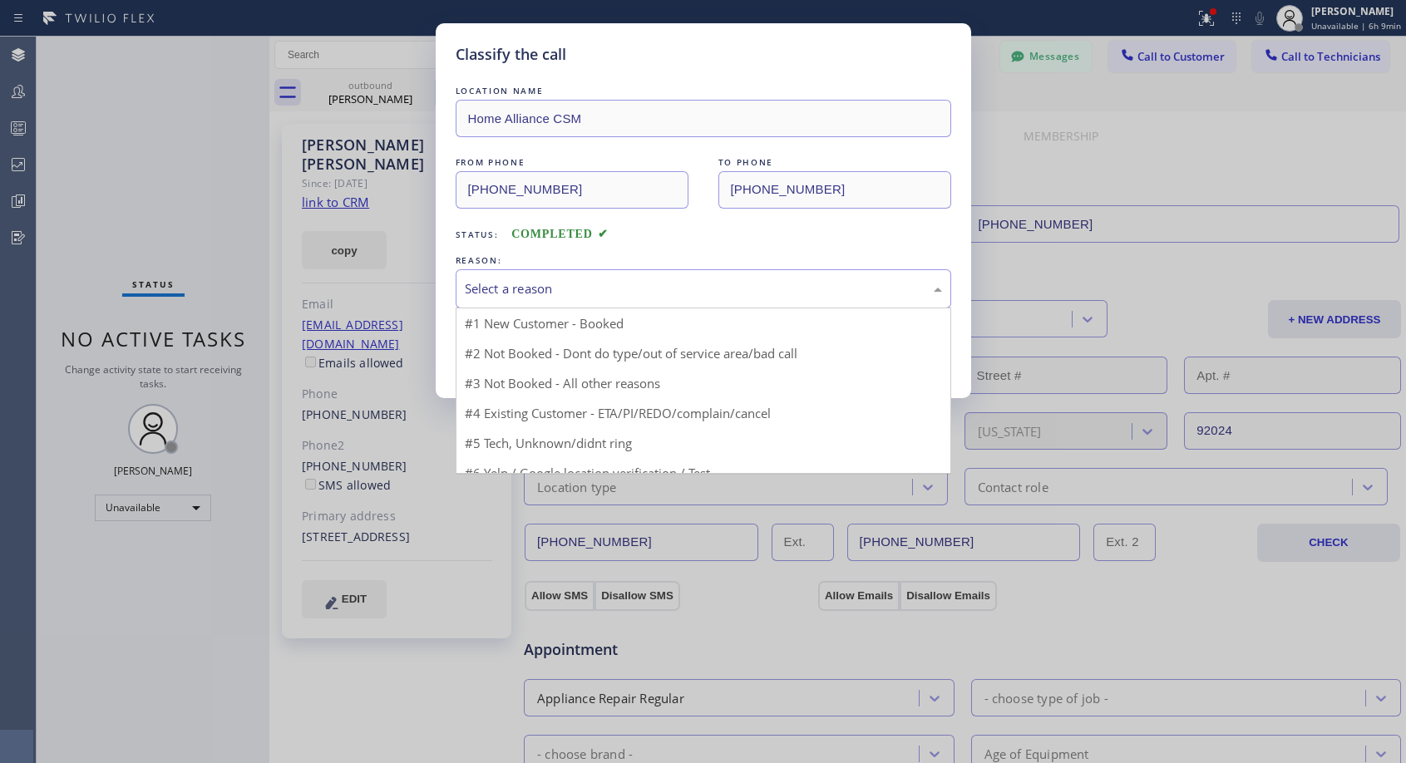
click at [681, 279] on div "Select a reason" at bounding box center [703, 288] width 477 height 19
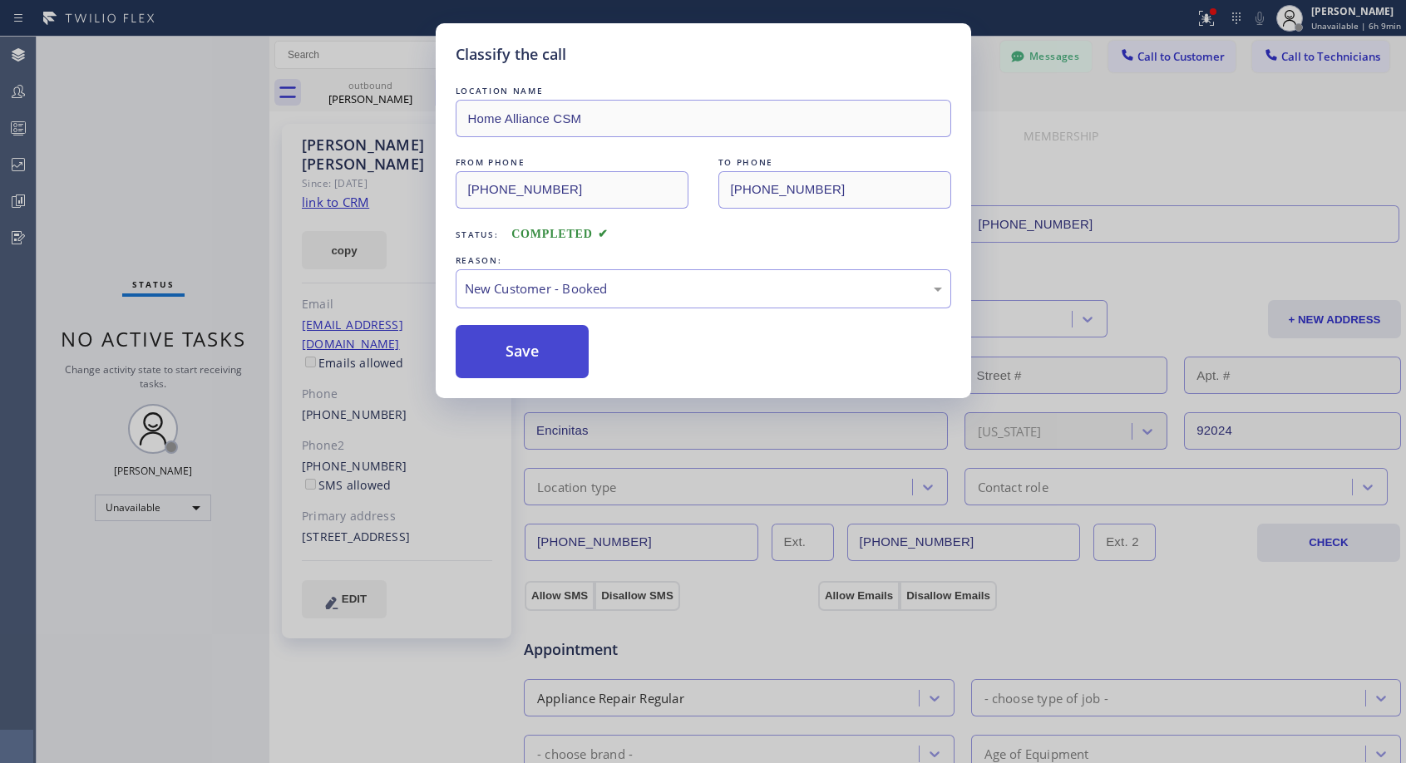
click at [562, 342] on button "Save" at bounding box center [523, 351] width 134 height 53
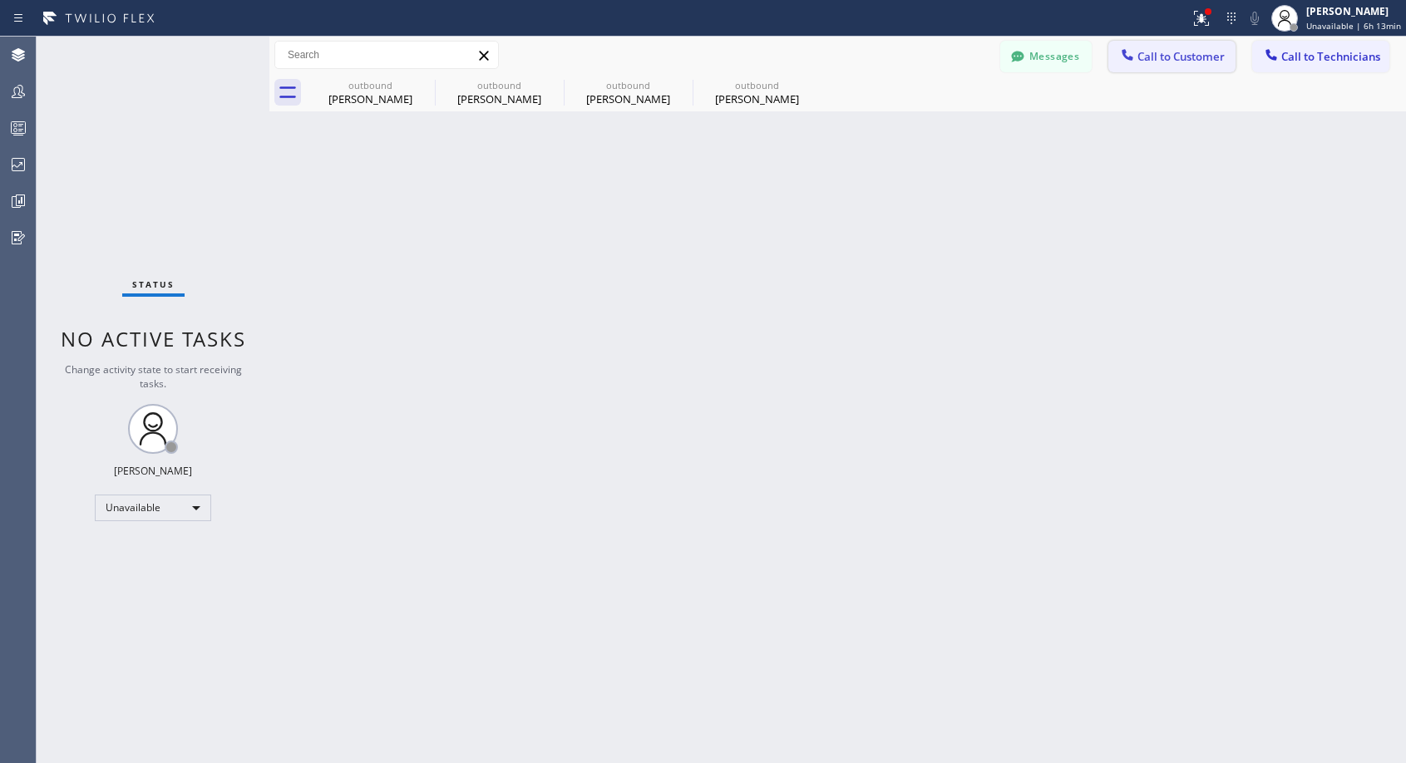
click at [1165, 57] on span "Call to Customer" at bounding box center [1180, 56] width 87 height 15
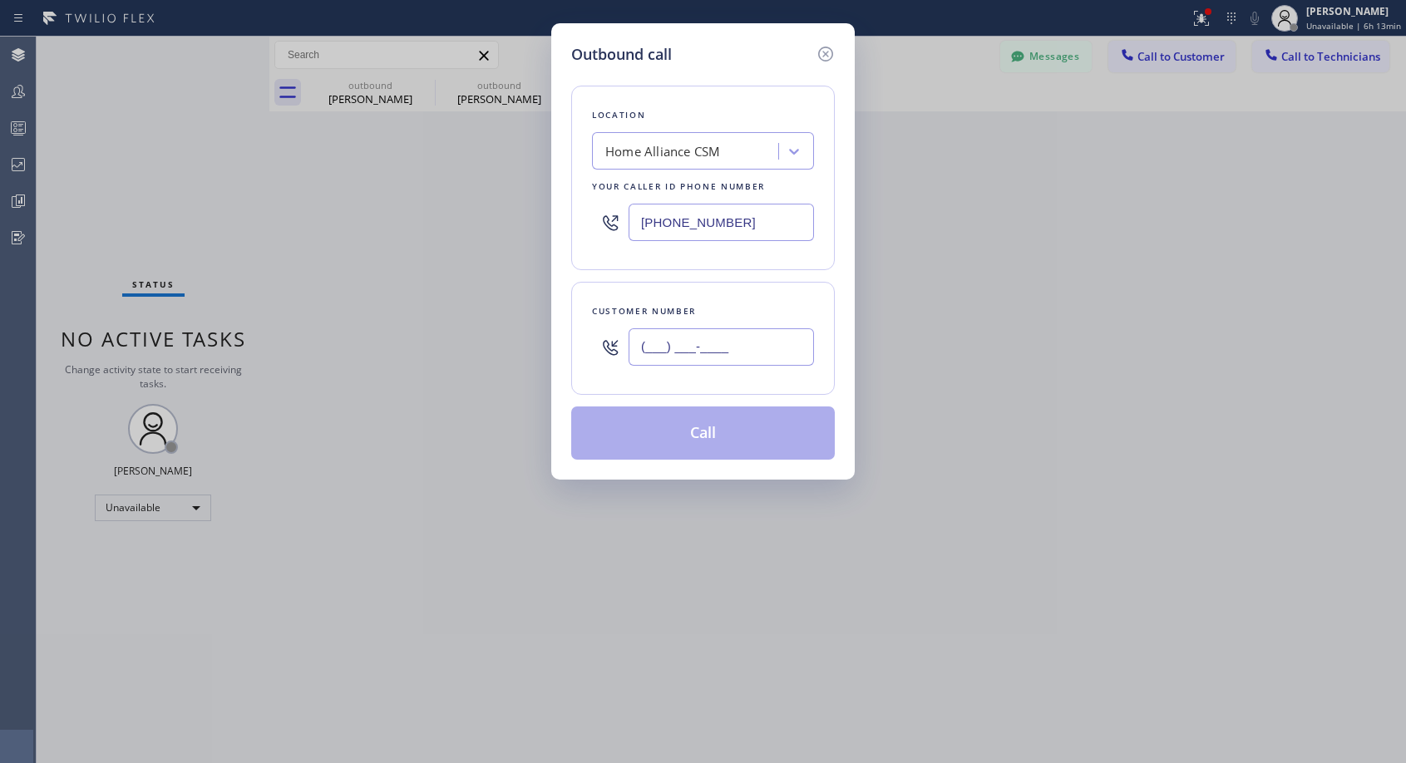
click at [702, 342] on input "(___) ___-____" at bounding box center [720, 346] width 185 height 37
paste input "703) 932-3118"
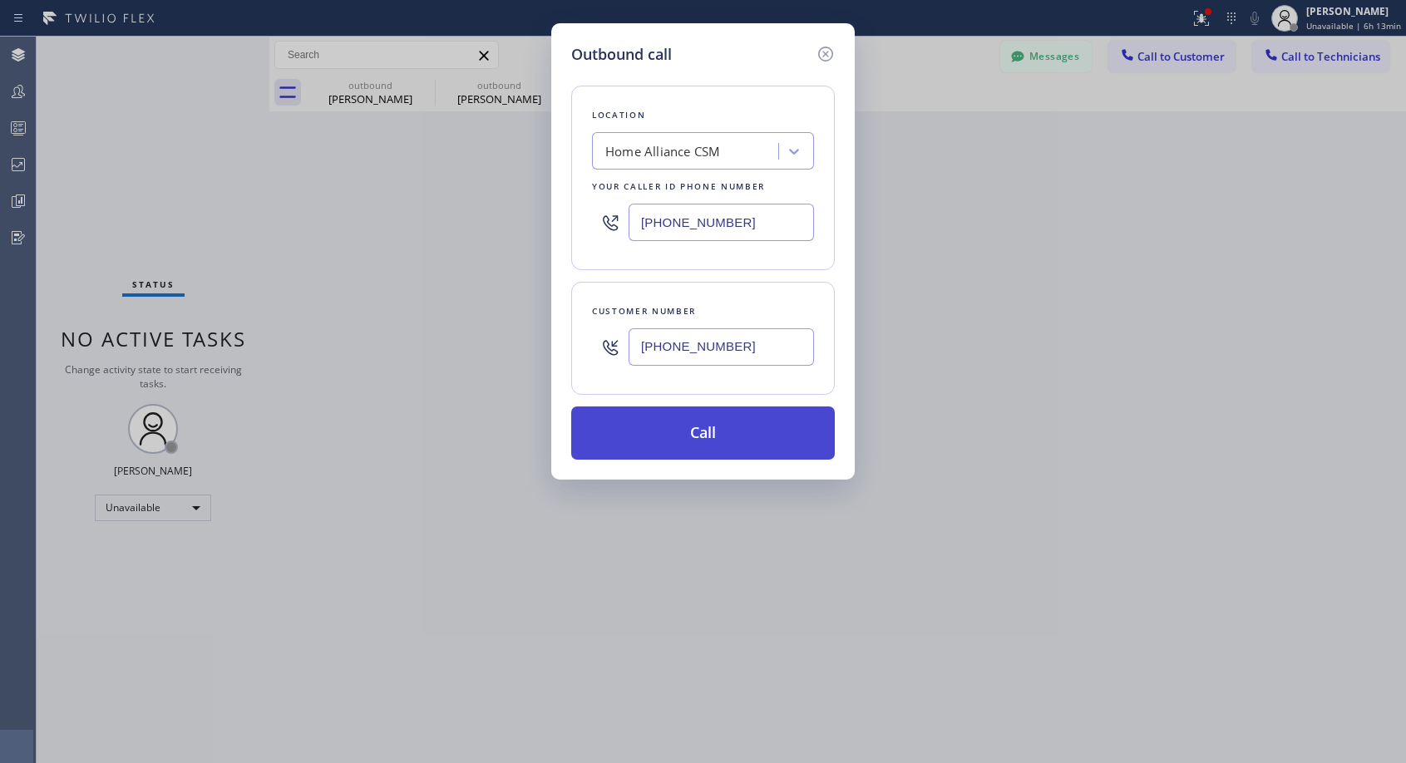
type input "[PHONE_NUMBER]"
click at [739, 441] on button "Call" at bounding box center [703, 432] width 264 height 53
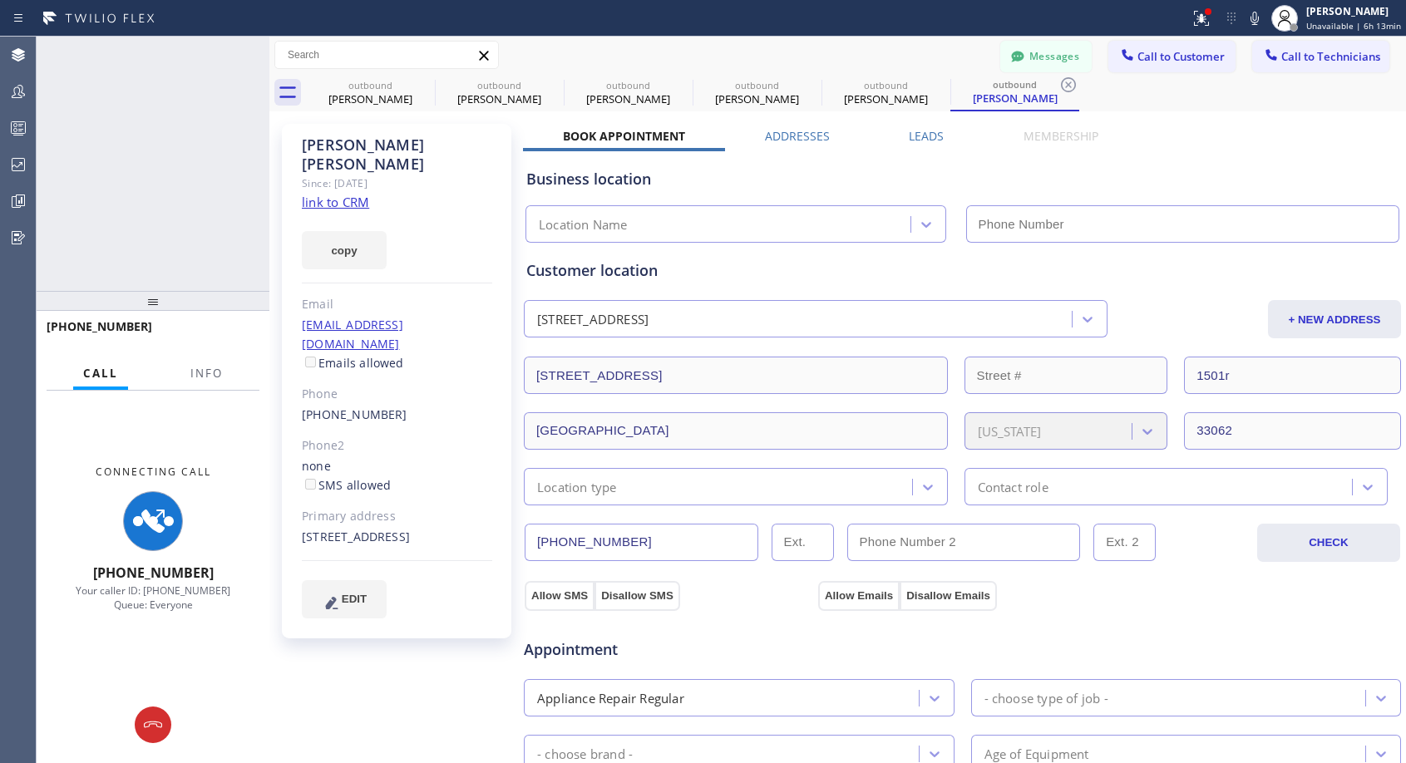
type input "[PHONE_NUMBER]"
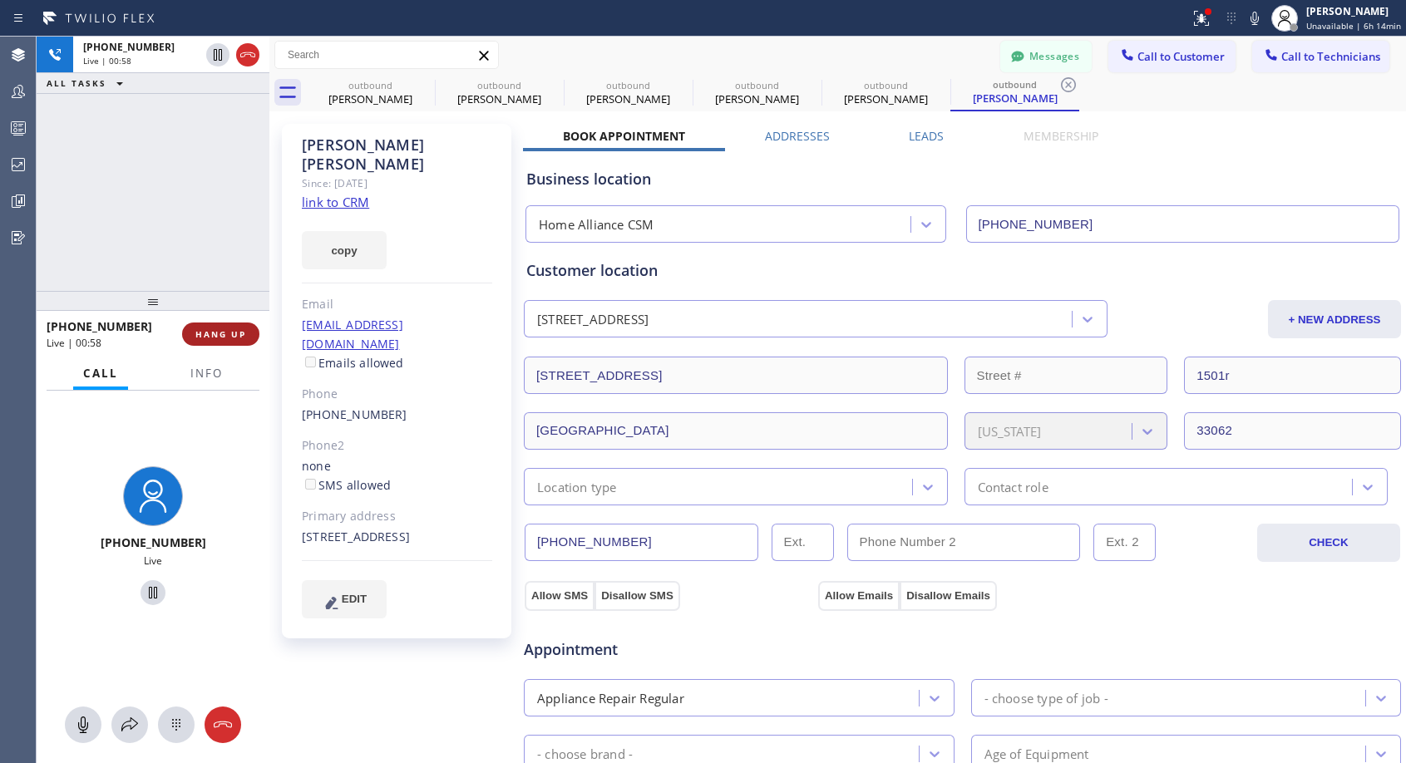
click at [237, 331] on span "HANG UP" at bounding box center [220, 334] width 51 height 12
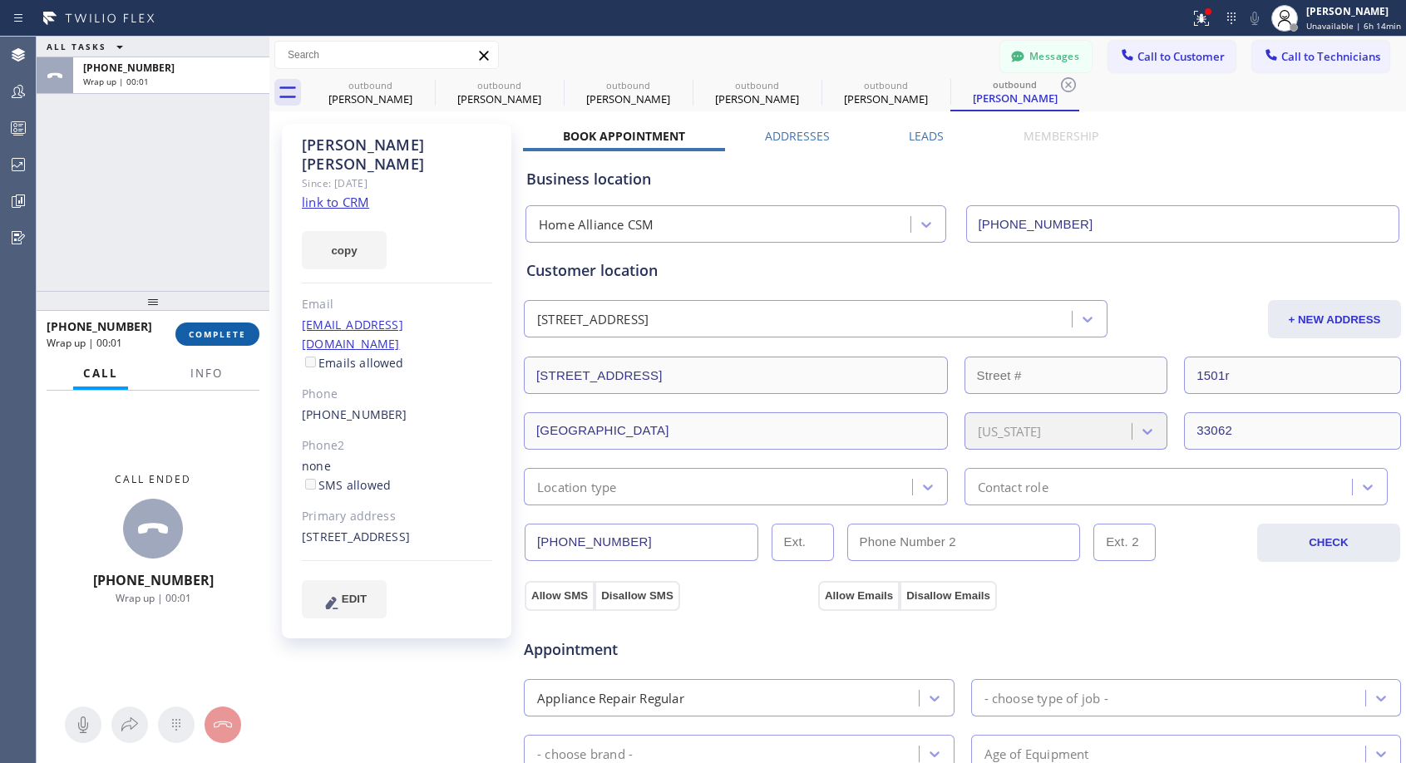
click at [234, 325] on button "COMPLETE" at bounding box center [217, 334] width 84 height 23
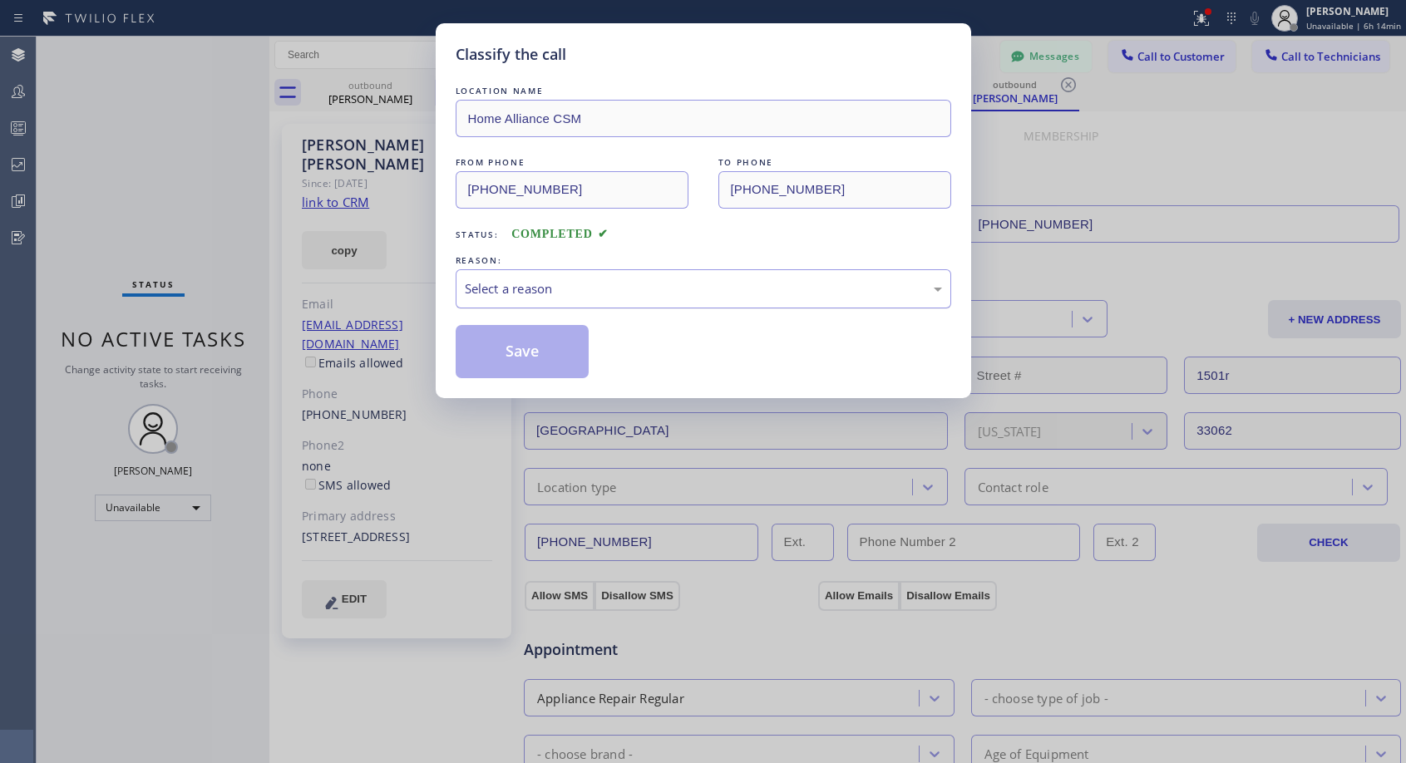
click at [629, 297] on div "Select a reason" at bounding box center [703, 288] width 477 height 19
click at [514, 356] on button "Save" at bounding box center [523, 351] width 134 height 53
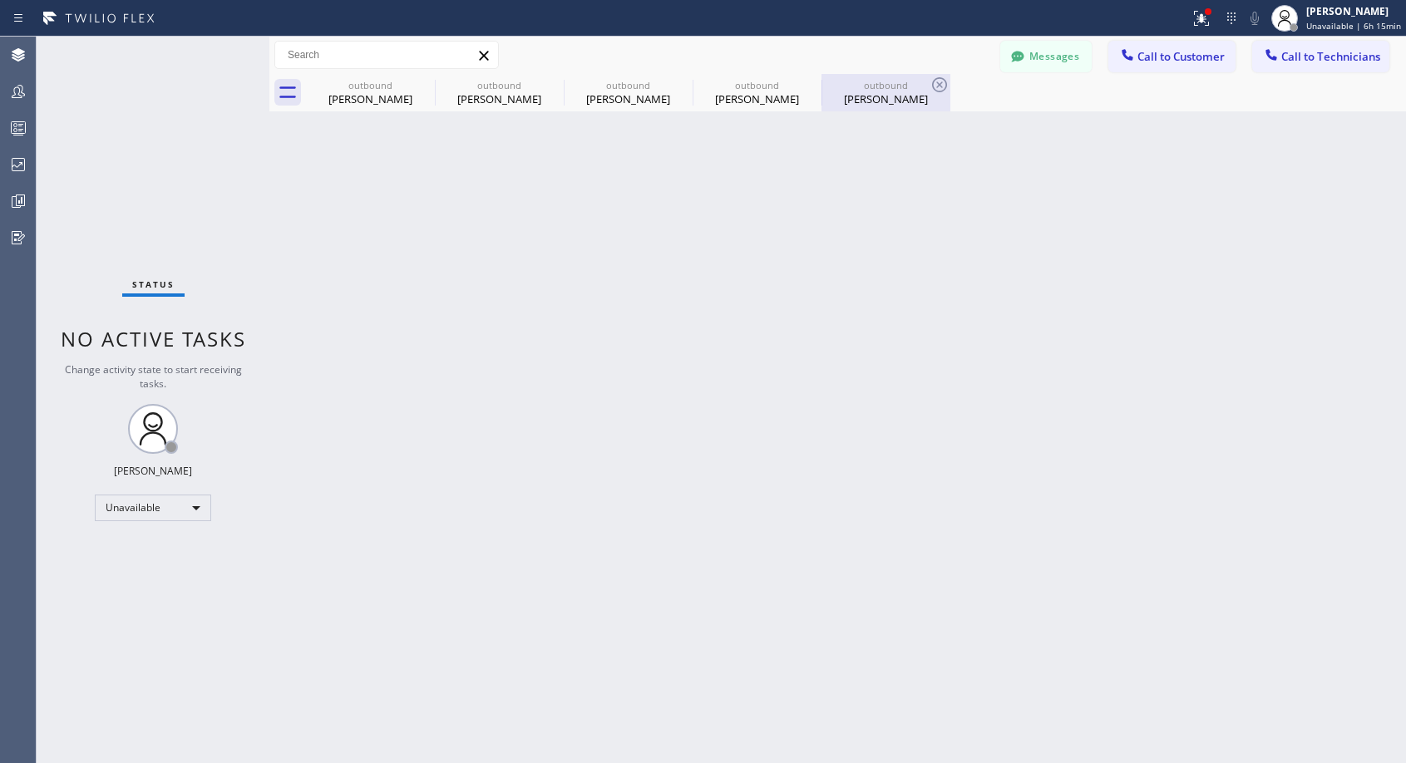
click at [877, 86] on div "outbound" at bounding box center [886, 85] width 126 height 12
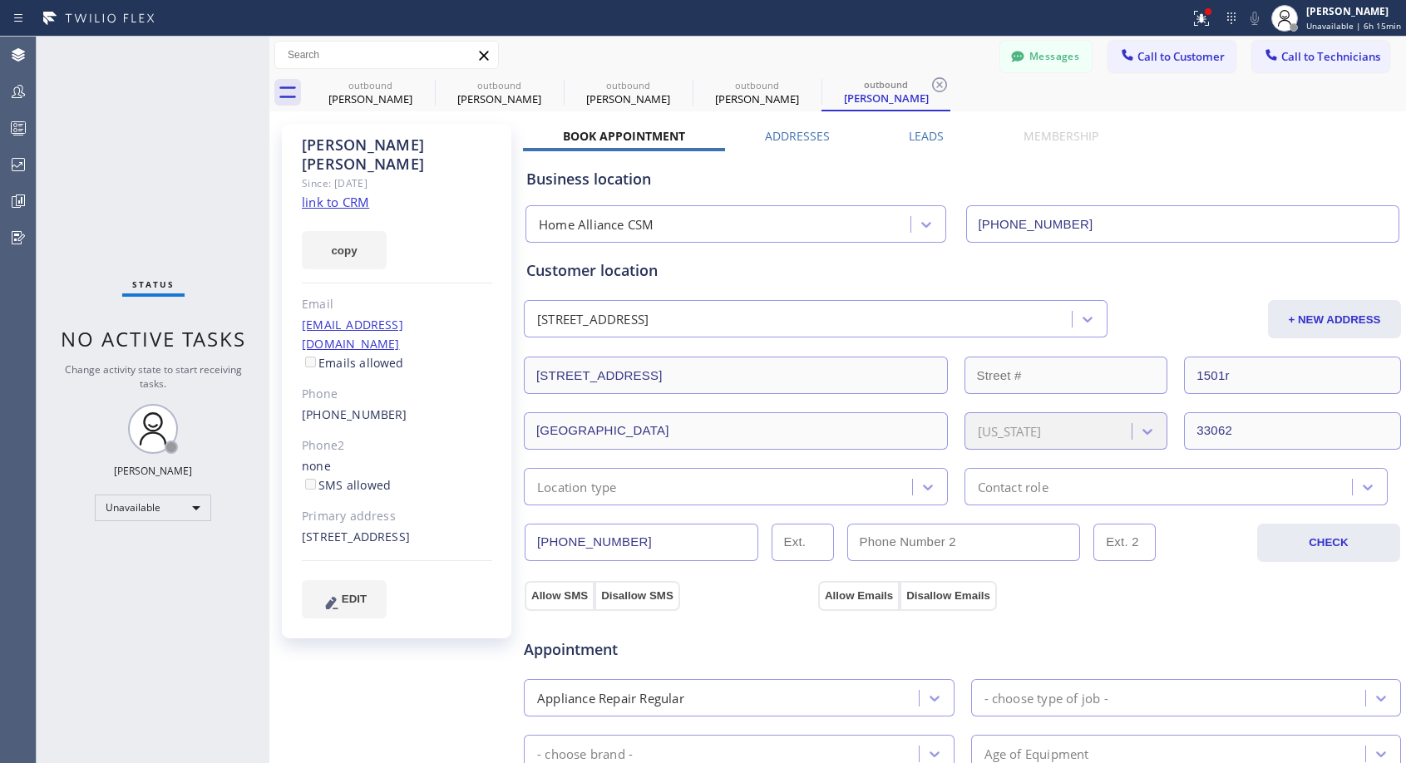
click at [404, 406] on div "[PHONE_NUMBER]" at bounding box center [397, 415] width 190 height 19
copy div "[PHONE_NUMBER]"
click at [1164, 57] on span "Call to Customer" at bounding box center [1180, 56] width 87 height 15
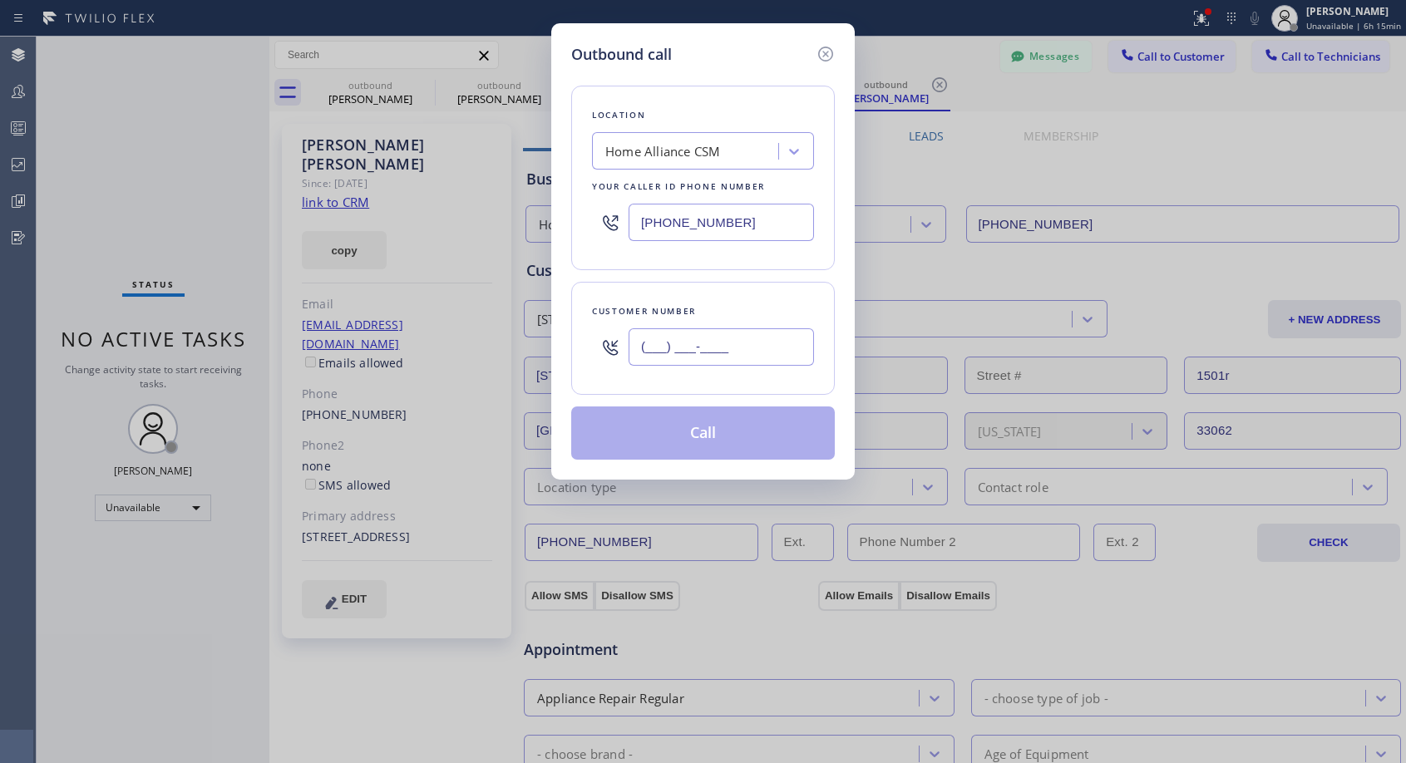
click at [679, 349] on input "(___) ___-____" at bounding box center [720, 346] width 185 height 37
paste input "703) 932-3118"
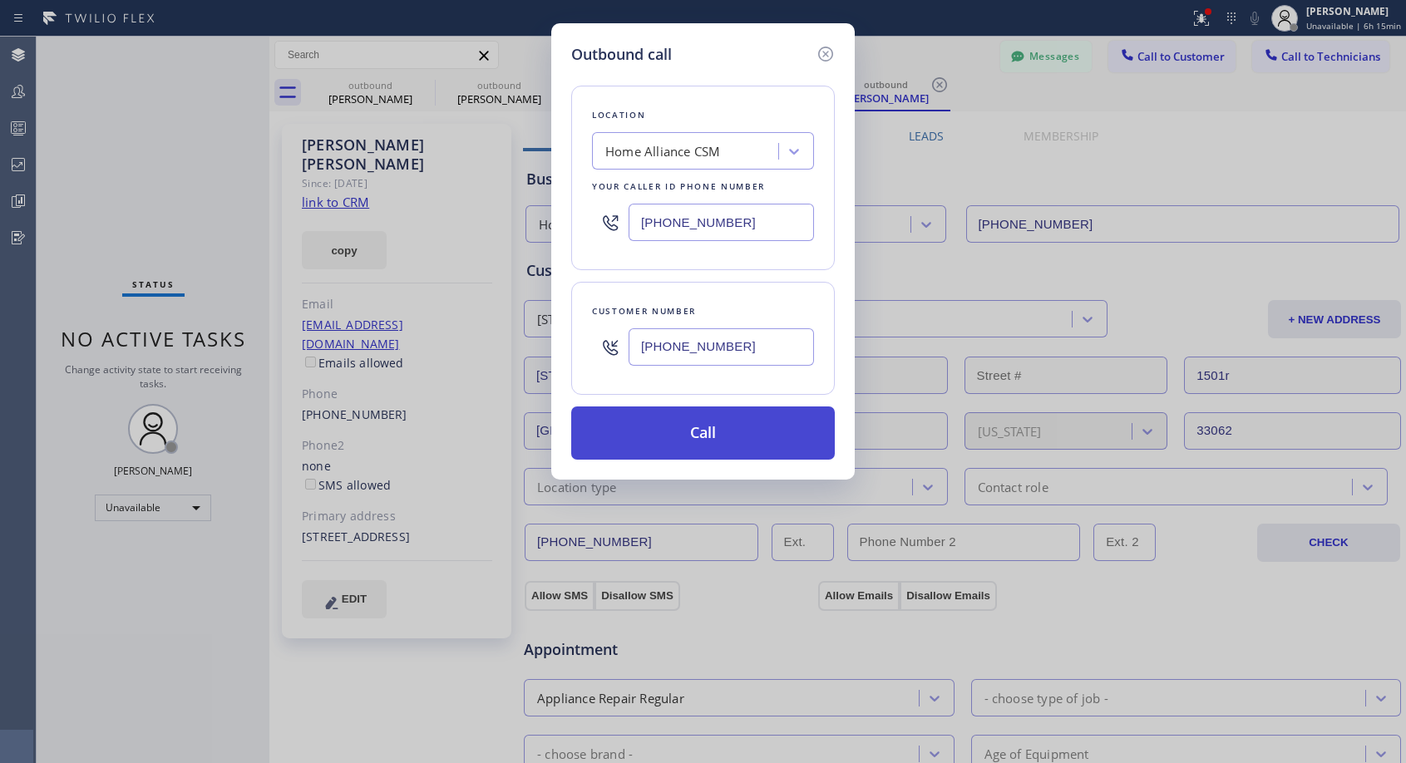
type input "[PHONE_NUMBER]"
click at [672, 428] on button "Call" at bounding box center [703, 432] width 264 height 53
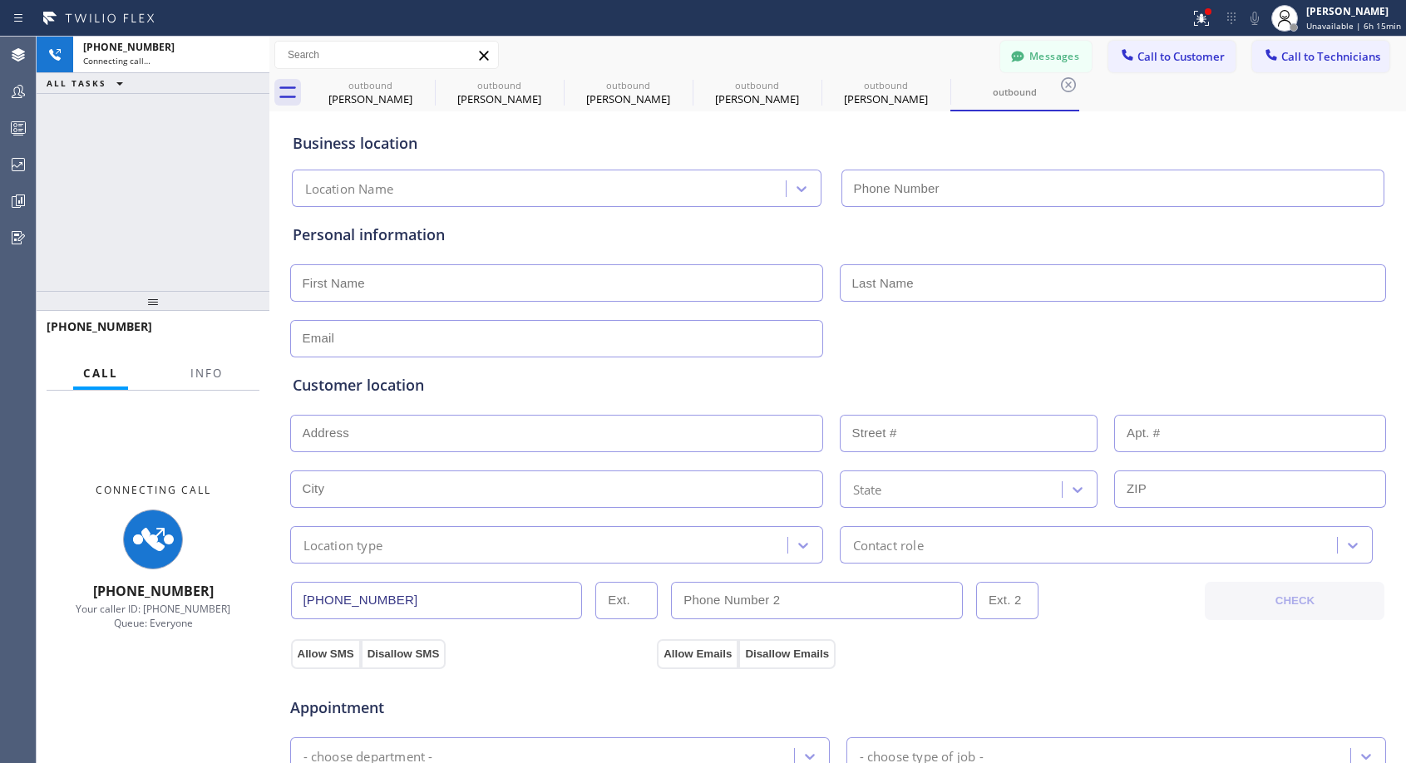
type input "[PHONE_NUMBER]"
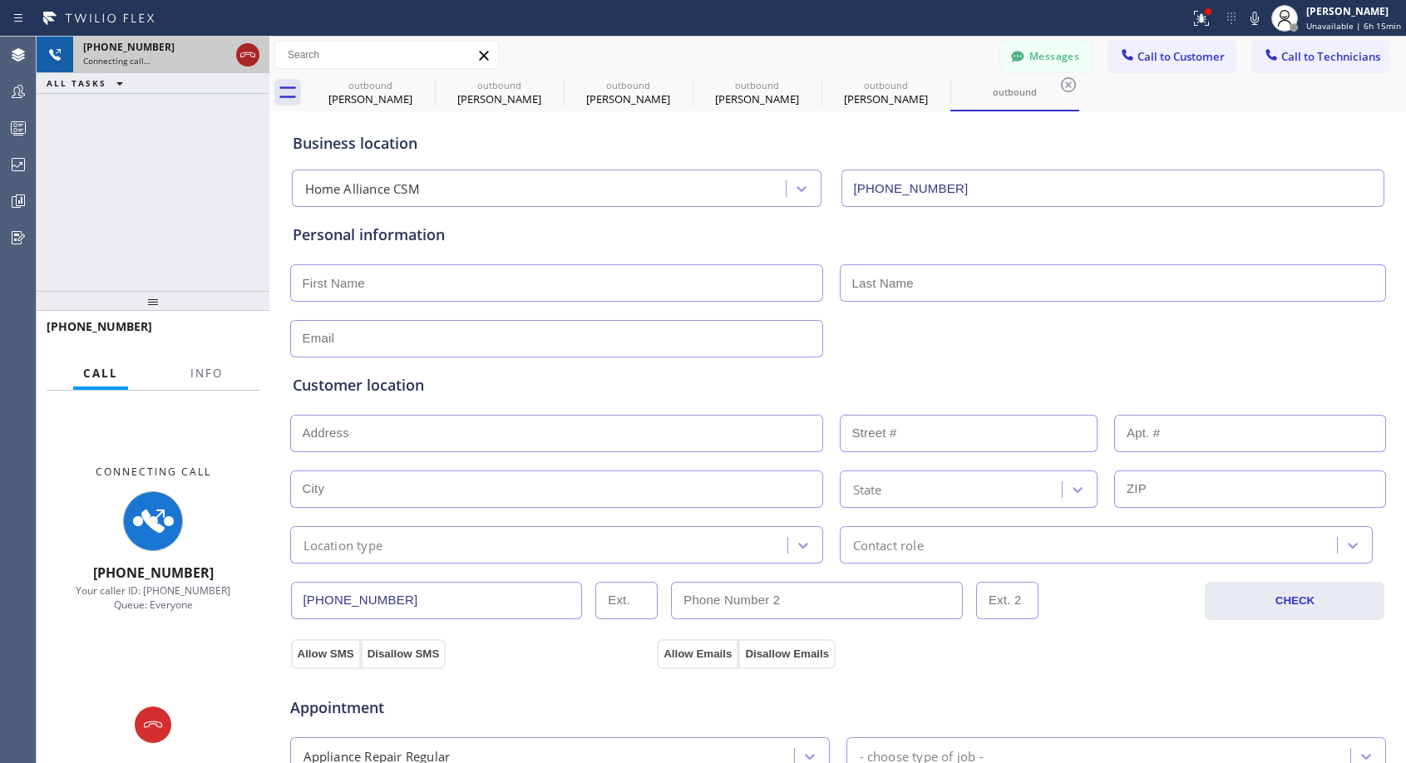
click at [244, 52] on icon at bounding box center [248, 55] width 20 height 20
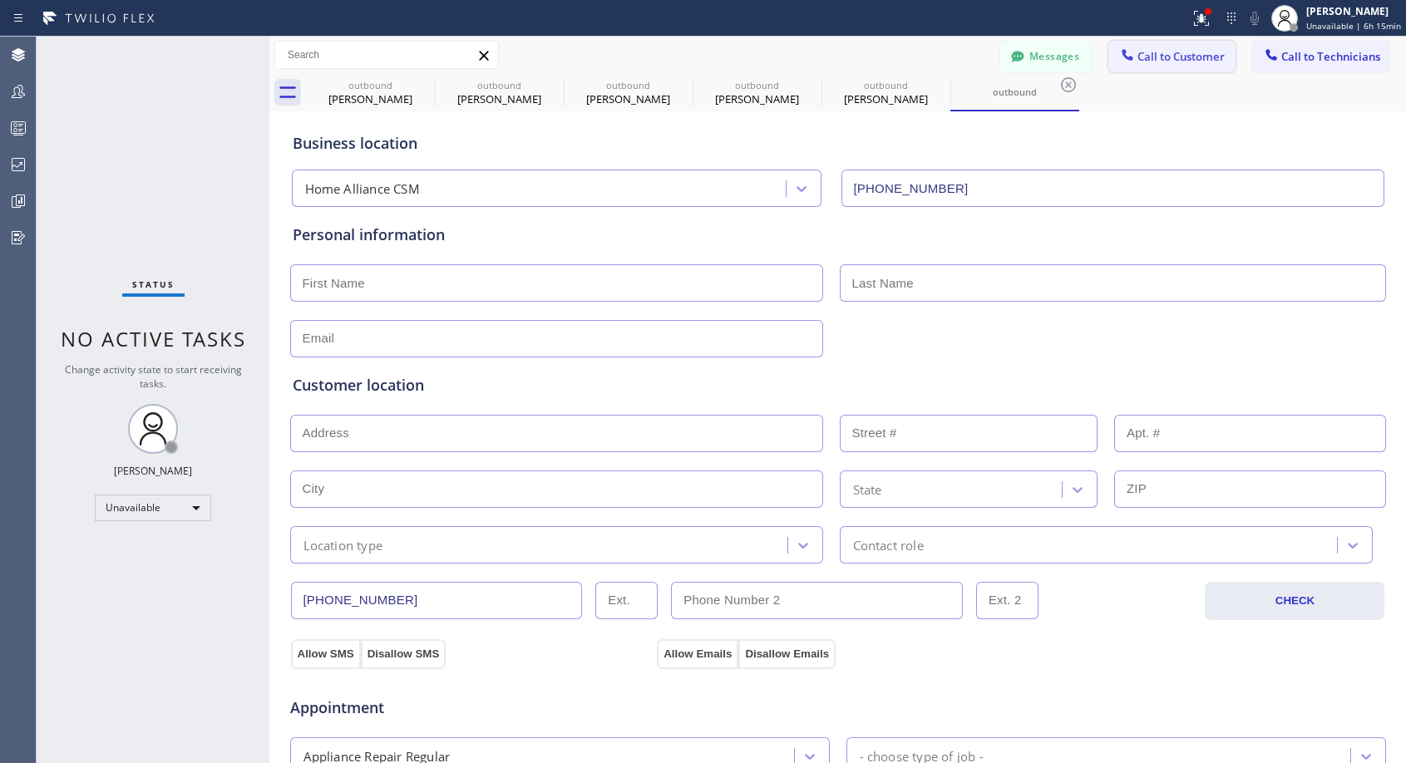
click at [1140, 60] on span "Call to Customer" at bounding box center [1180, 56] width 87 height 15
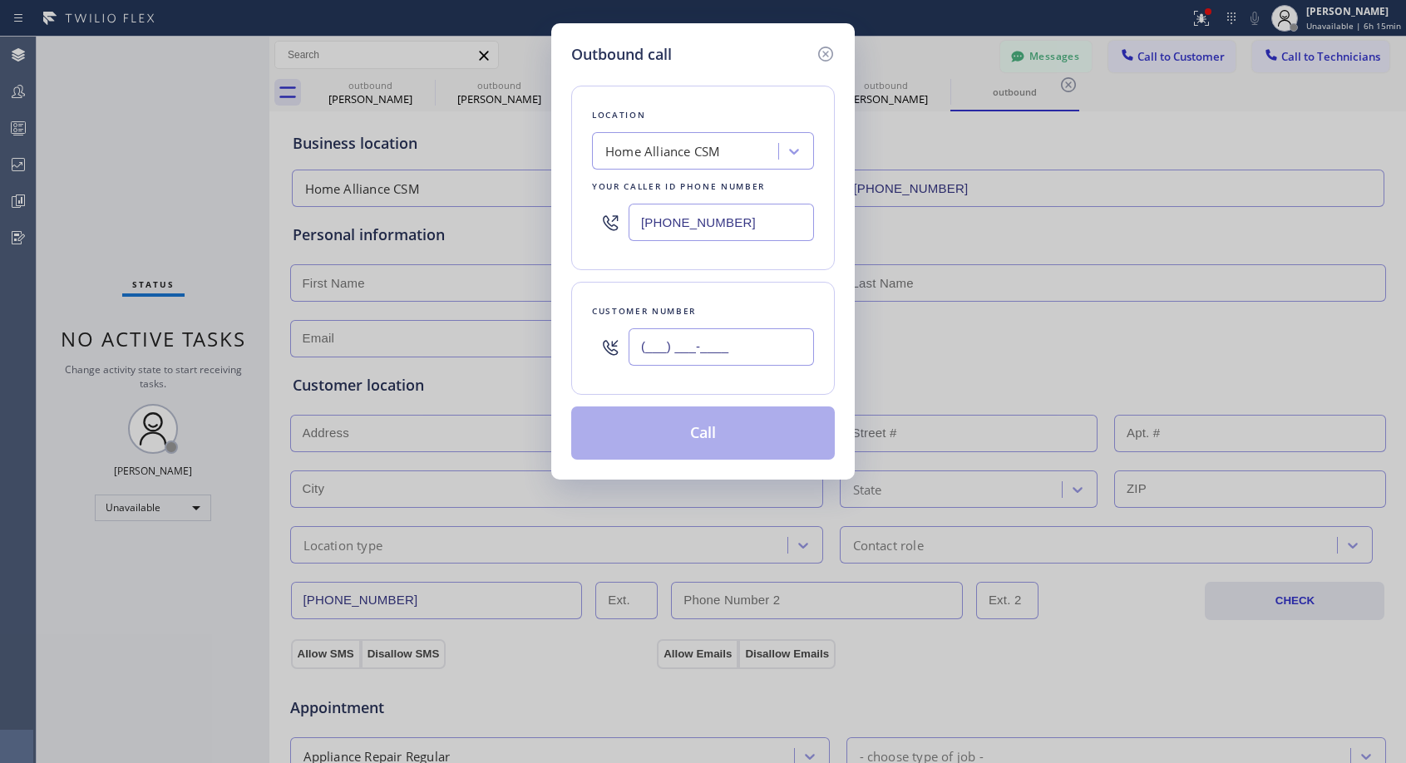
click at [667, 348] on input "(___) ___-____" at bounding box center [720, 346] width 185 height 37
paste input "703) 932-3118"
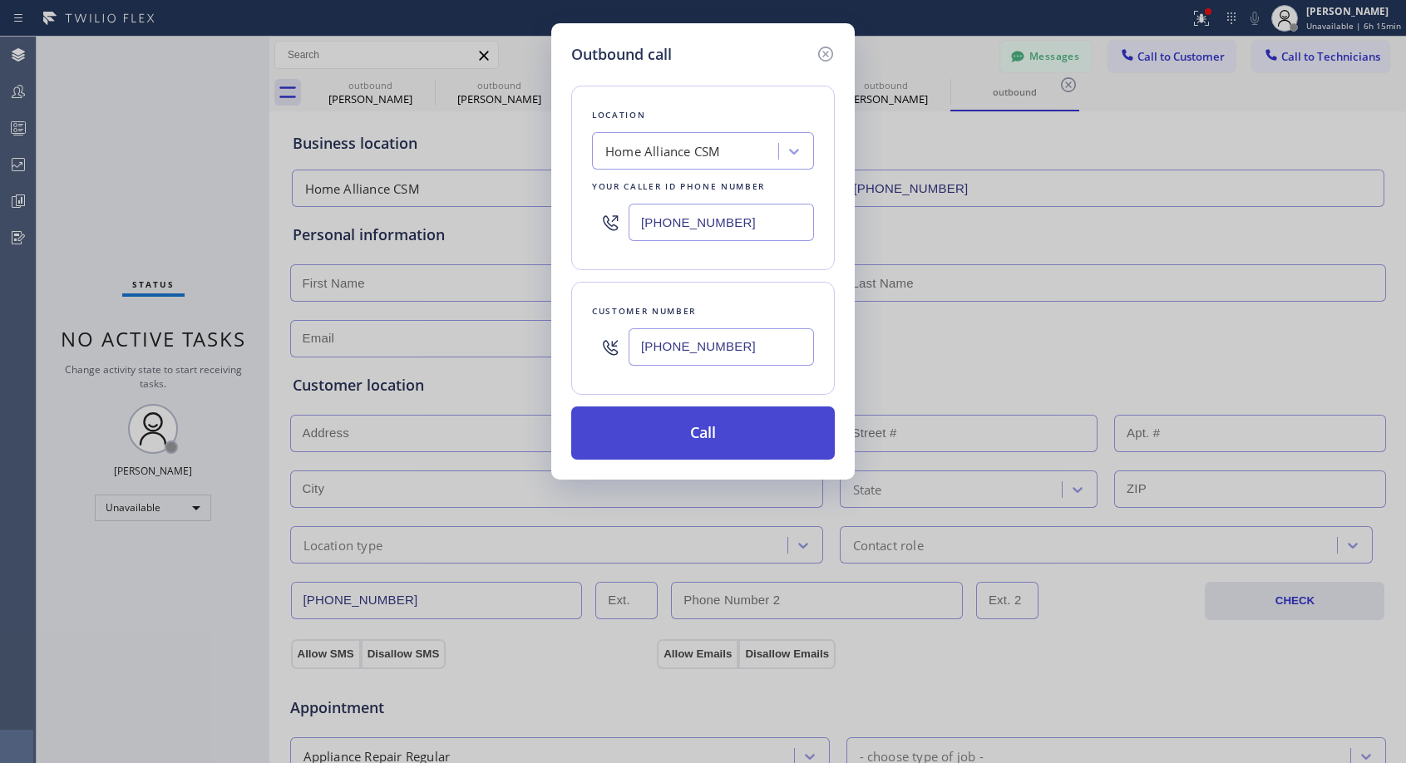
type input "[PHONE_NUMBER]"
click at [727, 433] on button "Call" at bounding box center [703, 432] width 264 height 53
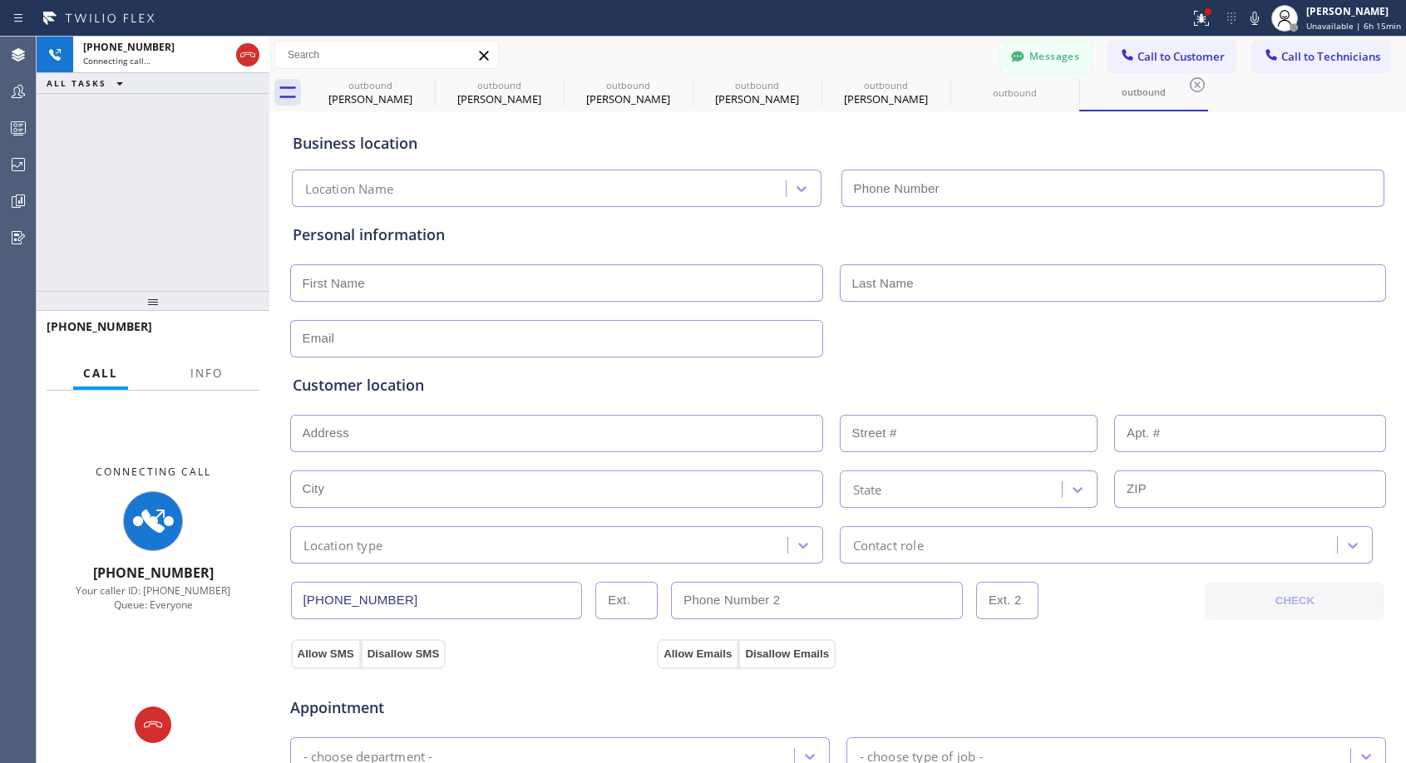
type input "[PHONE_NUMBER]"
click at [421, 79] on icon at bounding box center [423, 84] width 15 height 15
click at [0, 0] on icon at bounding box center [0, 0] width 0 height 0
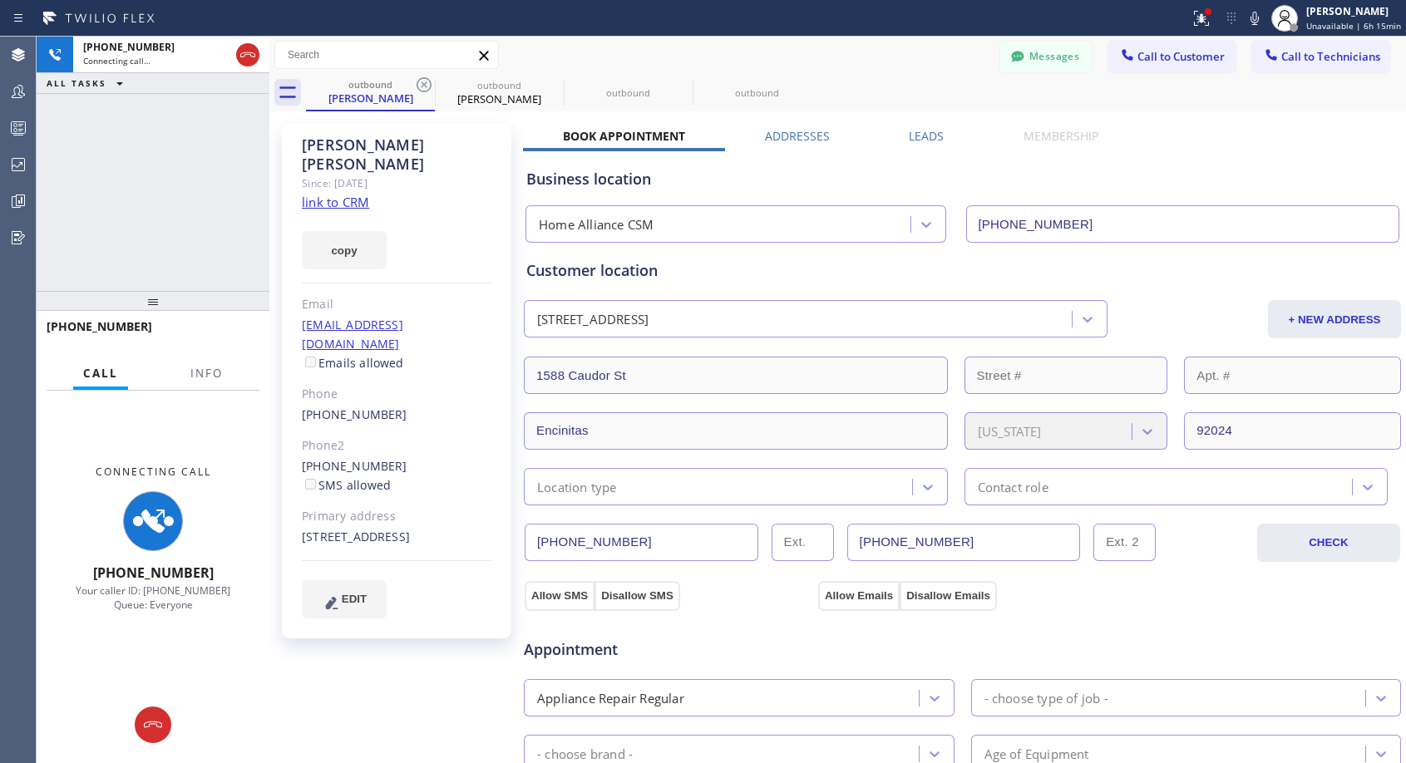
click at [421, 79] on icon at bounding box center [423, 84] width 15 height 15
click at [0, 0] on icon at bounding box center [0, 0] width 0 height 0
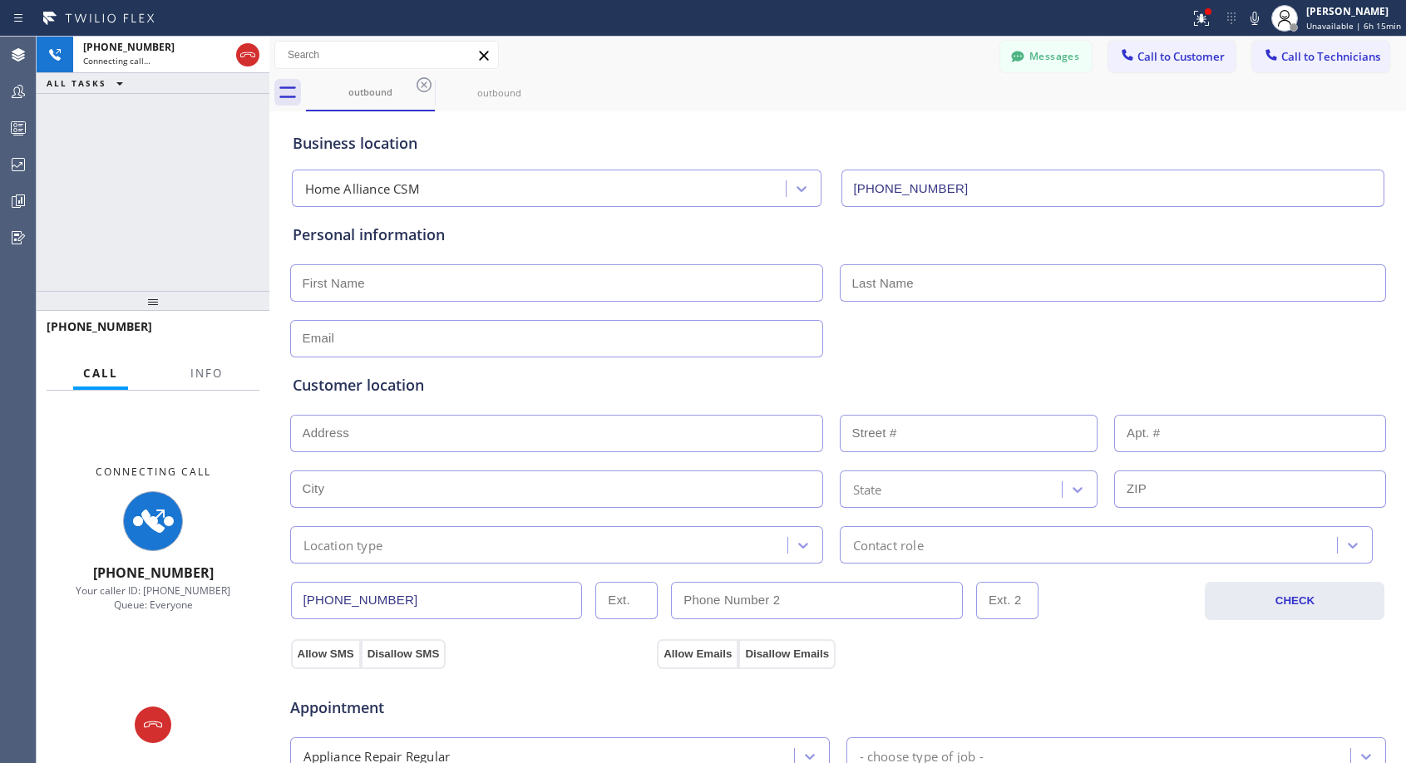
click at [421, 79] on icon at bounding box center [423, 84] width 15 height 15
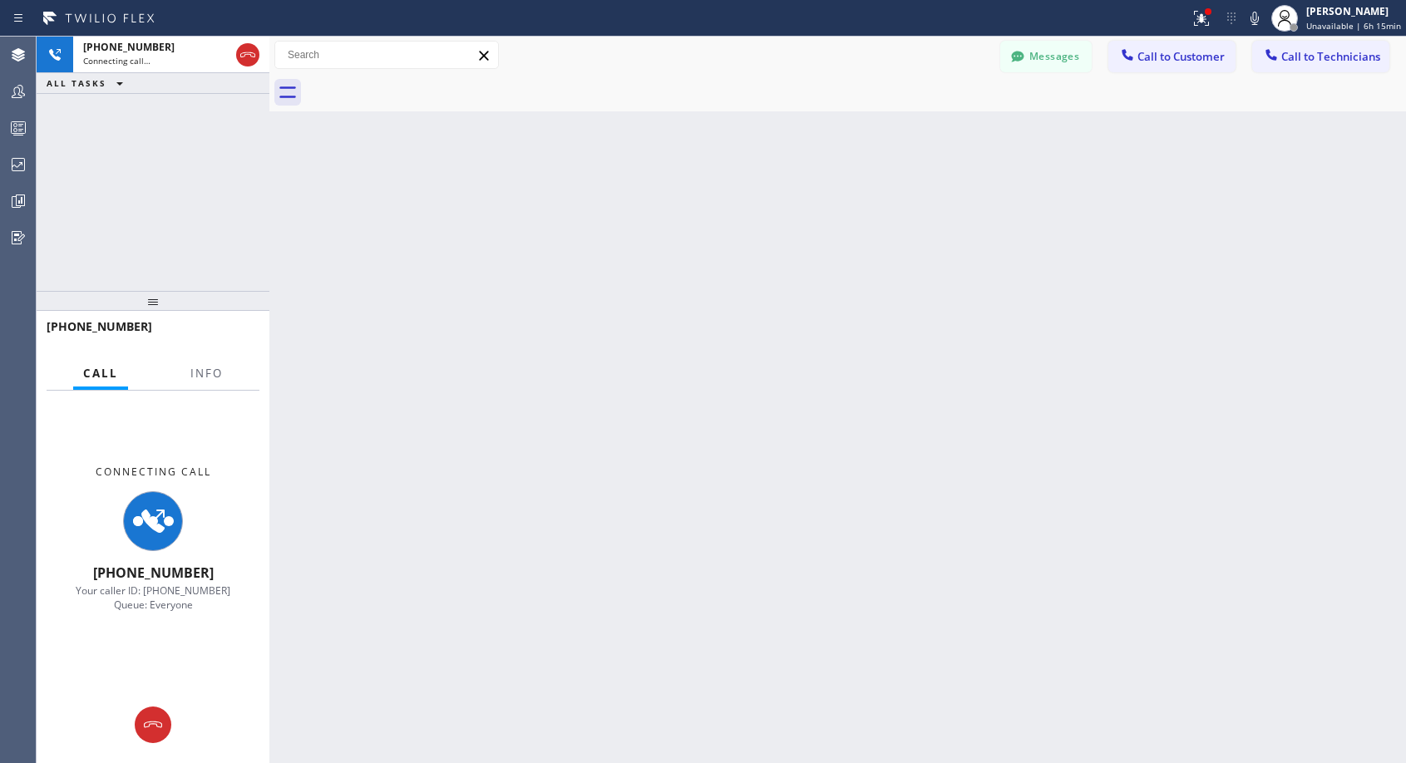
click at [421, 79] on div at bounding box center [856, 92] width 1100 height 37
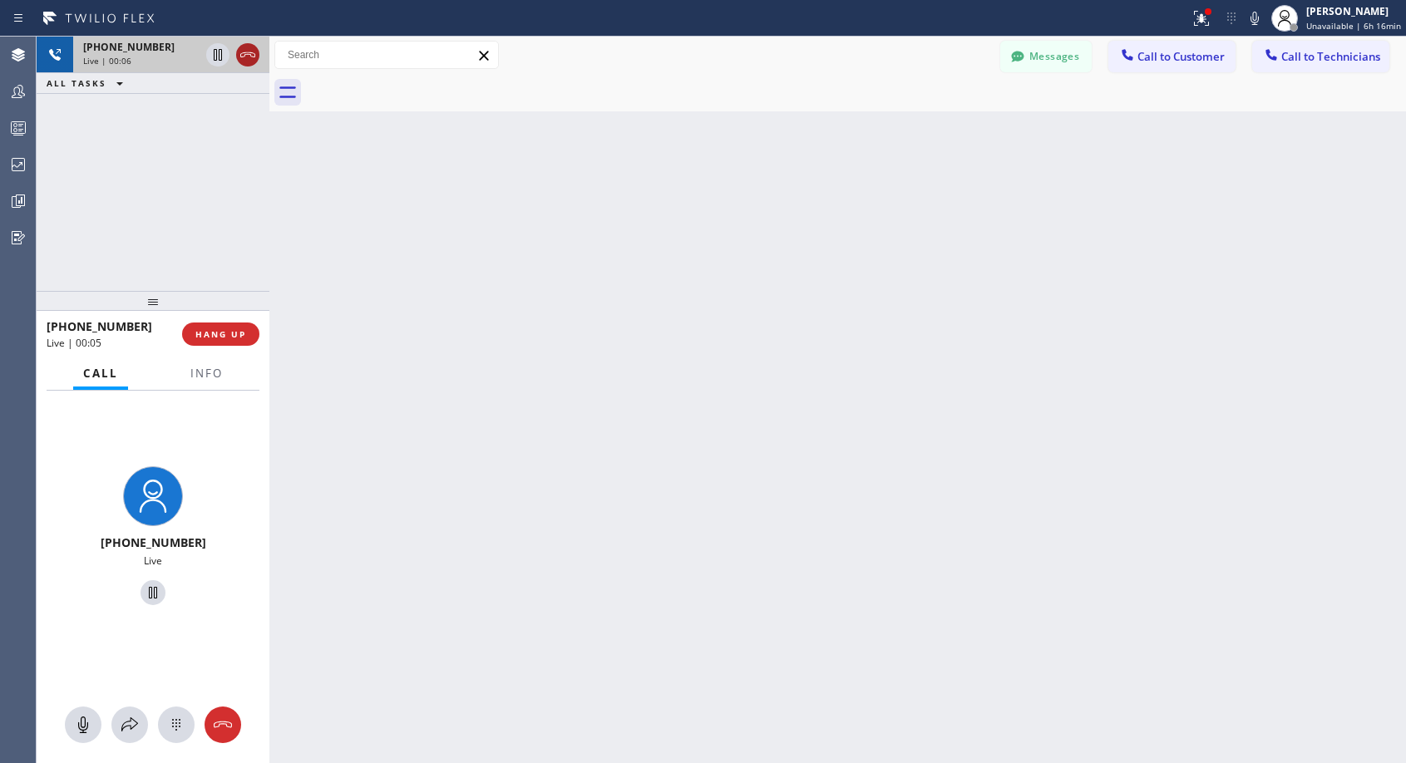
click at [247, 57] on icon at bounding box center [248, 55] width 20 height 20
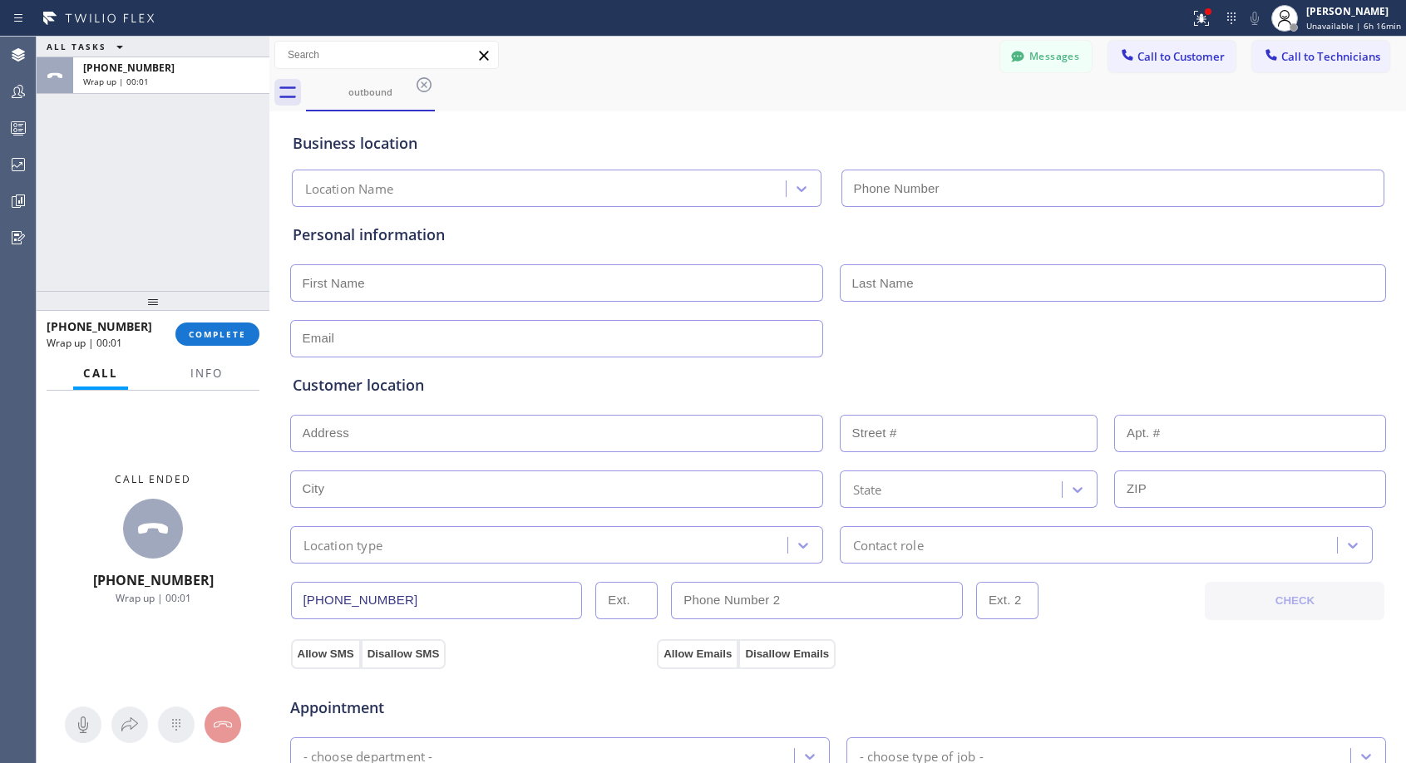
type input "[PHONE_NUMBER]"
click at [243, 325] on button "COMPLETE" at bounding box center [217, 334] width 84 height 23
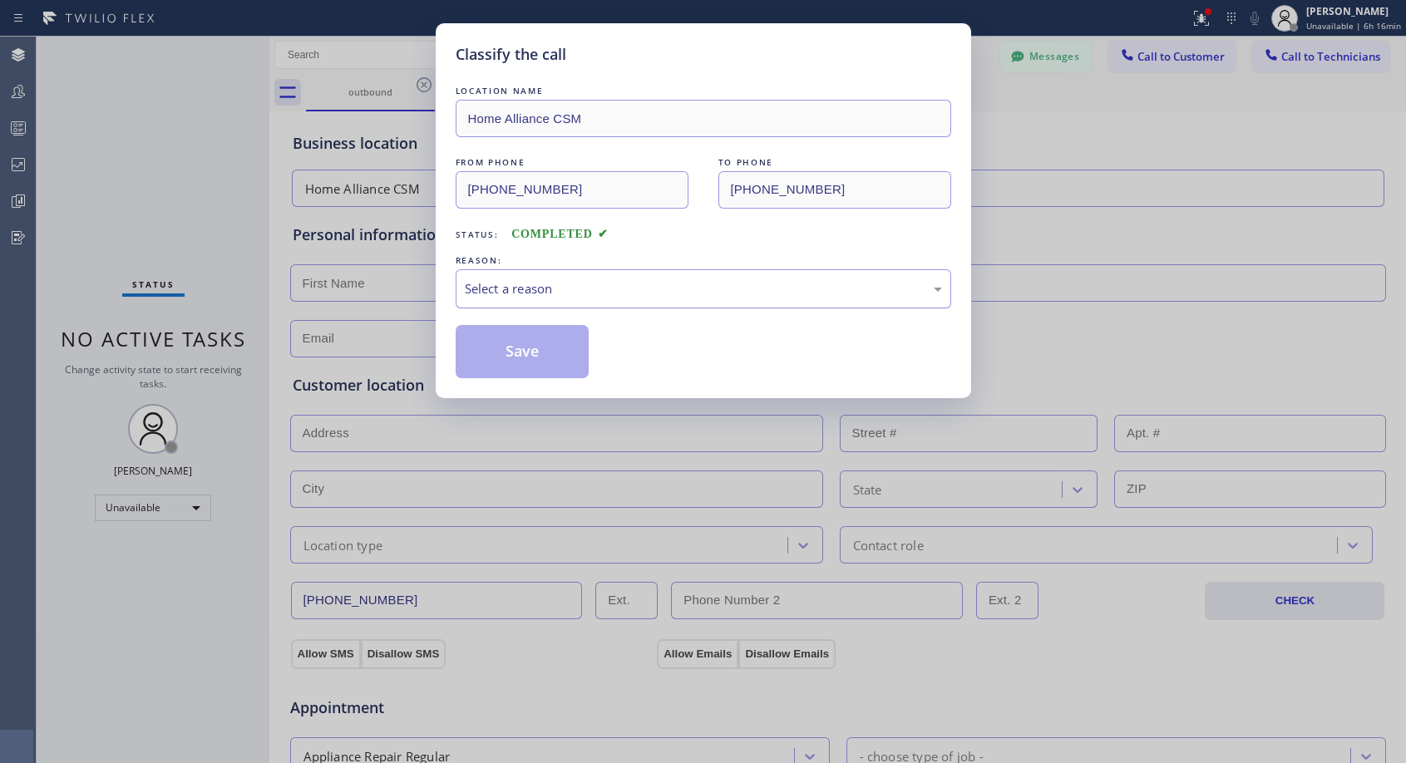
click at [565, 288] on div "Select a reason" at bounding box center [703, 288] width 477 height 19
click at [530, 348] on button "Save" at bounding box center [523, 351] width 134 height 53
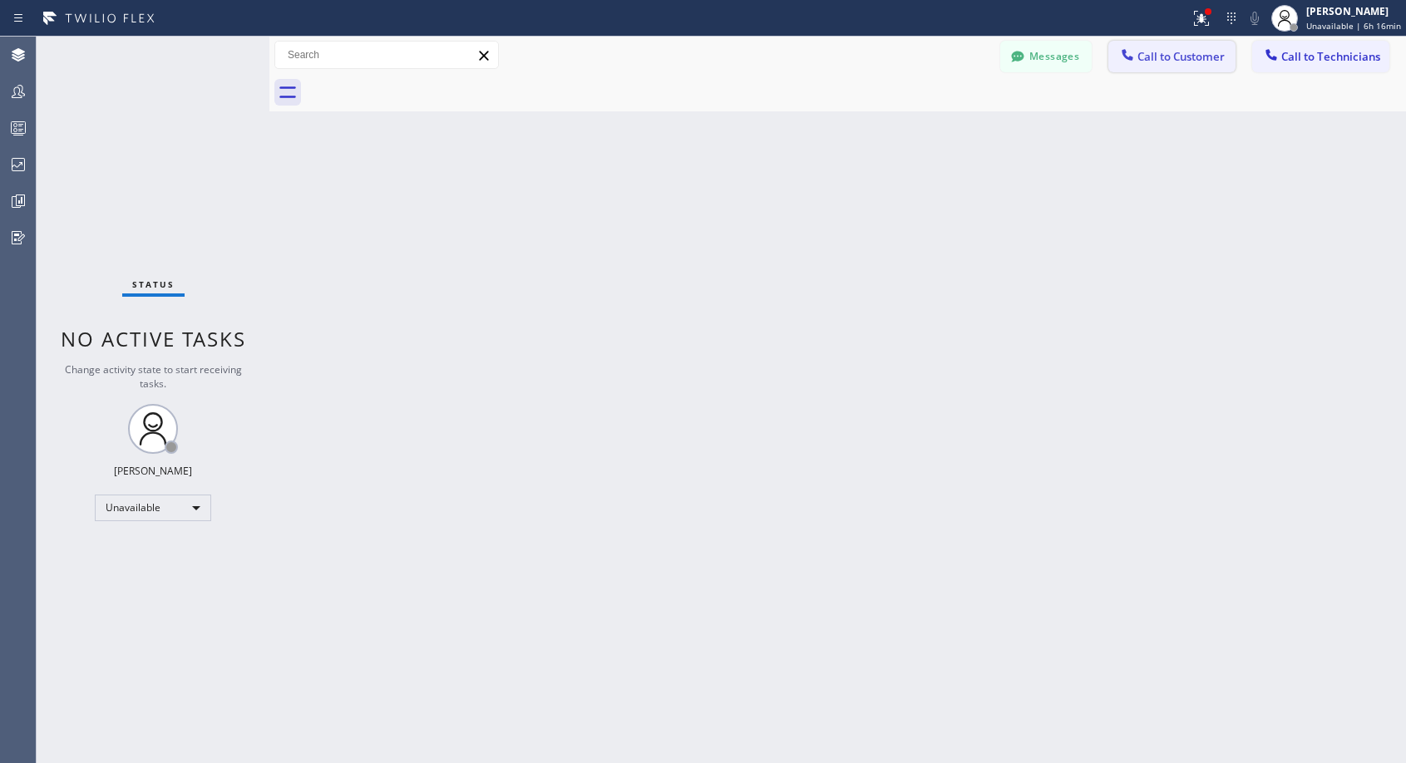
click at [1149, 62] on span "Call to Customer" at bounding box center [1180, 56] width 87 height 15
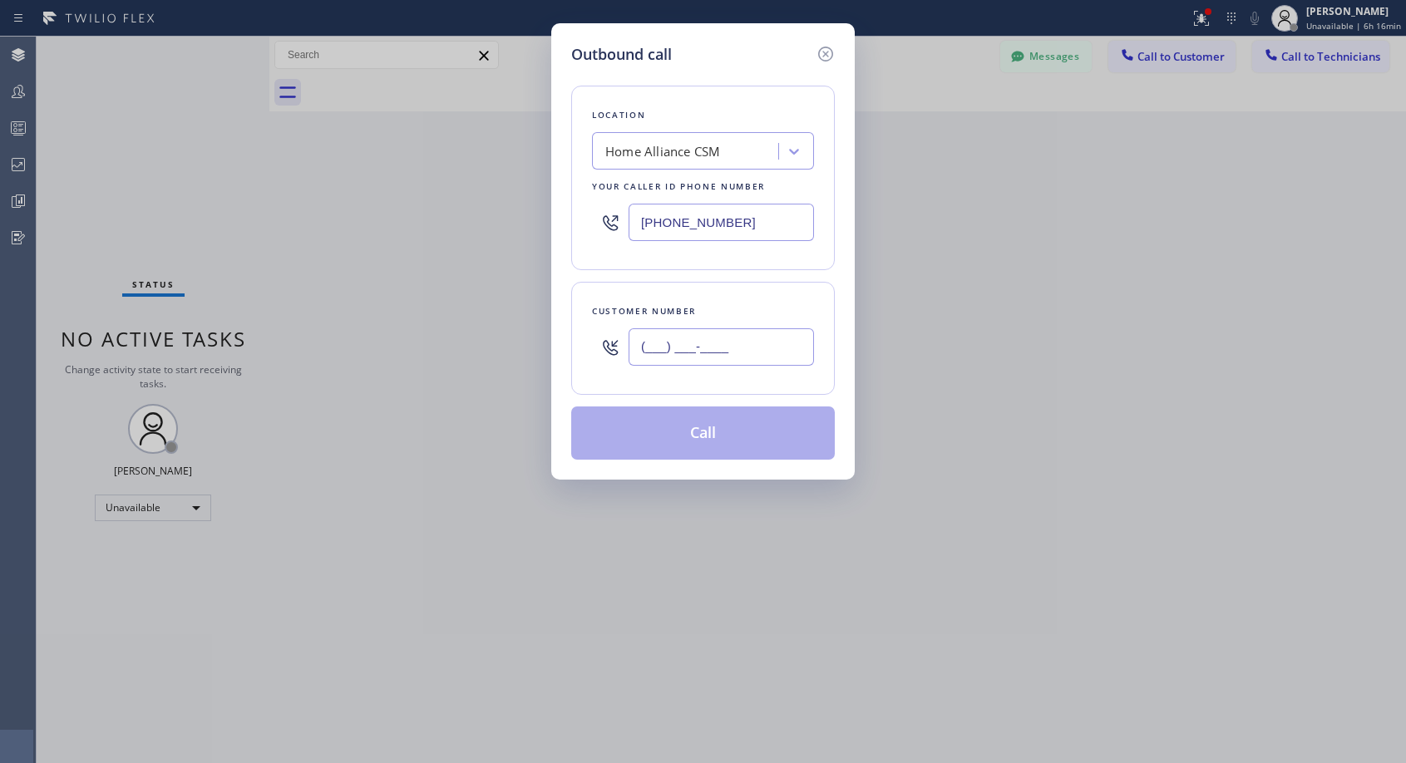
click at [754, 349] on input "(___) ___-____" at bounding box center [720, 346] width 185 height 37
paste input "703) 932-3118"
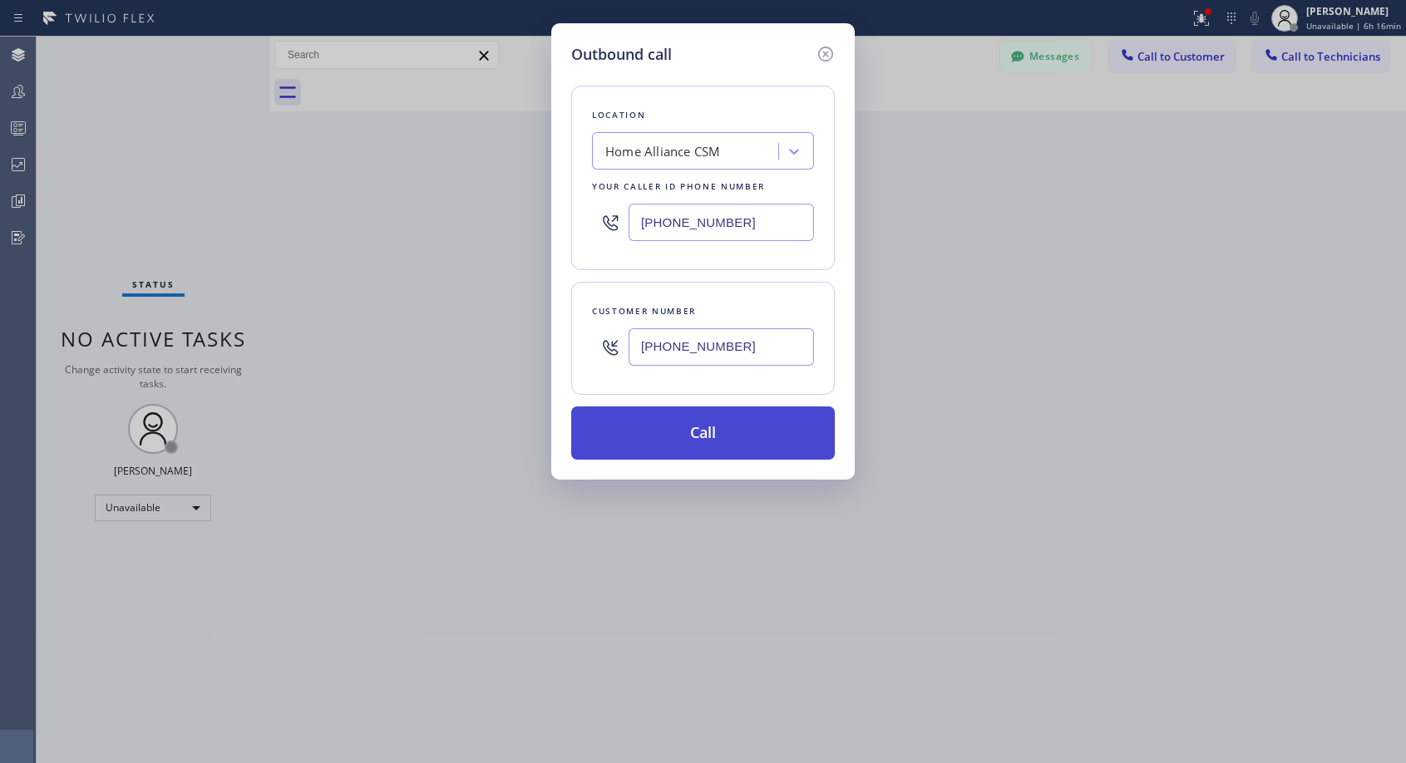
type input "[PHONE_NUMBER]"
click at [731, 447] on button "Call" at bounding box center [703, 432] width 264 height 53
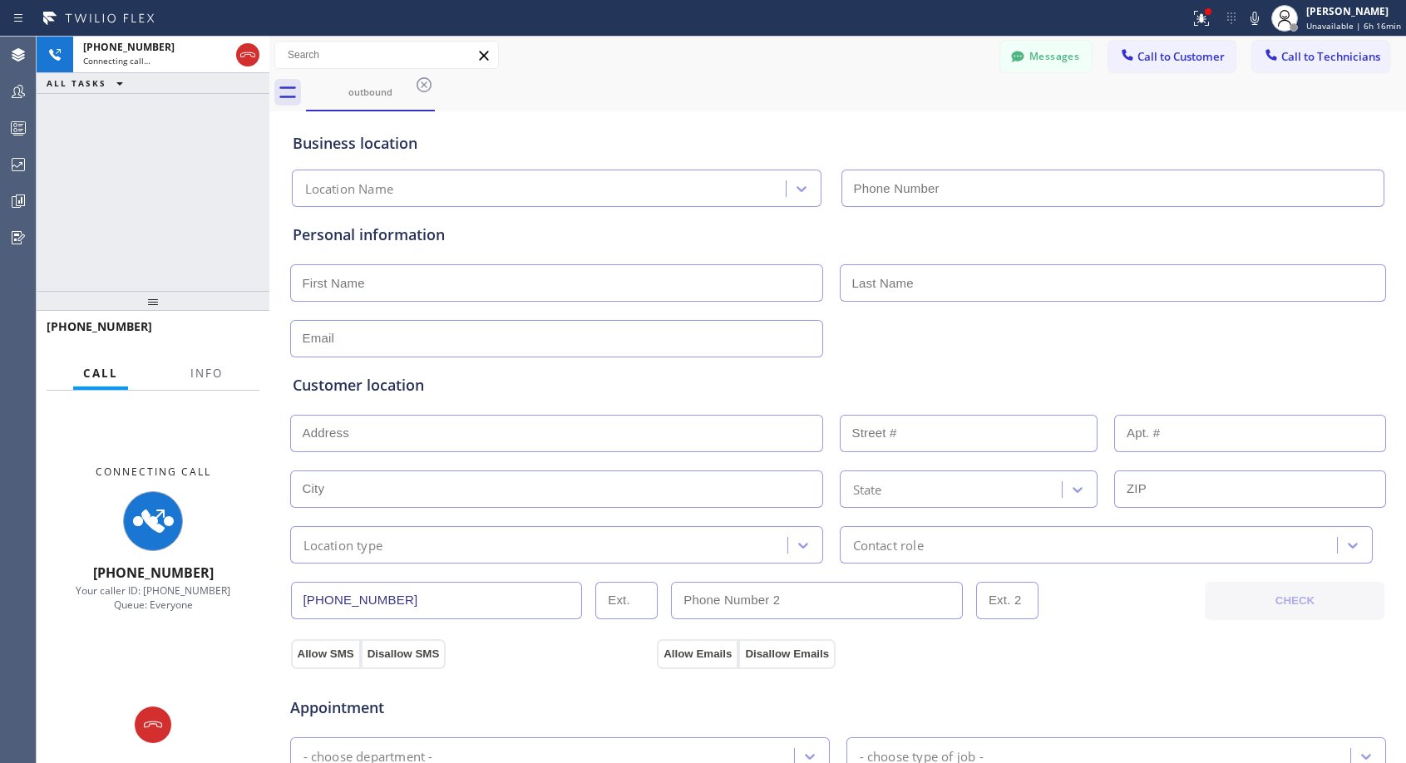
type input "[PHONE_NUMBER]"
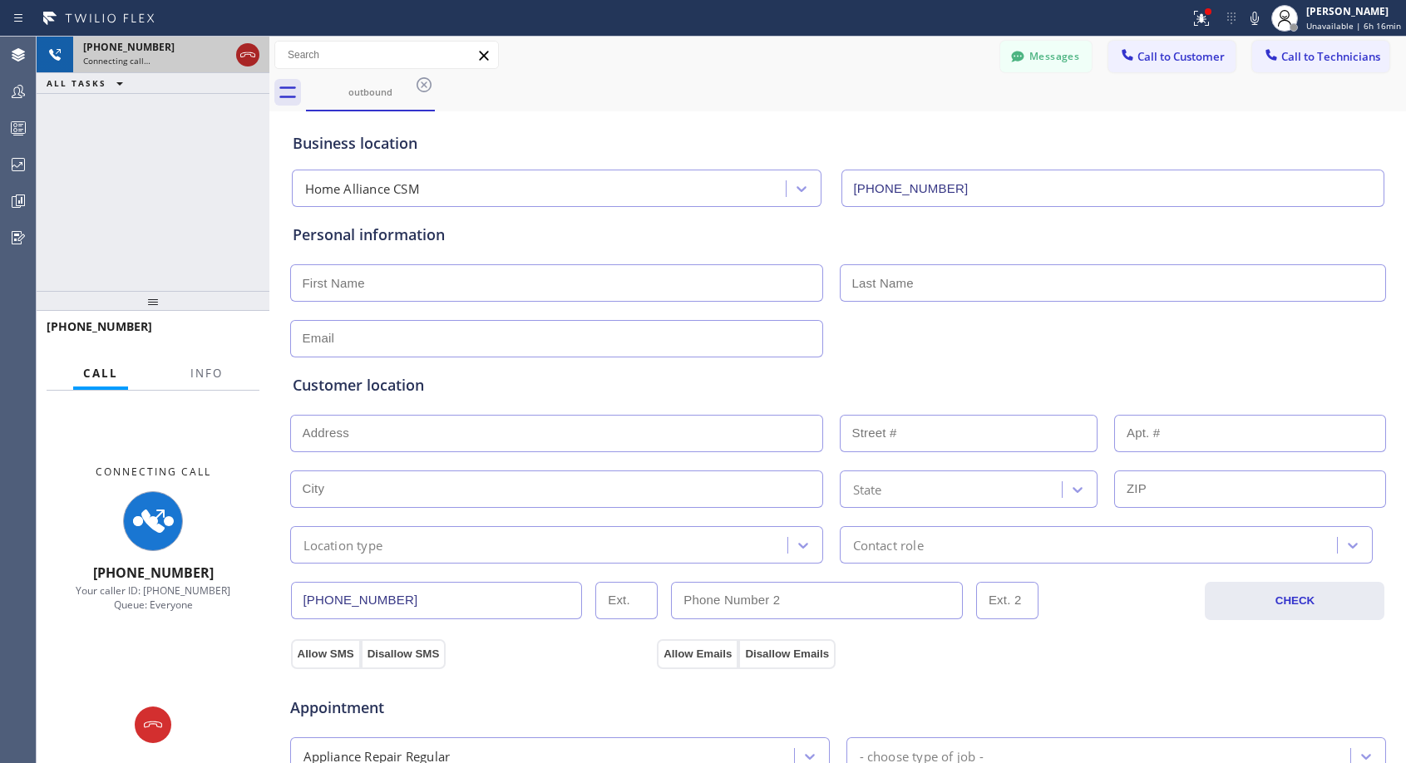
click at [244, 53] on icon at bounding box center [248, 55] width 20 height 20
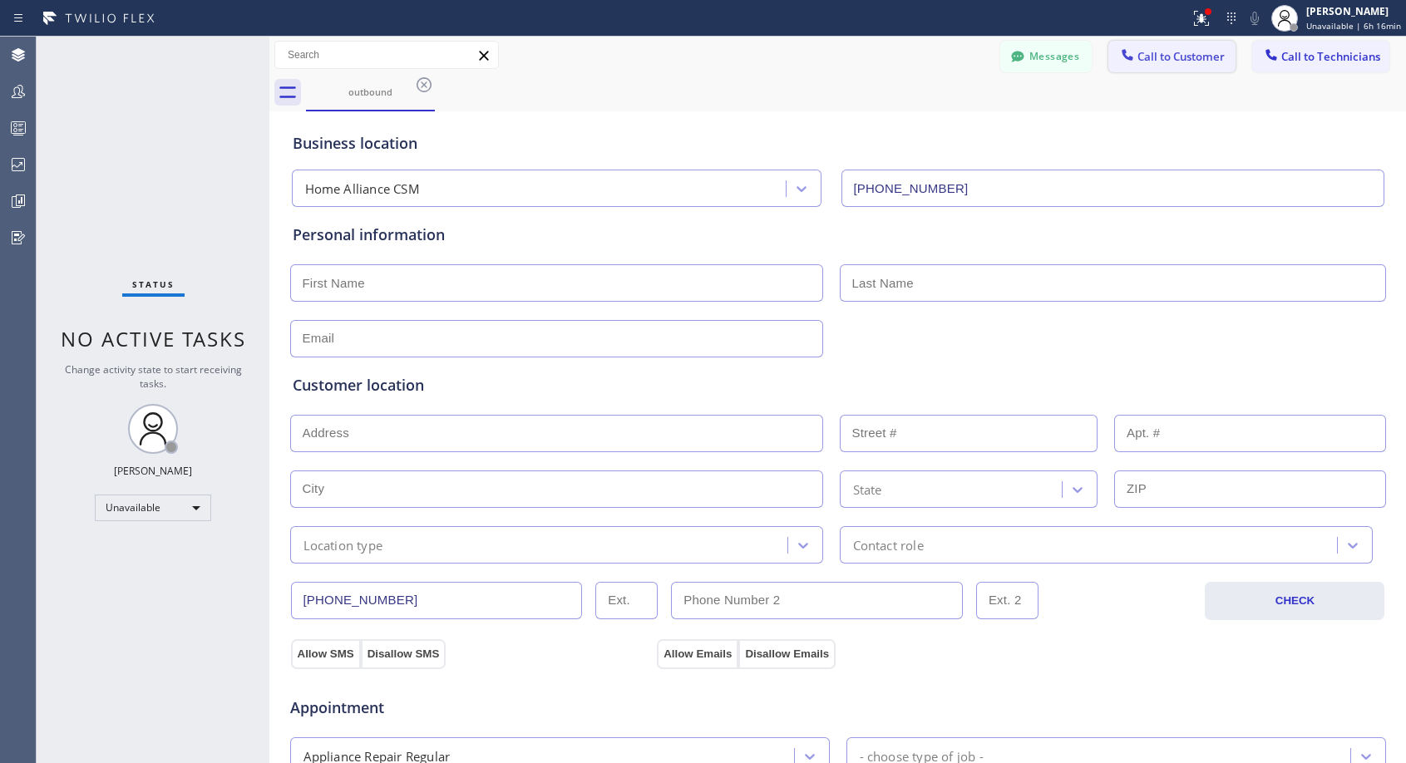
click at [1145, 52] on span "Call to Customer" at bounding box center [1180, 56] width 87 height 15
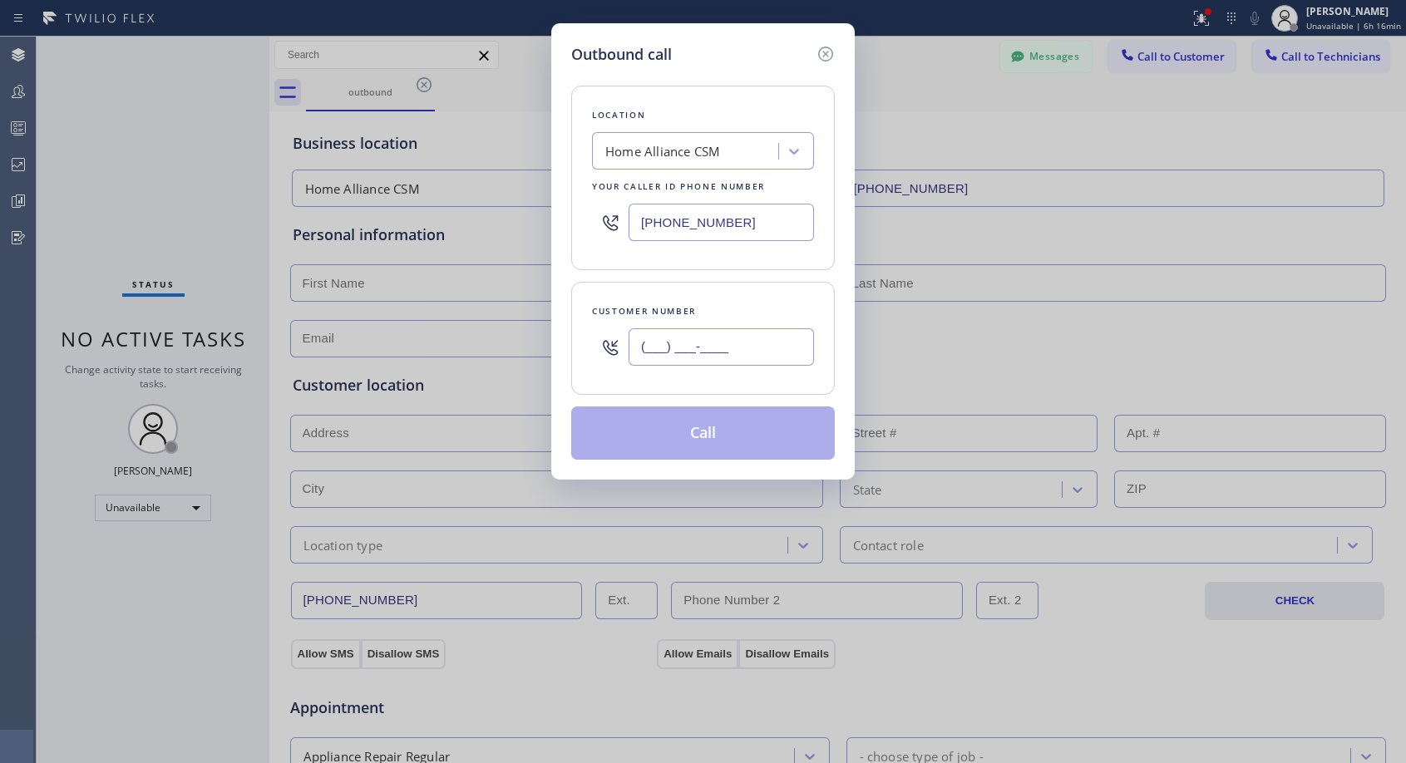
click at [741, 352] on input "(___) ___-____" at bounding box center [720, 346] width 185 height 37
paste input "703) 932-3118"
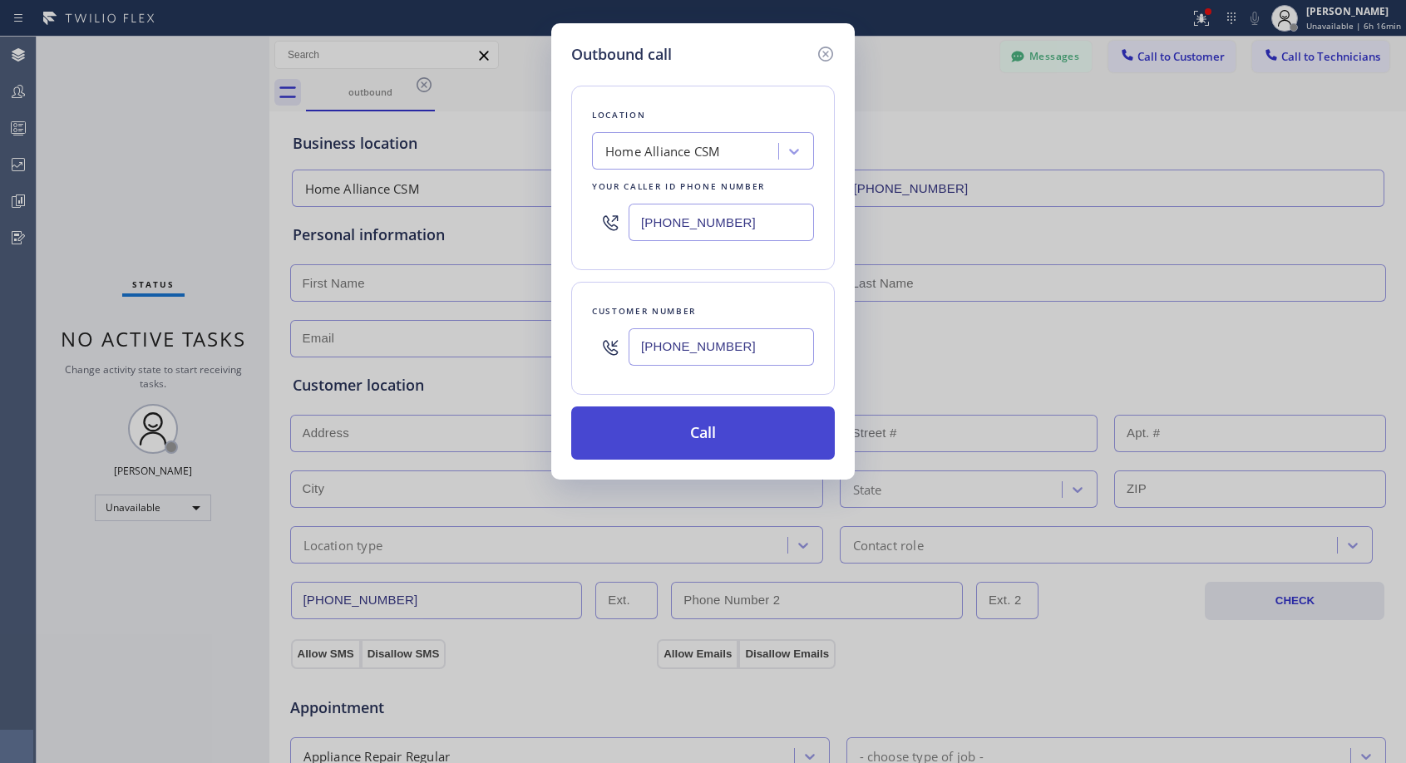
type input "[PHONE_NUMBER]"
click at [743, 431] on button "Call" at bounding box center [703, 432] width 264 height 53
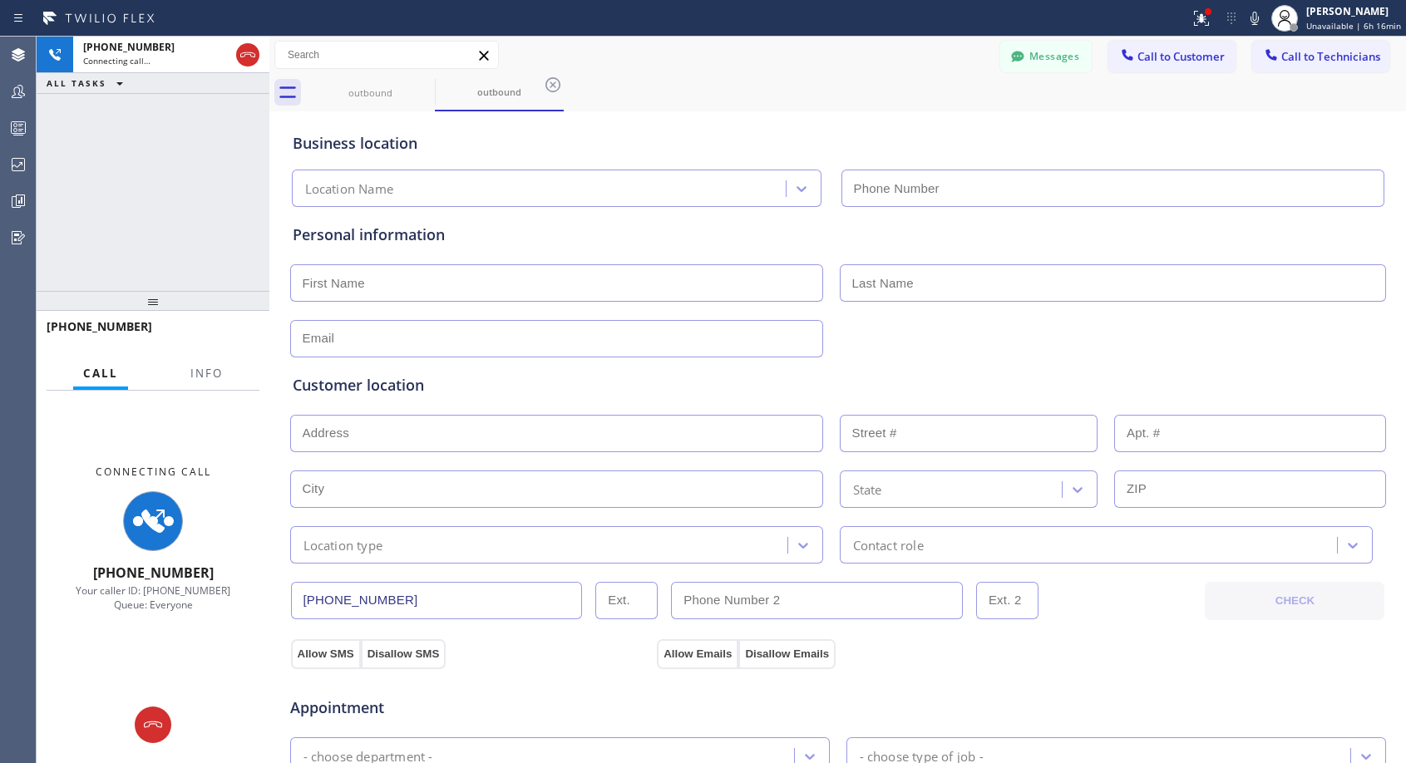
type input "[PHONE_NUMBER]"
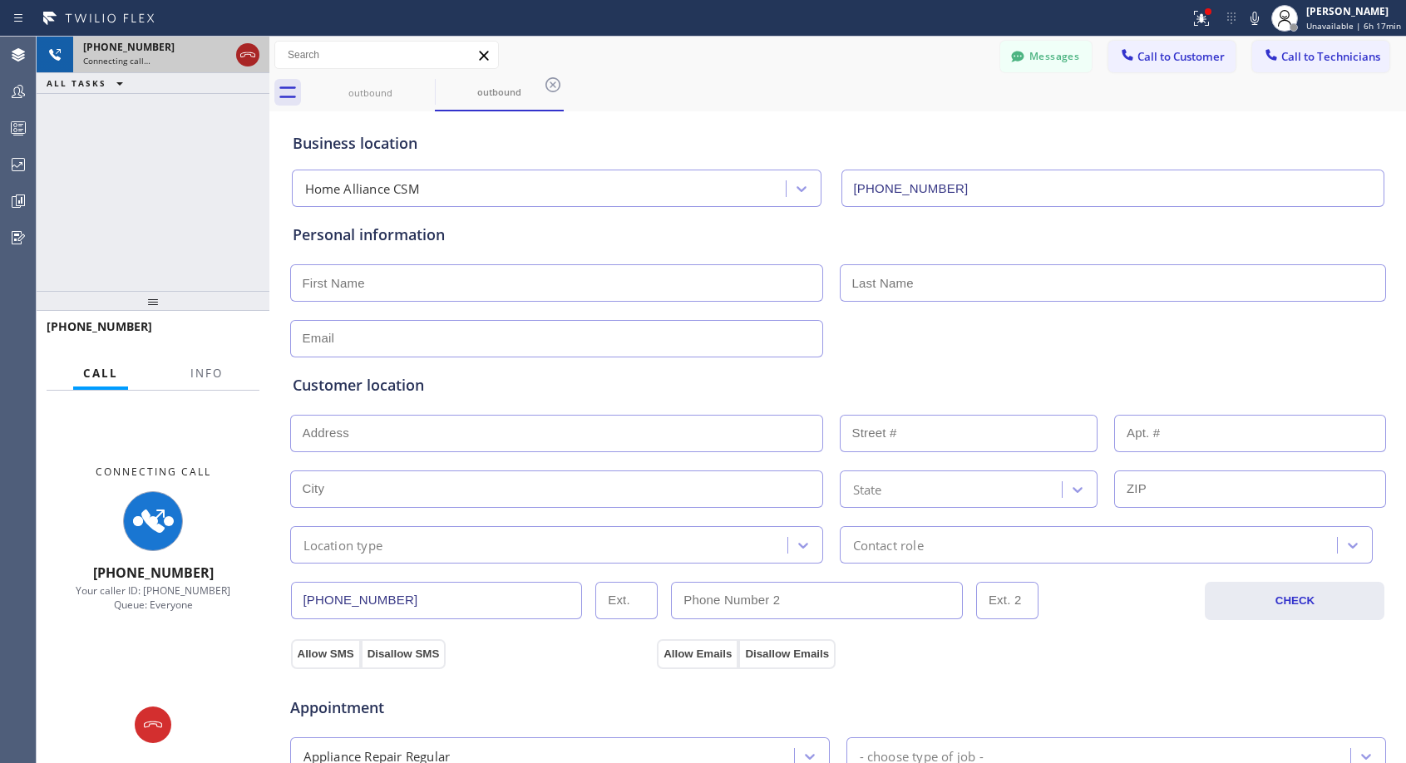
click at [244, 53] on icon at bounding box center [247, 54] width 15 height 5
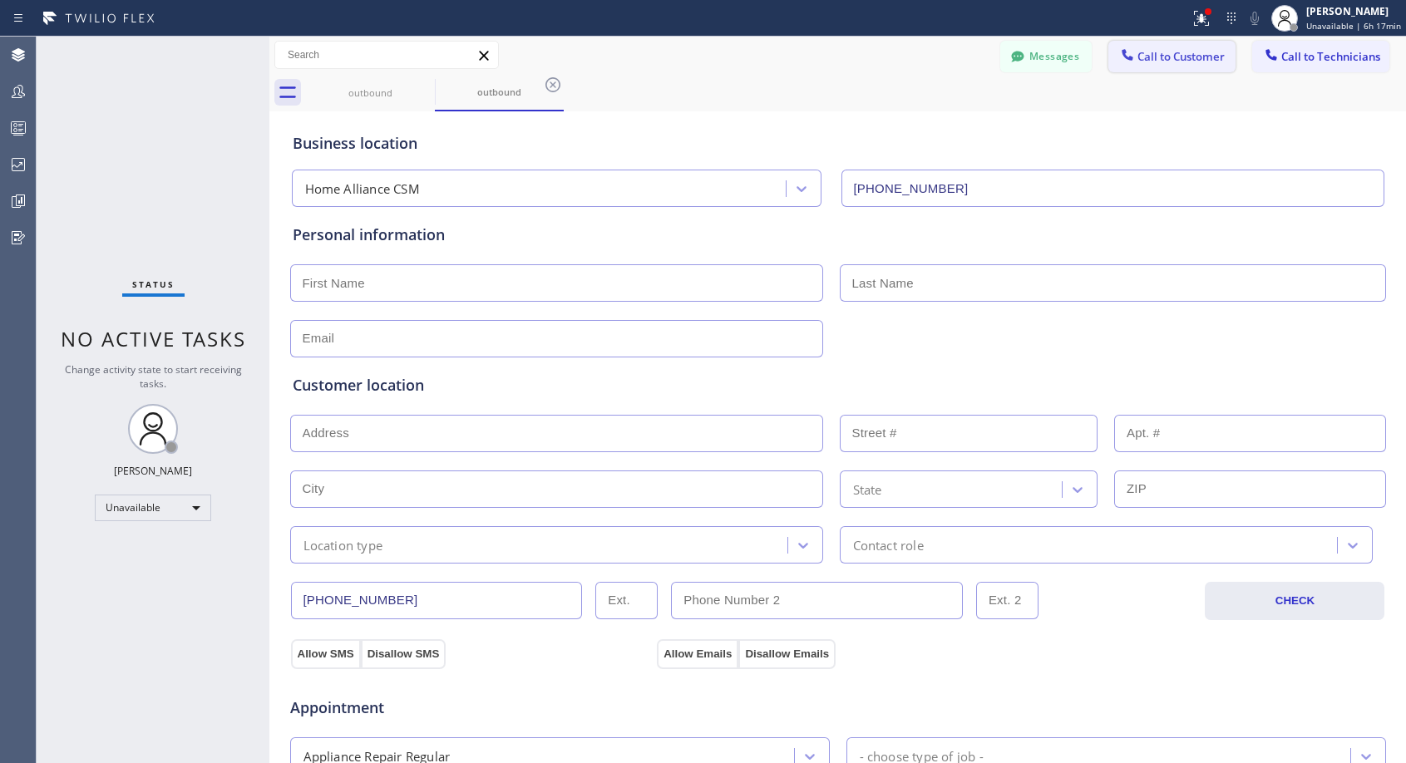
click at [1143, 56] on span "Call to Customer" at bounding box center [1180, 56] width 87 height 15
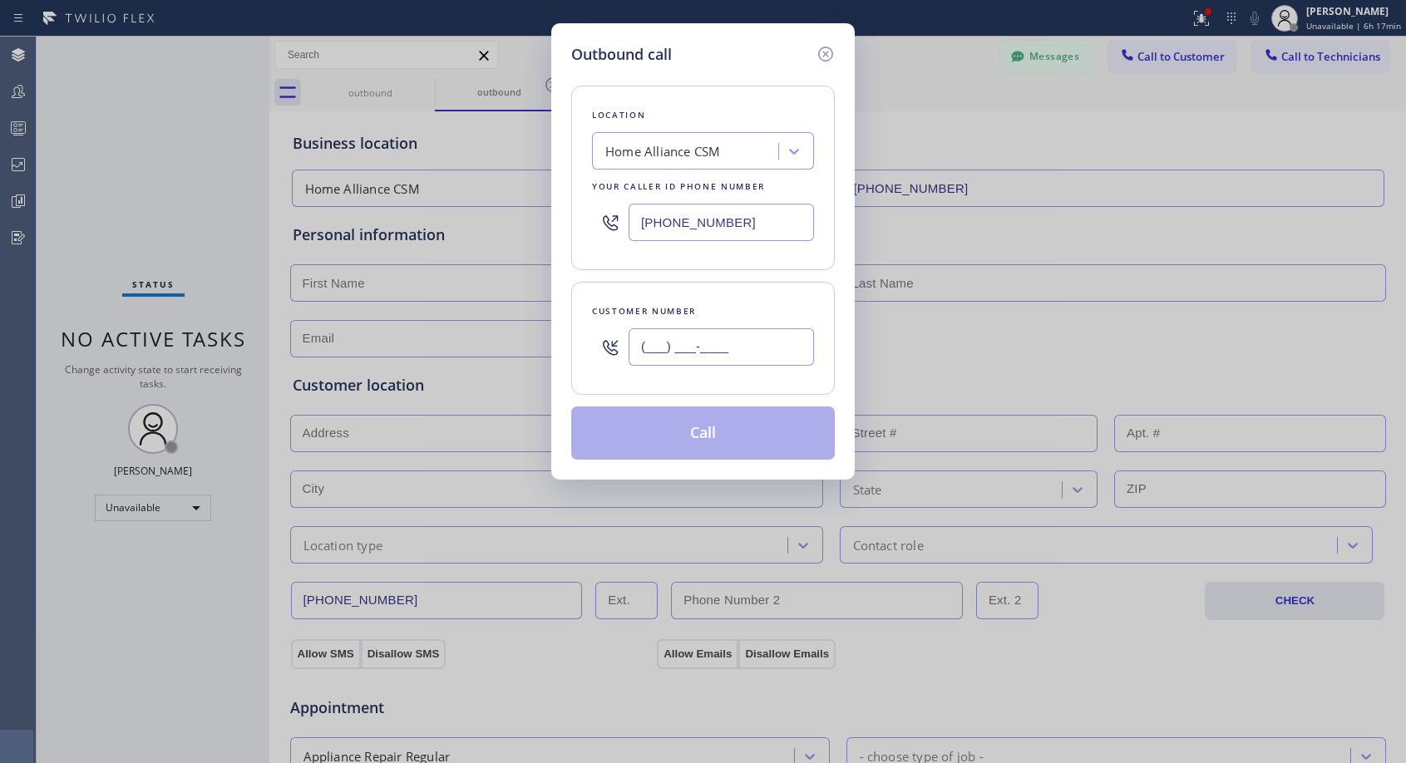
click at [761, 350] on input "(___) ___-____" at bounding box center [720, 346] width 185 height 37
paste input "703) 932-3118"
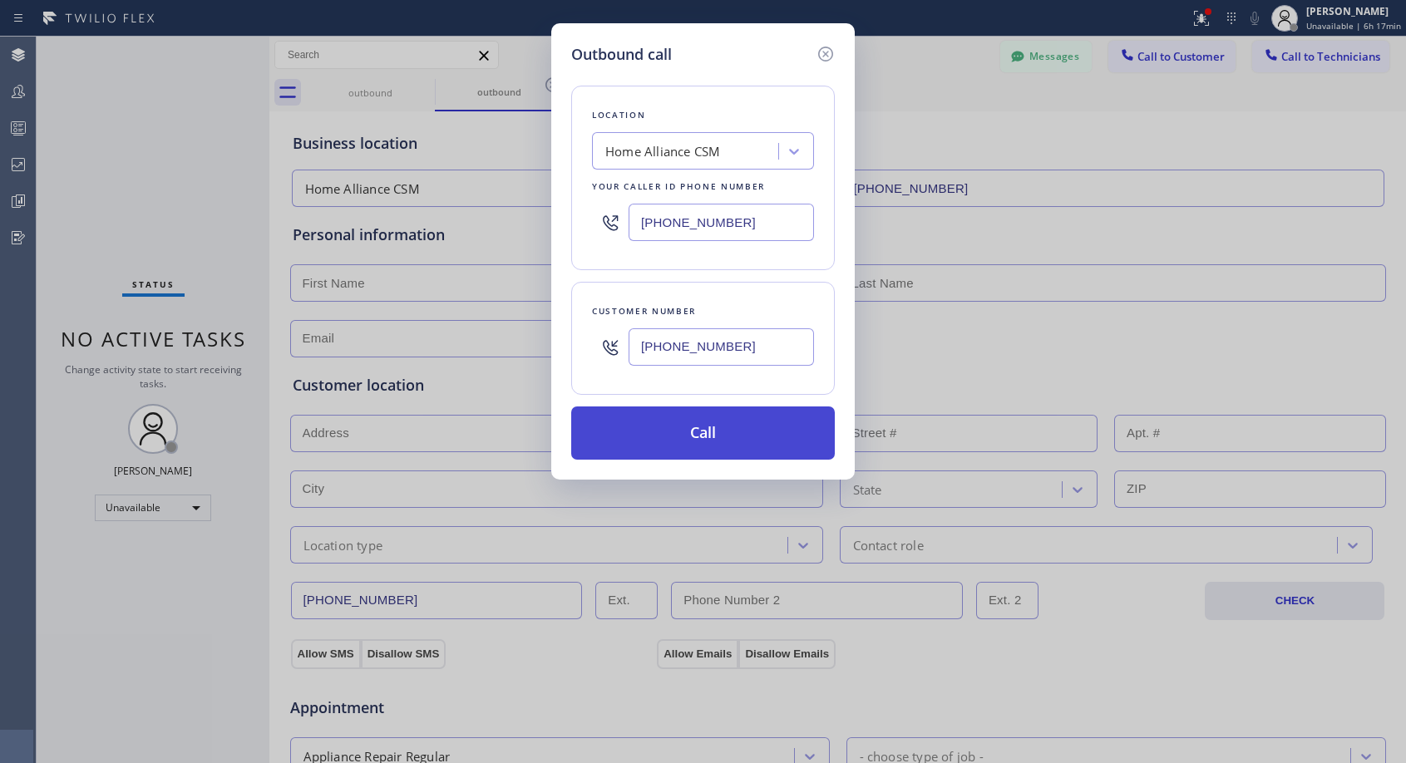
type input "[PHONE_NUMBER]"
click at [727, 425] on button "Call" at bounding box center [703, 432] width 264 height 53
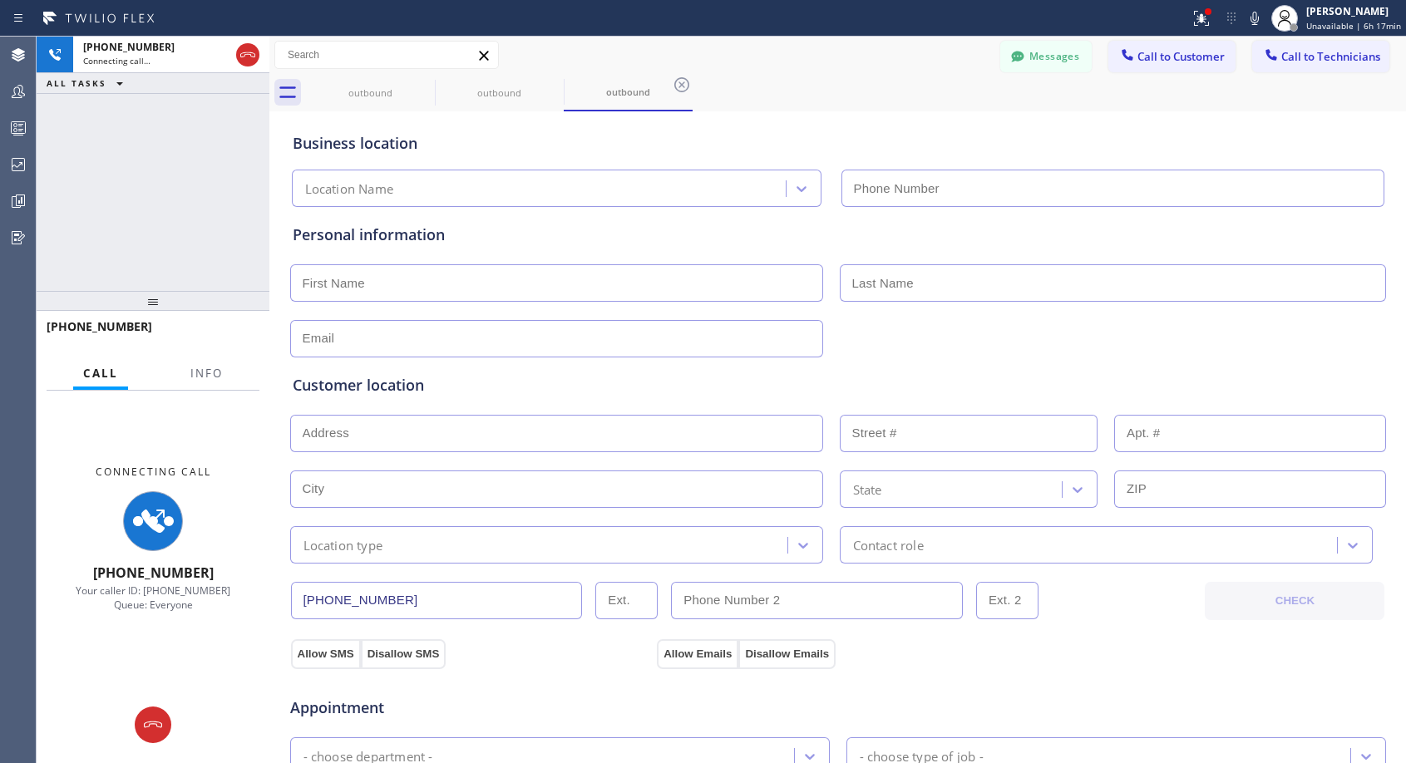
type input "[PHONE_NUMBER]"
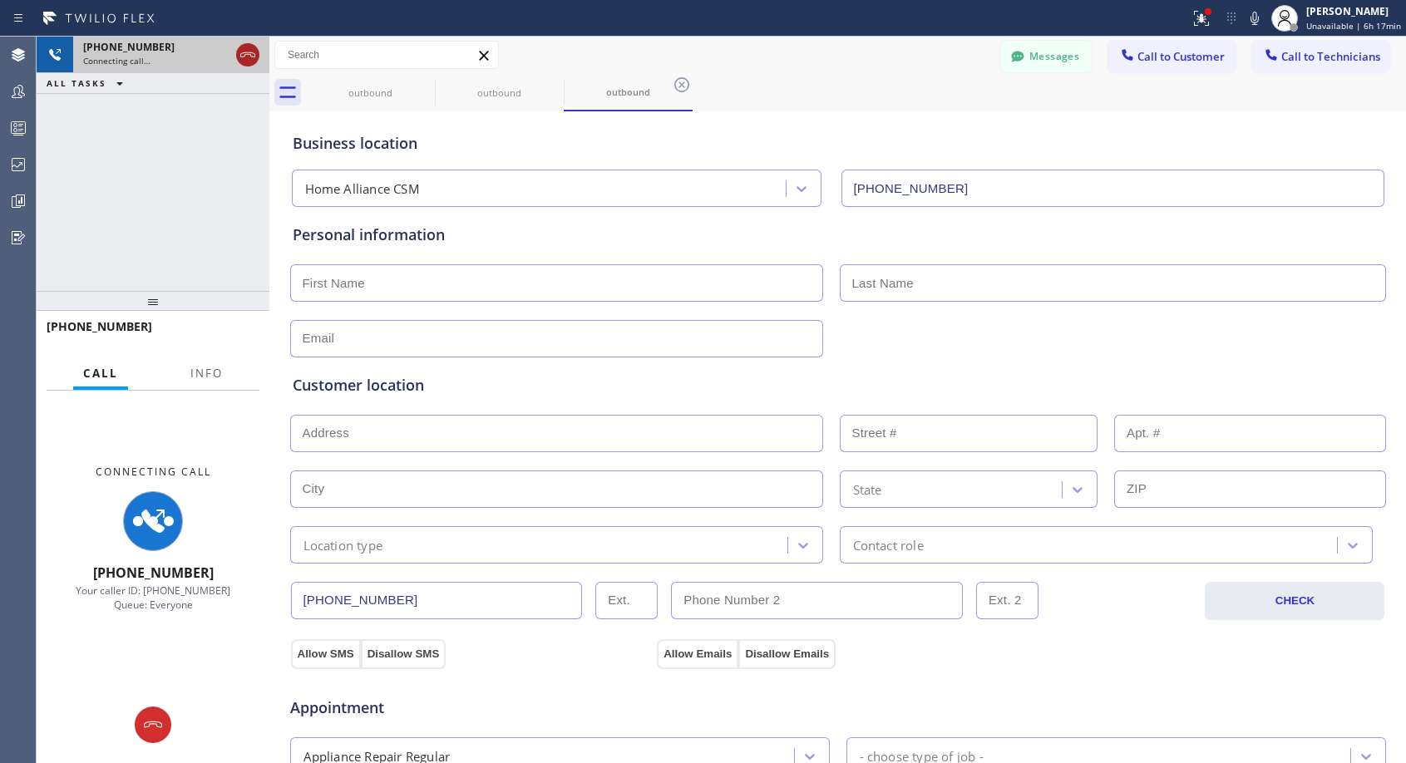
click at [249, 54] on icon at bounding box center [247, 54] width 15 height 5
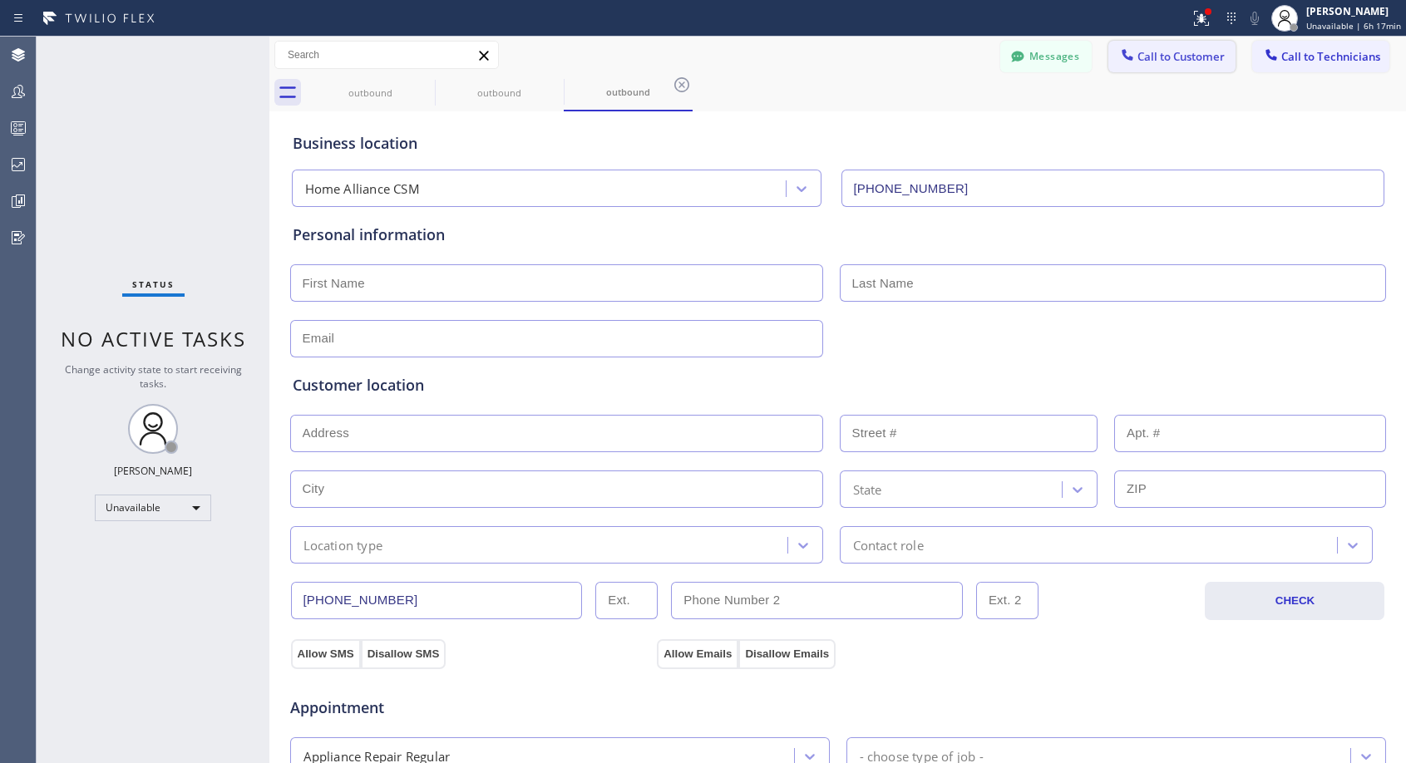
click at [1168, 64] on button "Call to Customer" at bounding box center [1171, 57] width 127 height 32
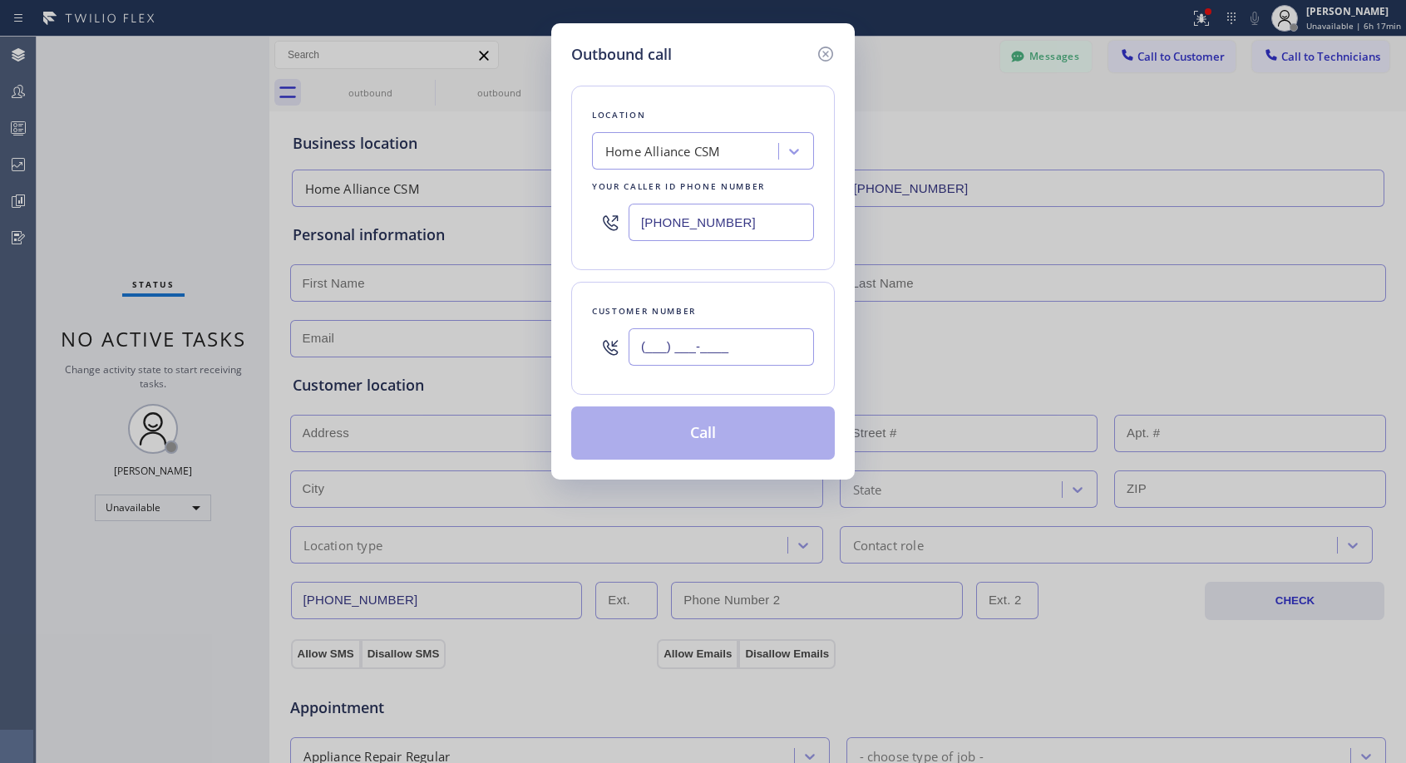
click at [674, 347] on input "(___) ___-____" at bounding box center [720, 346] width 185 height 37
paste input "703) 932-3118"
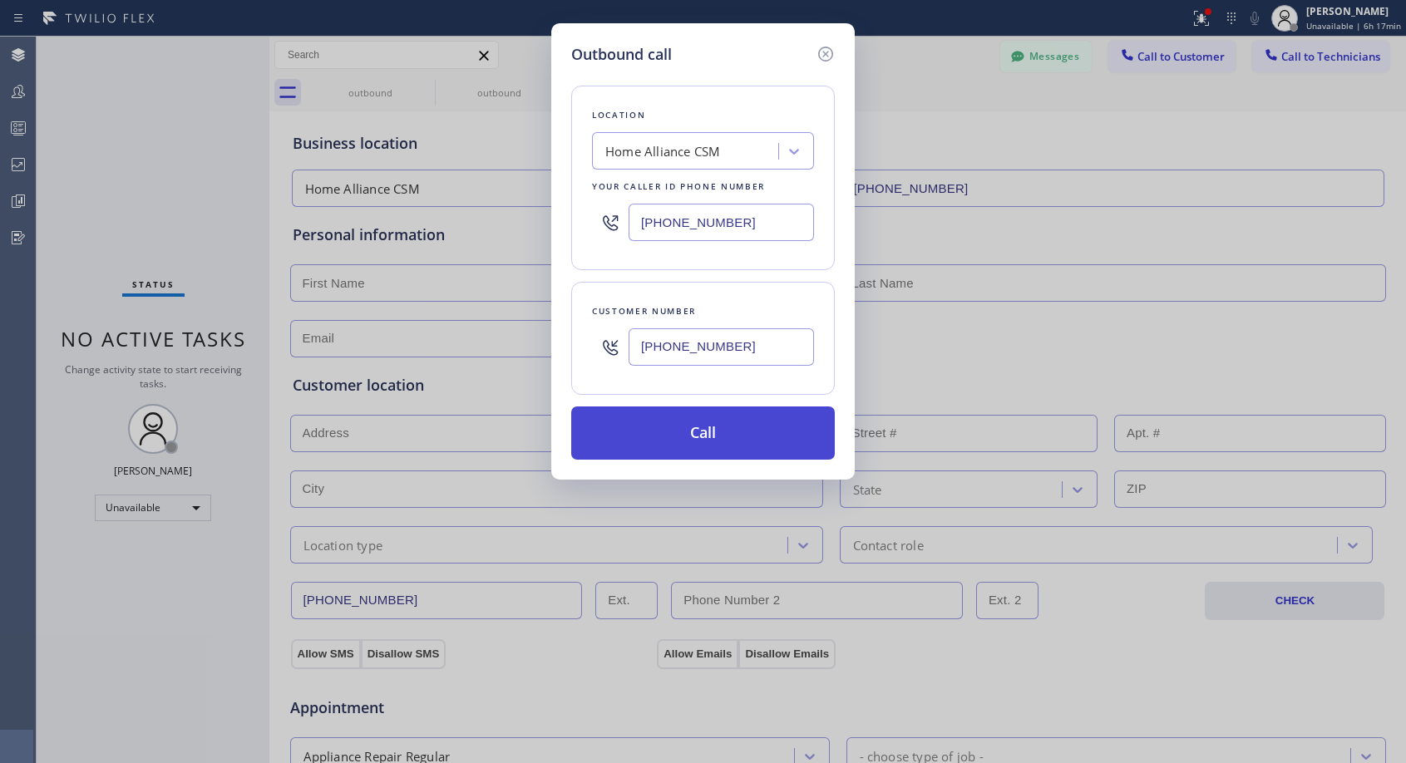
type input "[PHONE_NUMBER]"
click at [707, 435] on button "Call" at bounding box center [703, 432] width 264 height 53
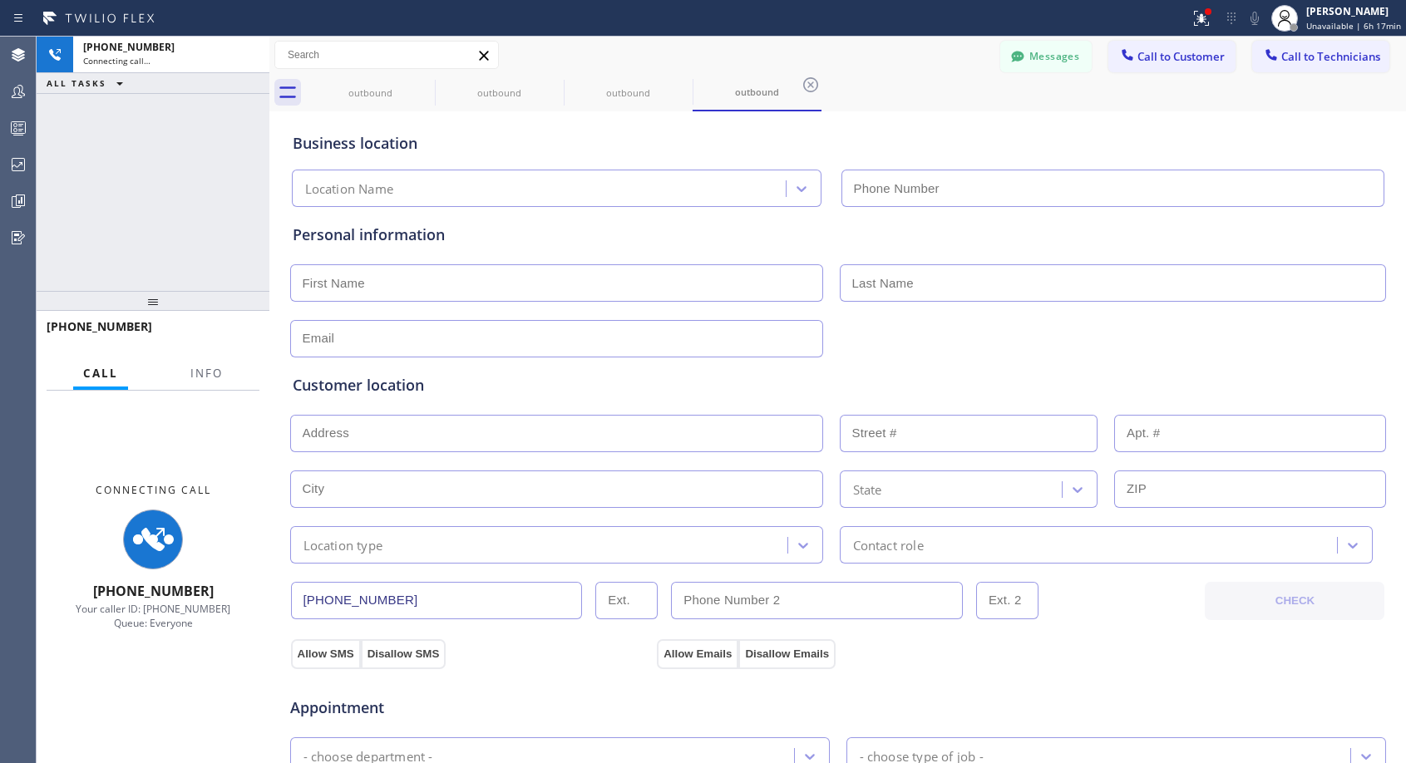
type input "[PHONE_NUMBER]"
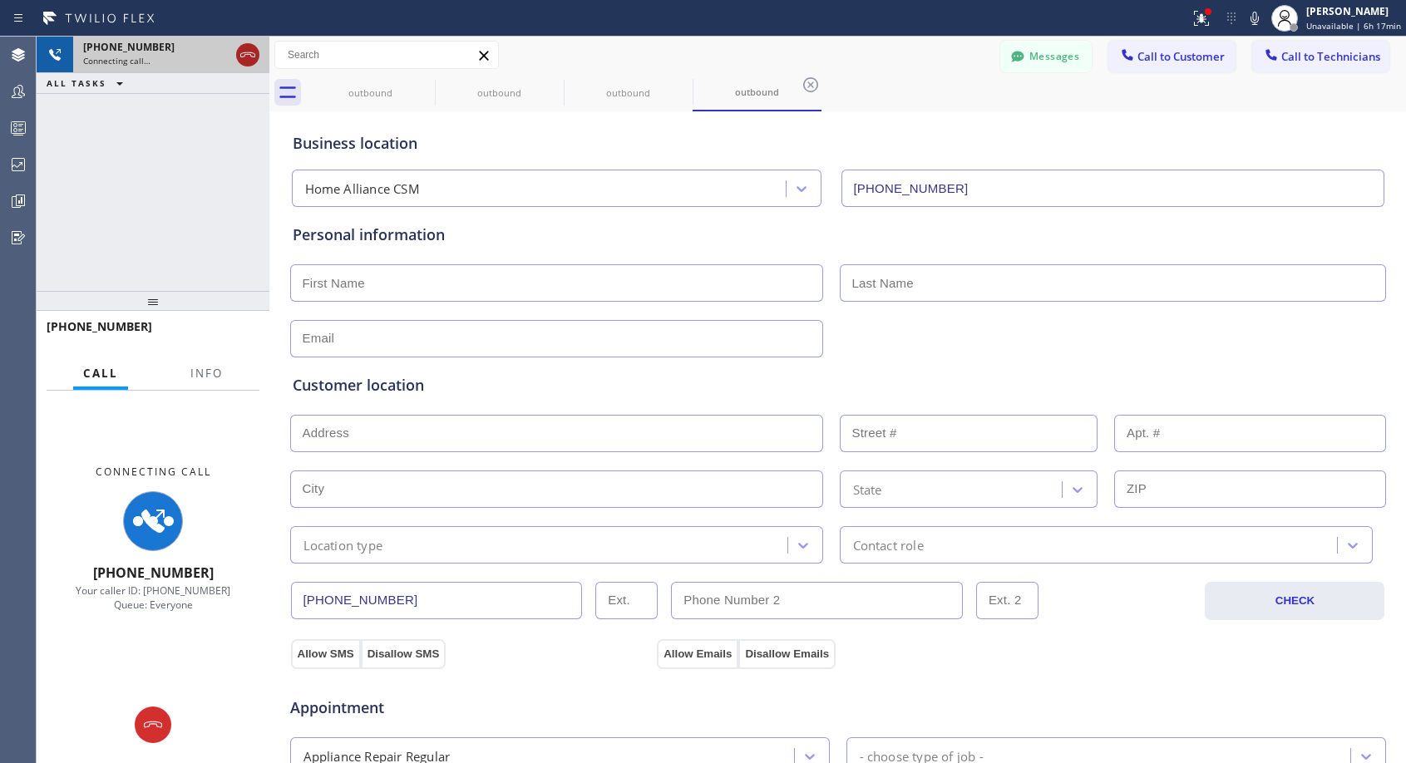
click at [250, 58] on icon at bounding box center [248, 55] width 20 height 20
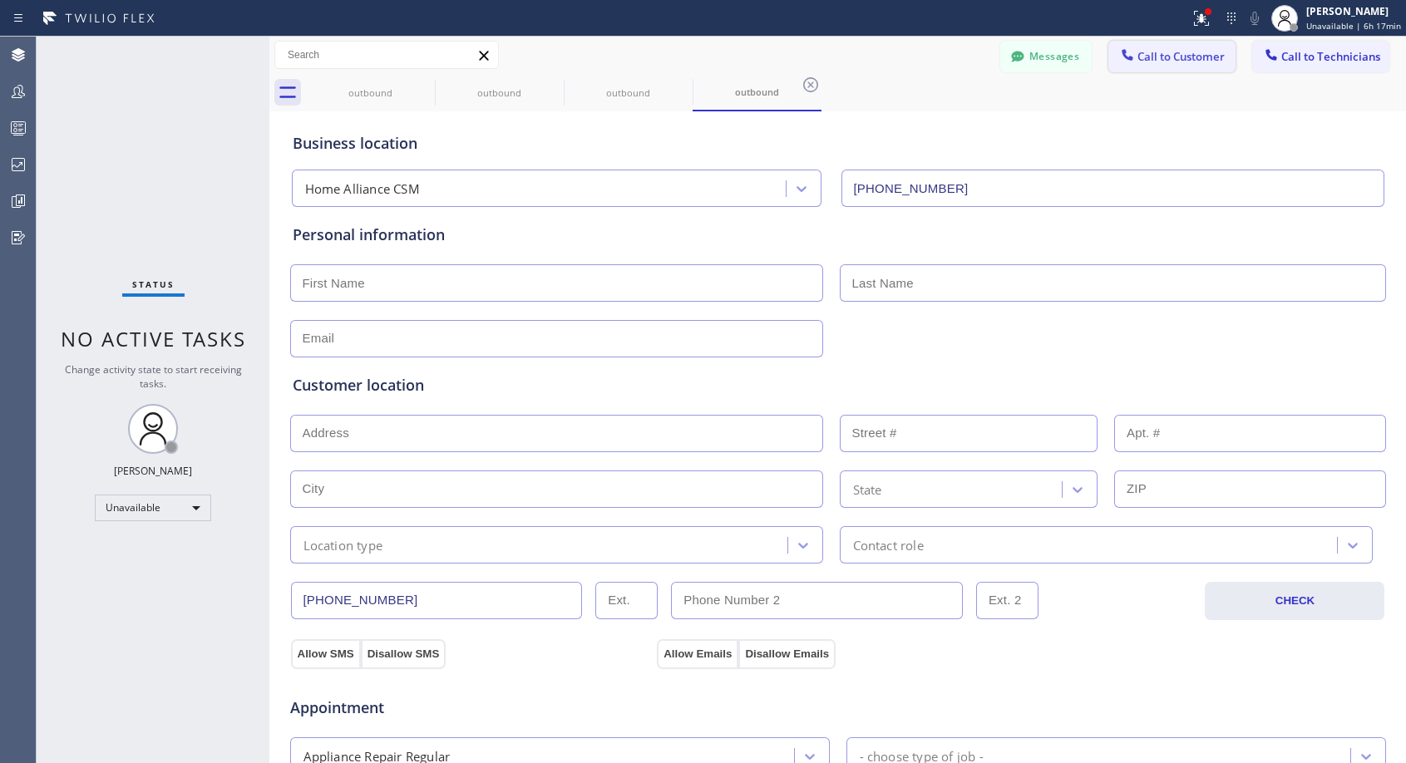
click at [1160, 64] on button "Call to Customer" at bounding box center [1171, 57] width 127 height 32
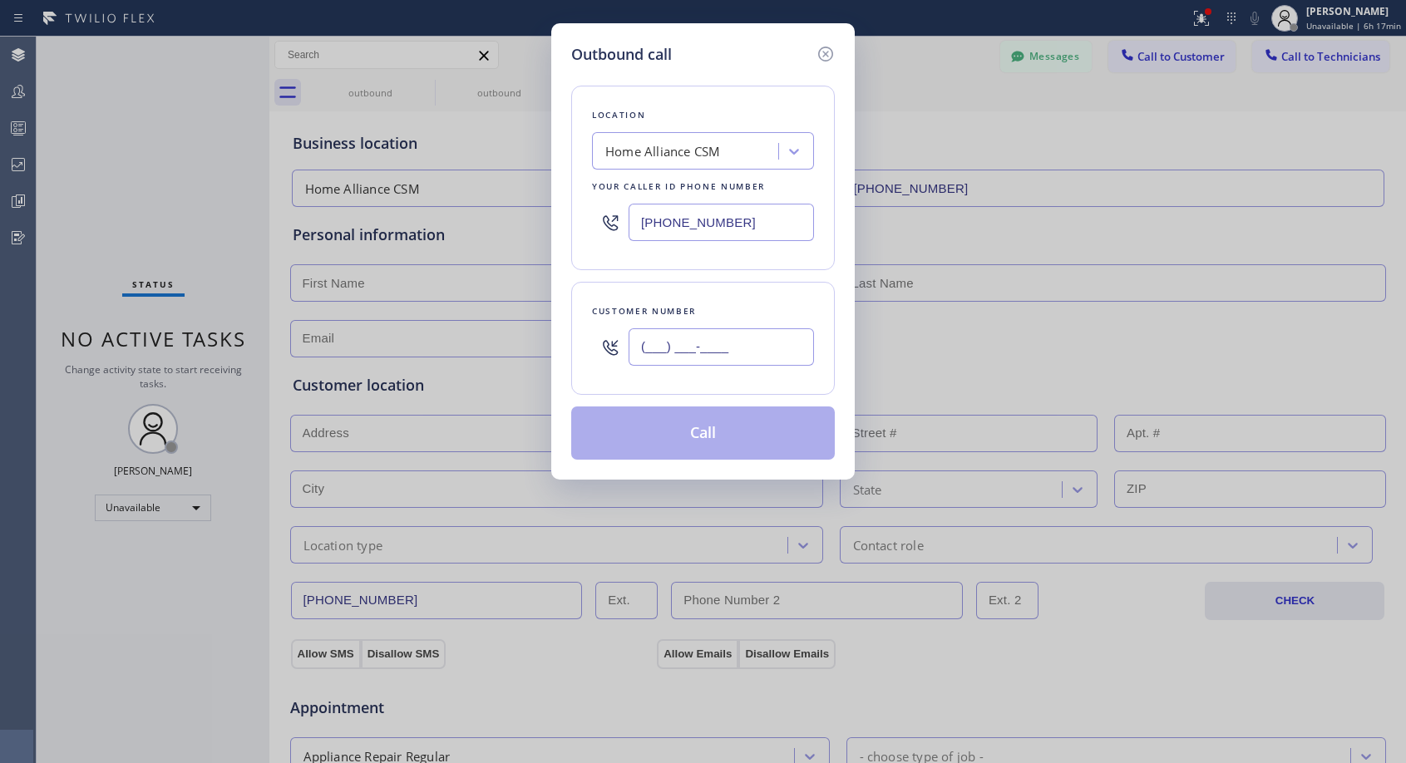
click at [756, 355] on input "(___) ___-____" at bounding box center [720, 346] width 185 height 37
paste input "703) 932-3118"
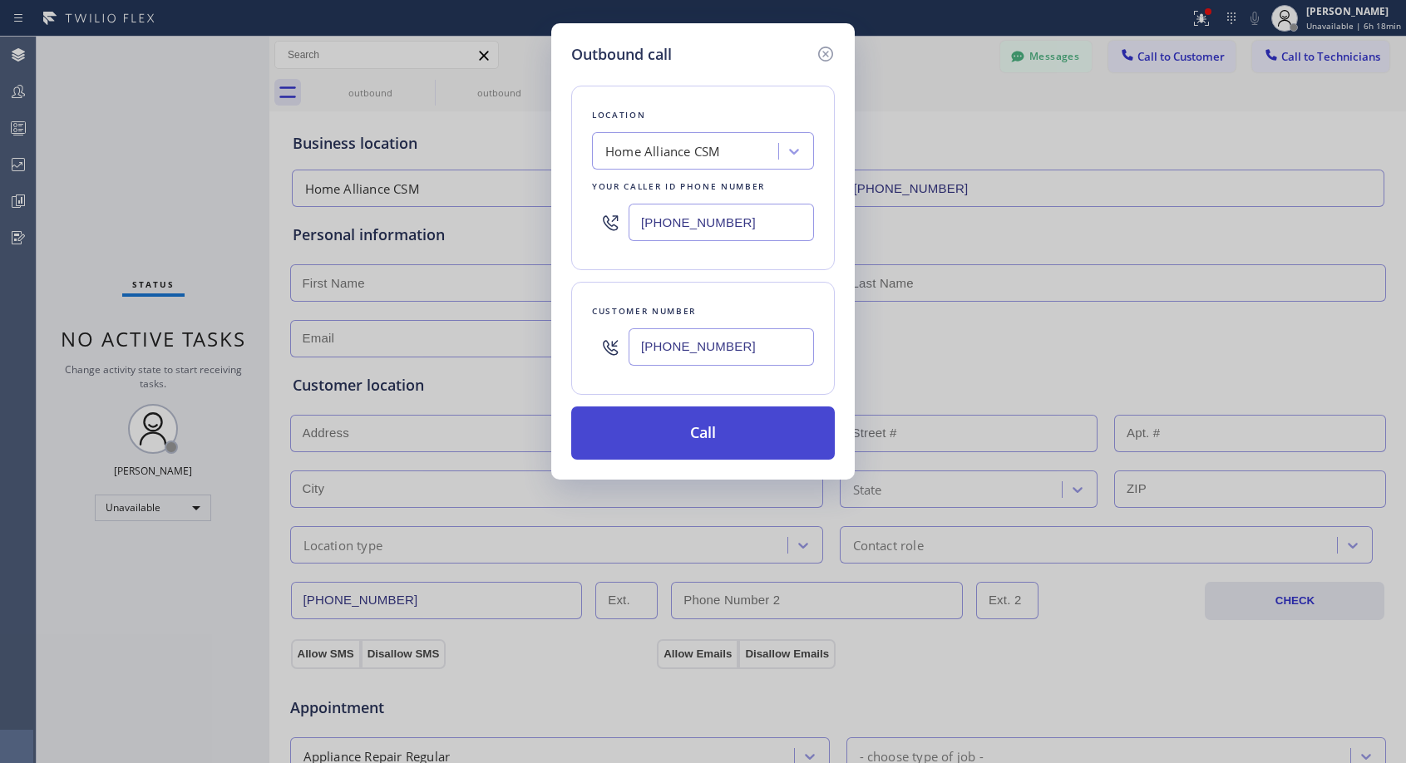
type input "[PHONE_NUMBER]"
click at [742, 428] on button "Call" at bounding box center [703, 432] width 264 height 53
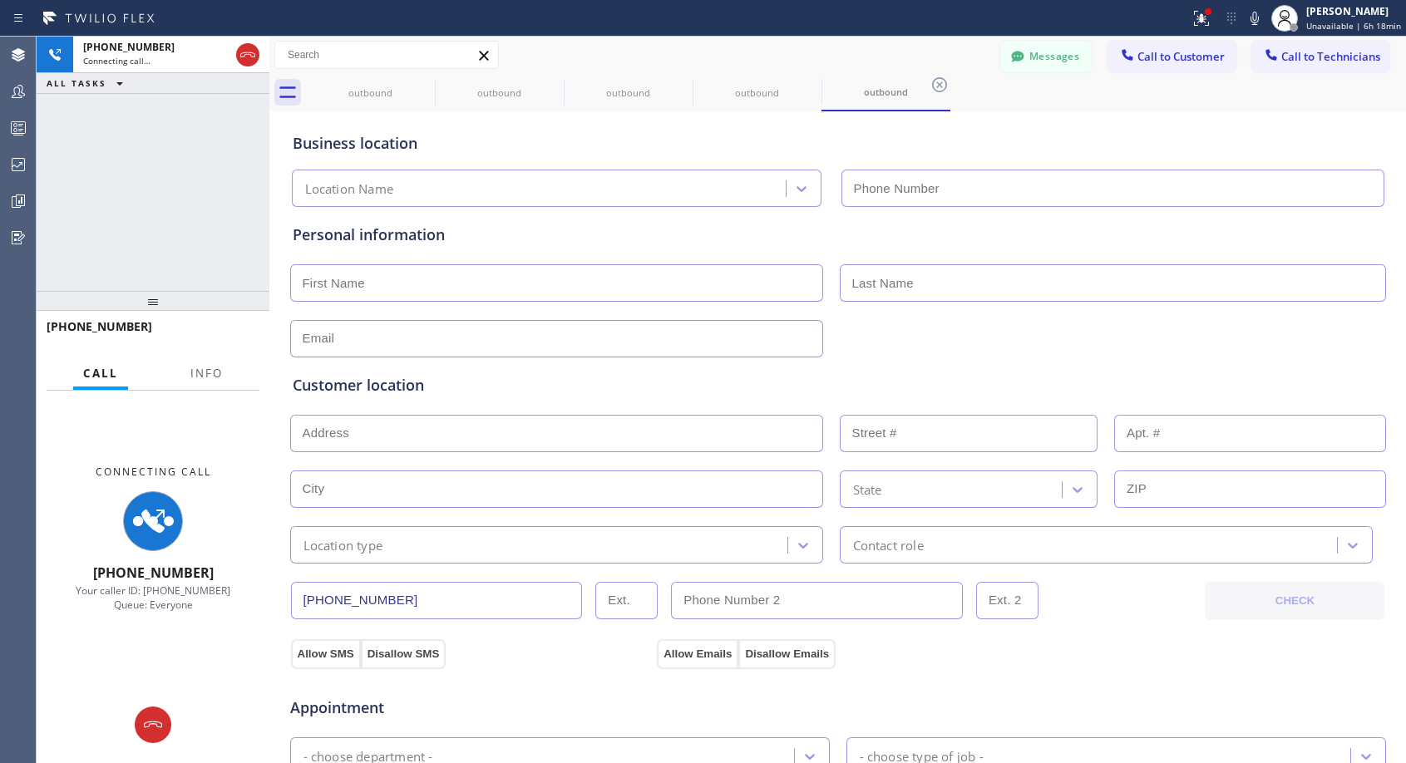
type input "[PHONE_NUMBER]"
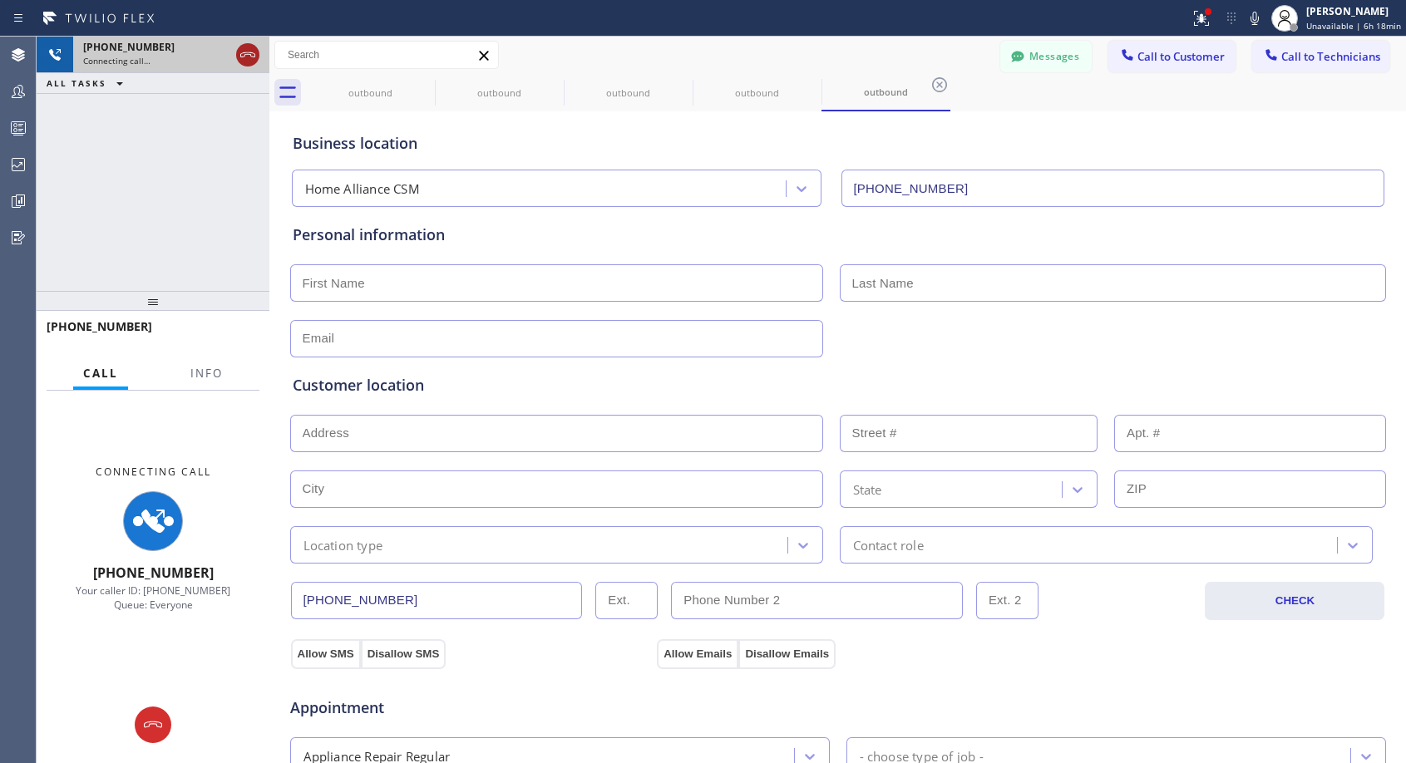
click at [245, 57] on icon at bounding box center [248, 55] width 20 height 20
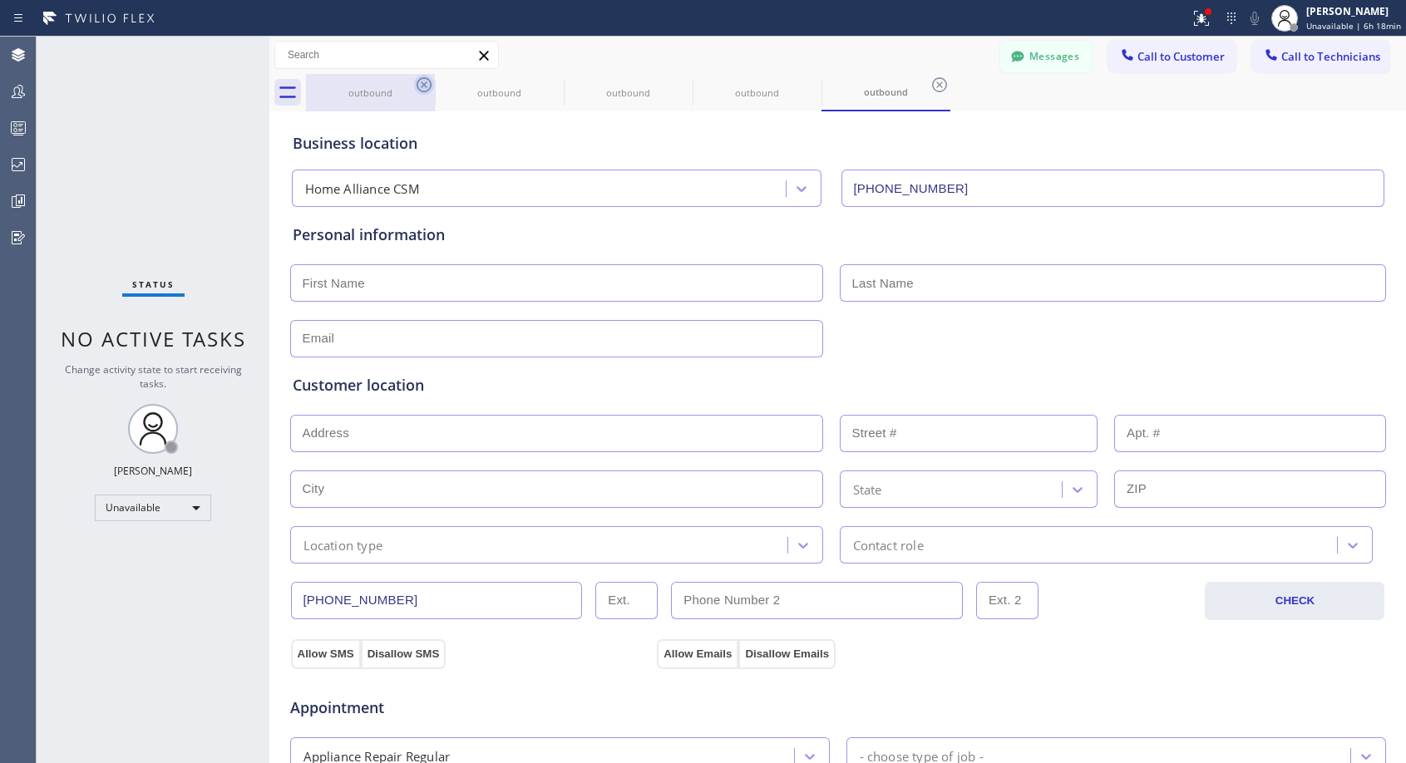
click at [426, 86] on icon at bounding box center [423, 84] width 15 height 15
click at [0, 0] on icon at bounding box center [0, 0] width 0 height 0
click at [426, 86] on icon at bounding box center [423, 84] width 15 height 15
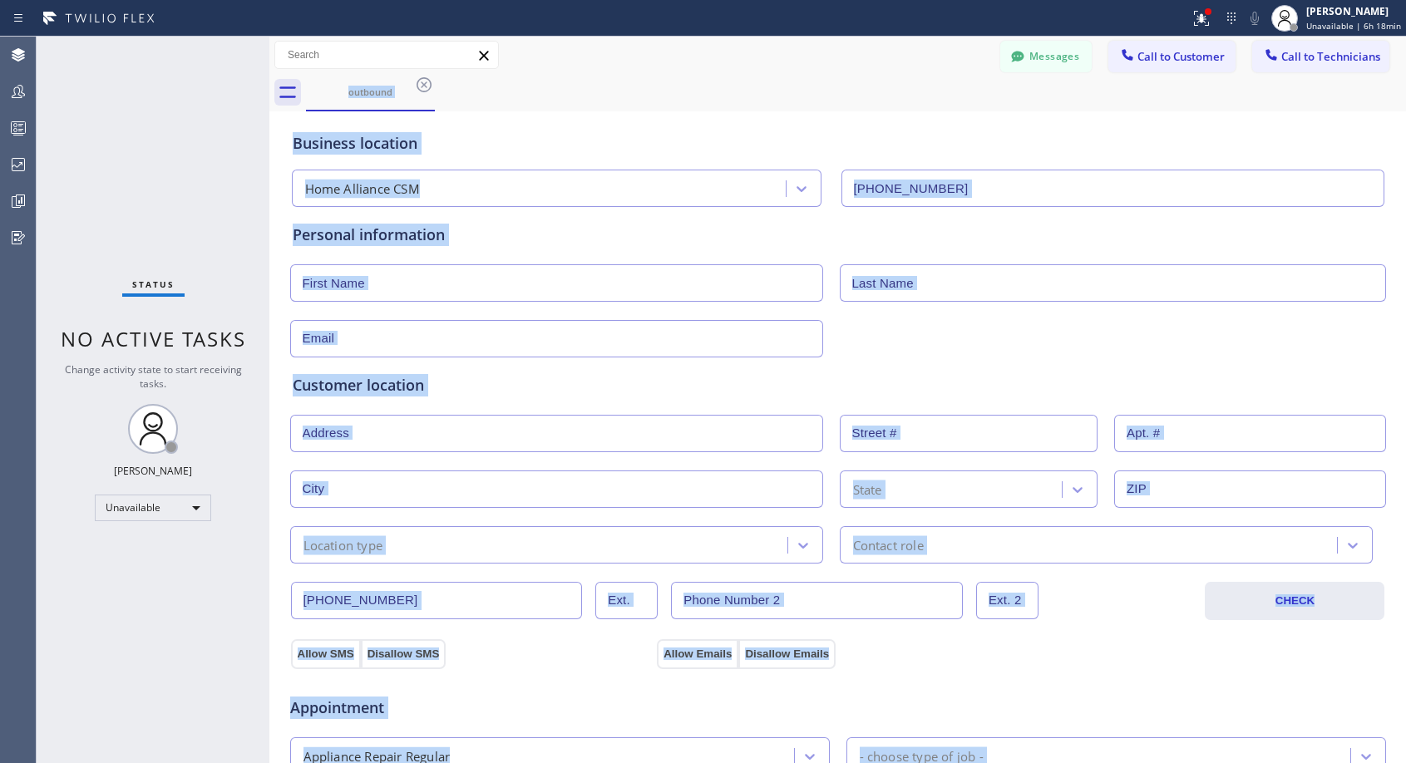
click at [426, 86] on div "outbound" at bounding box center [856, 92] width 1100 height 37
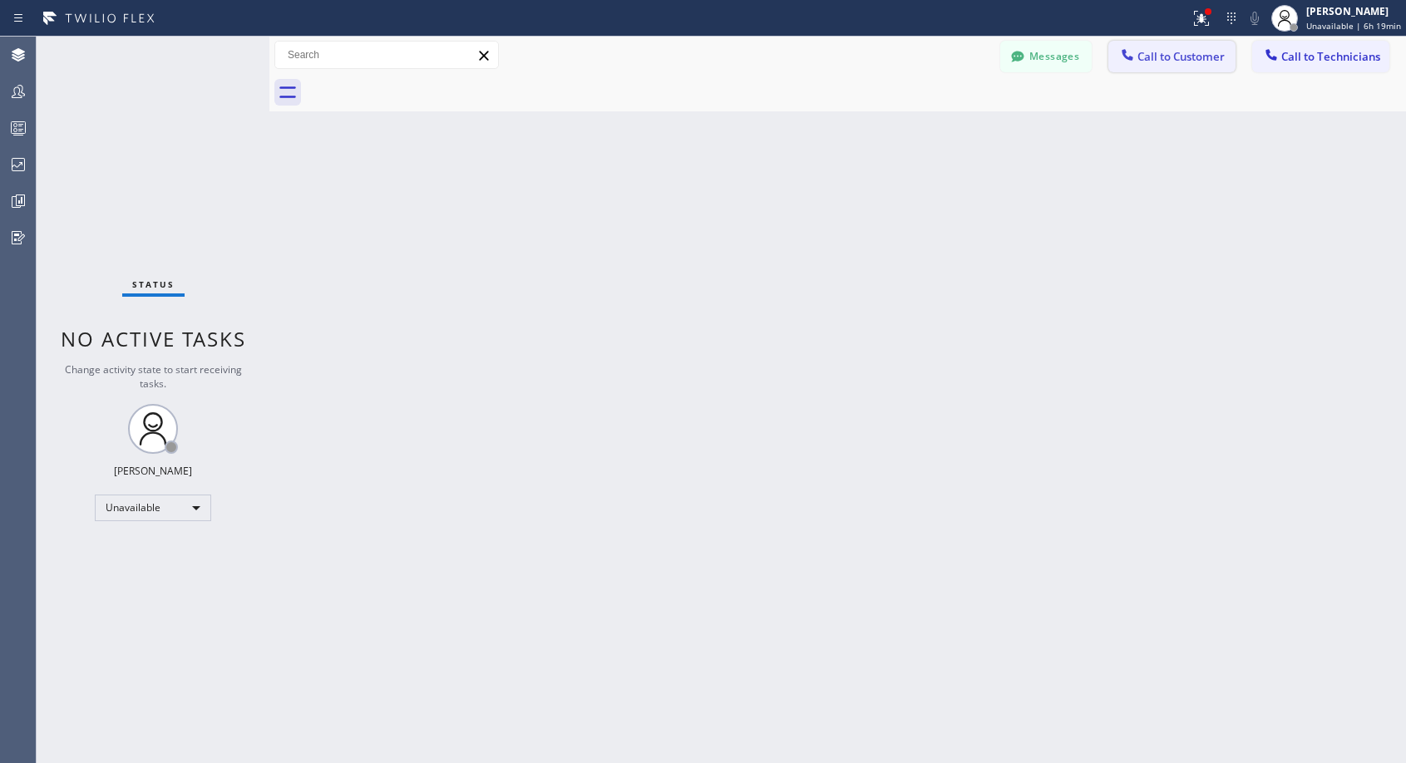
click at [1140, 62] on span "Call to Customer" at bounding box center [1180, 56] width 87 height 15
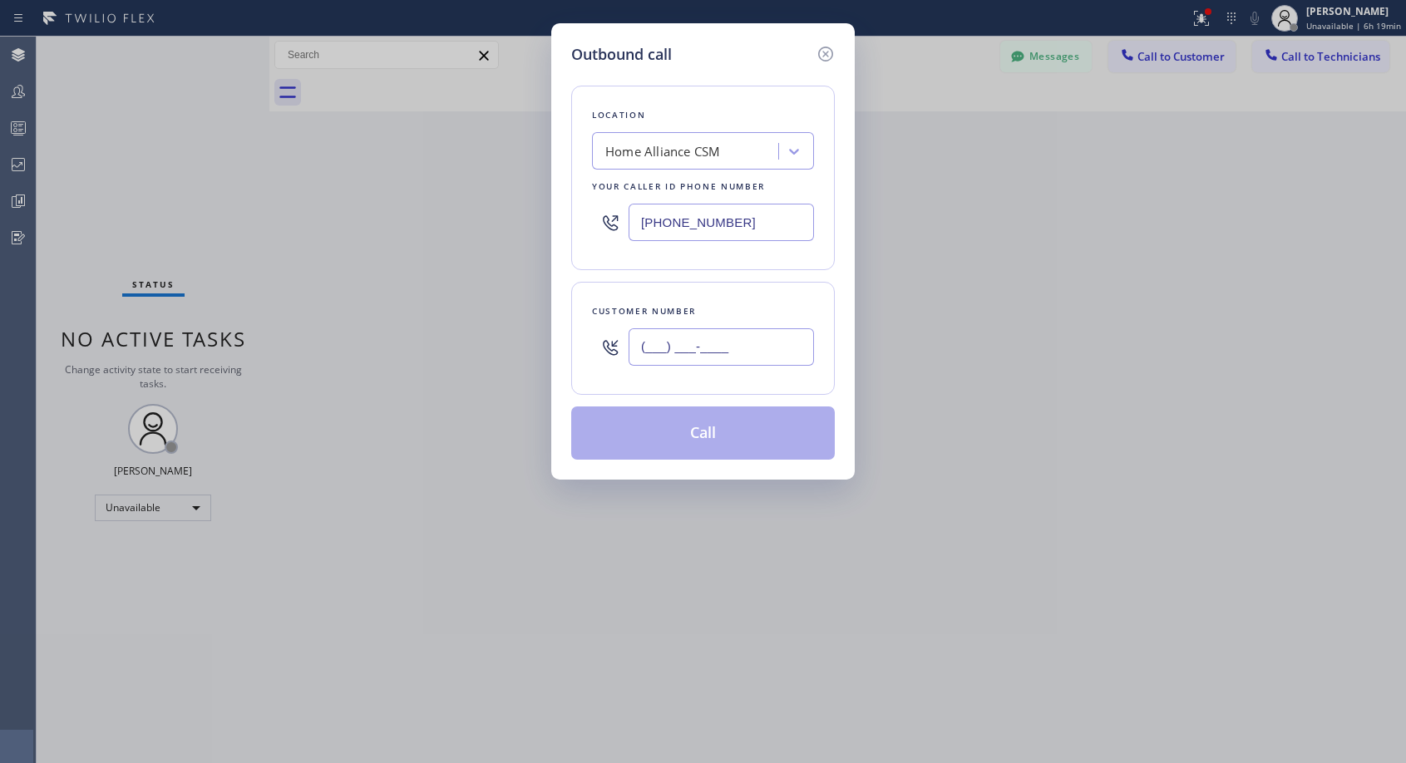
click at [662, 344] on input "(___) ___-____" at bounding box center [720, 346] width 185 height 37
paste input "646) 239-1693"
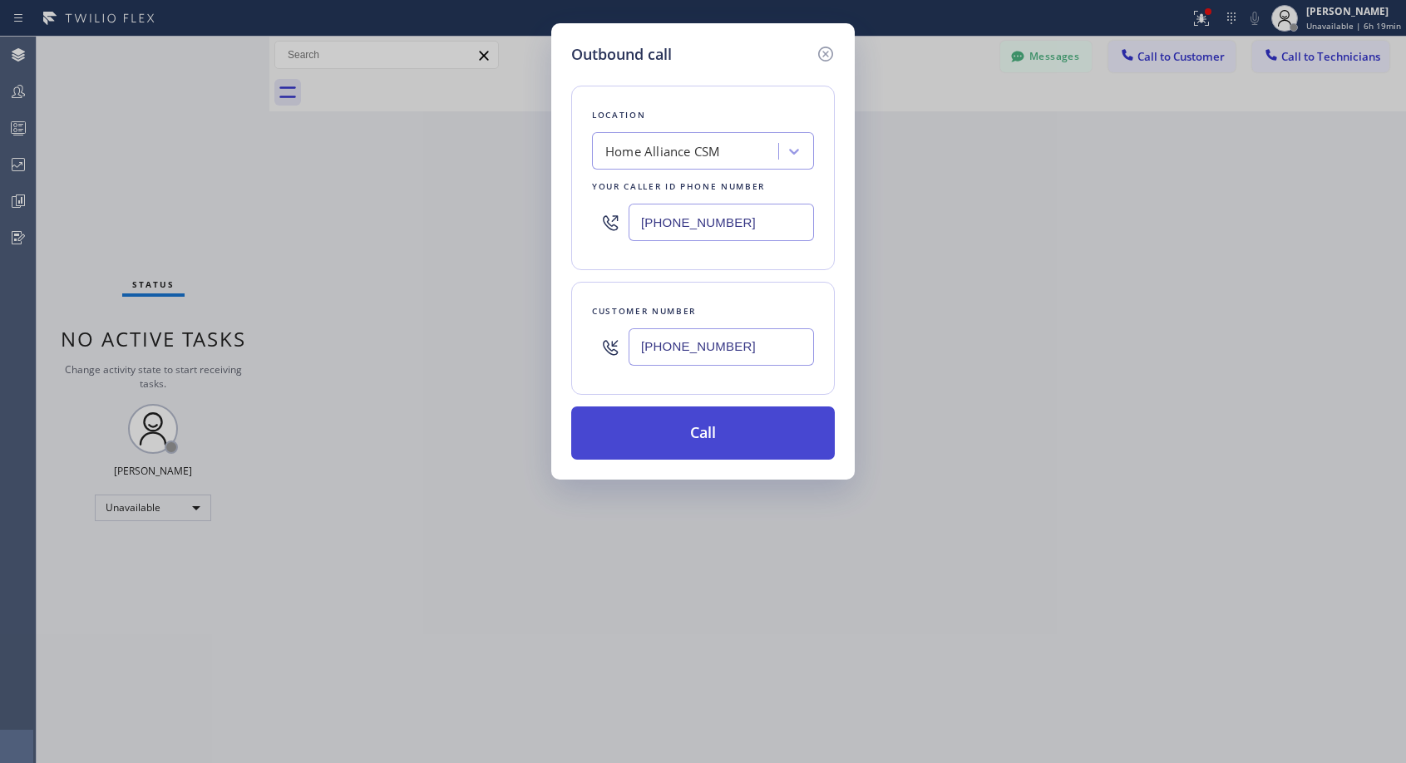
type input "[PHONE_NUMBER]"
click at [717, 424] on button "Call" at bounding box center [703, 432] width 264 height 53
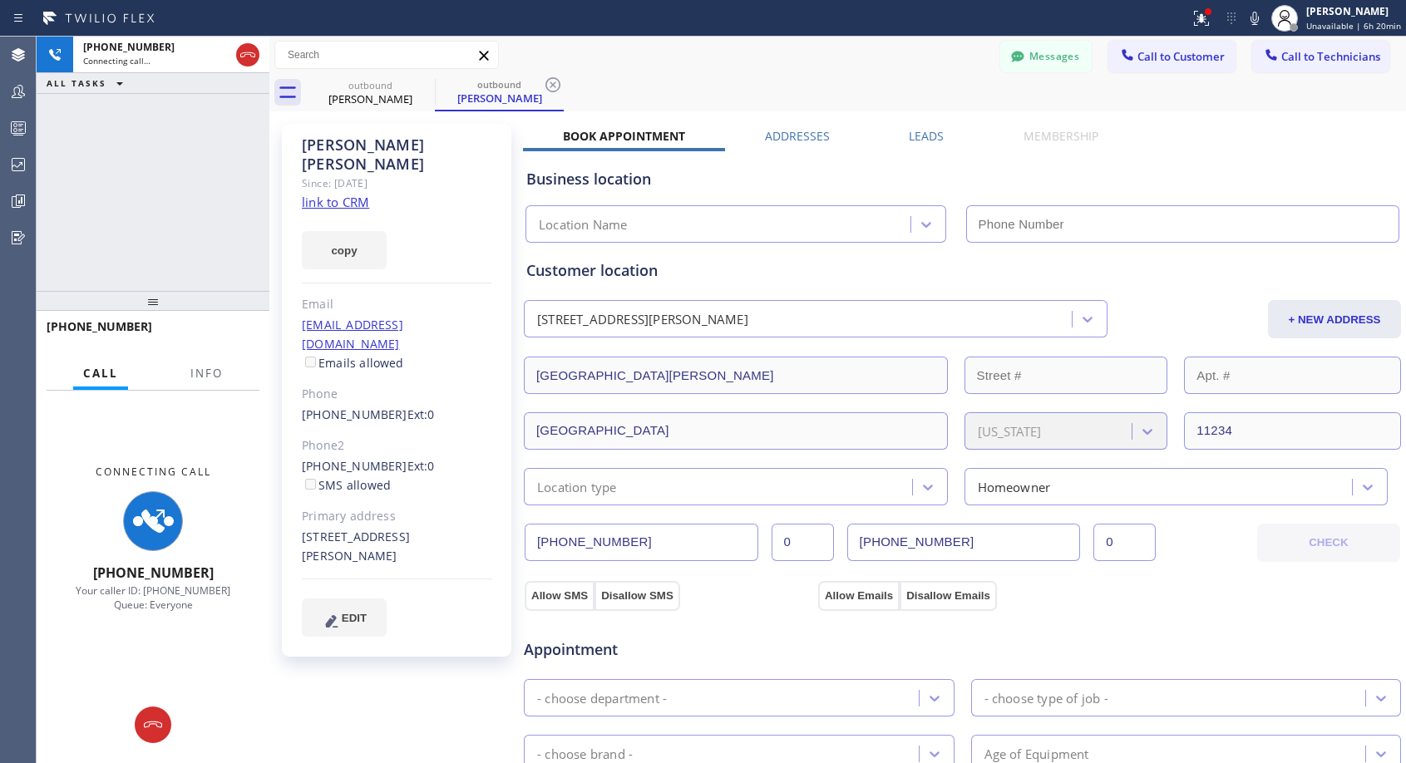
type input "[PHONE_NUMBER]"
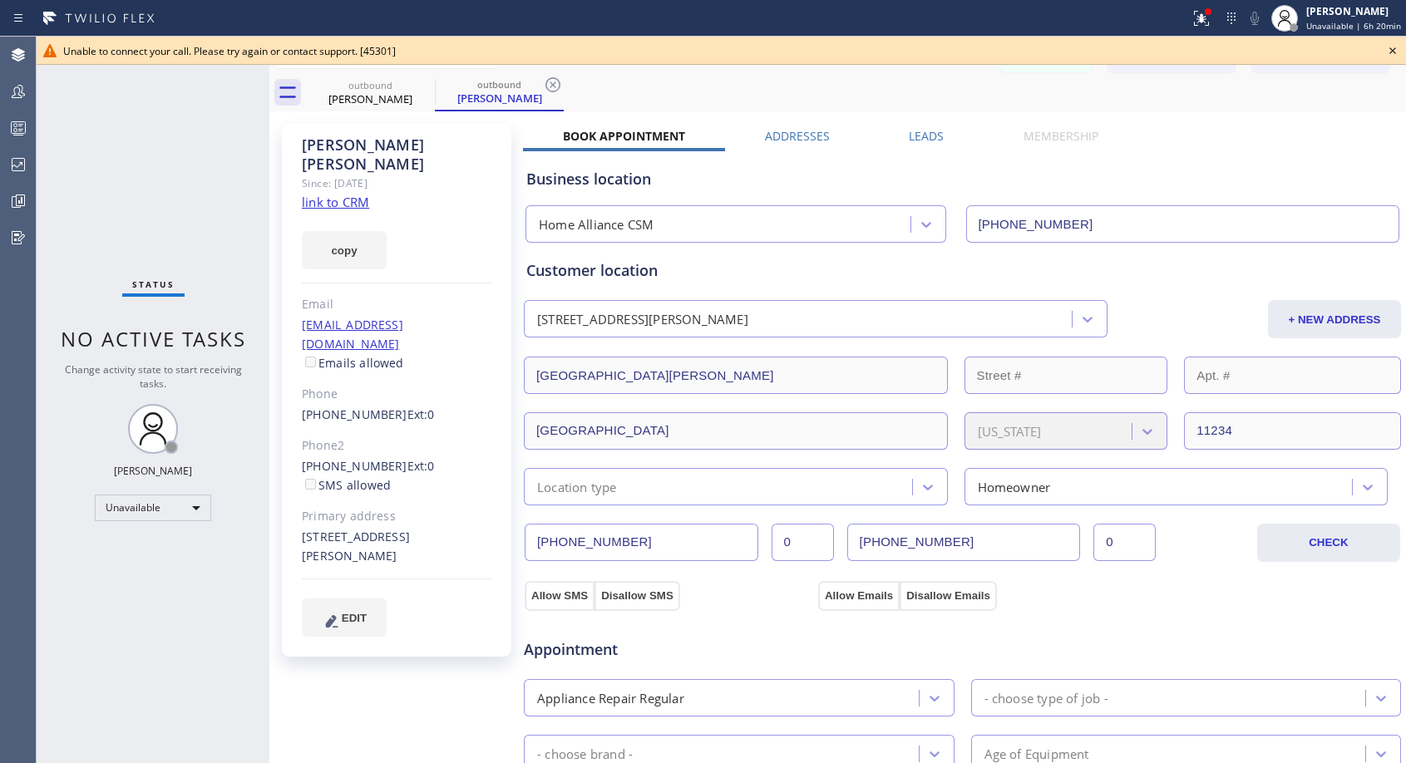
click at [1394, 53] on icon at bounding box center [1392, 51] width 20 height 20
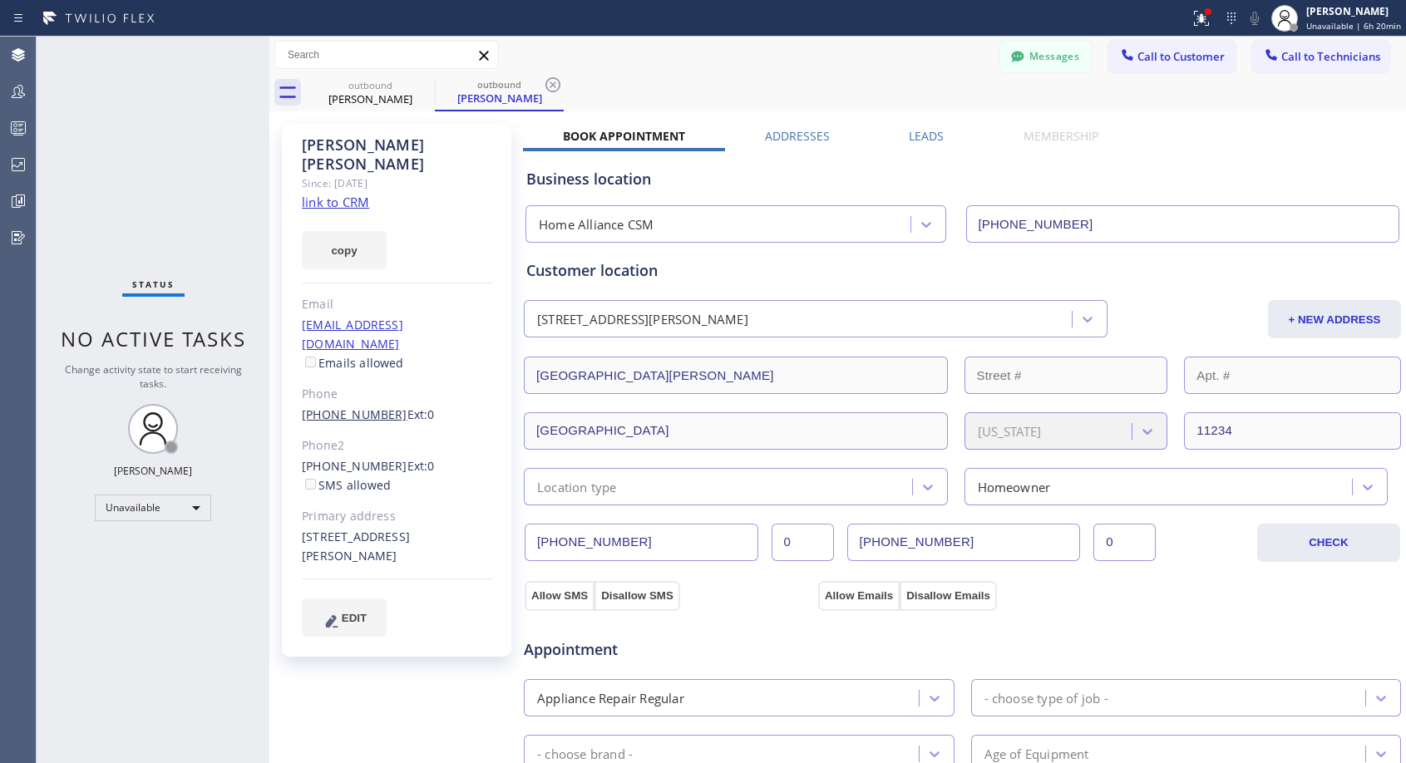
click at [336, 406] on link "[PHONE_NUMBER]" at bounding box center [355, 414] width 106 height 16
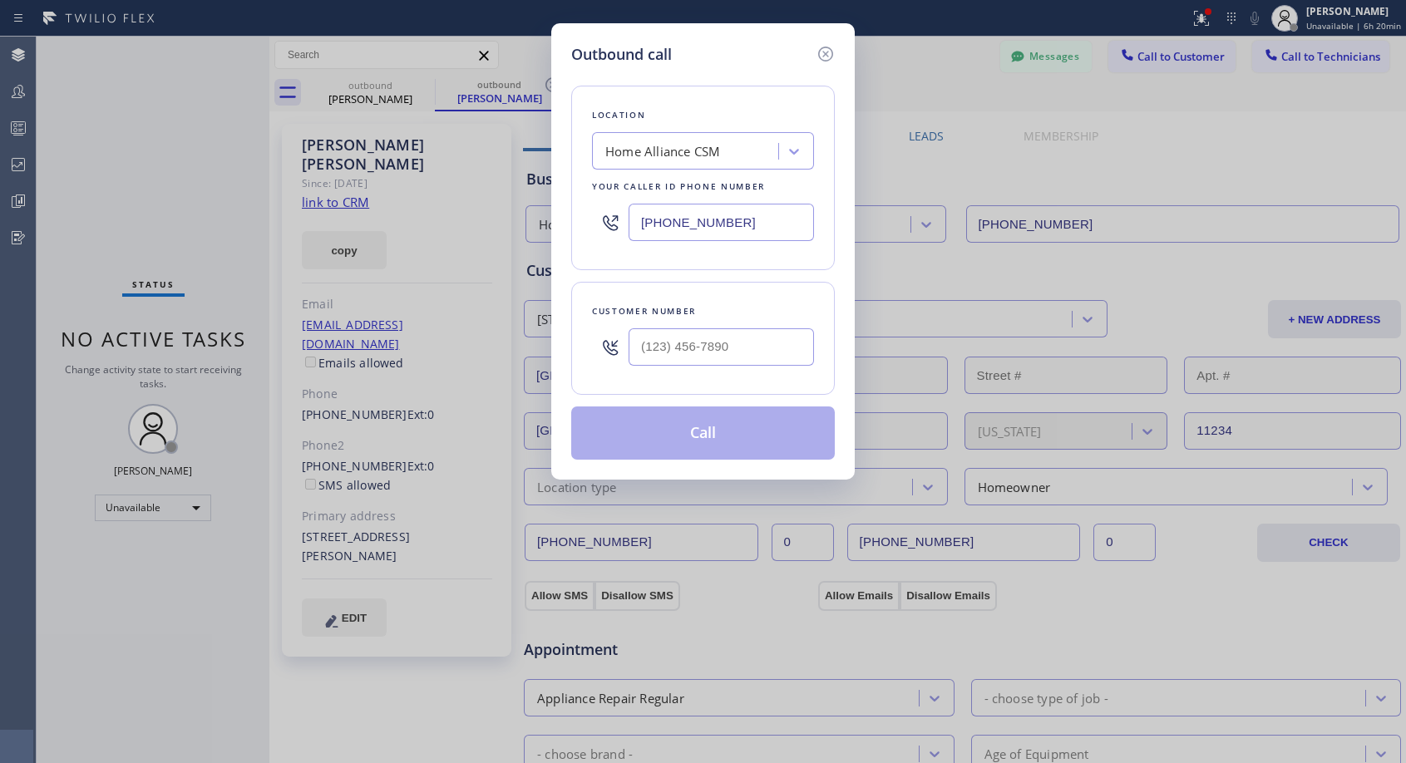
type input "[PHONE_NUMBER]"
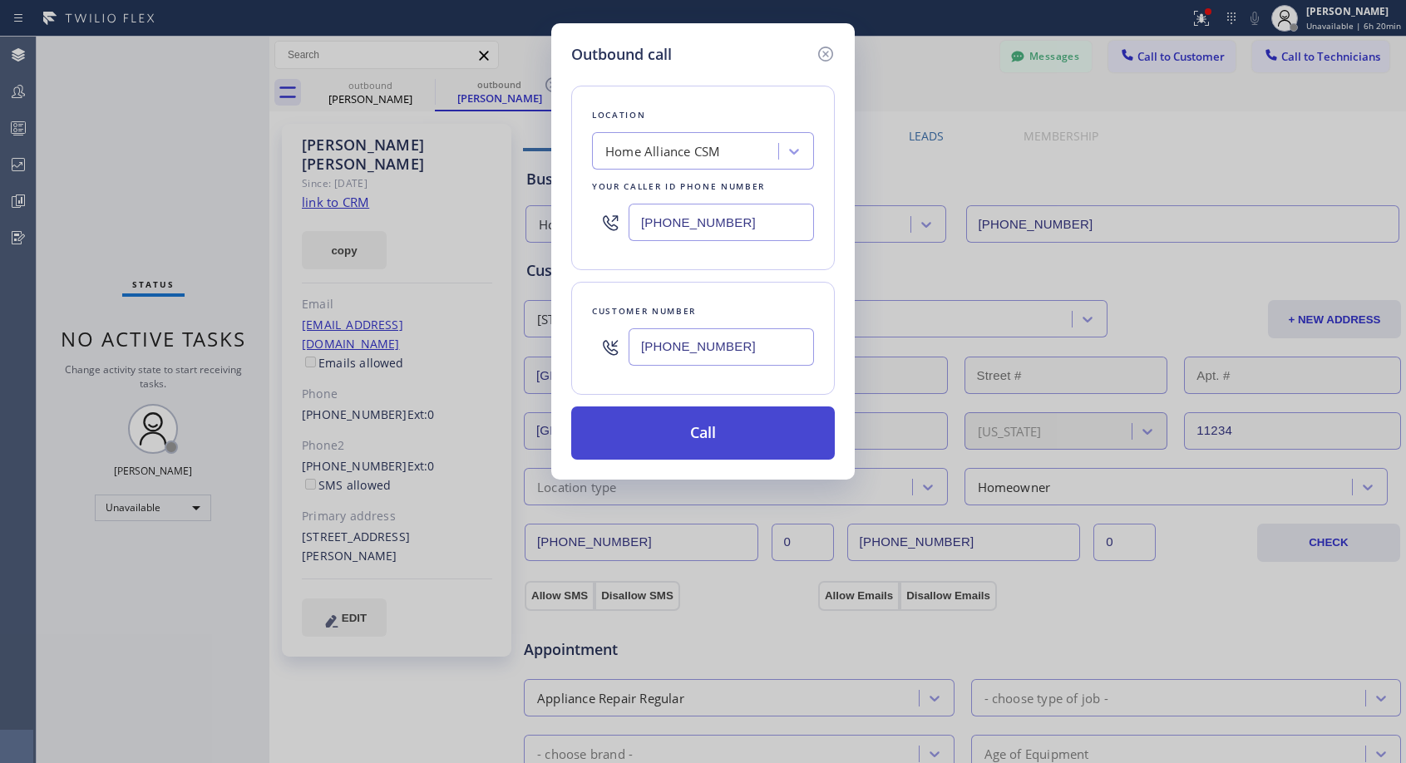
click at [702, 436] on button "Call" at bounding box center [703, 432] width 264 height 53
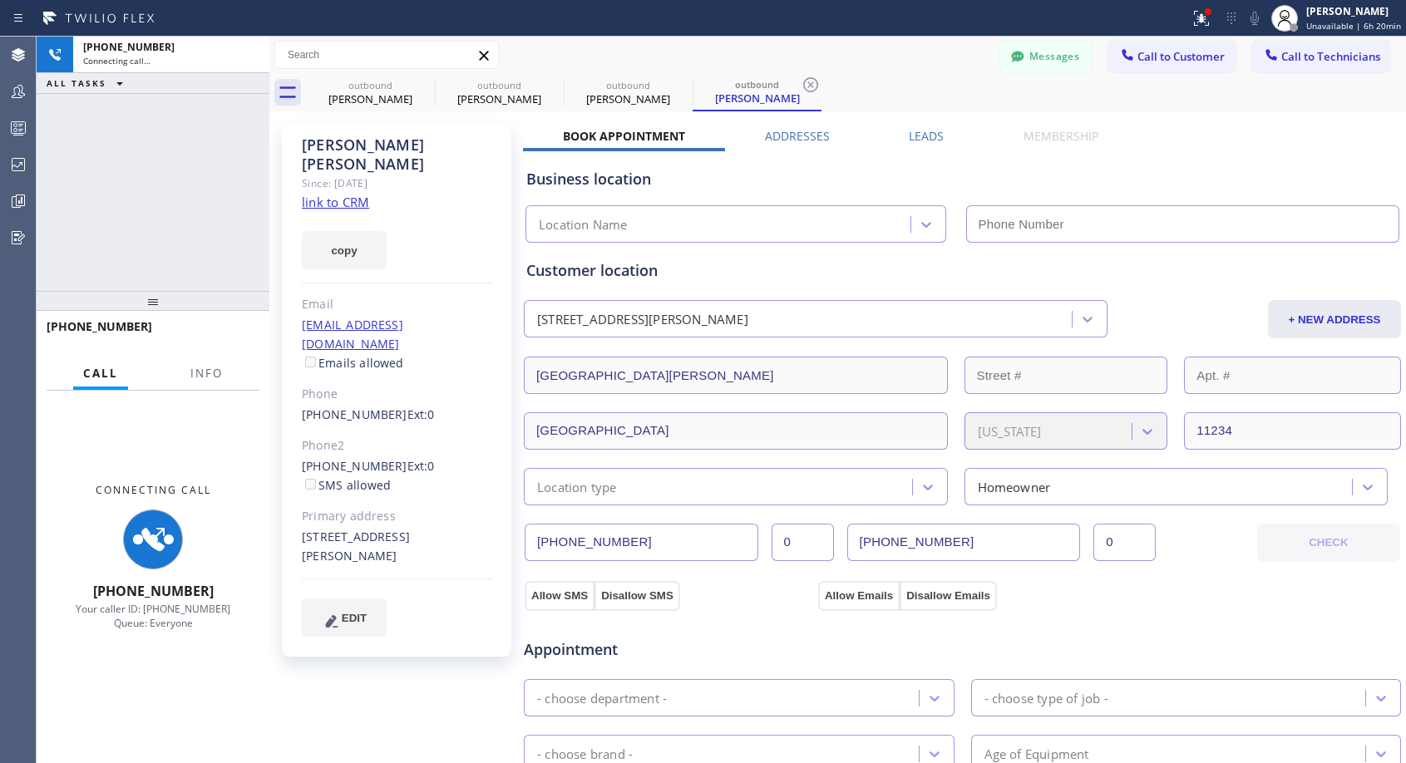
type input "[PHONE_NUMBER]"
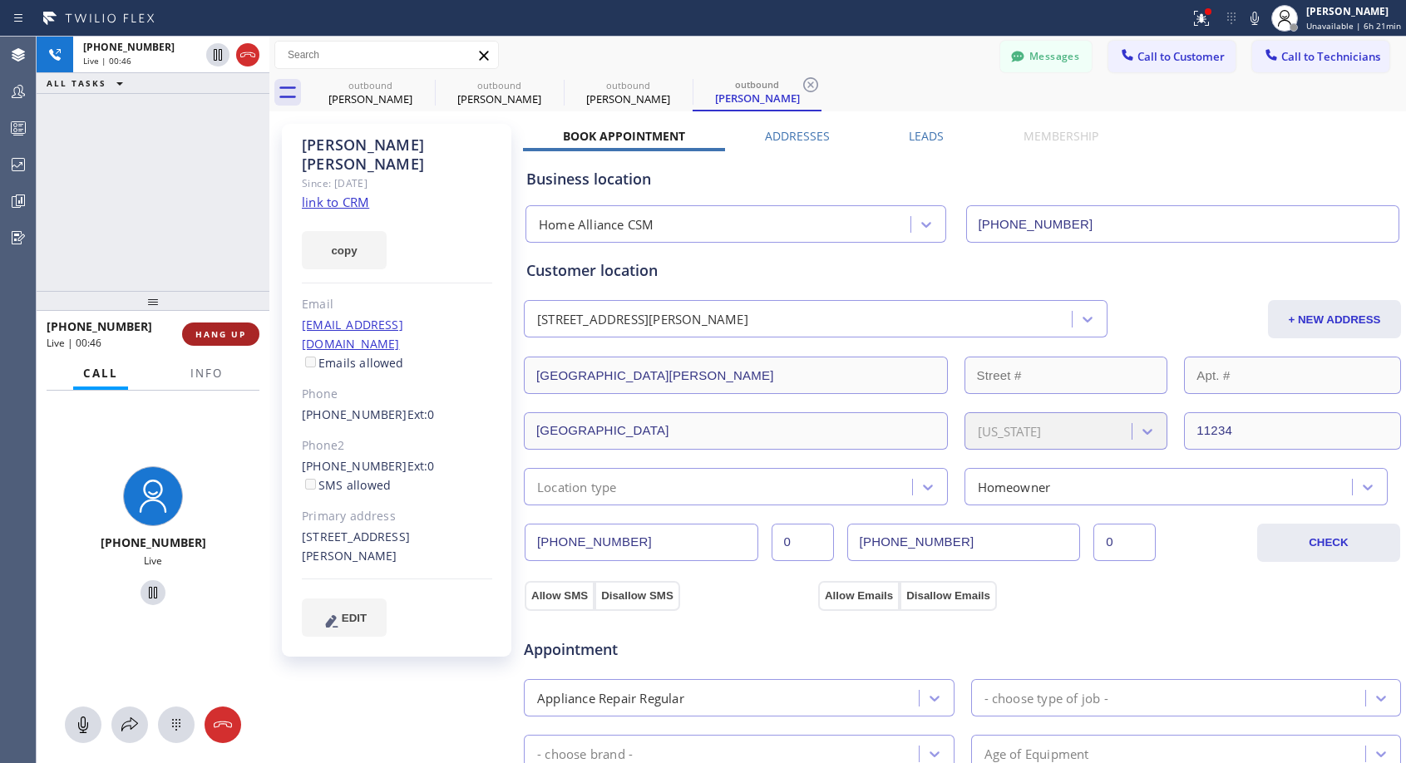
click at [239, 332] on span "HANG UP" at bounding box center [220, 334] width 51 height 12
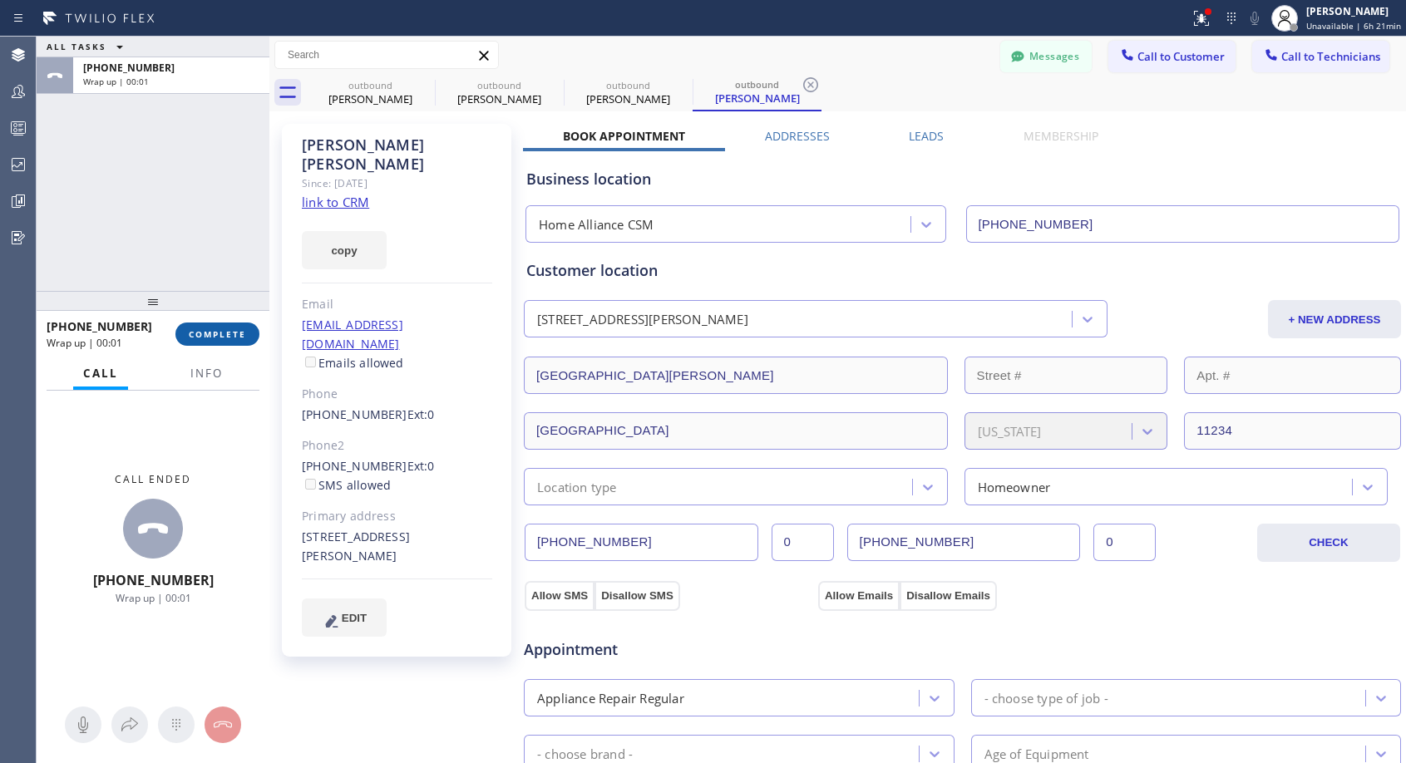
click at [239, 332] on span "COMPLETE" at bounding box center [217, 334] width 57 height 12
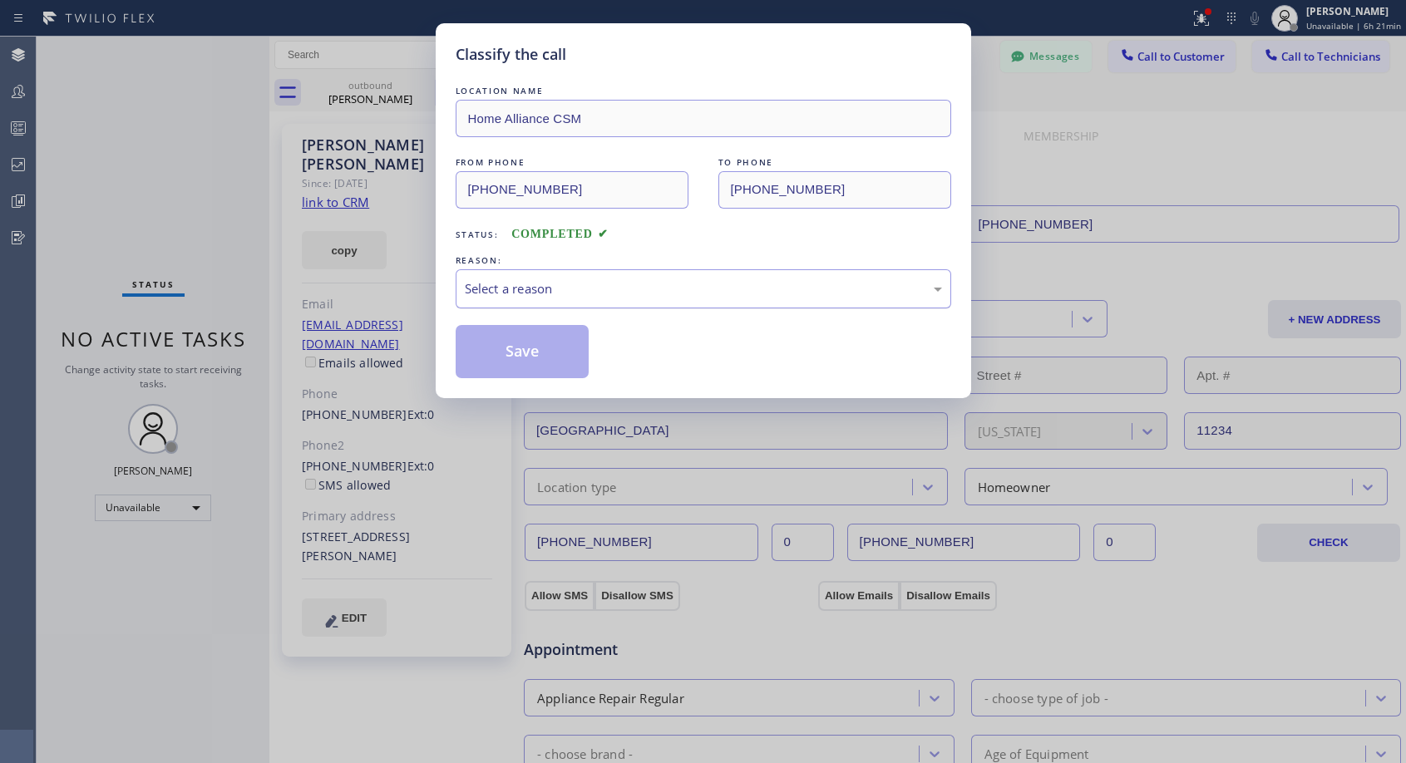
click at [535, 288] on div "Select a reason" at bounding box center [703, 288] width 477 height 19
click at [517, 347] on button "Save" at bounding box center [523, 351] width 134 height 53
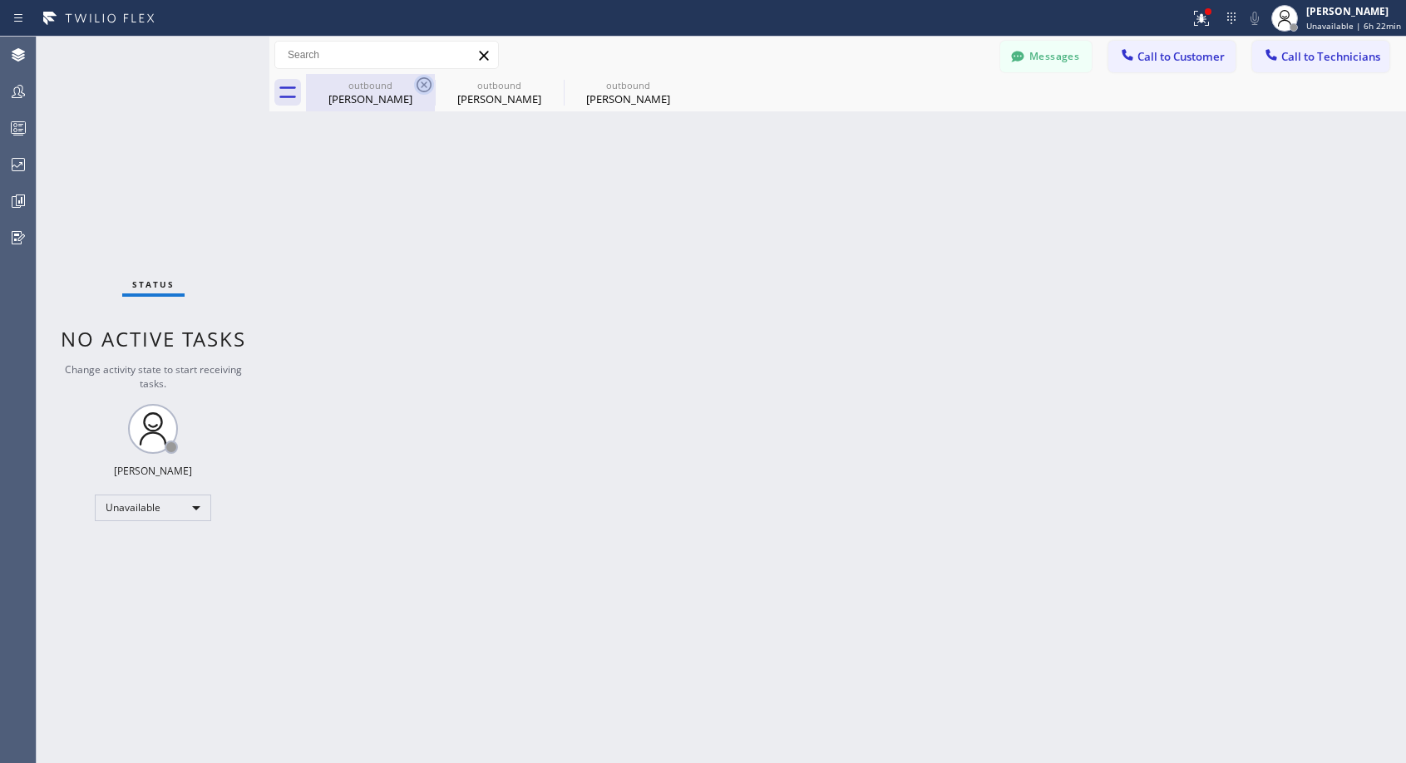
click at [418, 86] on icon at bounding box center [424, 85] width 20 height 20
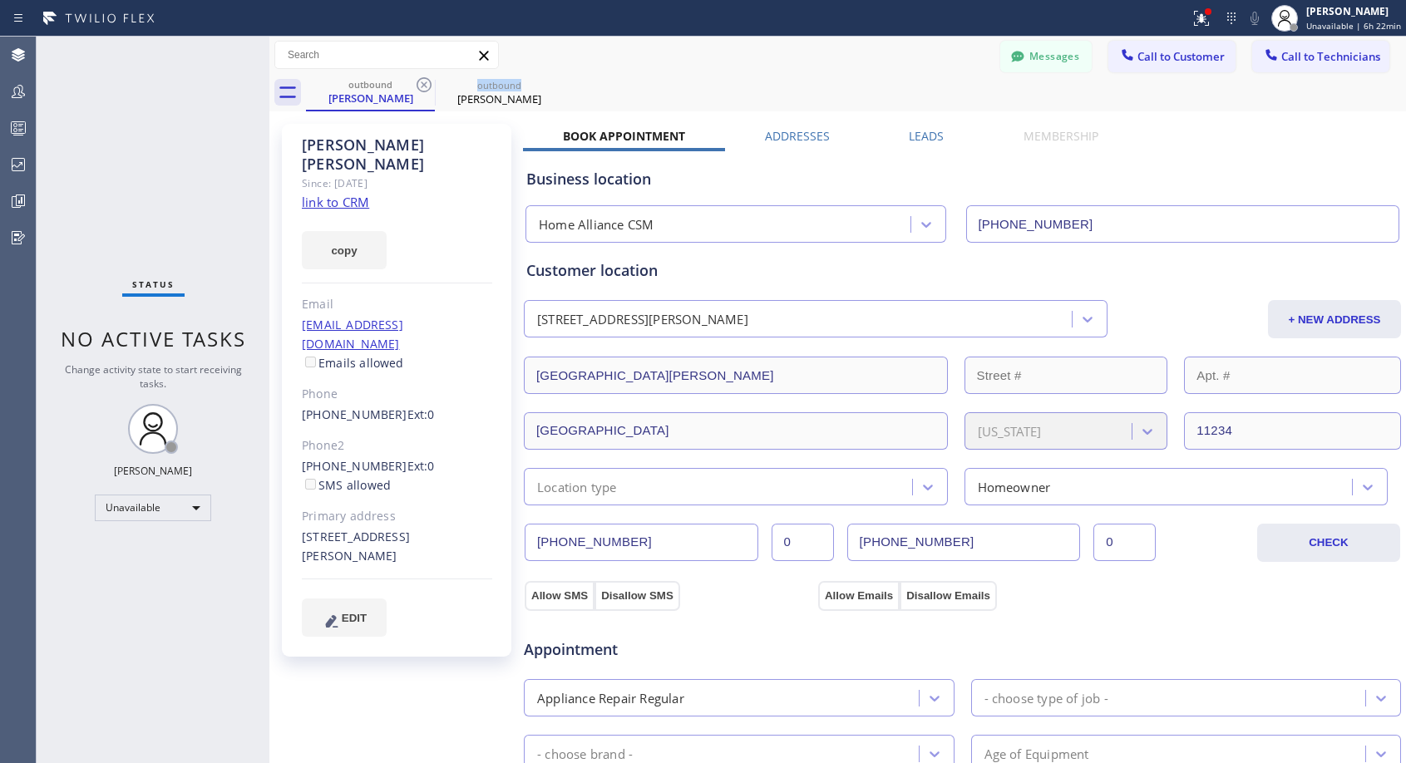
click at [418, 86] on icon at bounding box center [424, 85] width 20 height 20
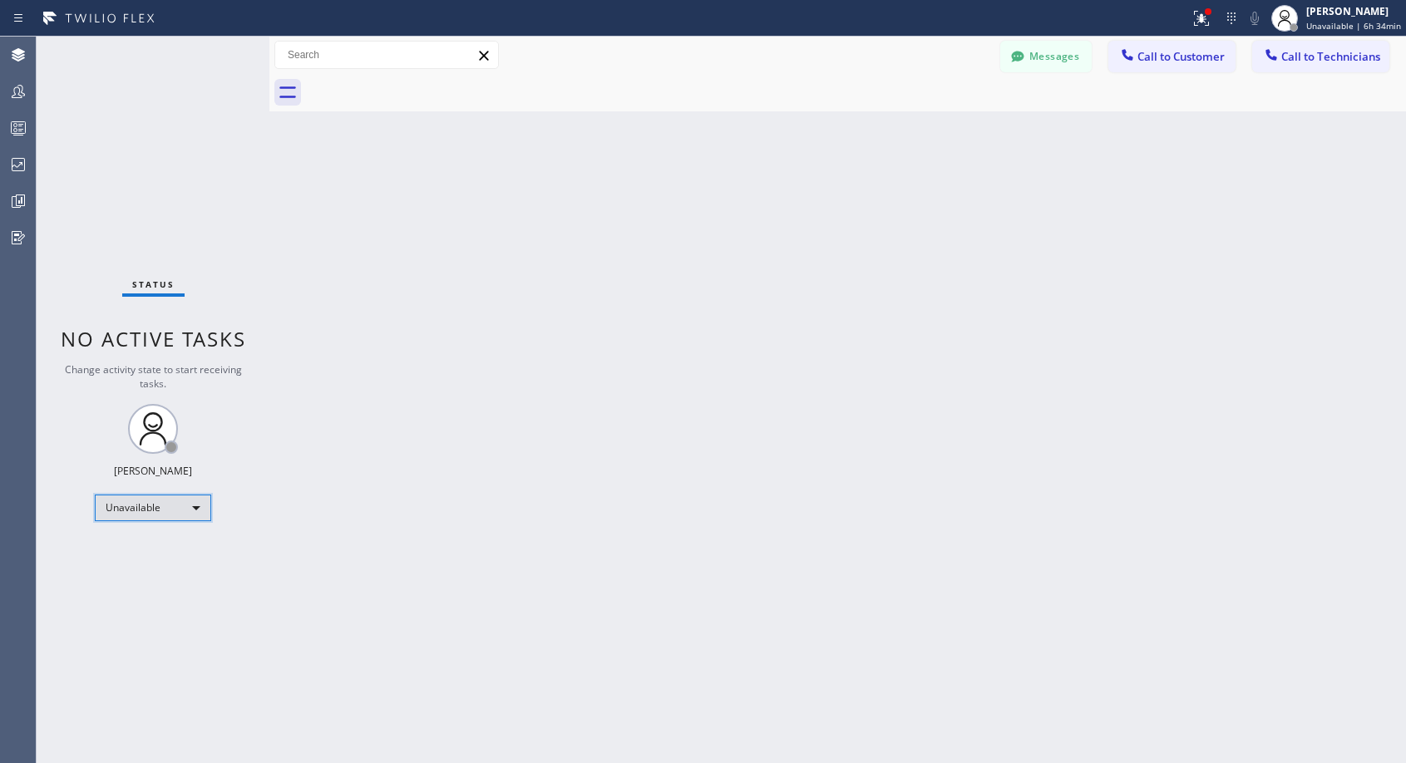
click at [187, 512] on div "Unavailable" at bounding box center [153, 508] width 116 height 27
click at [166, 535] on li "Offline" at bounding box center [152, 531] width 113 height 20
click at [1349, 29] on span "Offline | 0s" at bounding box center [1341, 26] width 46 height 12
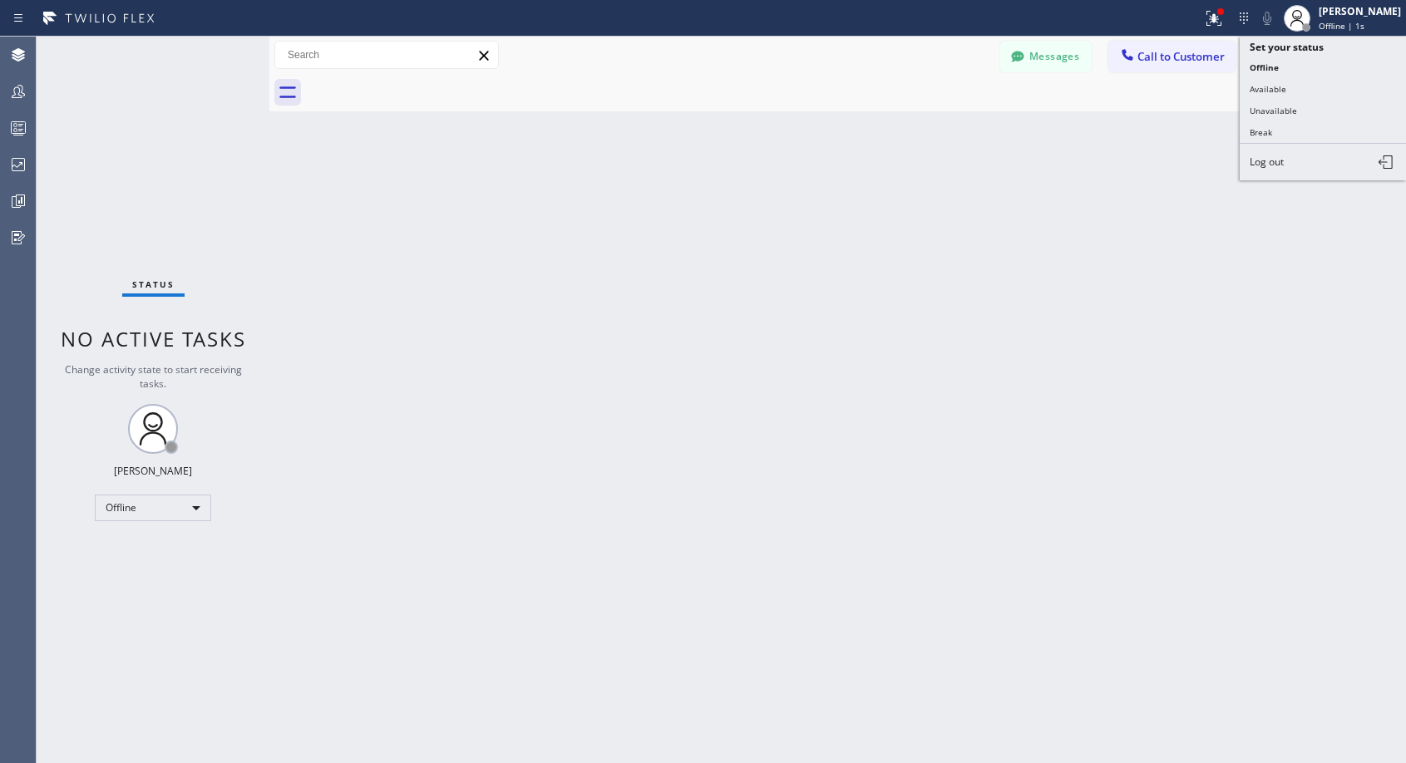
click at [1278, 170] on button "Log out" at bounding box center [1322, 162] width 166 height 37
